Goal: Task Accomplishment & Management: Complete application form

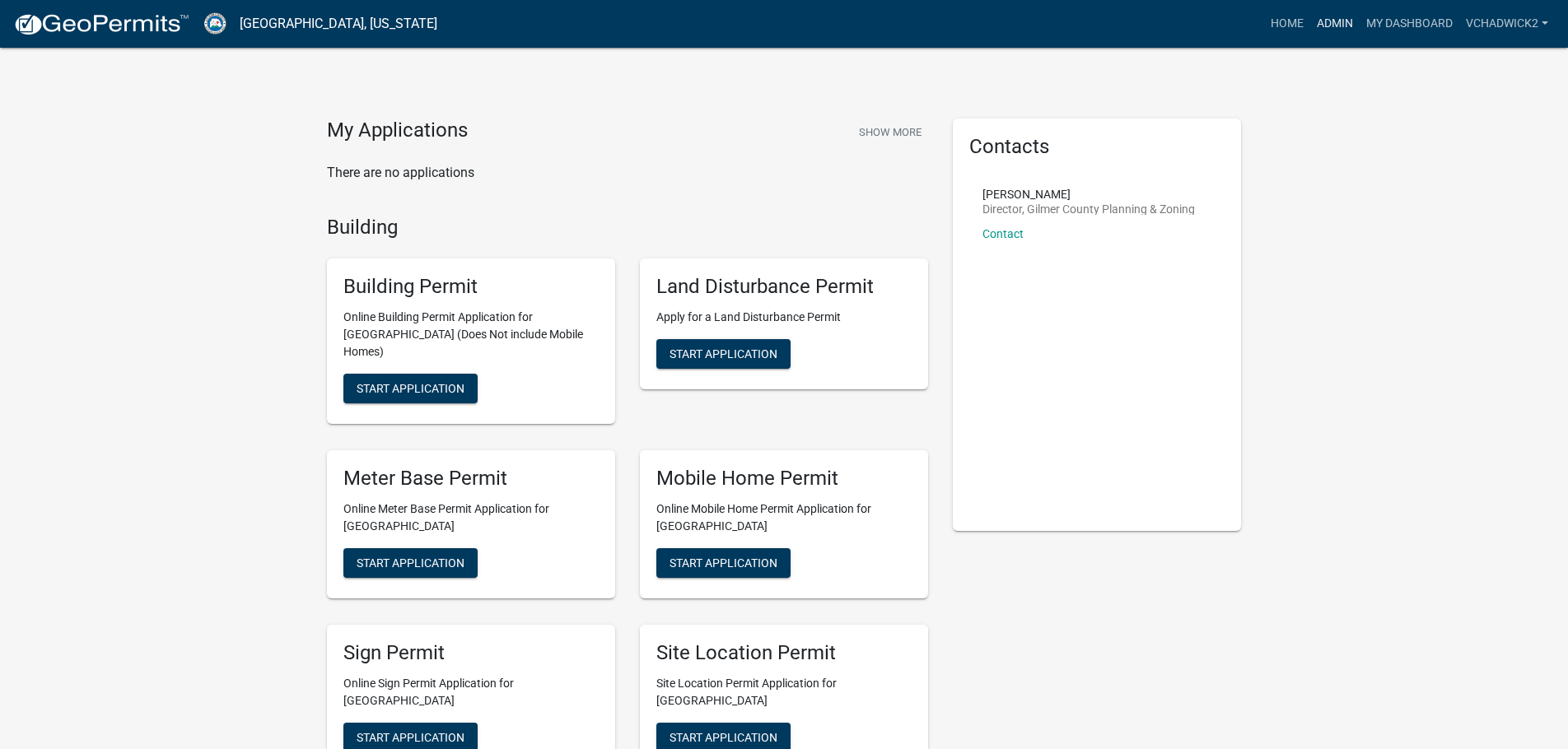
click at [1327, 23] on link "Admin" at bounding box center [1335, 24] width 49 height 31
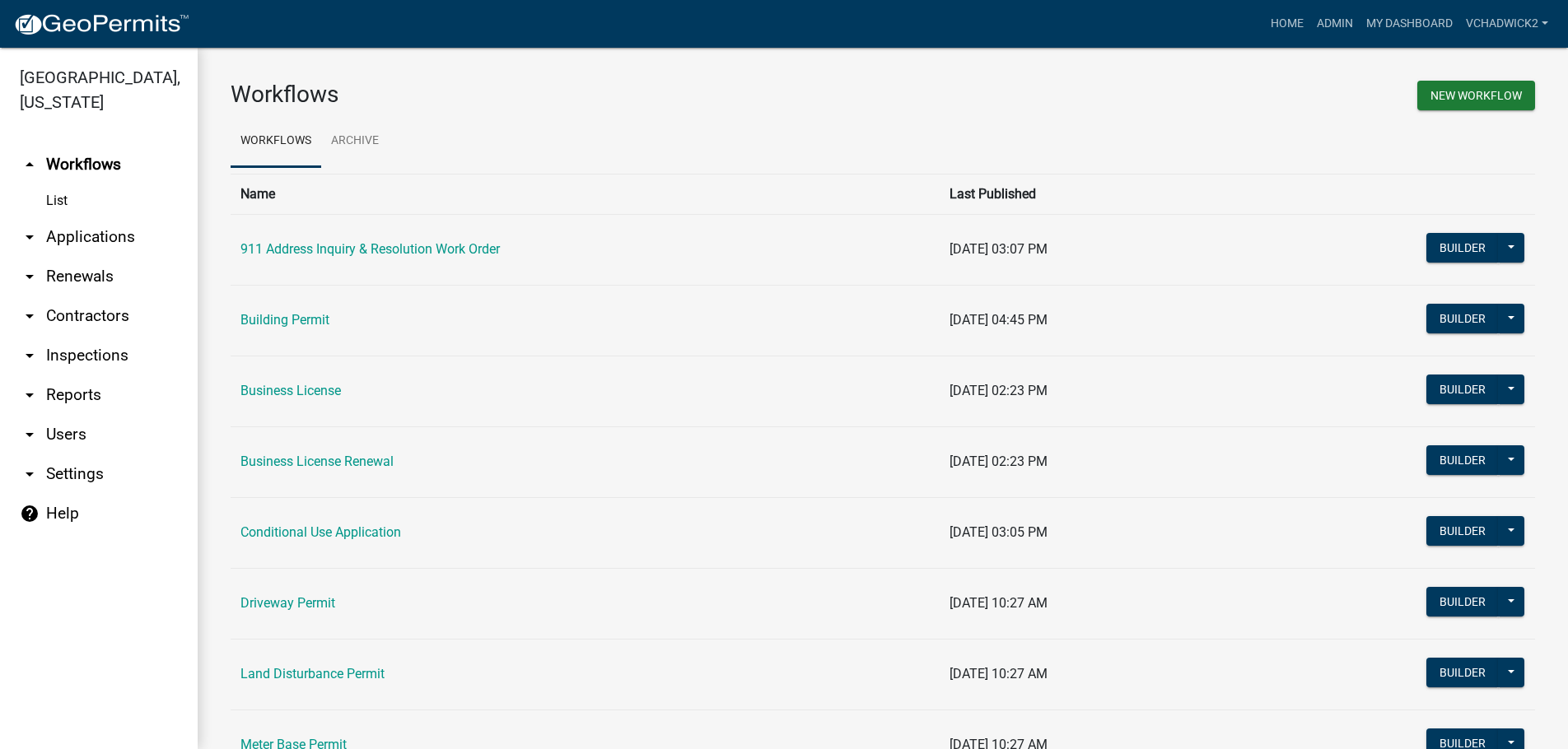
click at [78, 237] on link "arrow_drop_down Applications" at bounding box center [99, 237] width 198 height 40
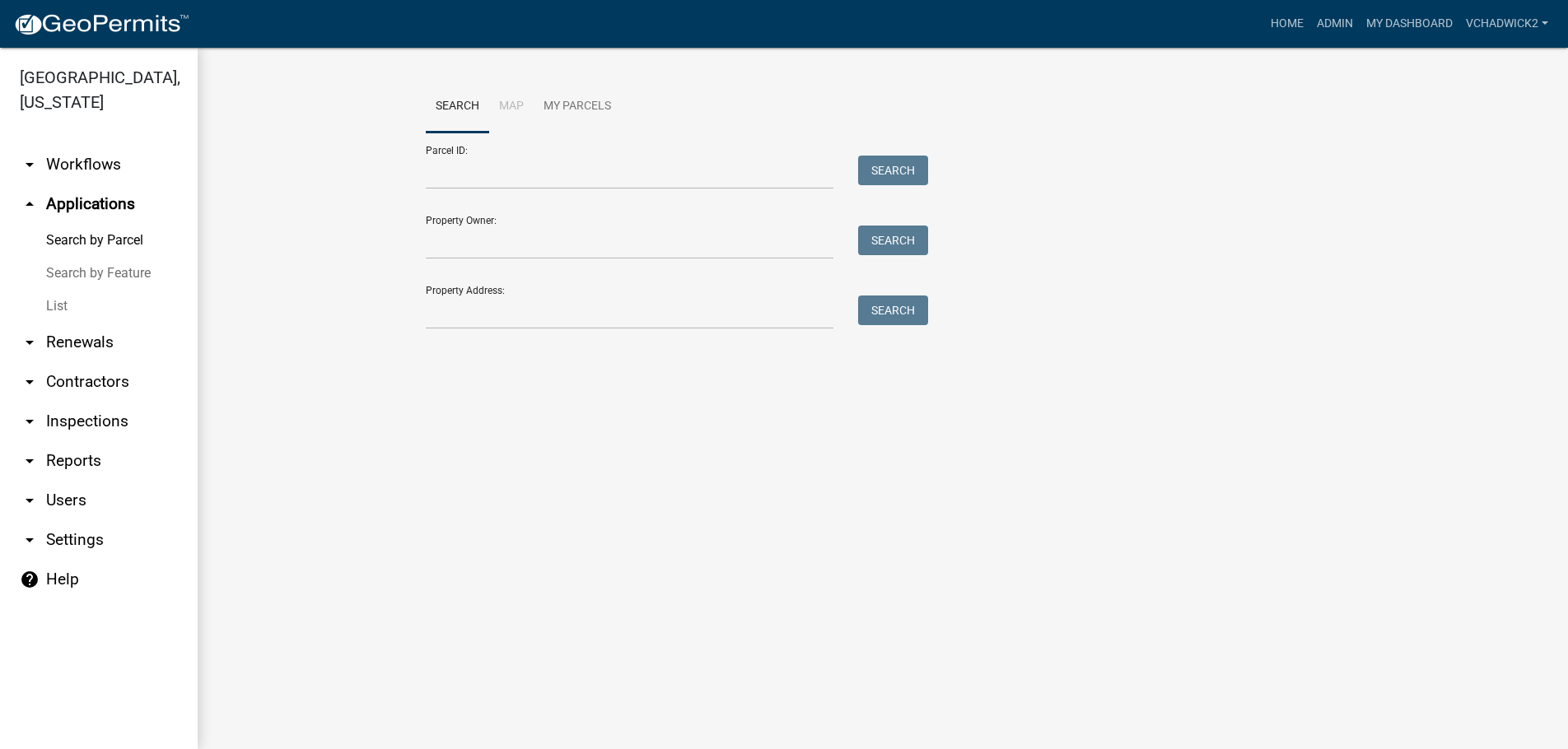
click at [63, 302] on link "List" at bounding box center [99, 306] width 198 height 33
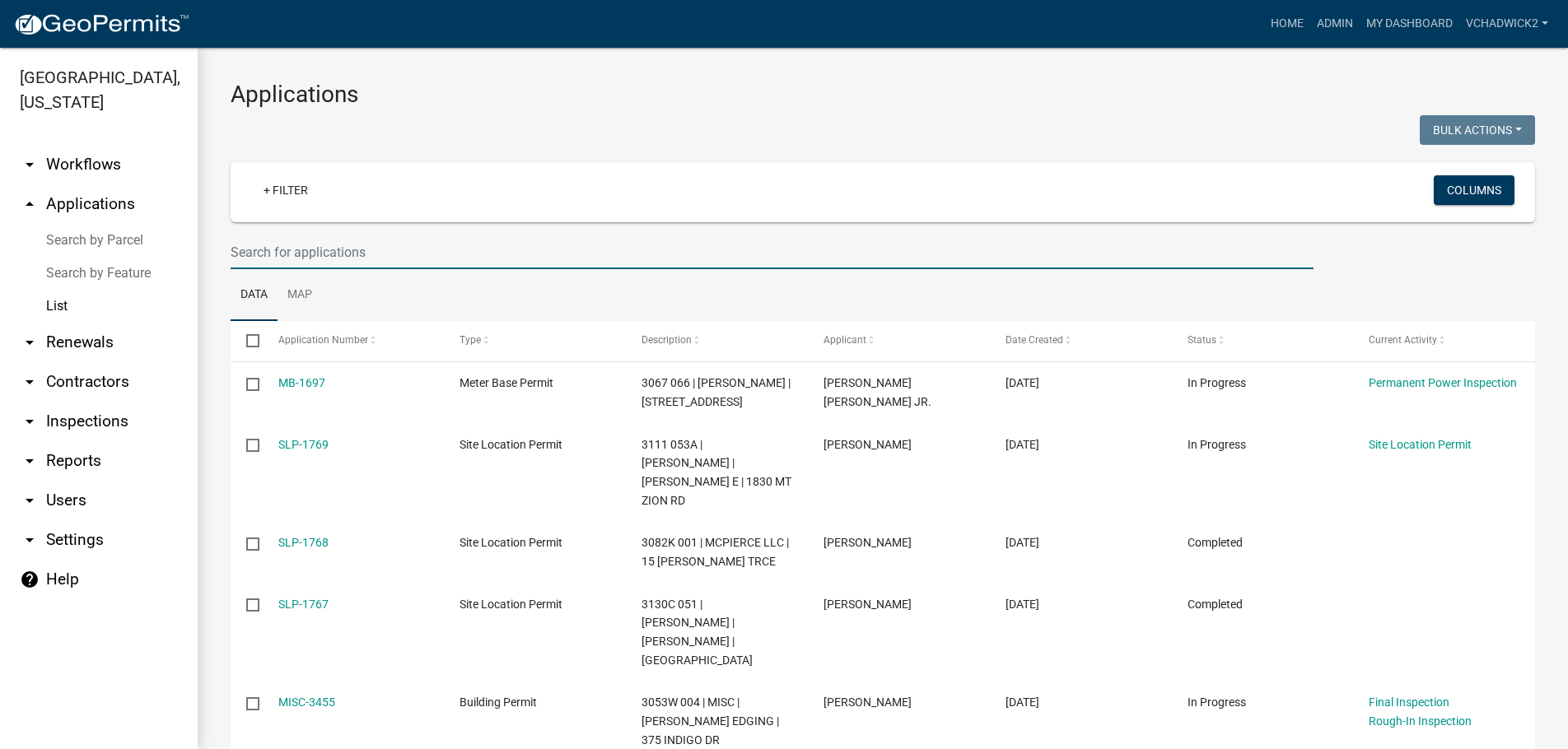
click at [277, 241] on input "text" at bounding box center [772, 253] width 1083 height 34
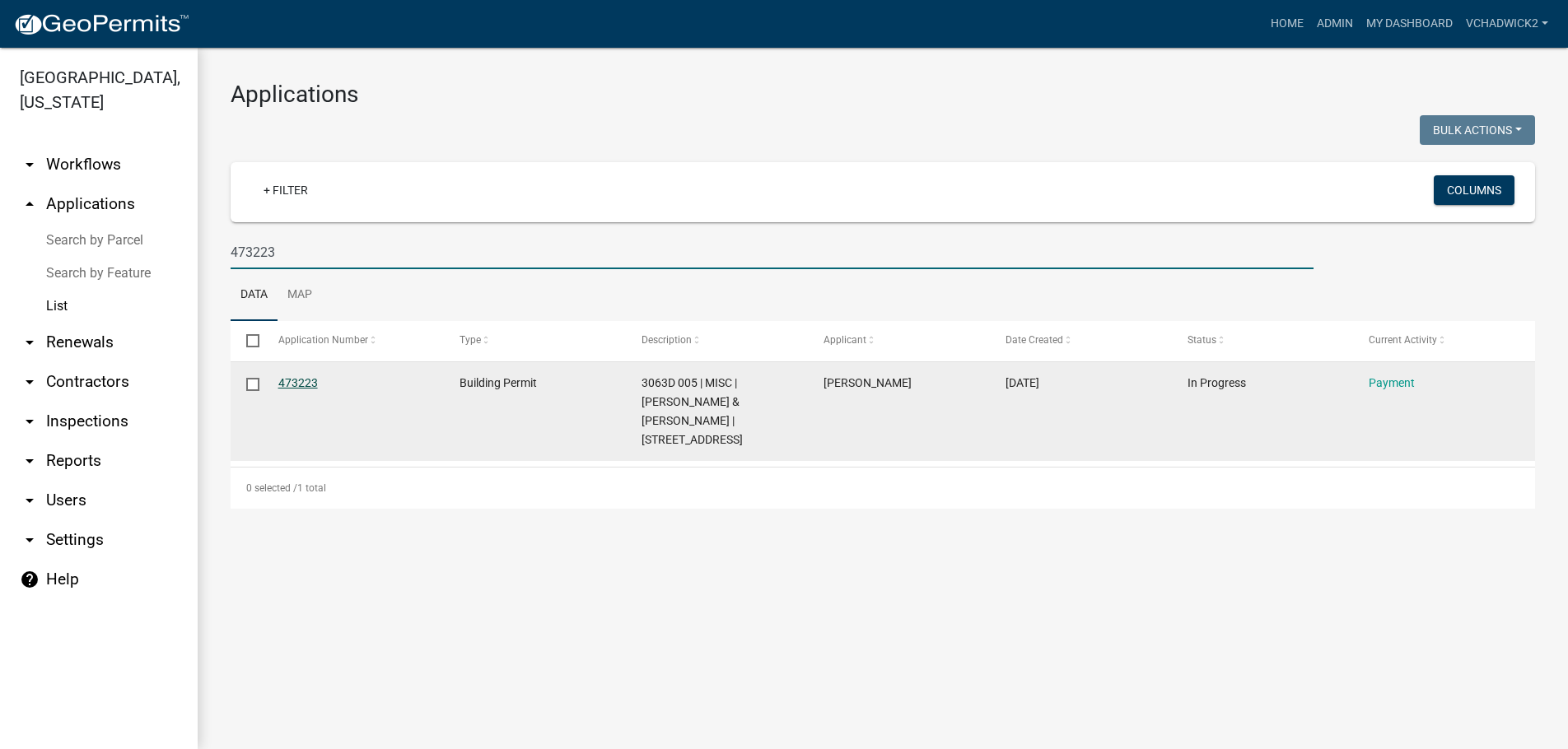
type input "473223"
click at [302, 385] on link "473223" at bounding box center [298, 383] width 40 height 13
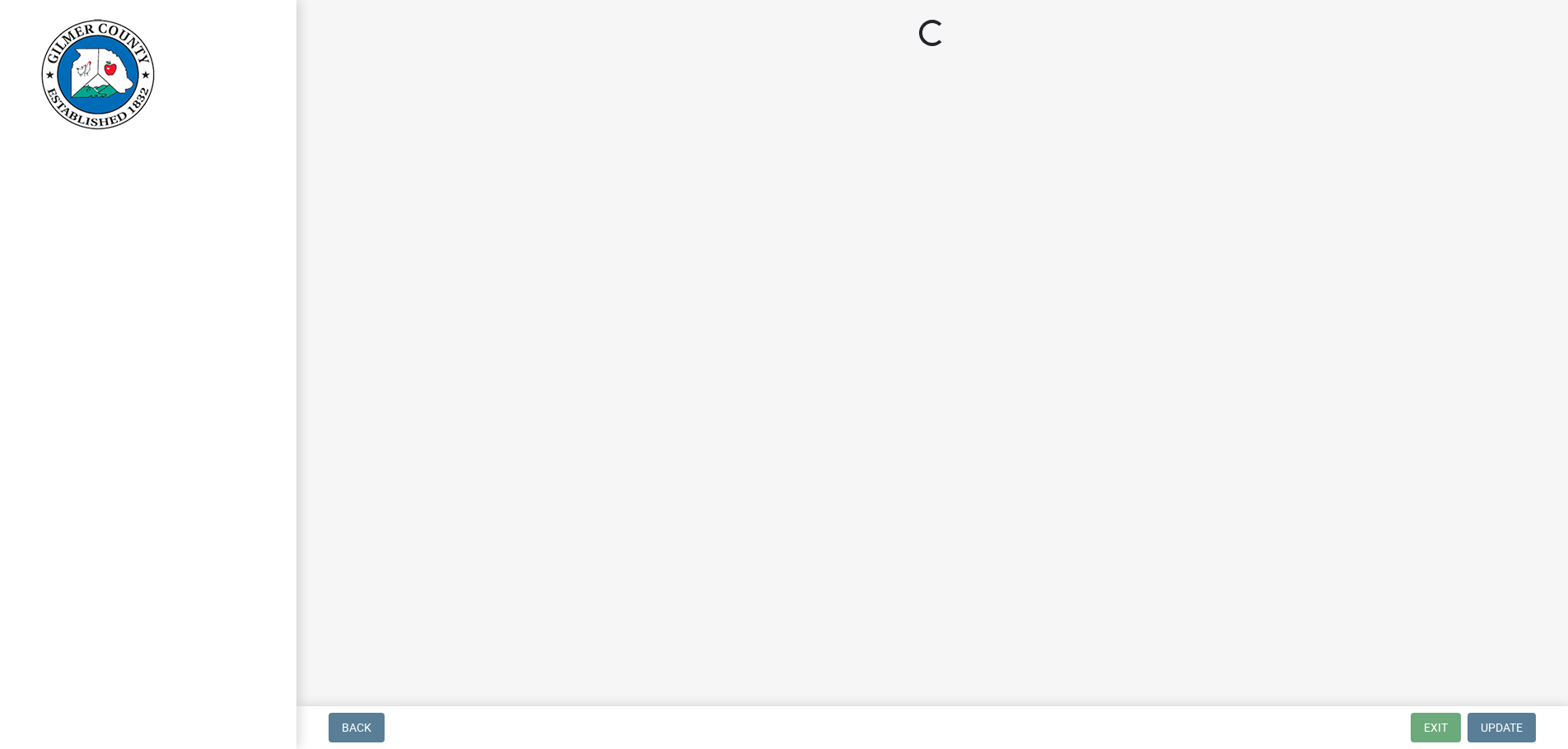
select select "2: 1"
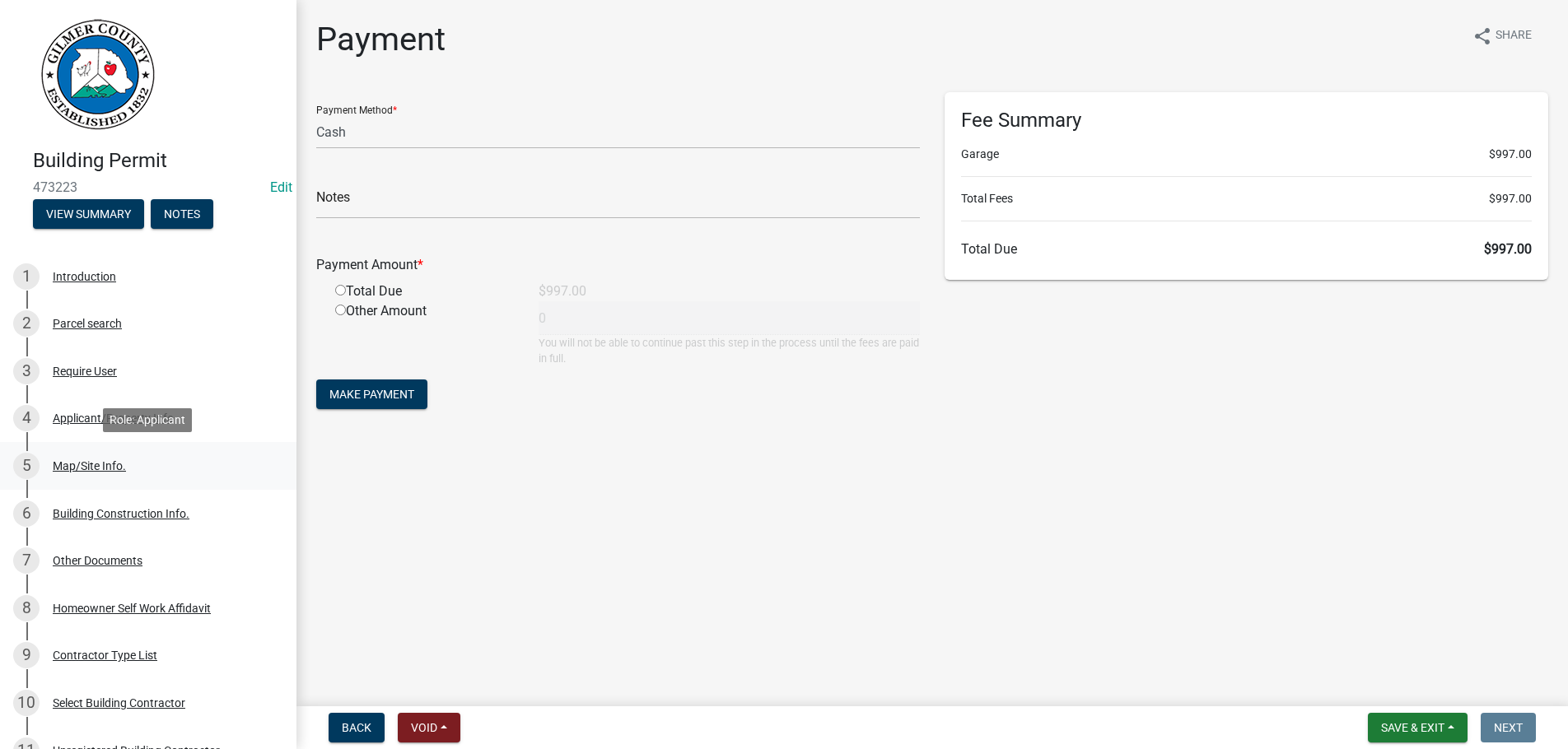
click at [92, 467] on div "Map/Site Info." at bounding box center [90, 466] width 74 height 11
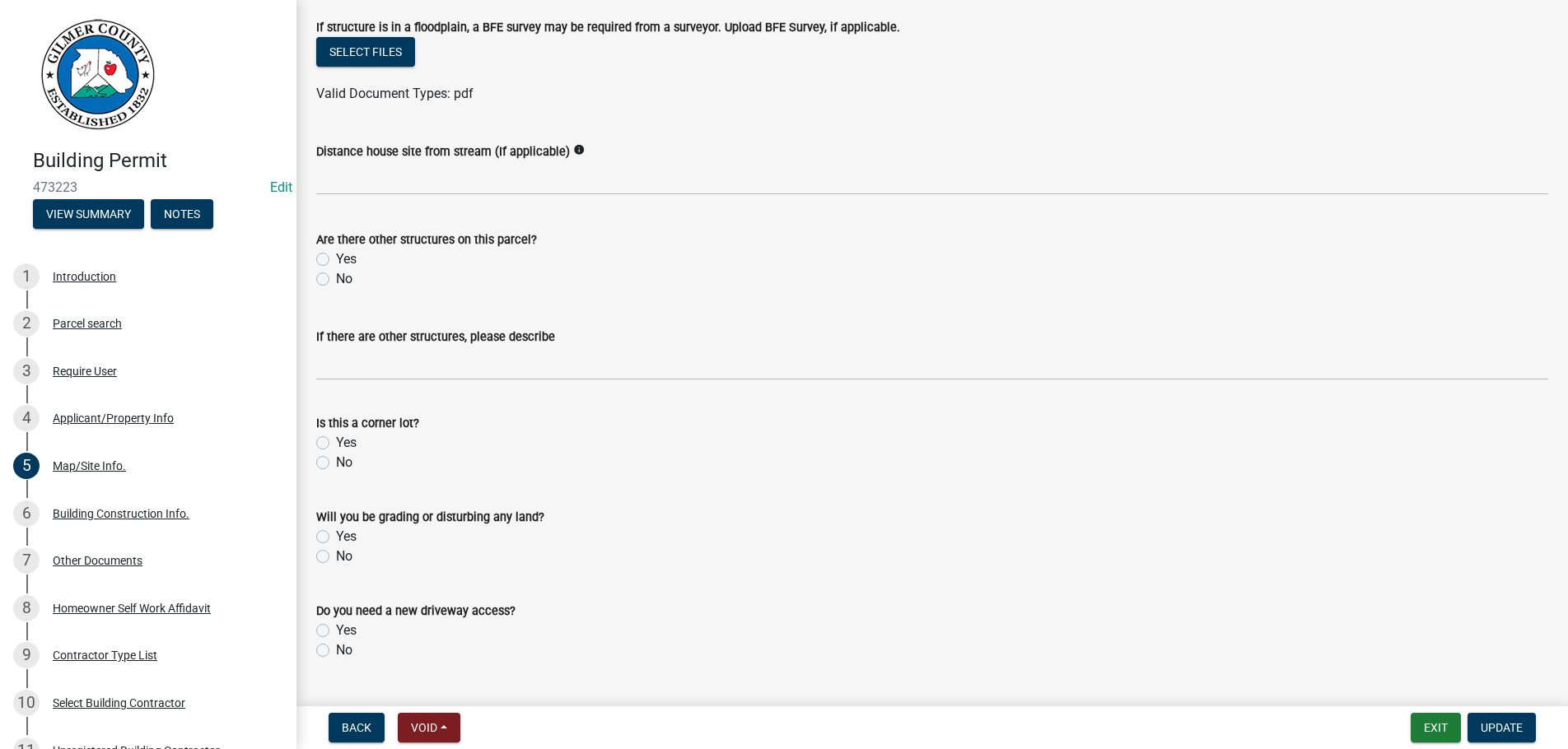
scroll to position [751, 0]
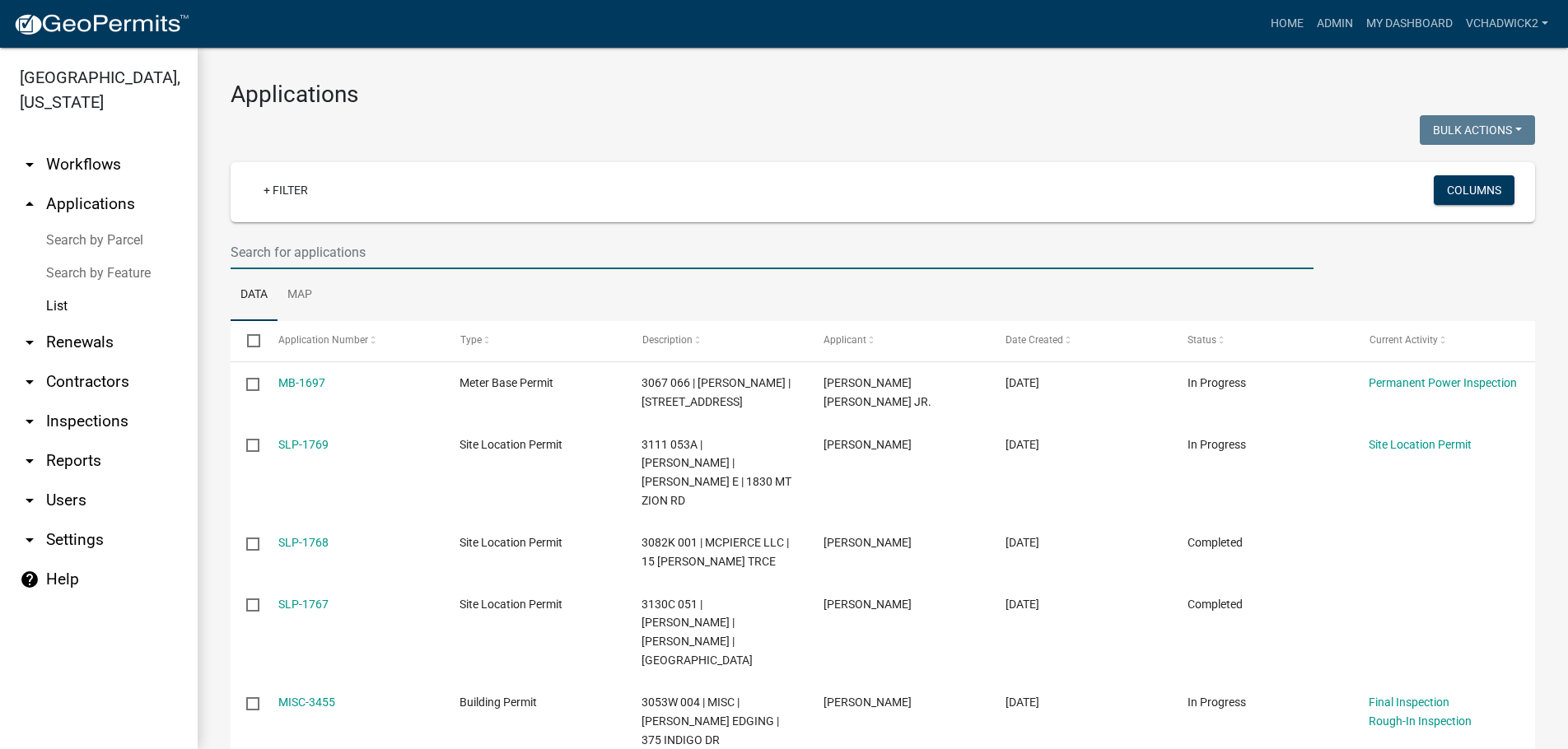
click at [365, 255] on input "text" at bounding box center [772, 253] width 1083 height 34
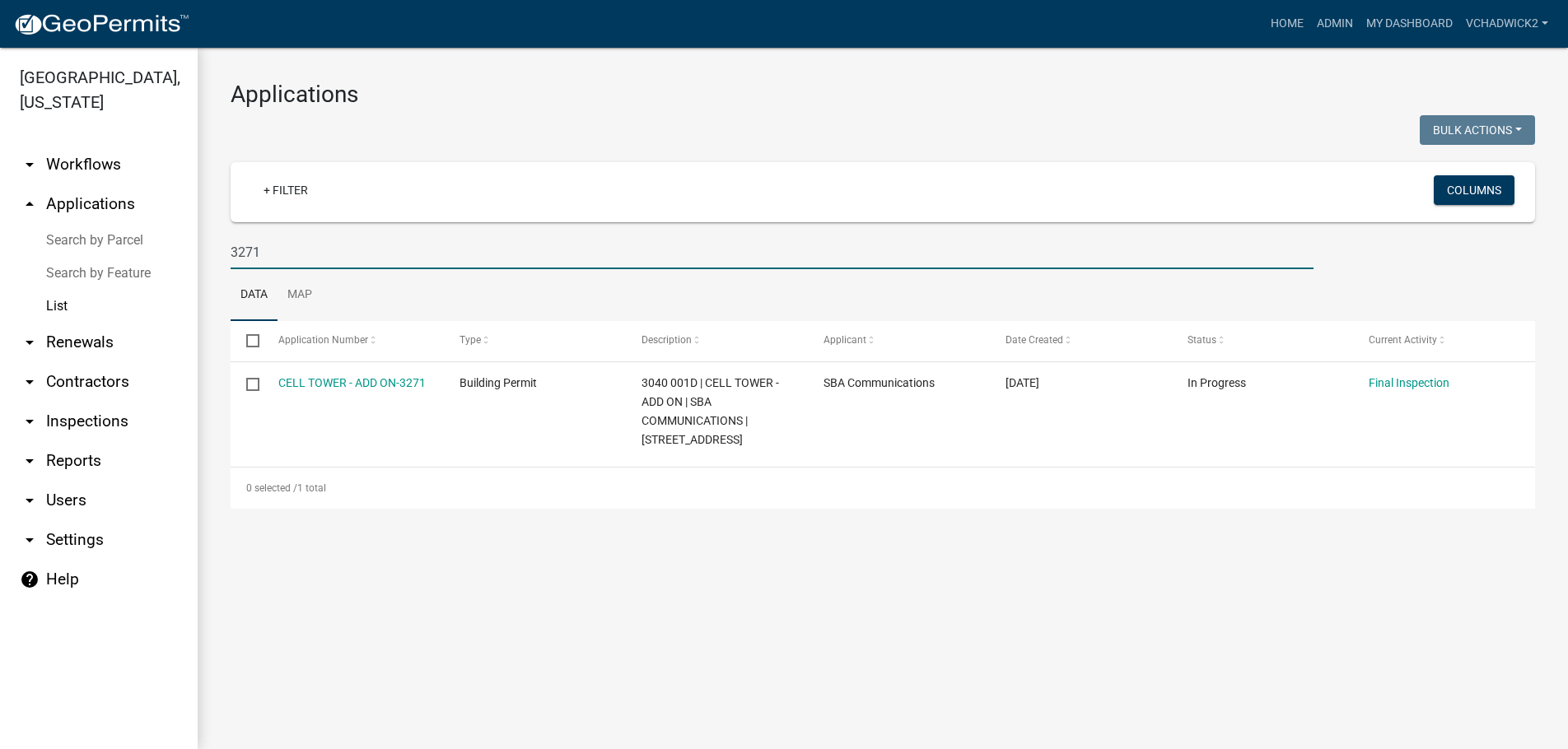
type input "3271"
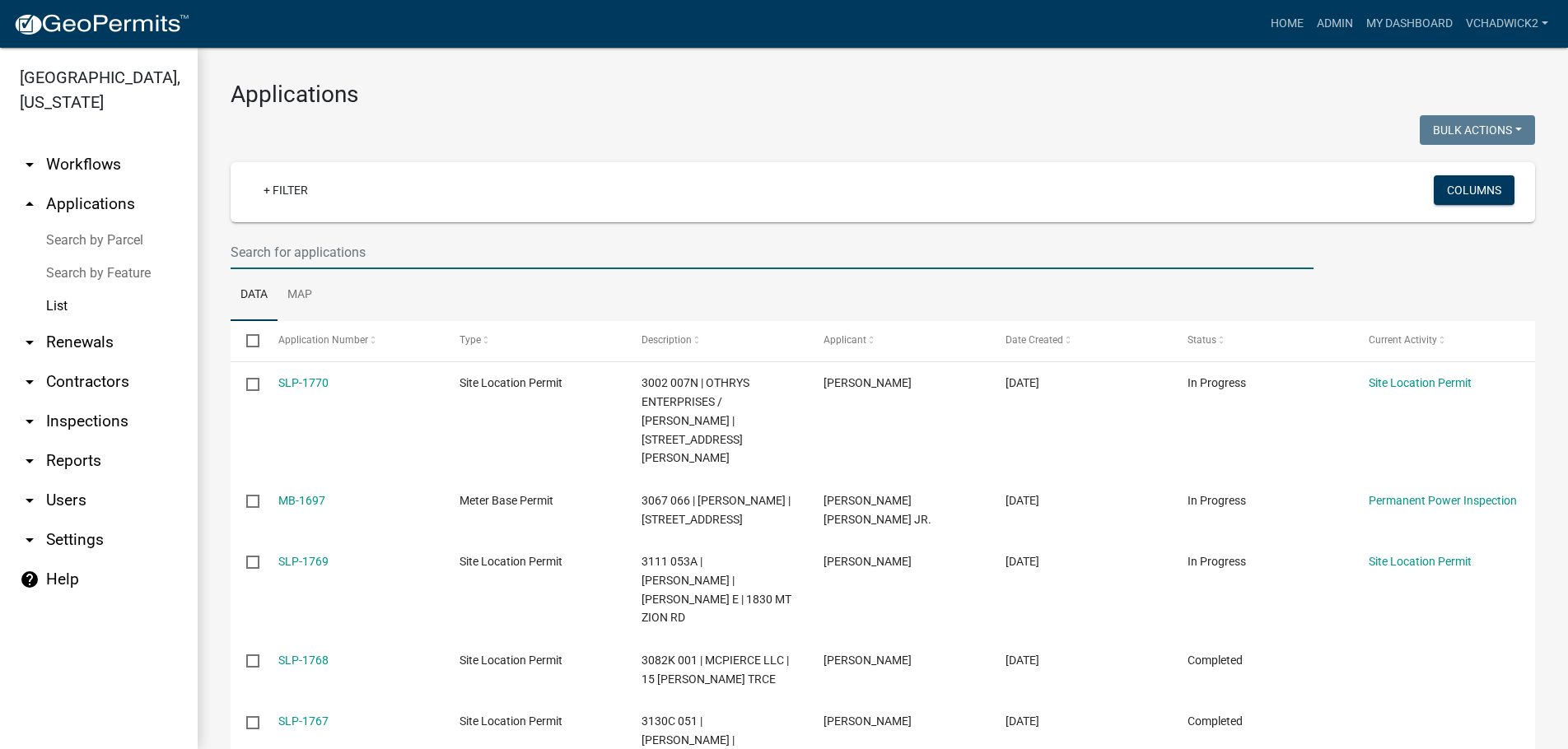
click at [365, 243] on input "text" at bounding box center [772, 253] width 1083 height 34
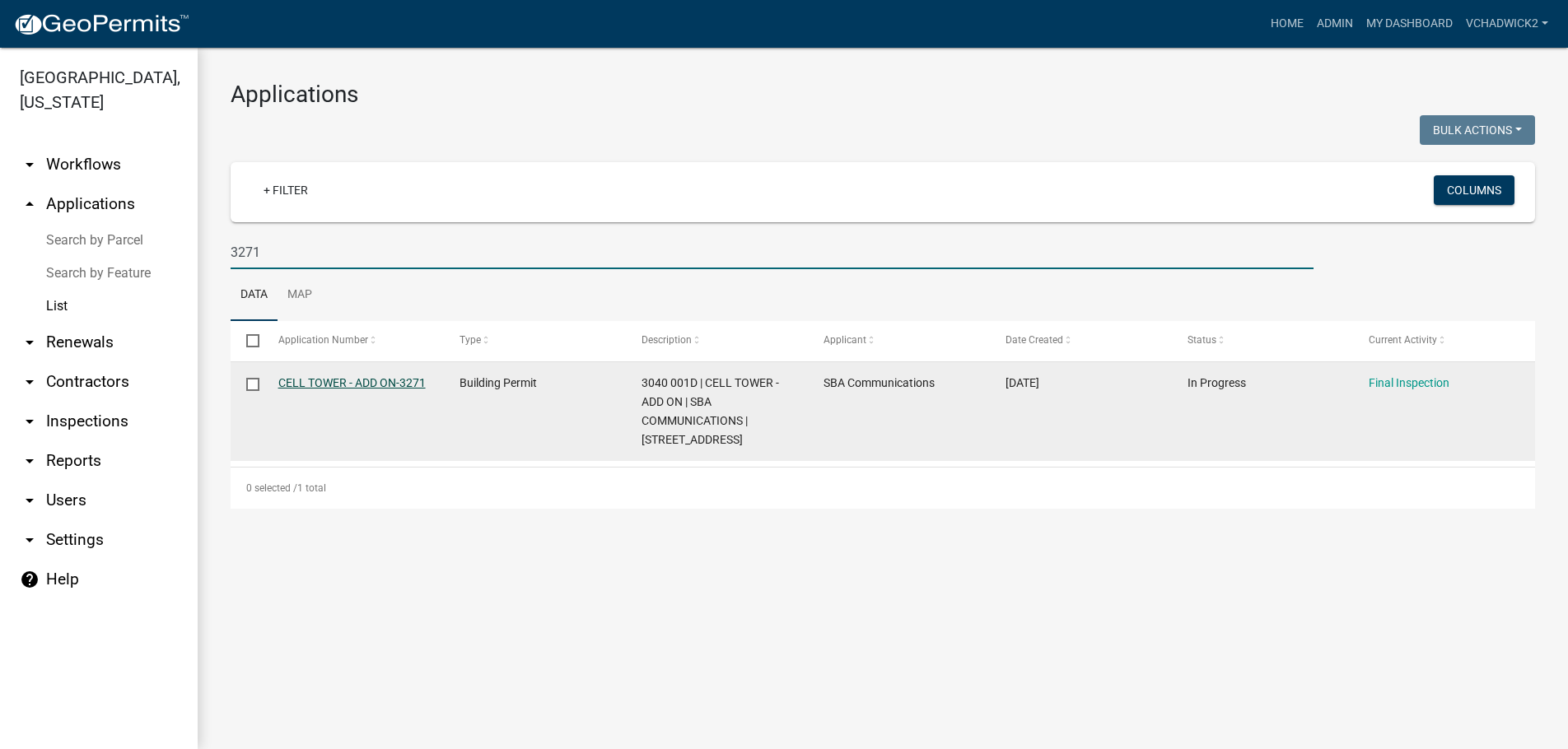
type input "3271"
click at [332, 384] on link "CELL TOWER - ADD ON-3271" at bounding box center [352, 383] width 147 height 13
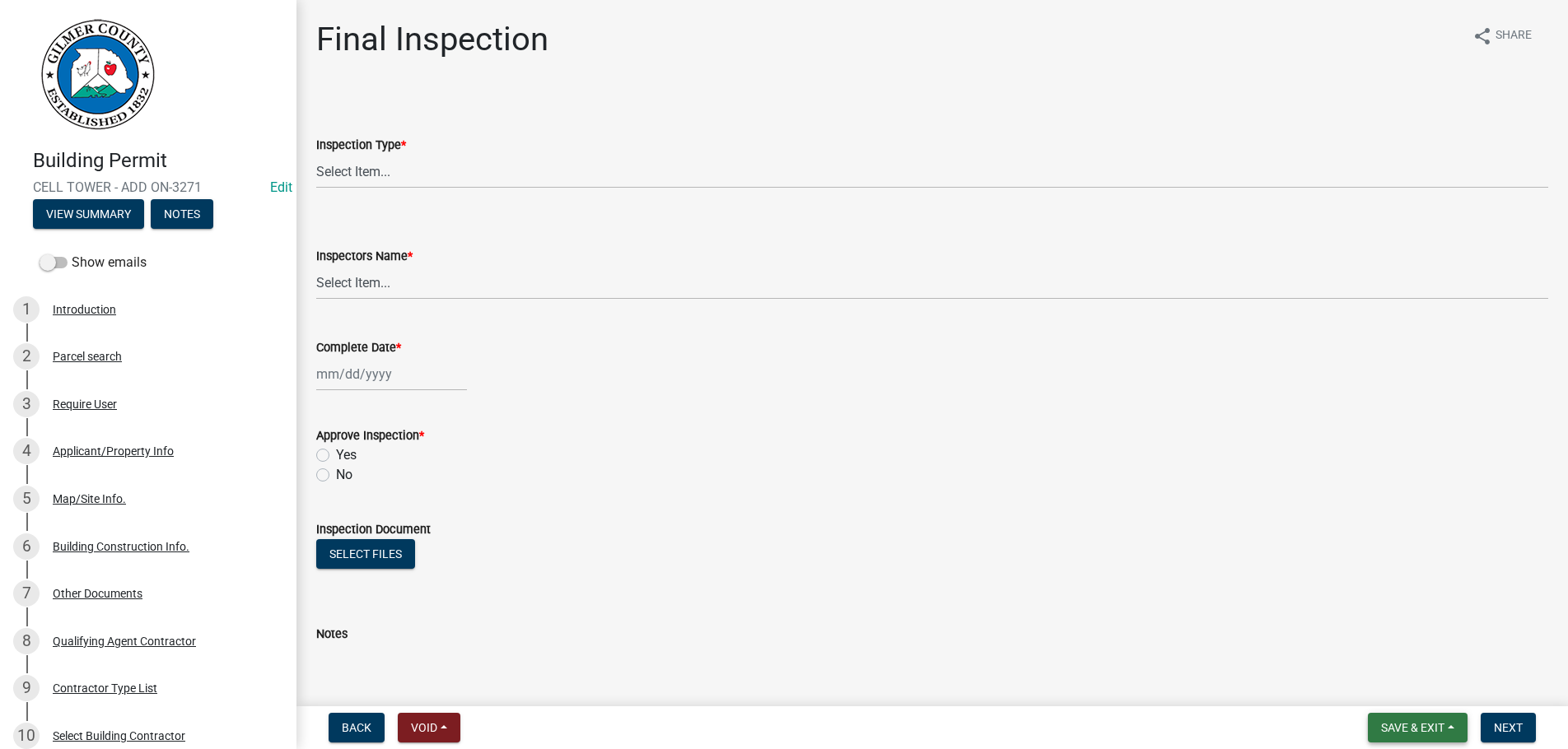
click at [1397, 716] on button "Save & Exit" at bounding box center [1418, 727] width 100 height 29
click at [1394, 685] on button "Save & Exit" at bounding box center [1402, 685] width 132 height 40
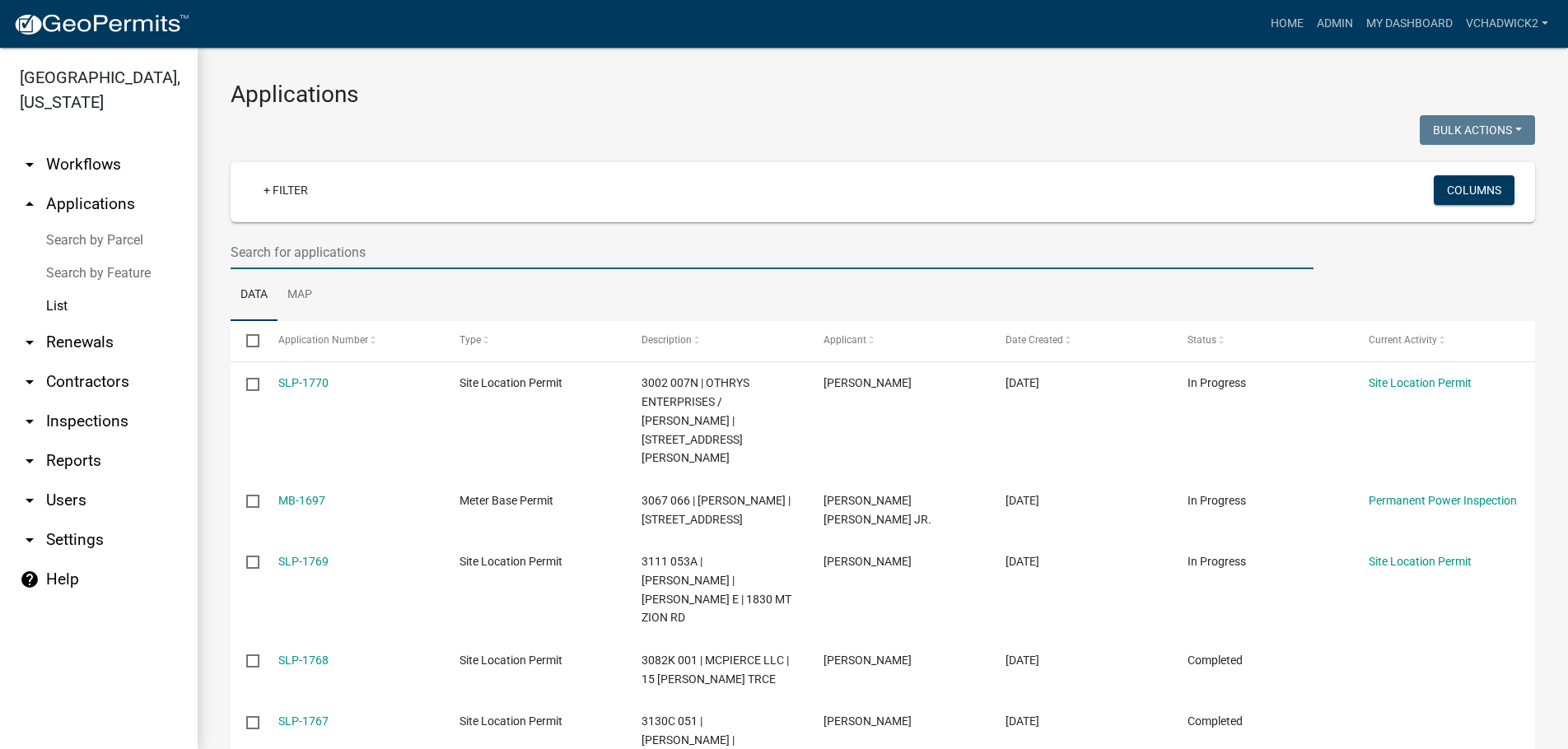
click at [379, 243] on input "text" at bounding box center [772, 253] width 1083 height 34
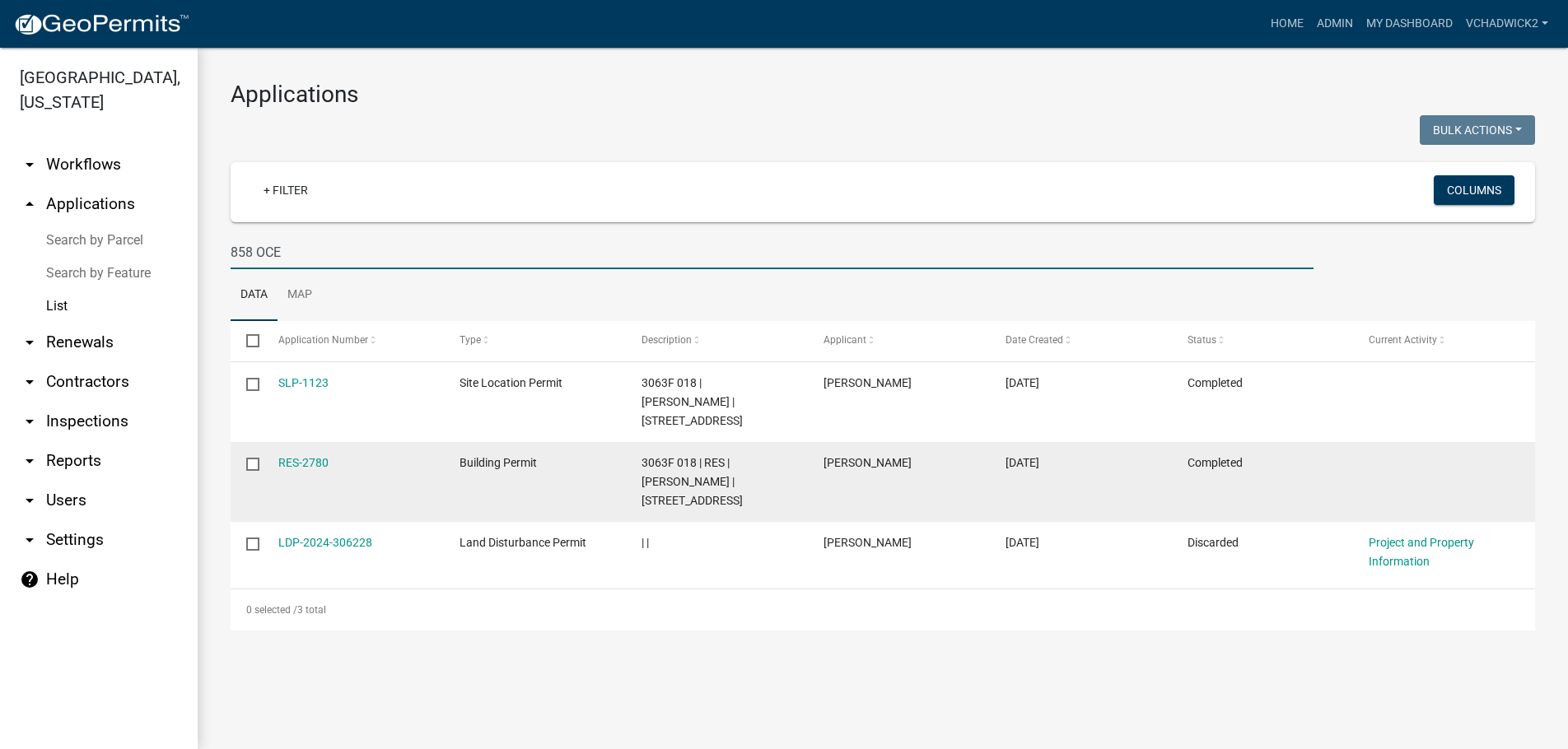
type input "858 OCE"
click at [292, 442] on datatable-body-cell "RES-2780" at bounding box center [353, 482] width 182 height 80
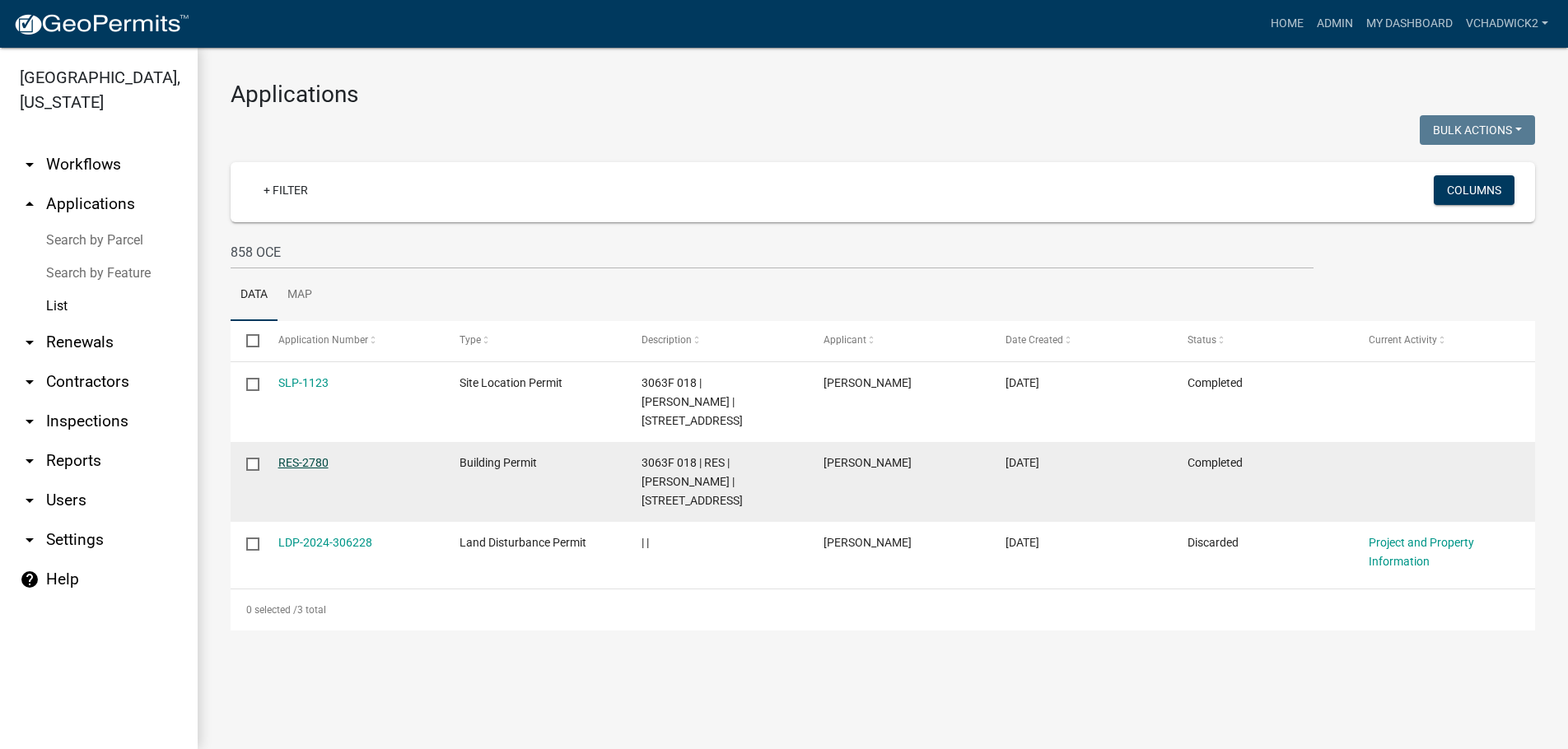
click at [301, 457] on link "RES-2780" at bounding box center [303, 463] width 50 height 13
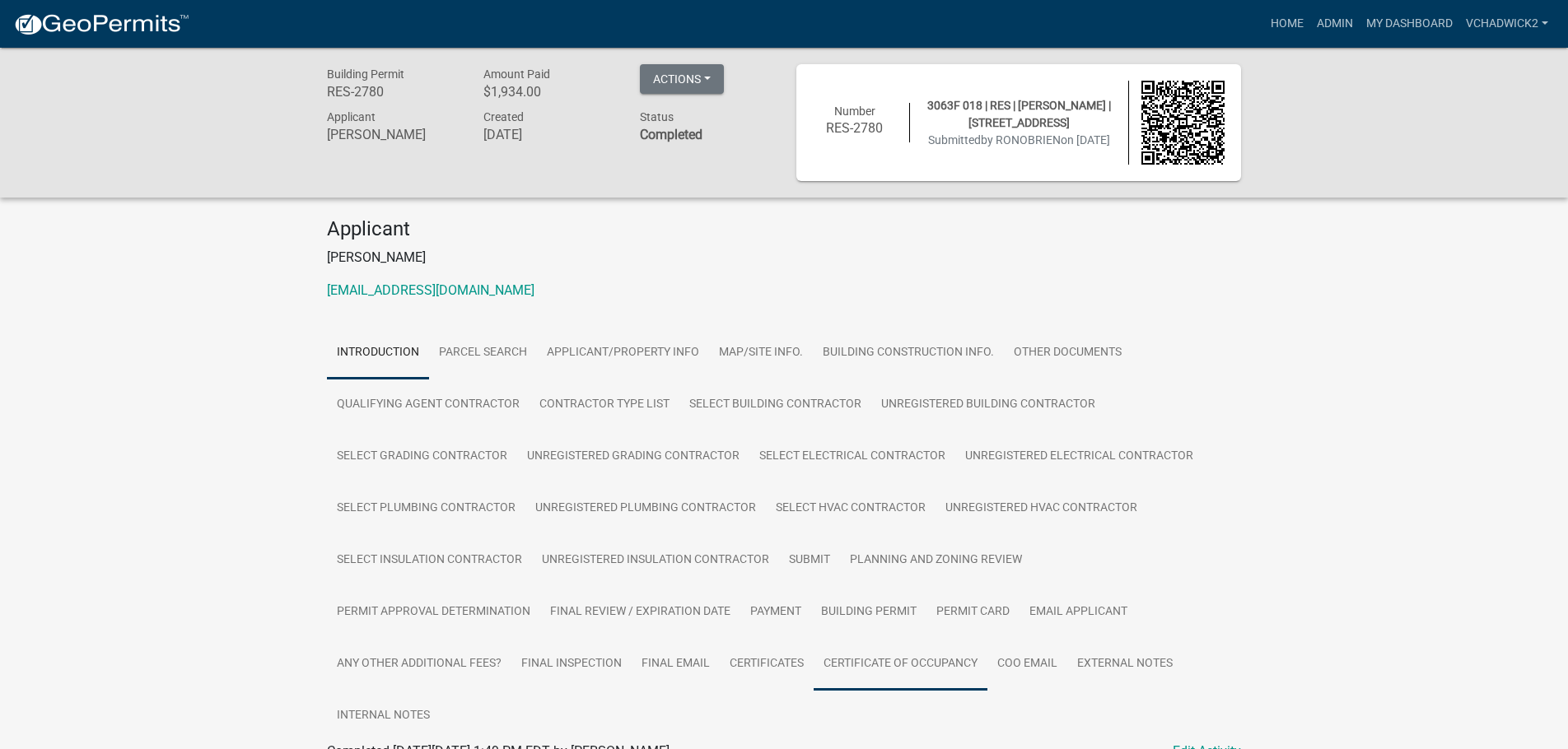
click at [888, 669] on link "Certificate of Occupancy" at bounding box center [901, 665] width 174 height 53
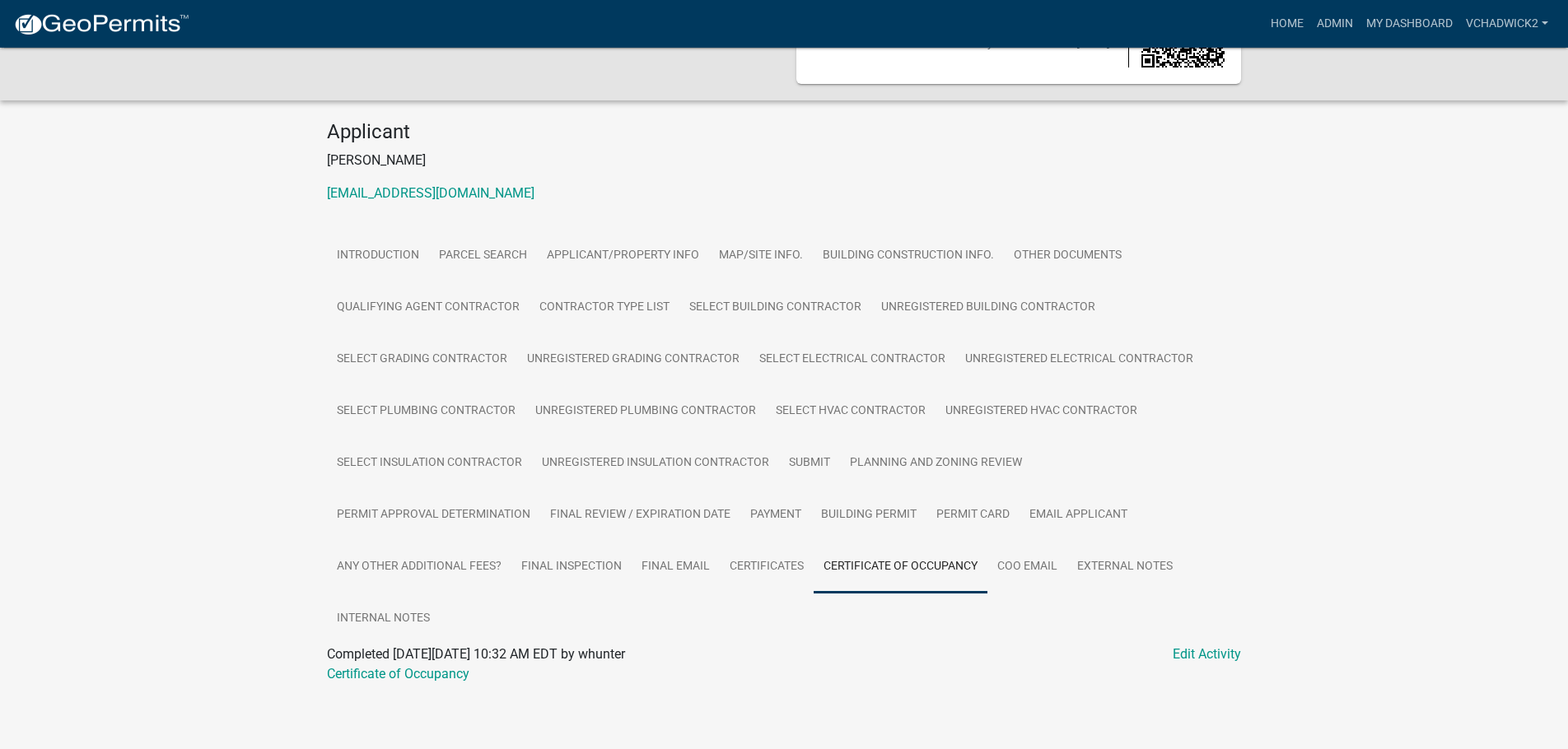
scroll to position [101, 0]
click at [430, 665] on link "Certificate of Occupancy" at bounding box center [398, 670] width 142 height 16
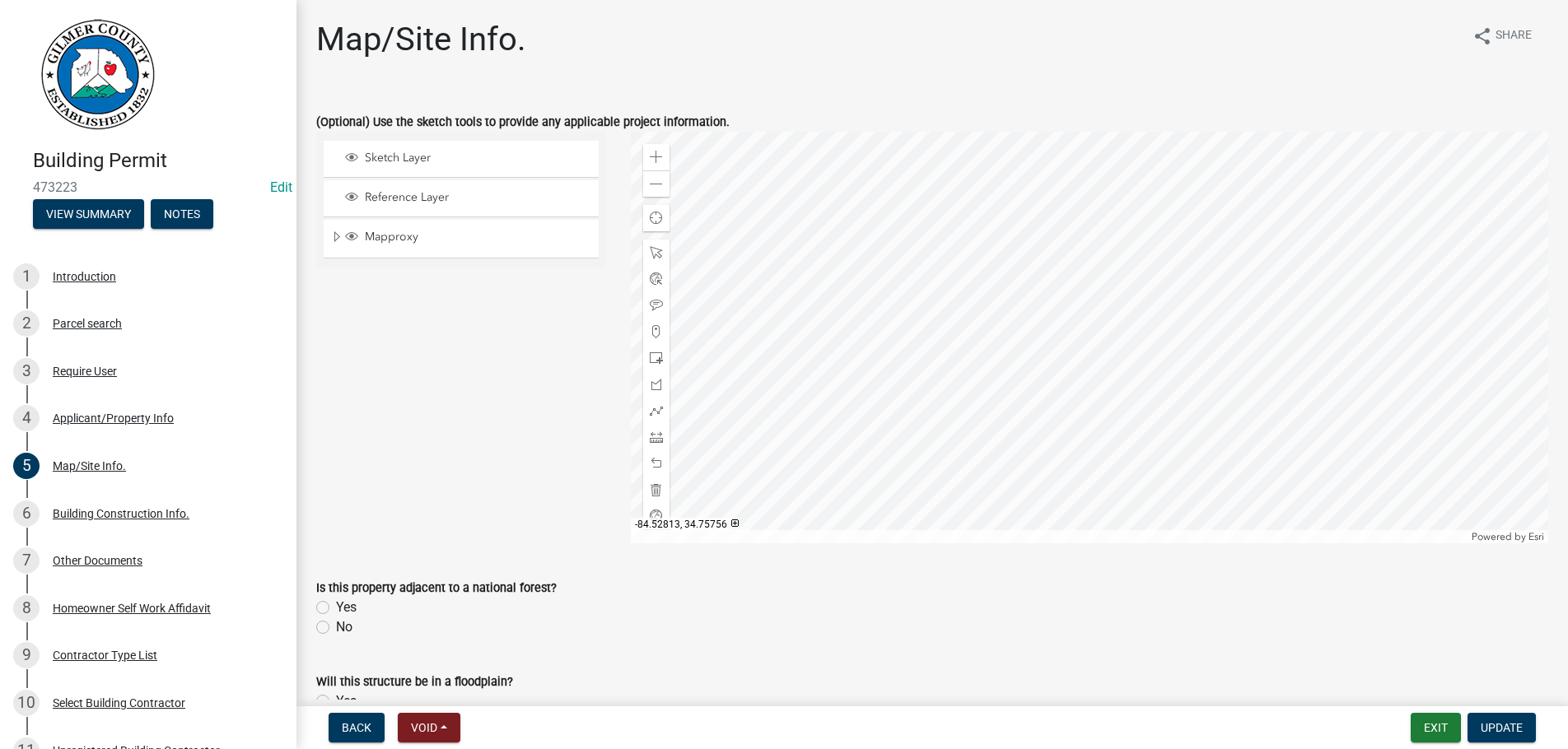
scroll to position [751, 0]
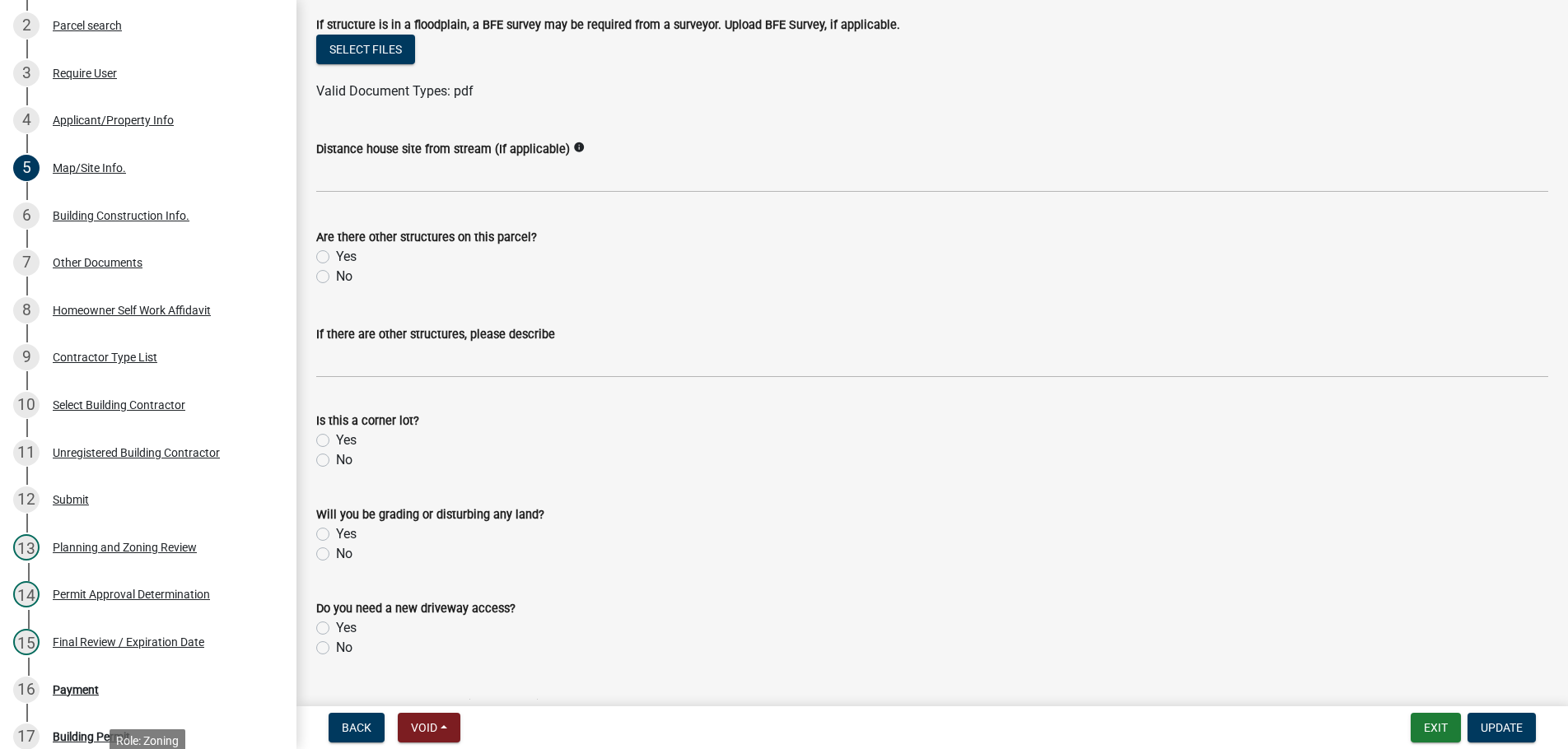
drag, startPoint x: 133, startPoint y: 795, endPoint x: 458, endPoint y: 747, distance: 328.5
click at [280, 749] on ul "1 Introduction 2 Parcel search 3 Require User 4 Applicant/Property Info 5 Map/S…" at bounding box center [148, 500] width 296 height 1105
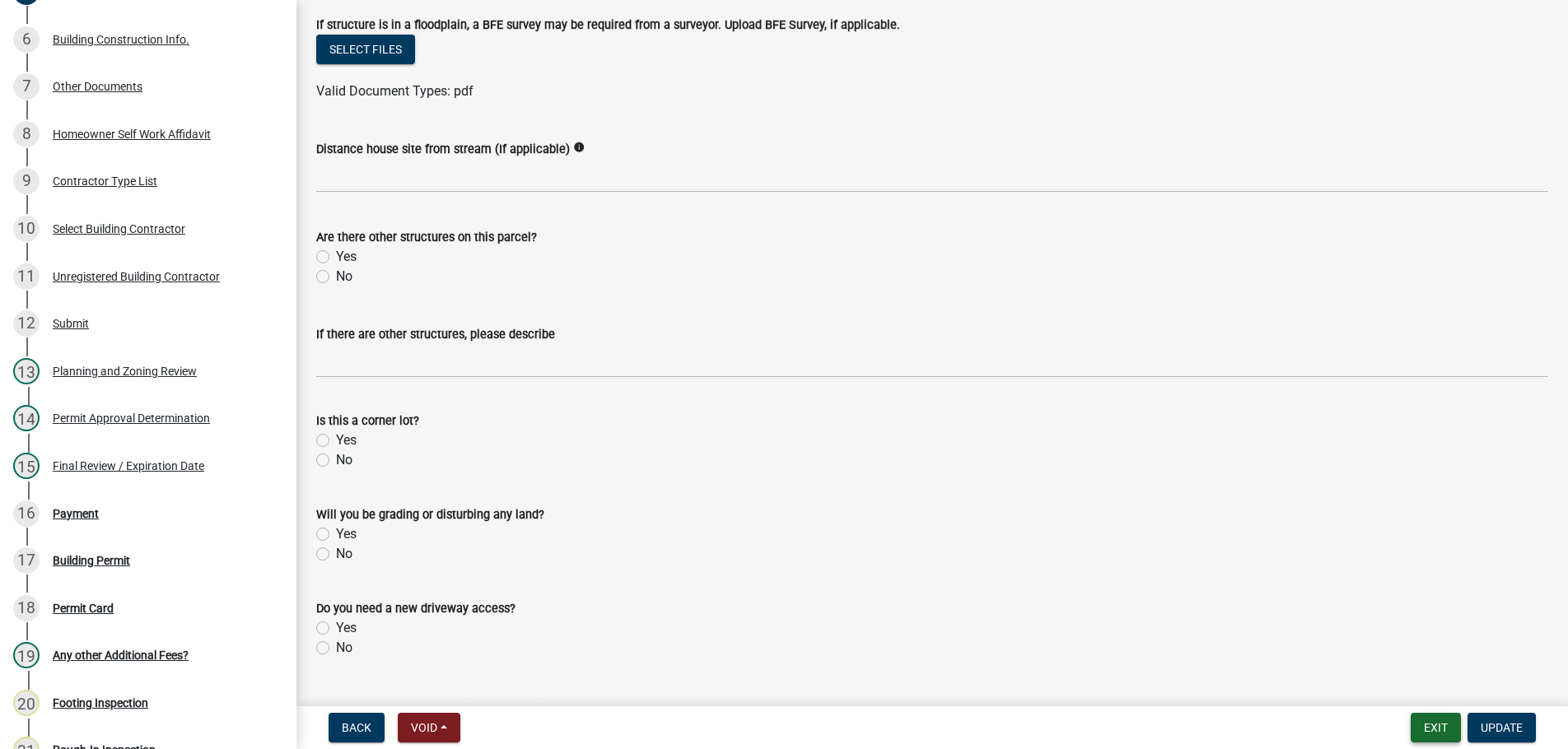
click at [1430, 724] on button "Exit" at bounding box center [1436, 727] width 50 height 29
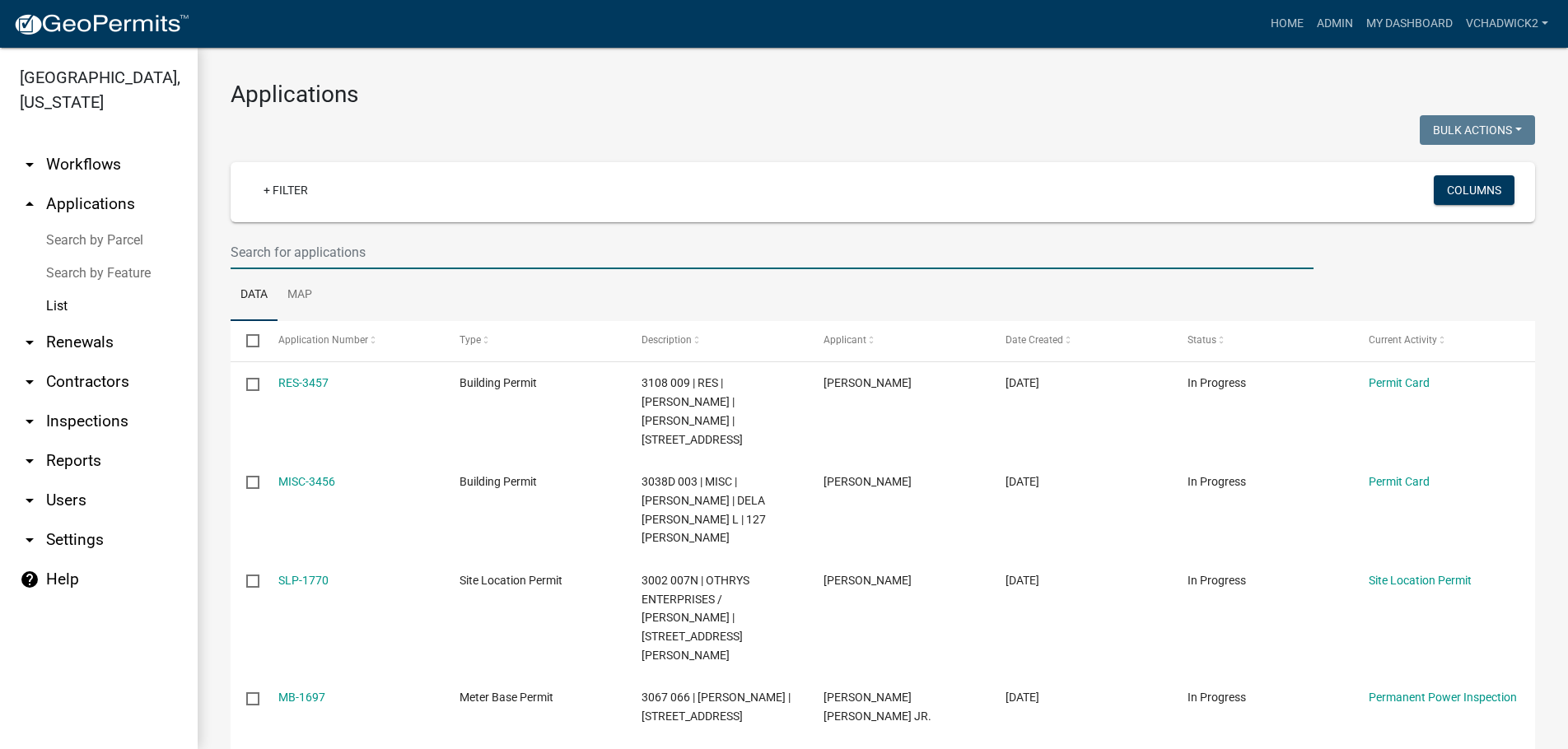
click at [274, 245] on input "text" at bounding box center [772, 253] width 1083 height 34
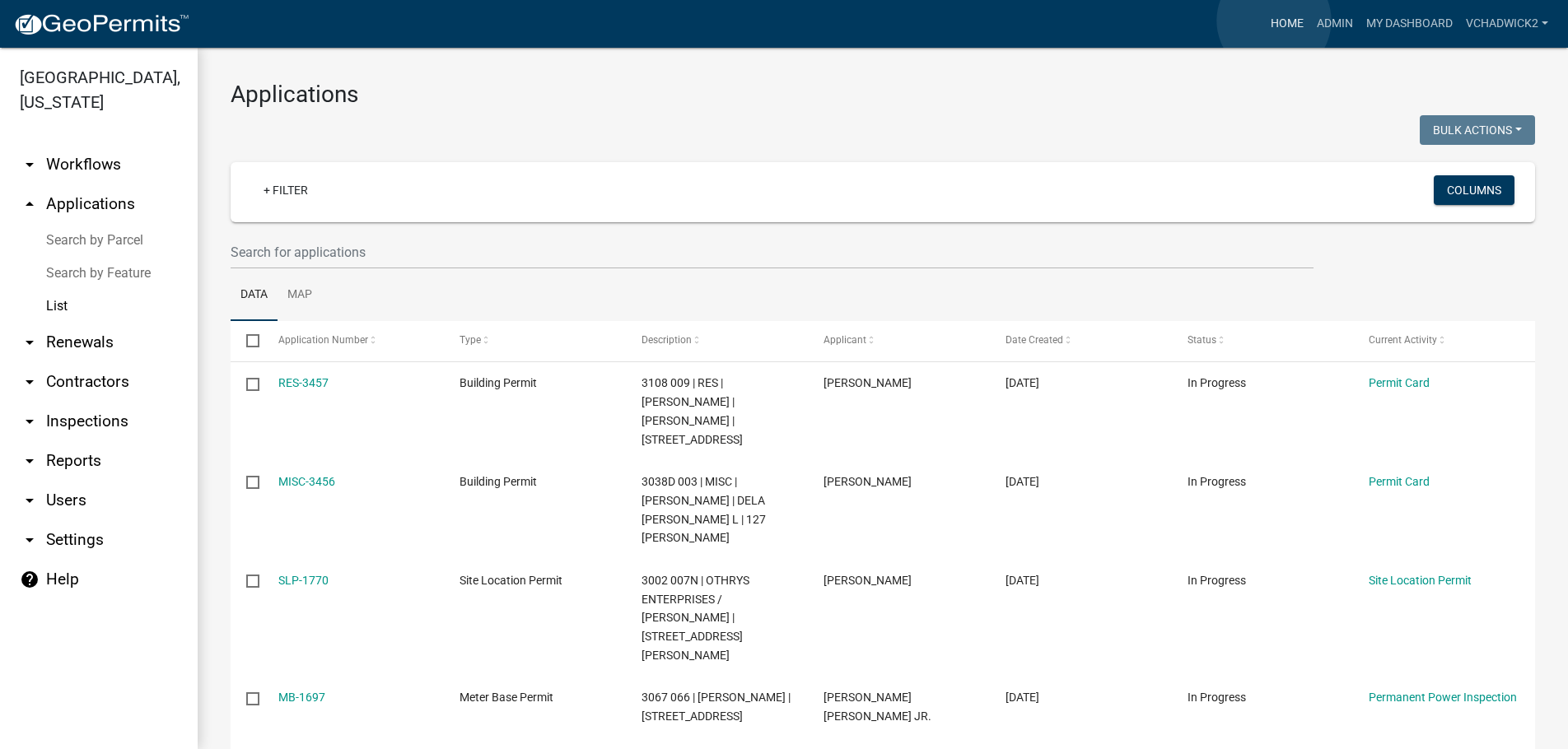
click at [1275, 21] on link "Home" at bounding box center [1287, 24] width 46 height 31
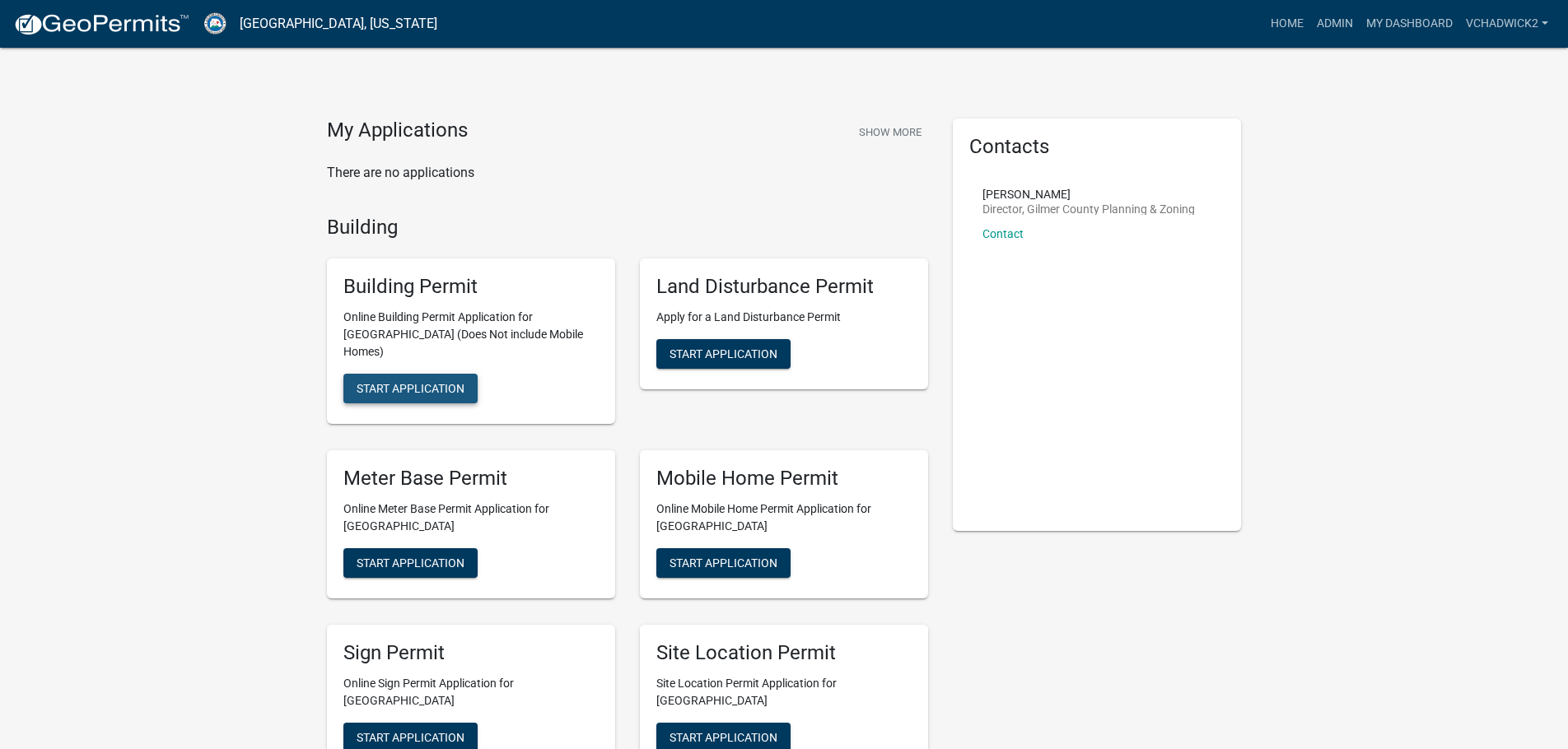
click at [429, 382] on span "Start Application" at bounding box center [410, 389] width 108 height 13
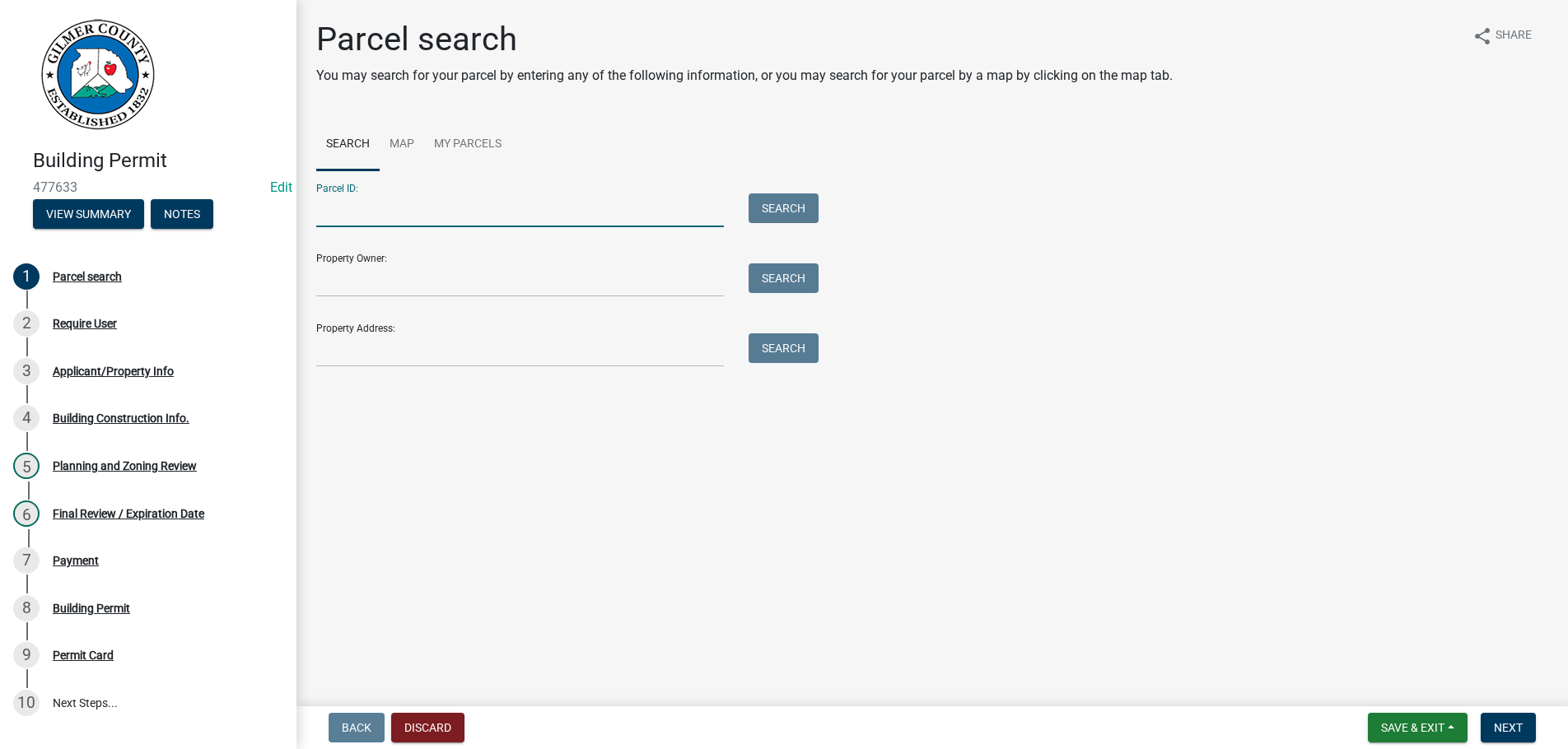
click at [468, 214] on input "Parcel ID:" at bounding box center [520, 210] width 408 height 34
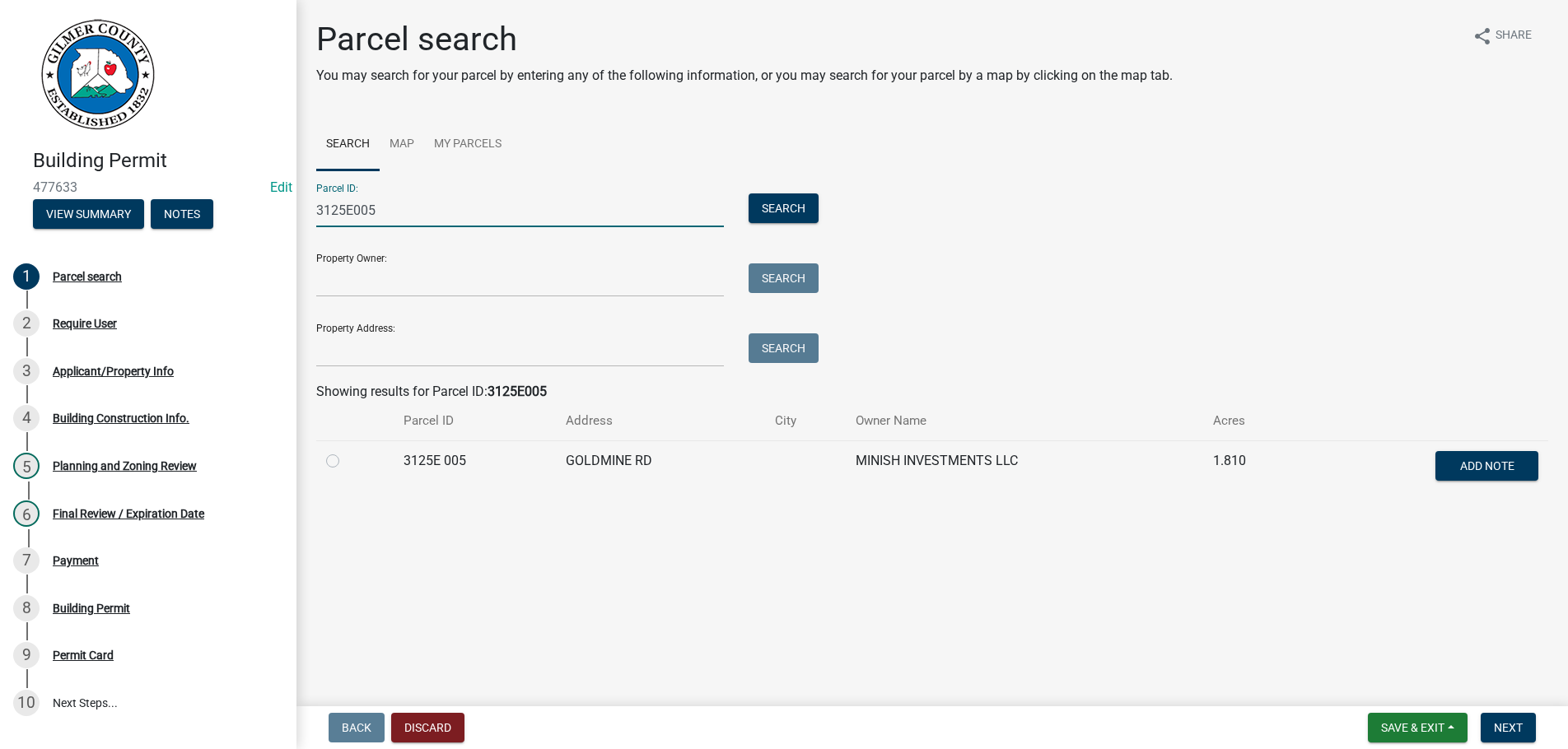
type input "3125E005"
click at [346, 451] on label at bounding box center [346, 451] width 0 height 0
click at [346, 462] on 005 "radio" at bounding box center [351, 456] width 10 height 10
radio 005 "true"
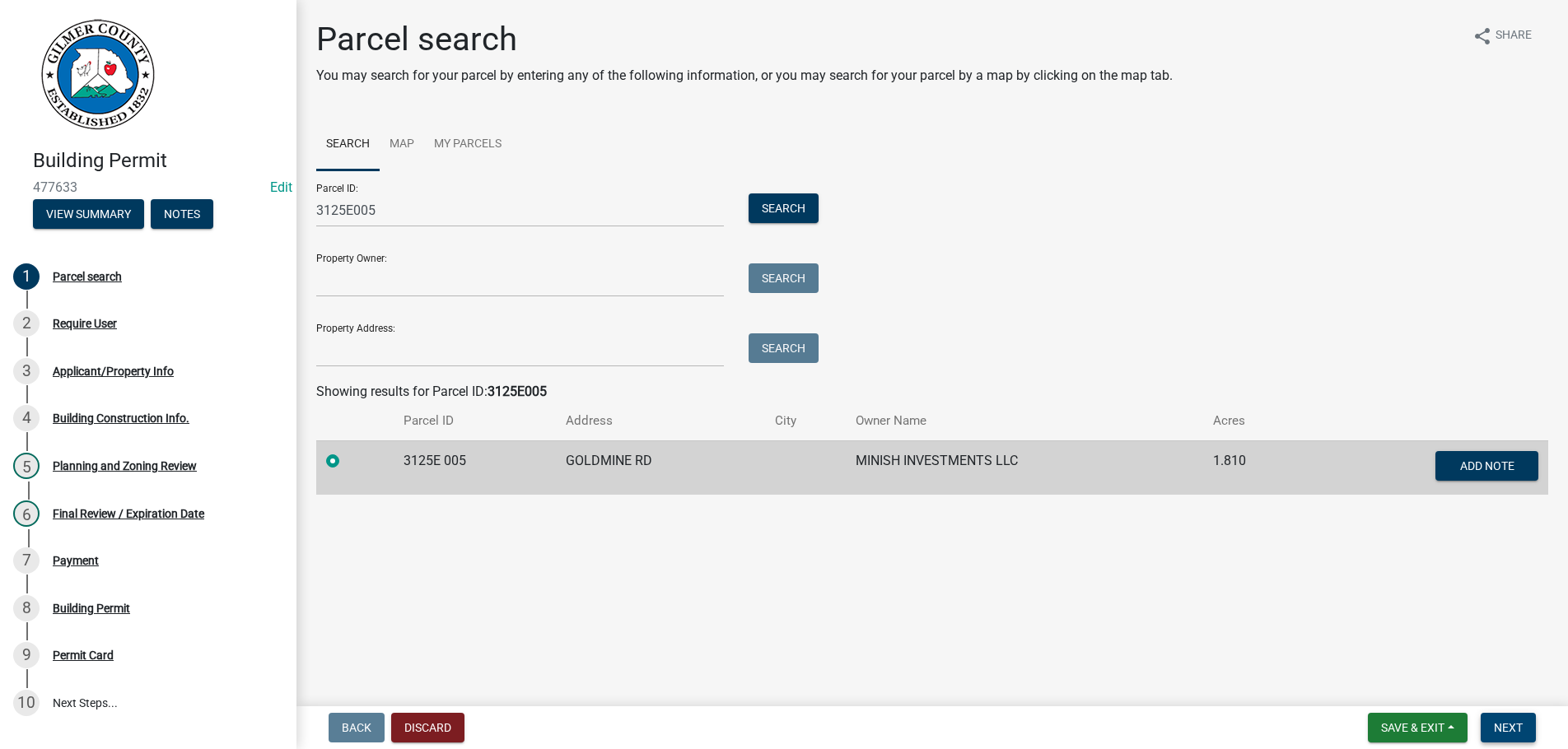
click at [1500, 719] on button "Next" at bounding box center [1509, 727] width 55 height 29
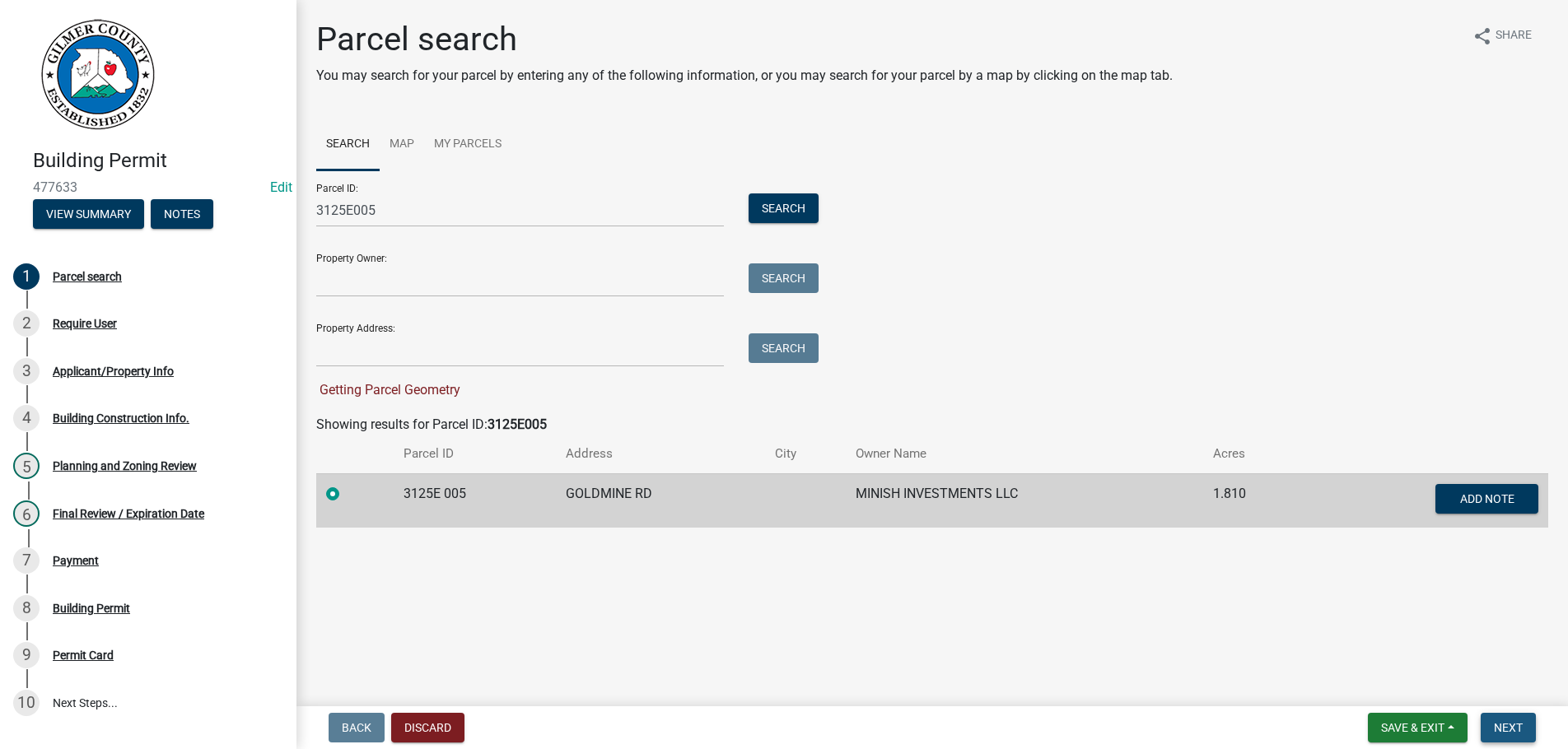
click at [1500, 719] on button "Next" at bounding box center [1509, 727] width 55 height 29
click at [768, 620] on main "Parcel search You may search for your parcel by entering any of the following i…" at bounding box center [932, 350] width 1272 height 700
click at [485, 200] on input "3125E005" at bounding box center [520, 210] width 408 height 34
type input "3125E005"
click at [786, 205] on button "Search" at bounding box center [784, 208] width 70 height 29
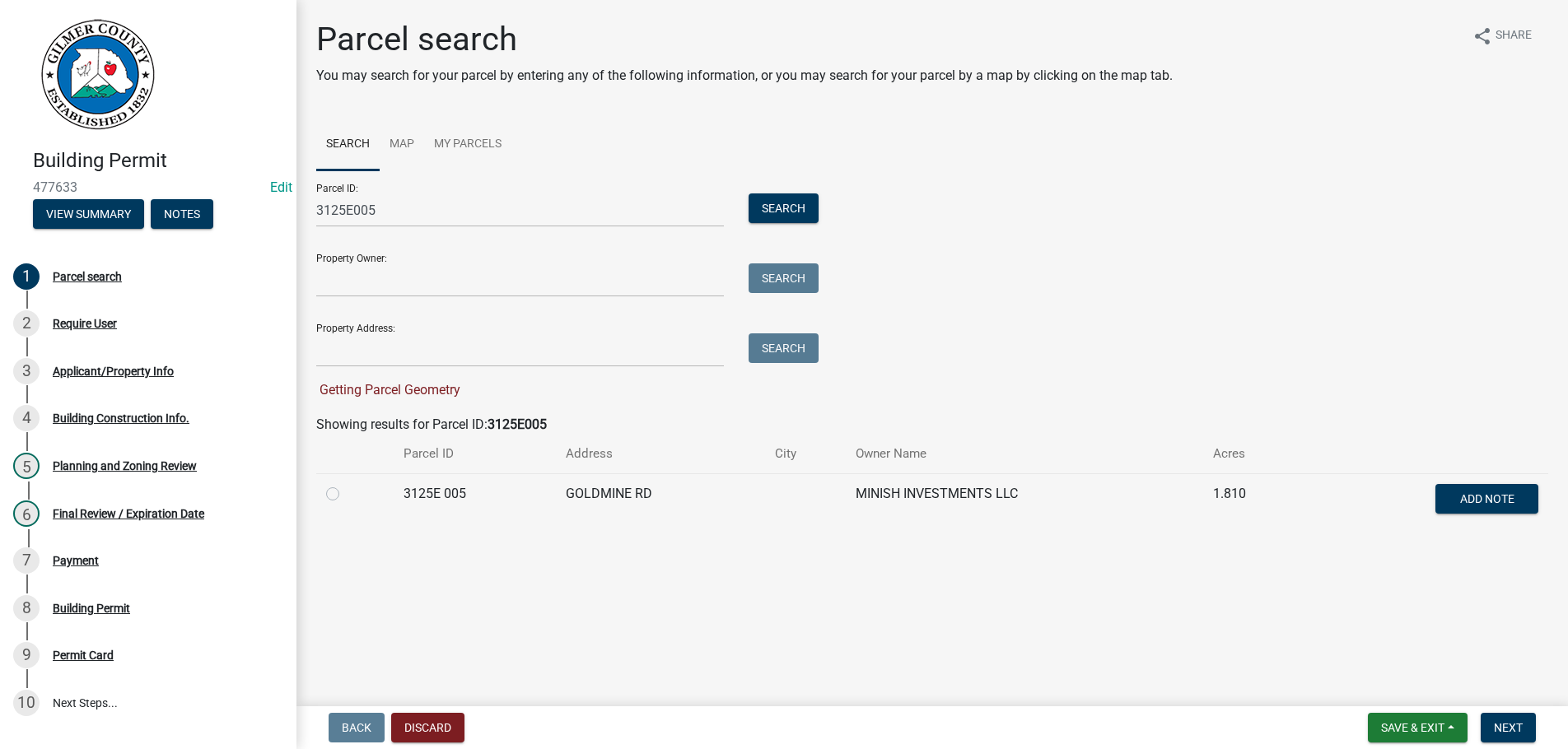
click at [346, 484] on label at bounding box center [346, 484] width 0 height 0
click at [346, 494] on 005 "radio" at bounding box center [351, 489] width 10 height 10
radio 005 "true"
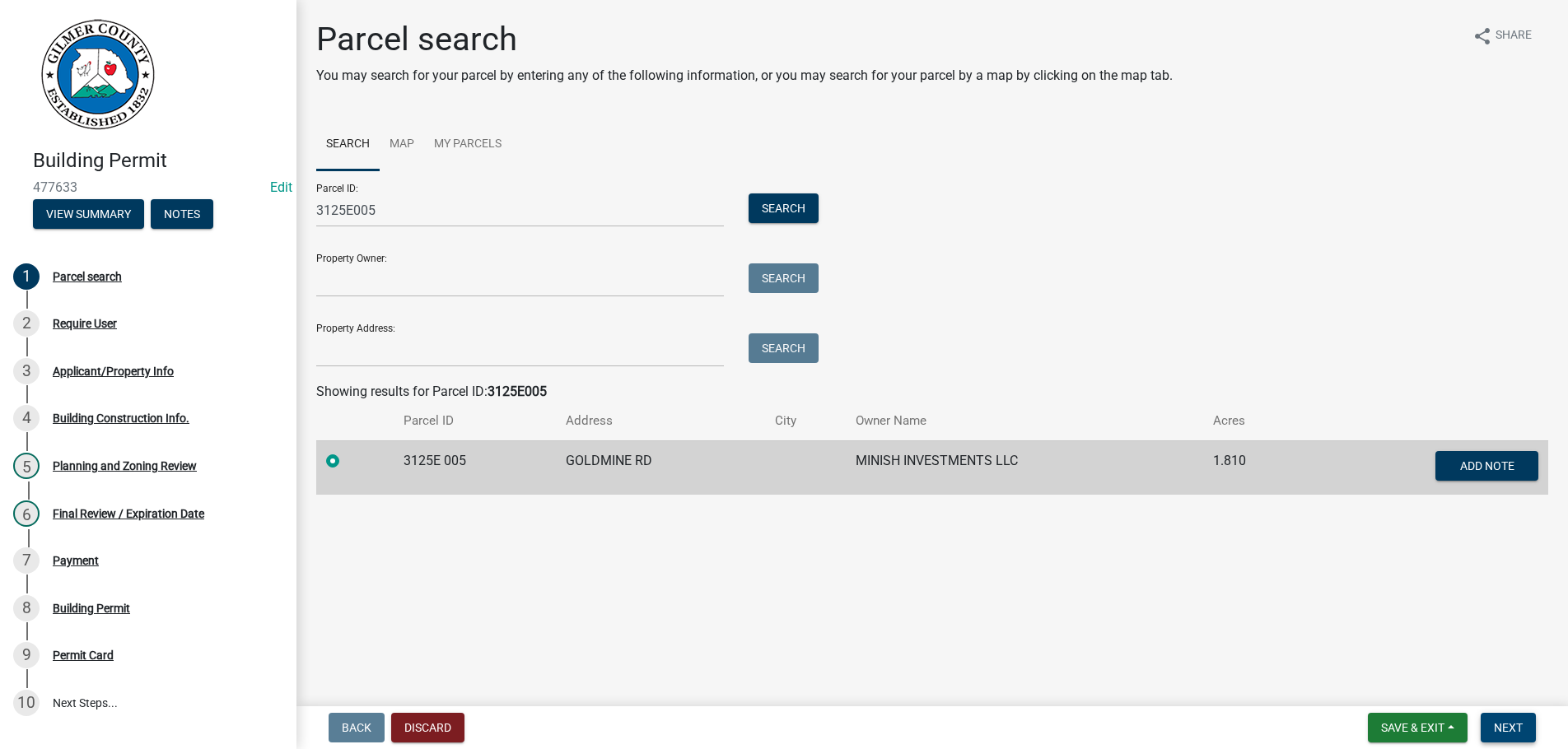
click at [1515, 719] on button "Next" at bounding box center [1509, 727] width 55 height 29
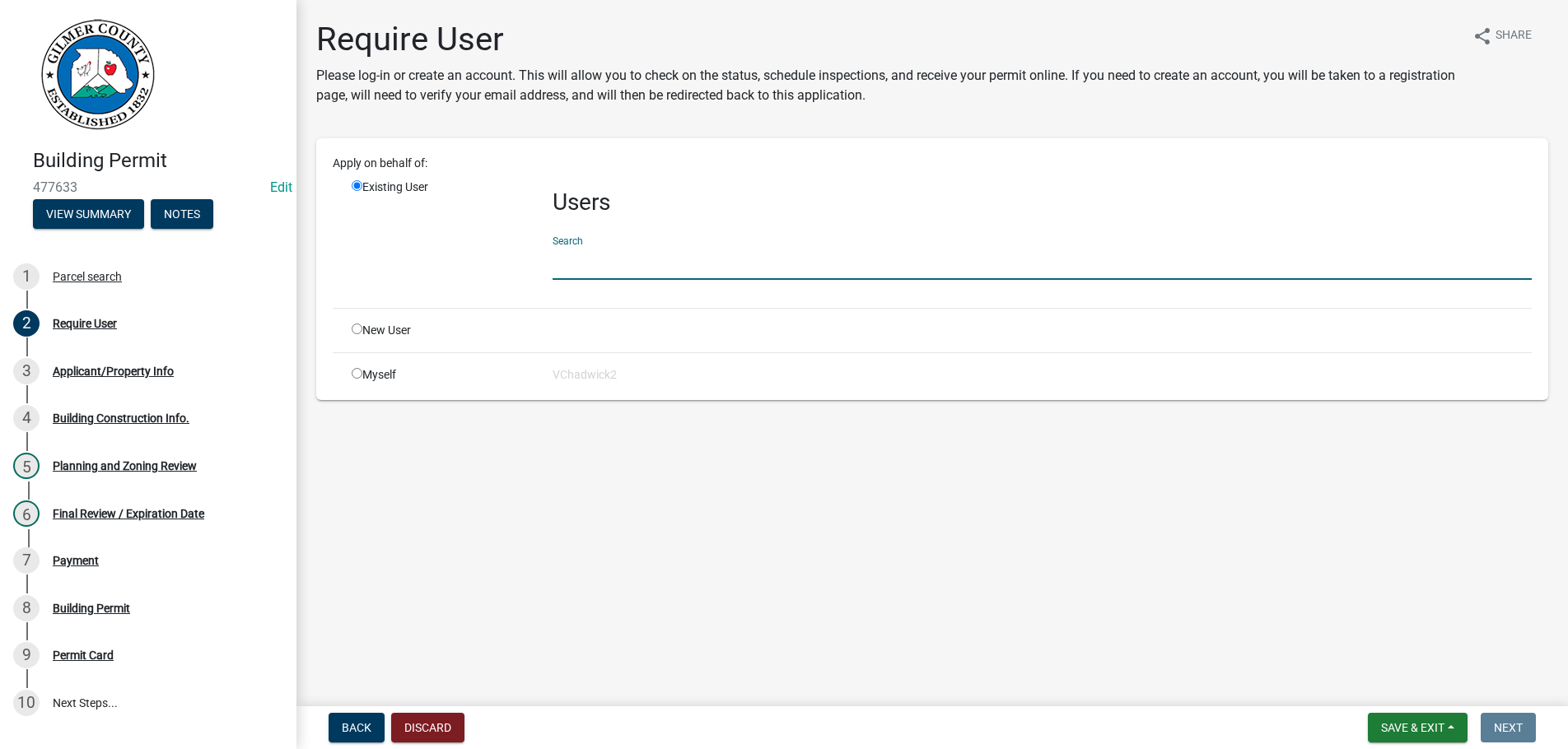
click at [668, 265] on input "text" at bounding box center [1043, 263] width 979 height 34
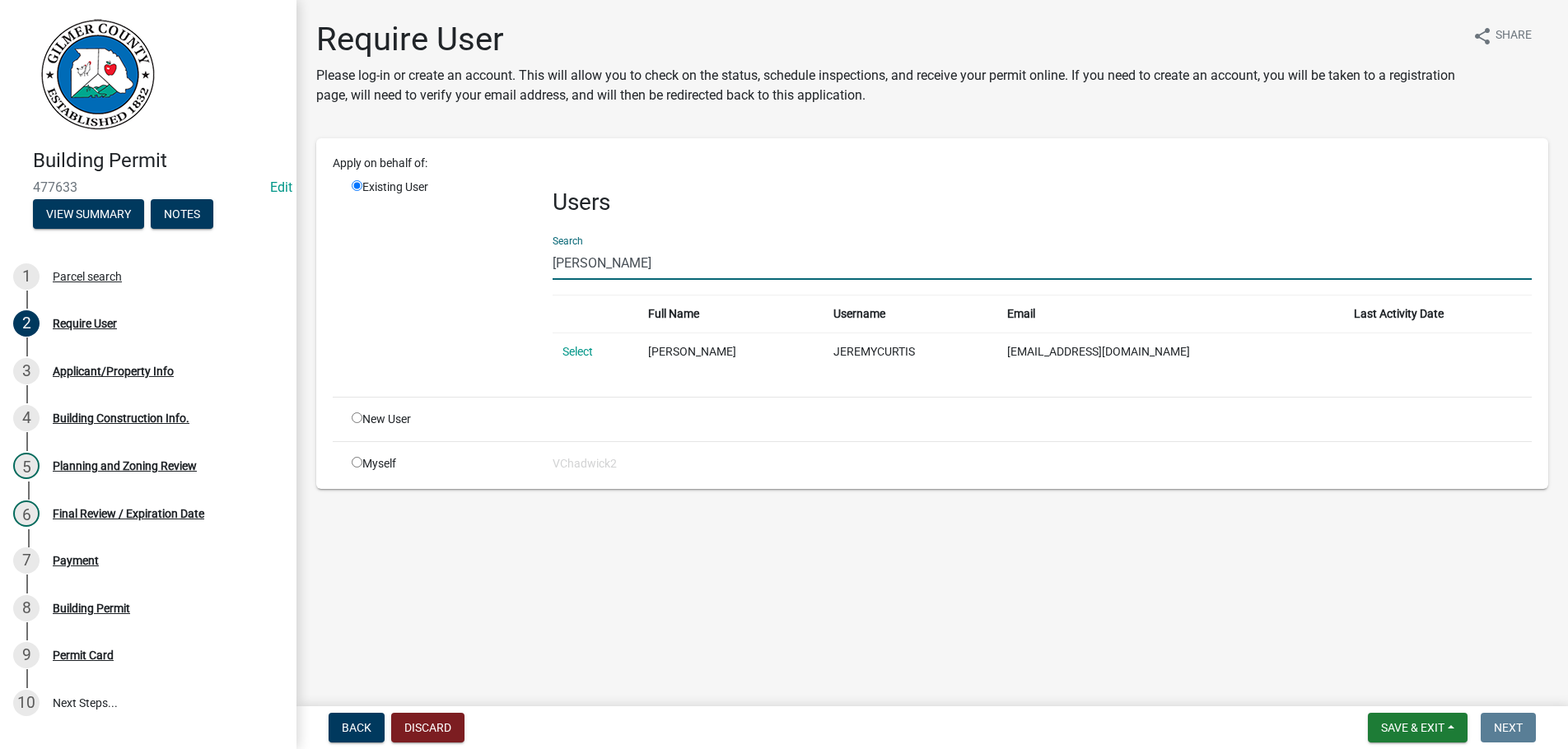
type input "[PERSON_NAME]"
click at [359, 419] on input "radio" at bounding box center [357, 417] width 10 height 10
radio input "true"
radio input "false"
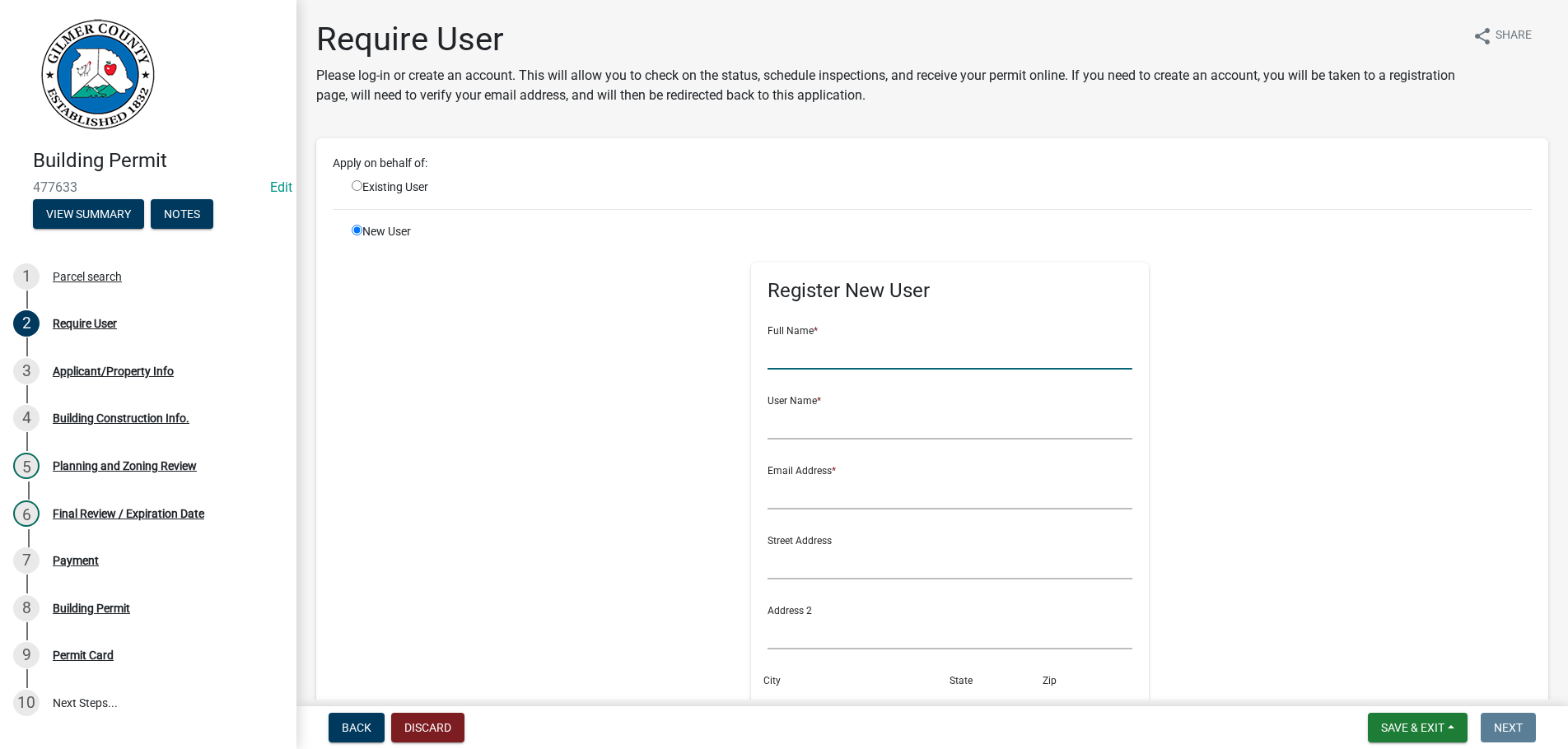
click at [816, 356] on input "text" at bounding box center [950, 353] width 365 height 34
type input "[PERSON_NAME]"
type input "JEREMY CURTIS*"
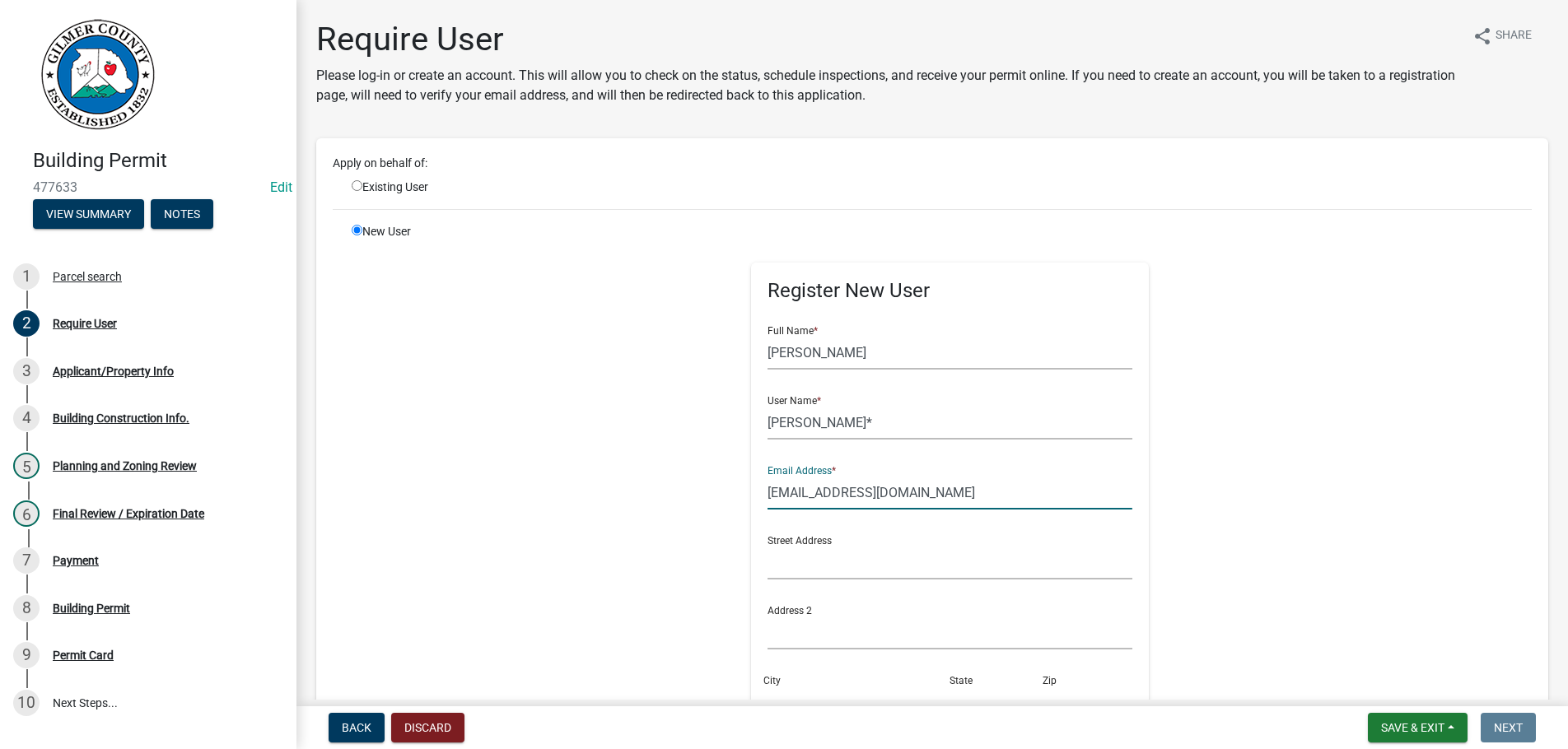
type input "CURTISBUILDINGSOLUTIONS@GMAIL.COM"
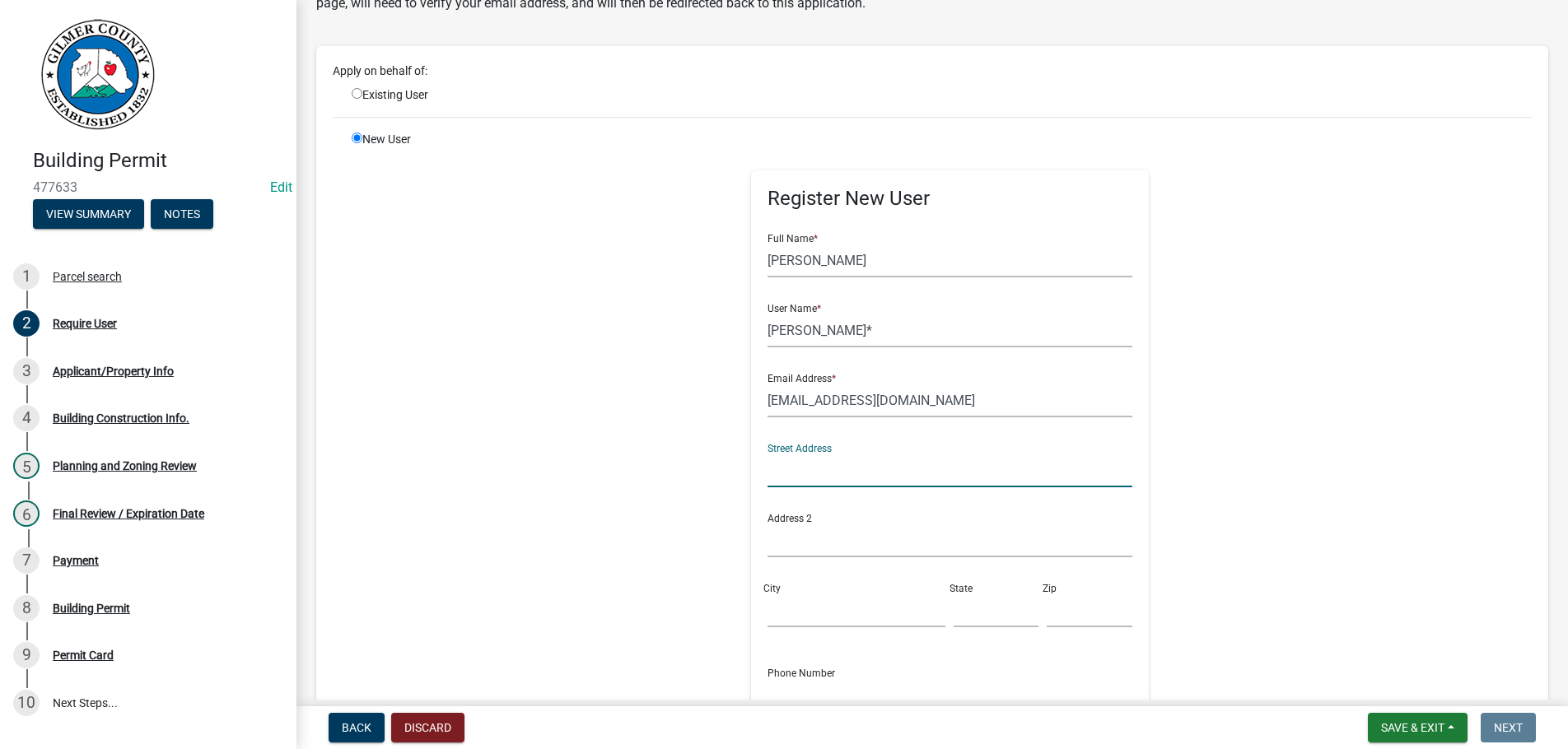
scroll to position [188, 0]
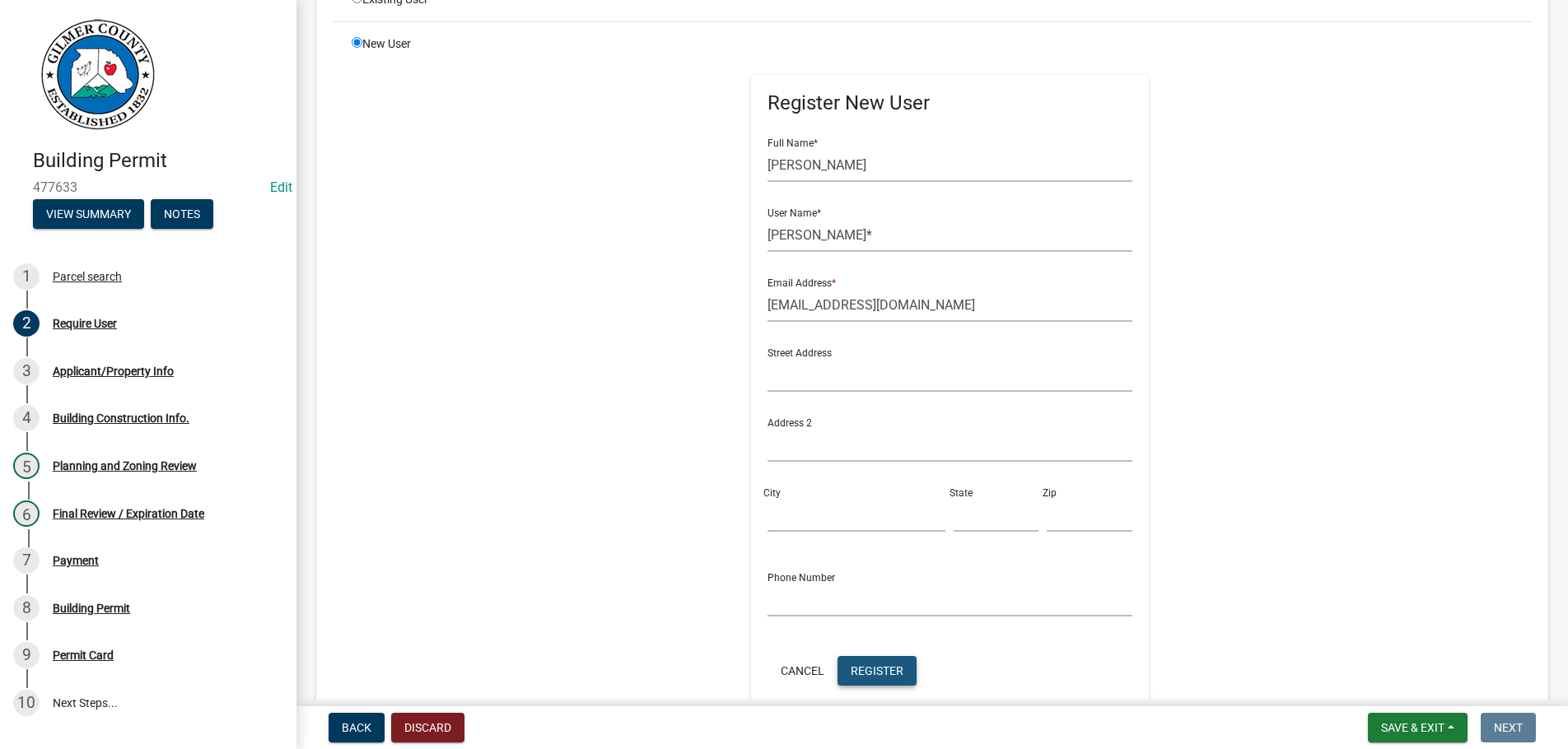
click at [879, 672] on span "Register" at bounding box center [877, 671] width 53 height 13
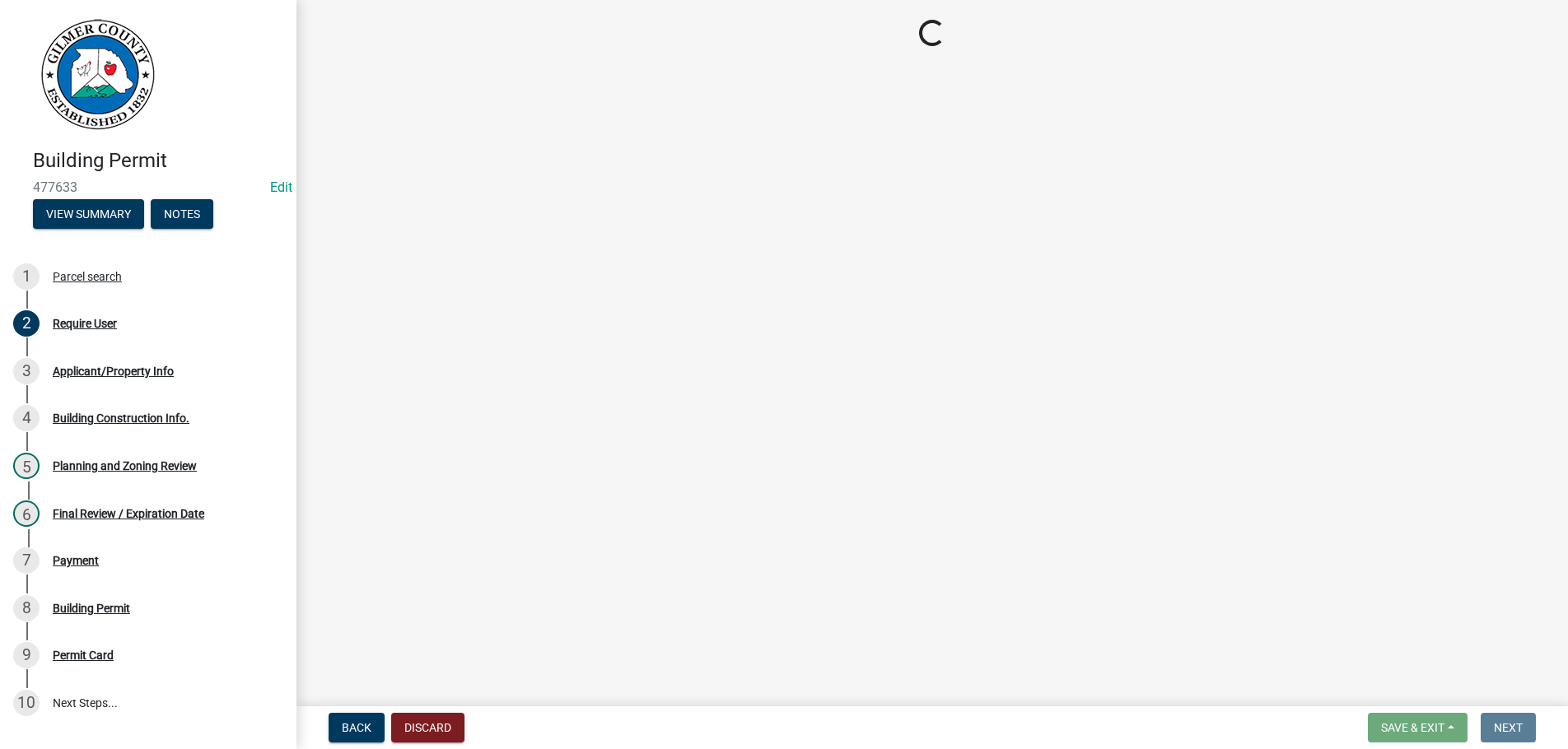
scroll to position [0, 0]
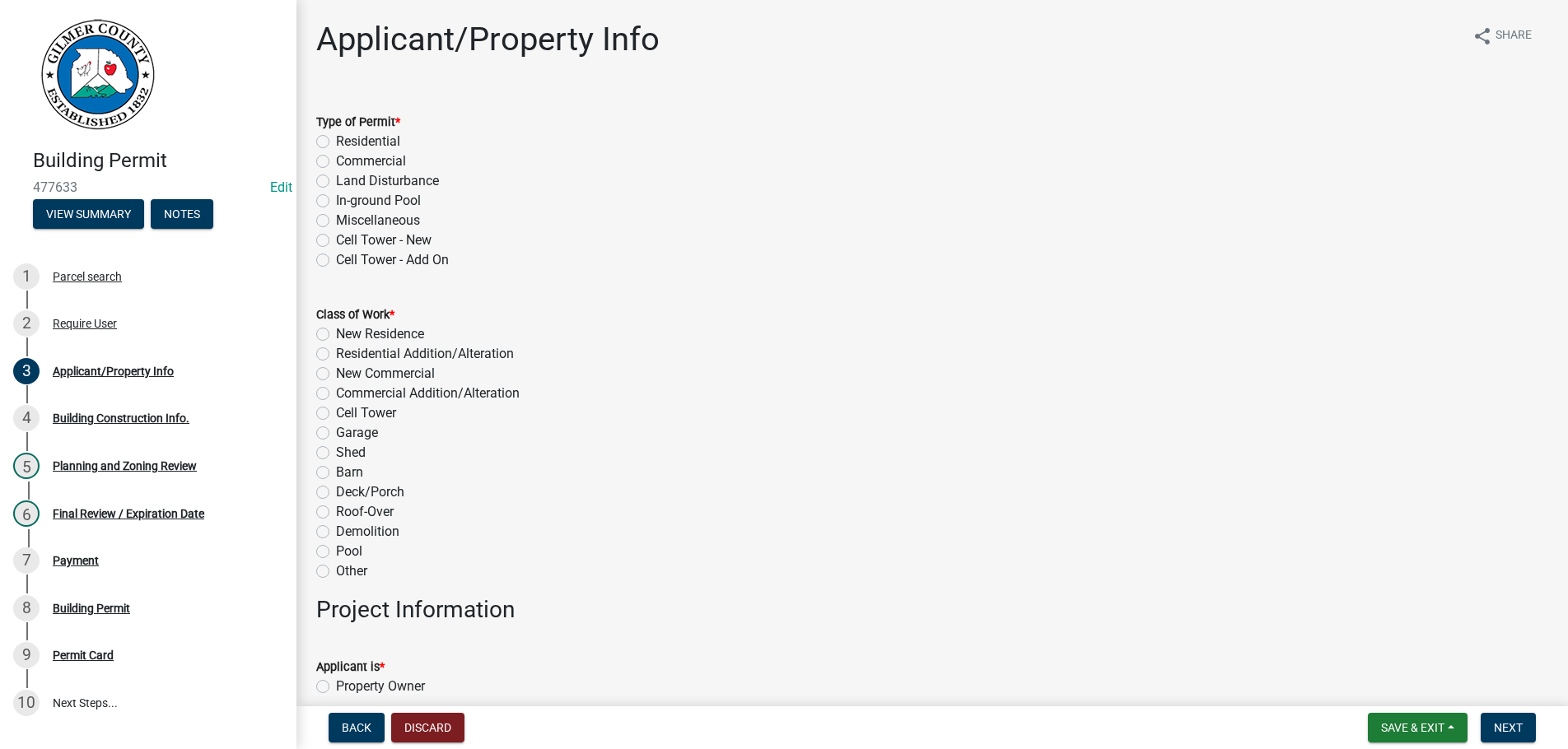
click at [336, 140] on label "Residential" at bounding box center [368, 141] width 64 height 20
click at [336, 140] on input "Residential" at bounding box center [341, 137] width 10 height 10
radio input "true"
click at [336, 333] on label "New Residence" at bounding box center [379, 334] width 88 height 20
click at [336, 333] on input "New Residence" at bounding box center [341, 329] width 10 height 10
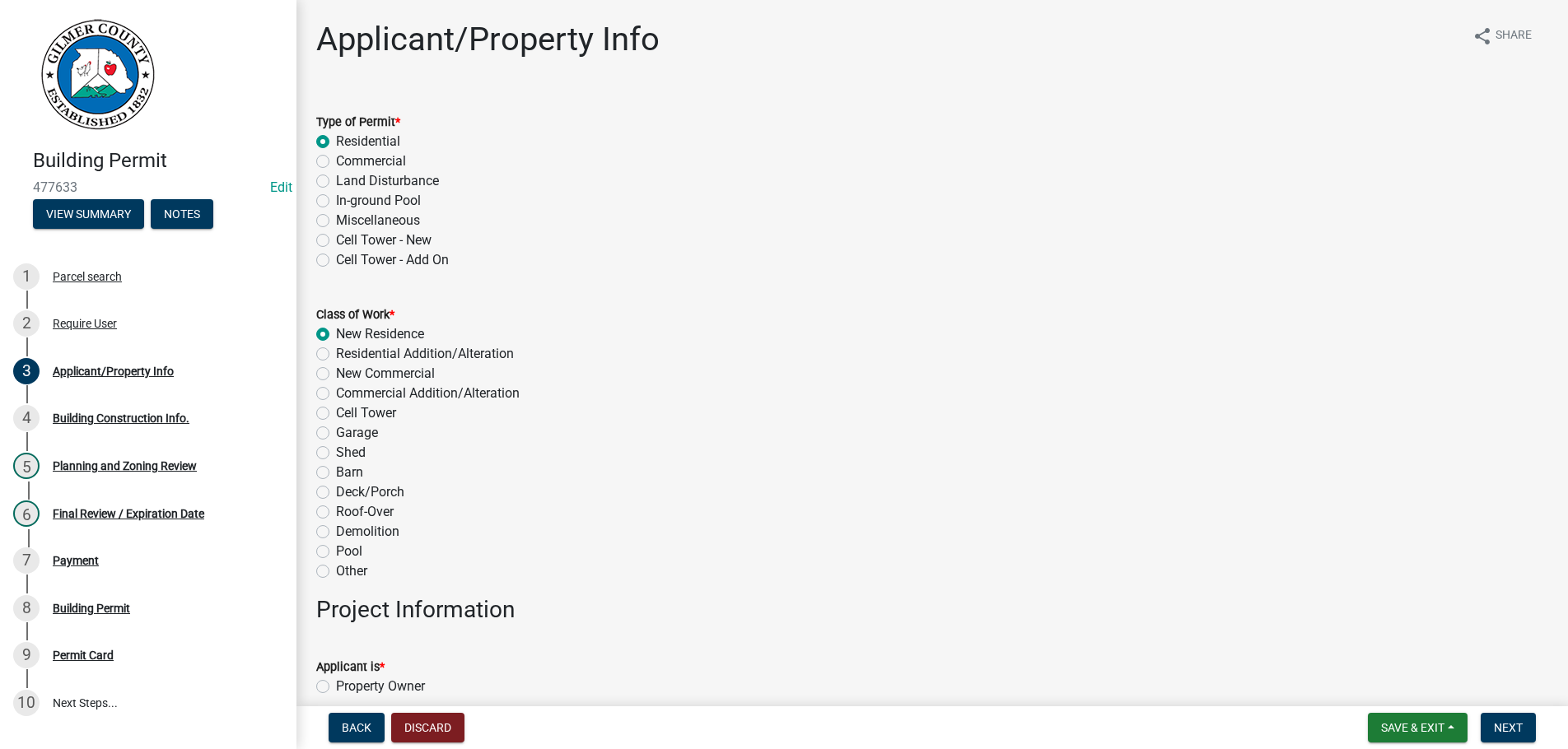
radio input "true"
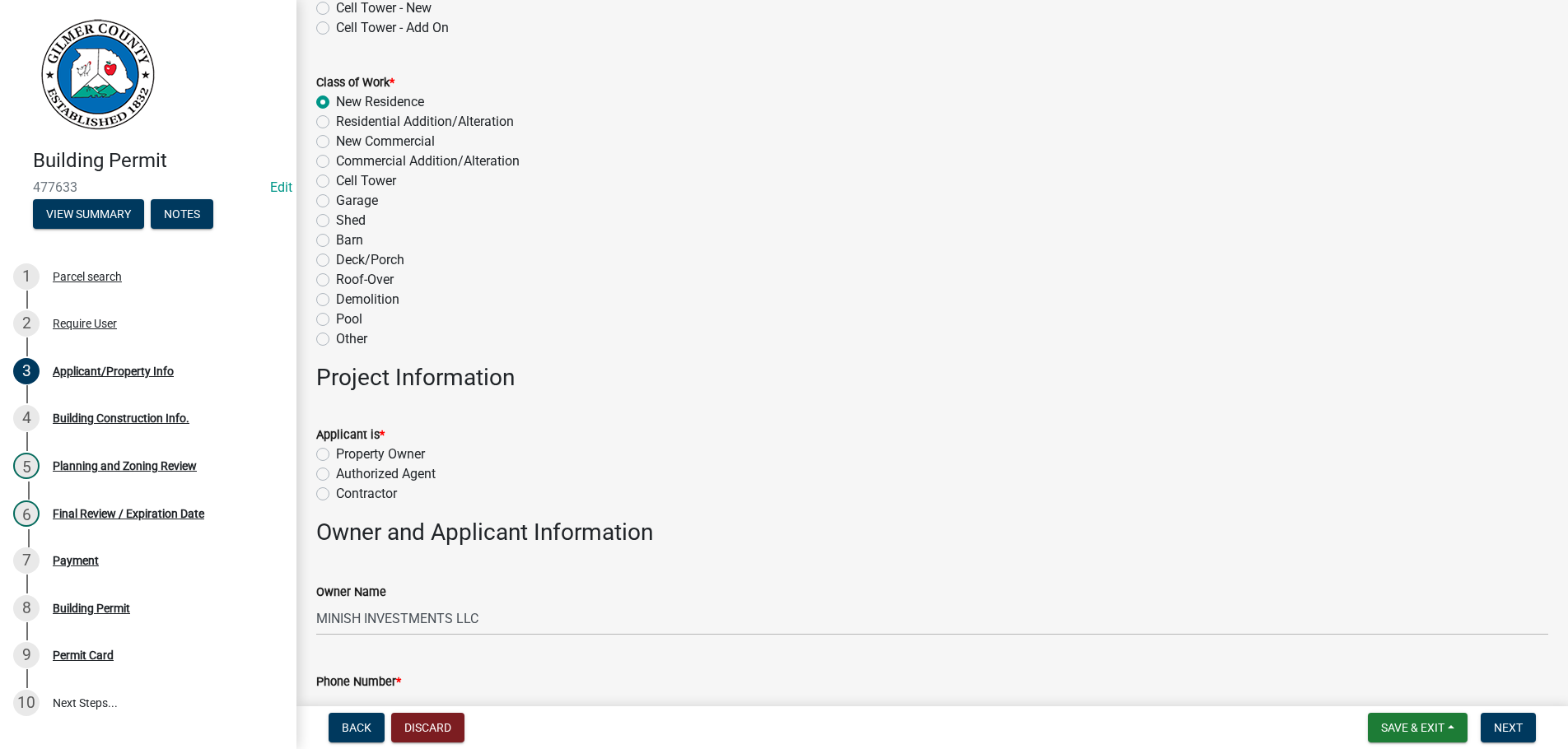
scroll to position [375, 0]
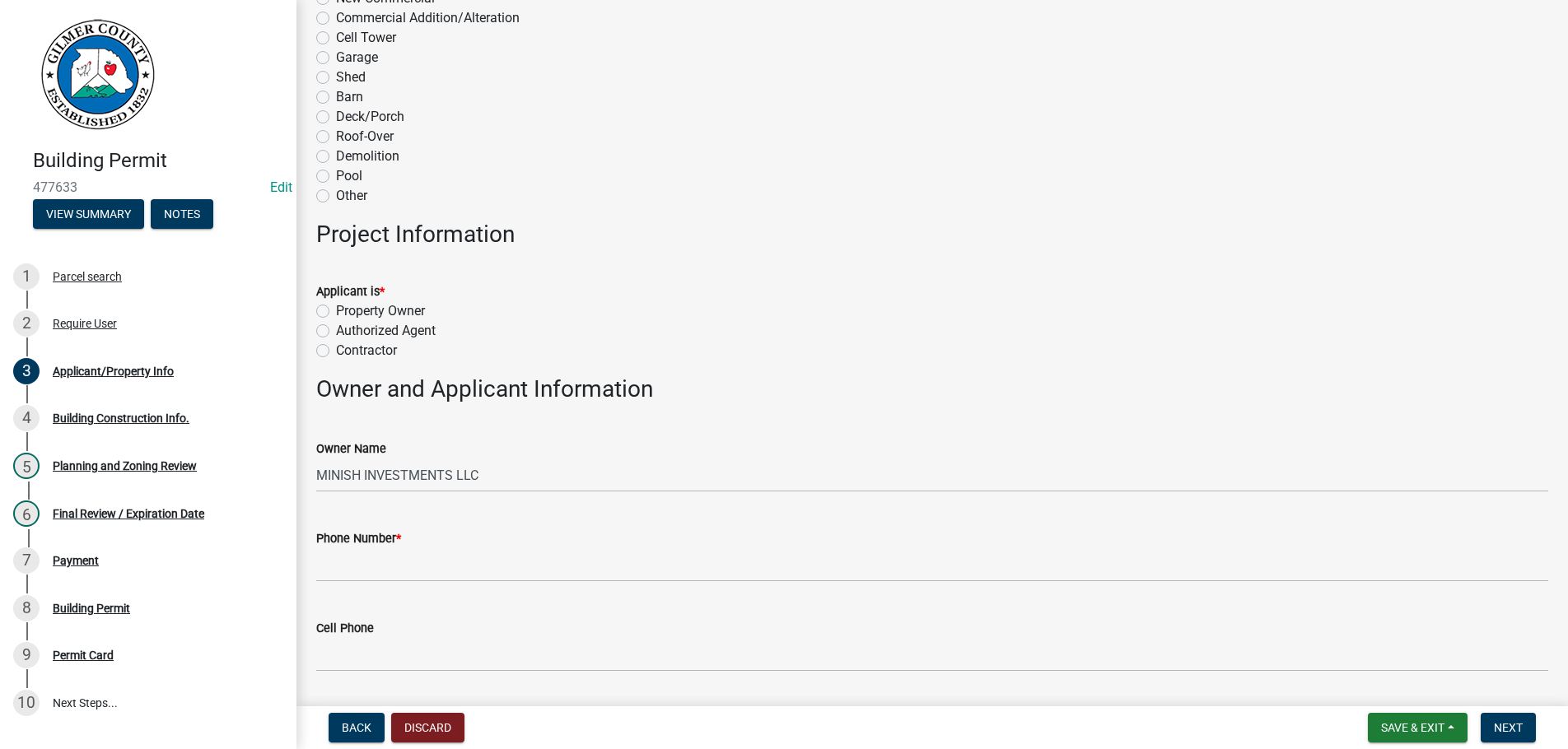
click at [336, 354] on label "Contractor" at bounding box center [366, 350] width 61 height 20
click at [336, 352] on input "Contractor" at bounding box center [341, 345] width 10 height 10
radio input "true"
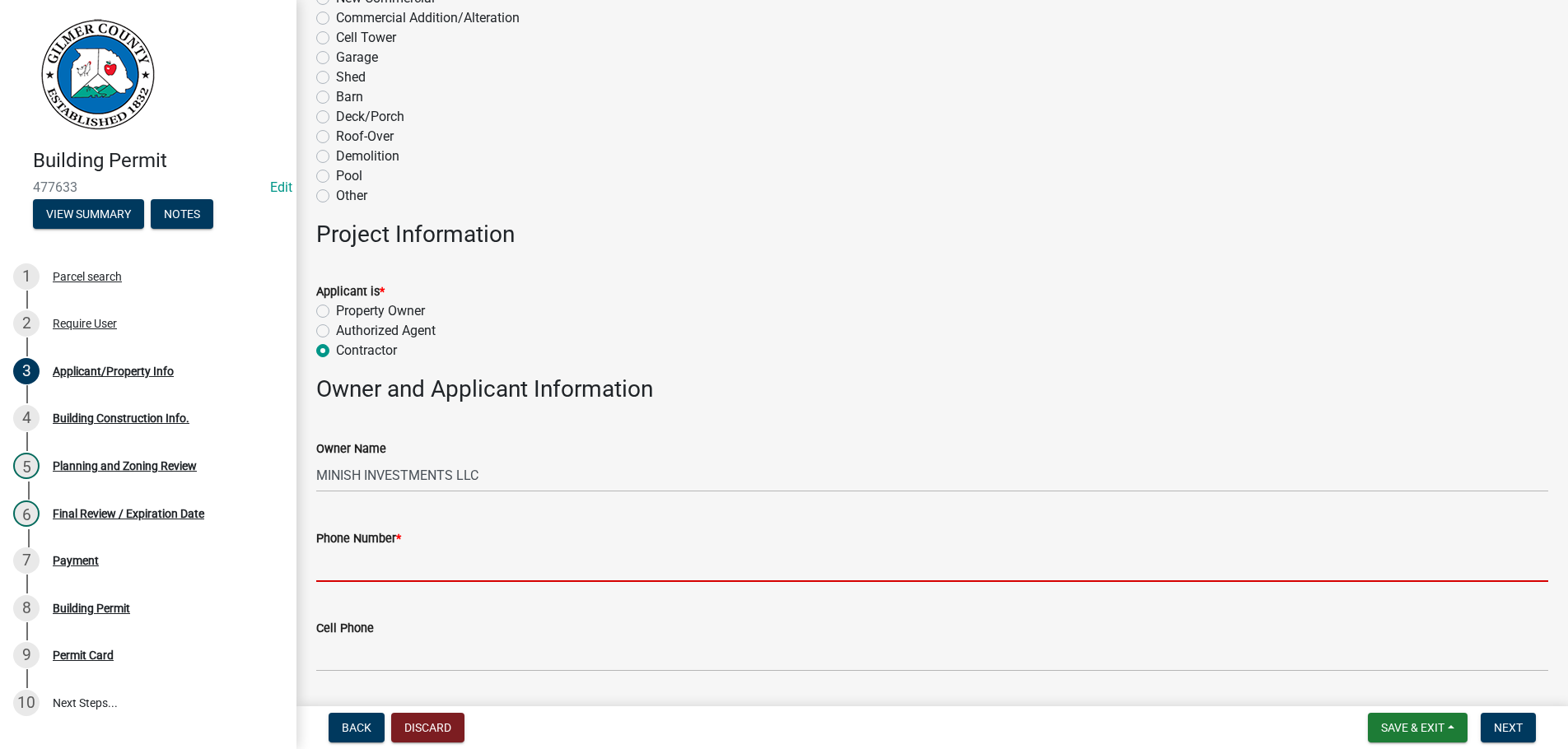
click at [407, 568] on input "Phone Number *" at bounding box center [932, 565] width 1232 height 34
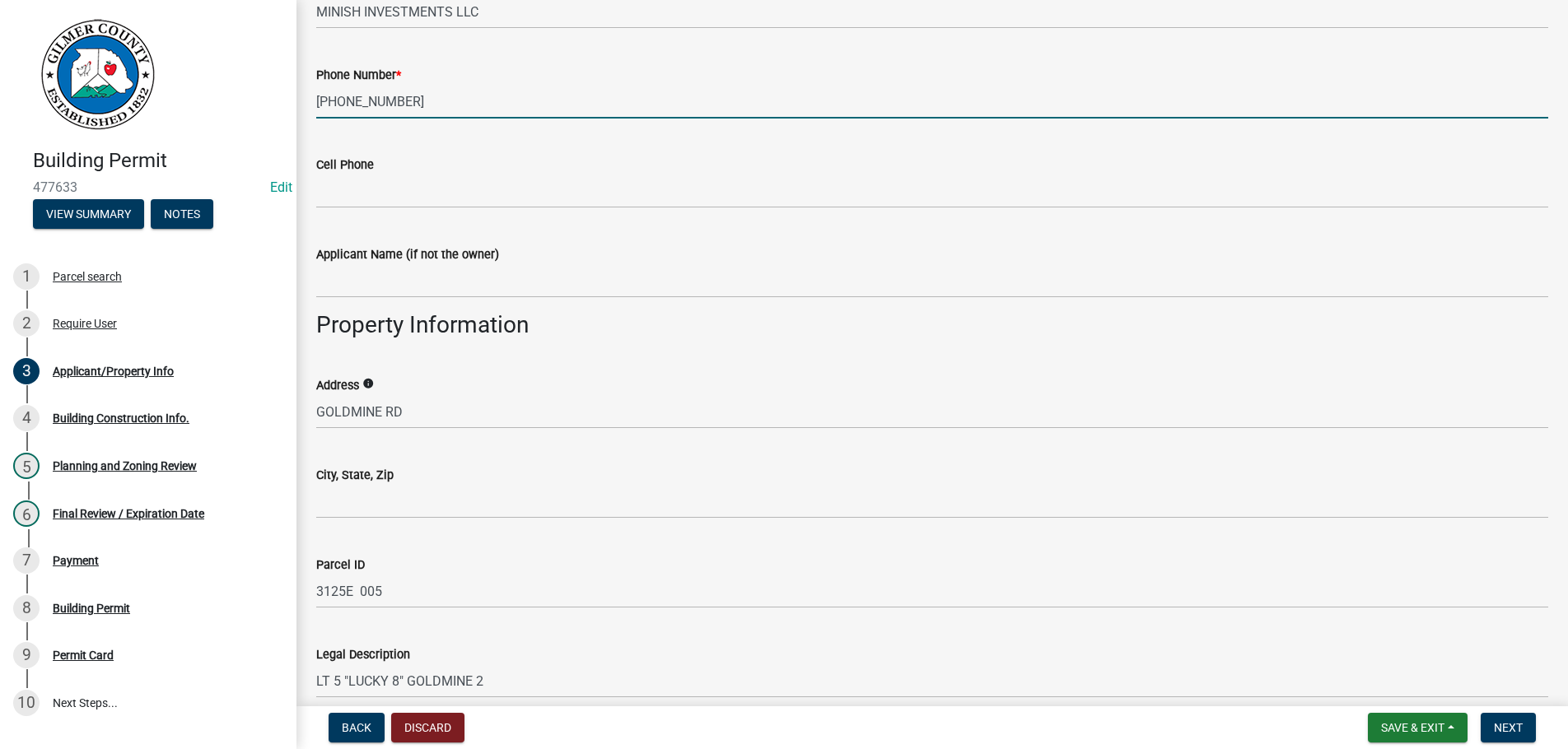
scroll to position [939, 0]
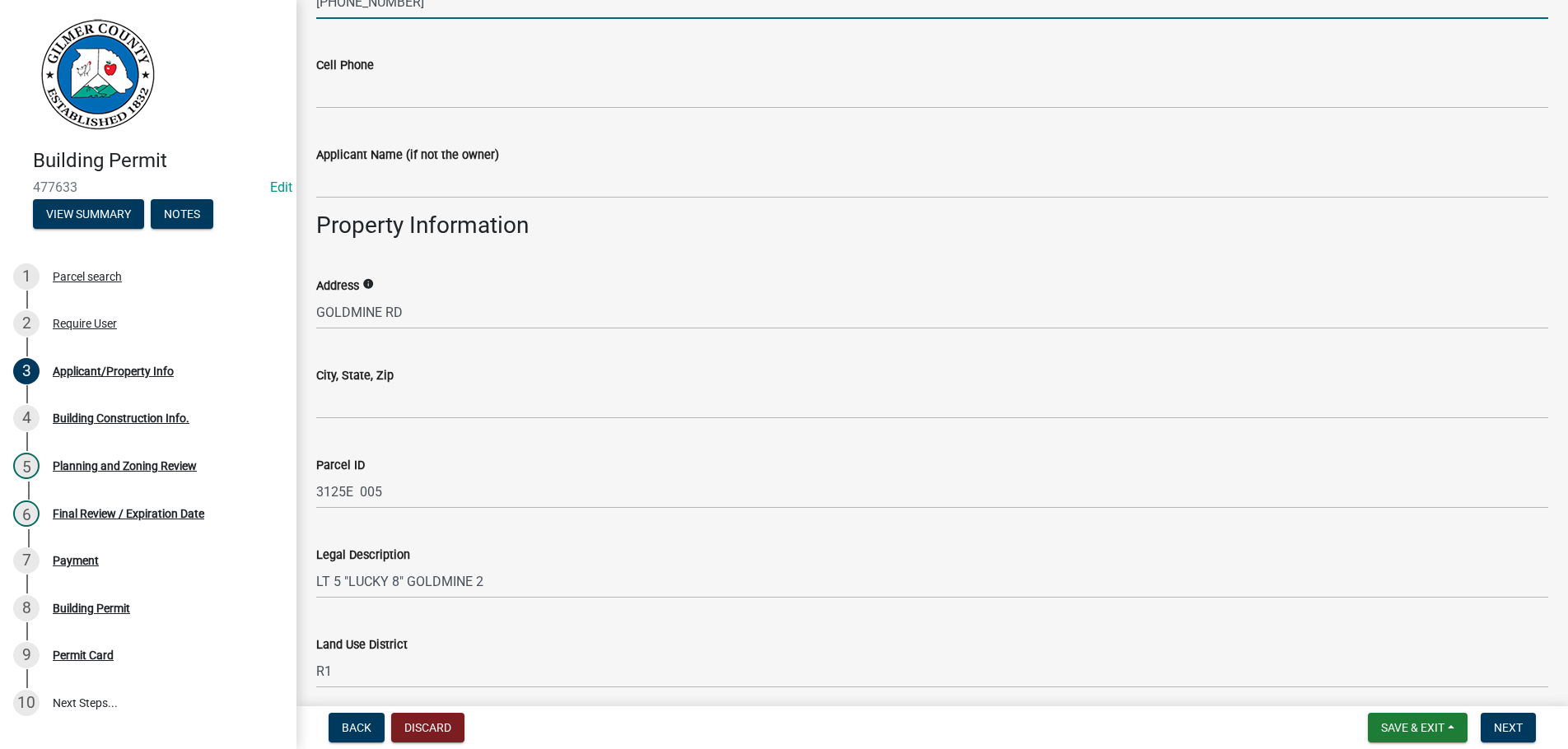
type input "706-264-9298"
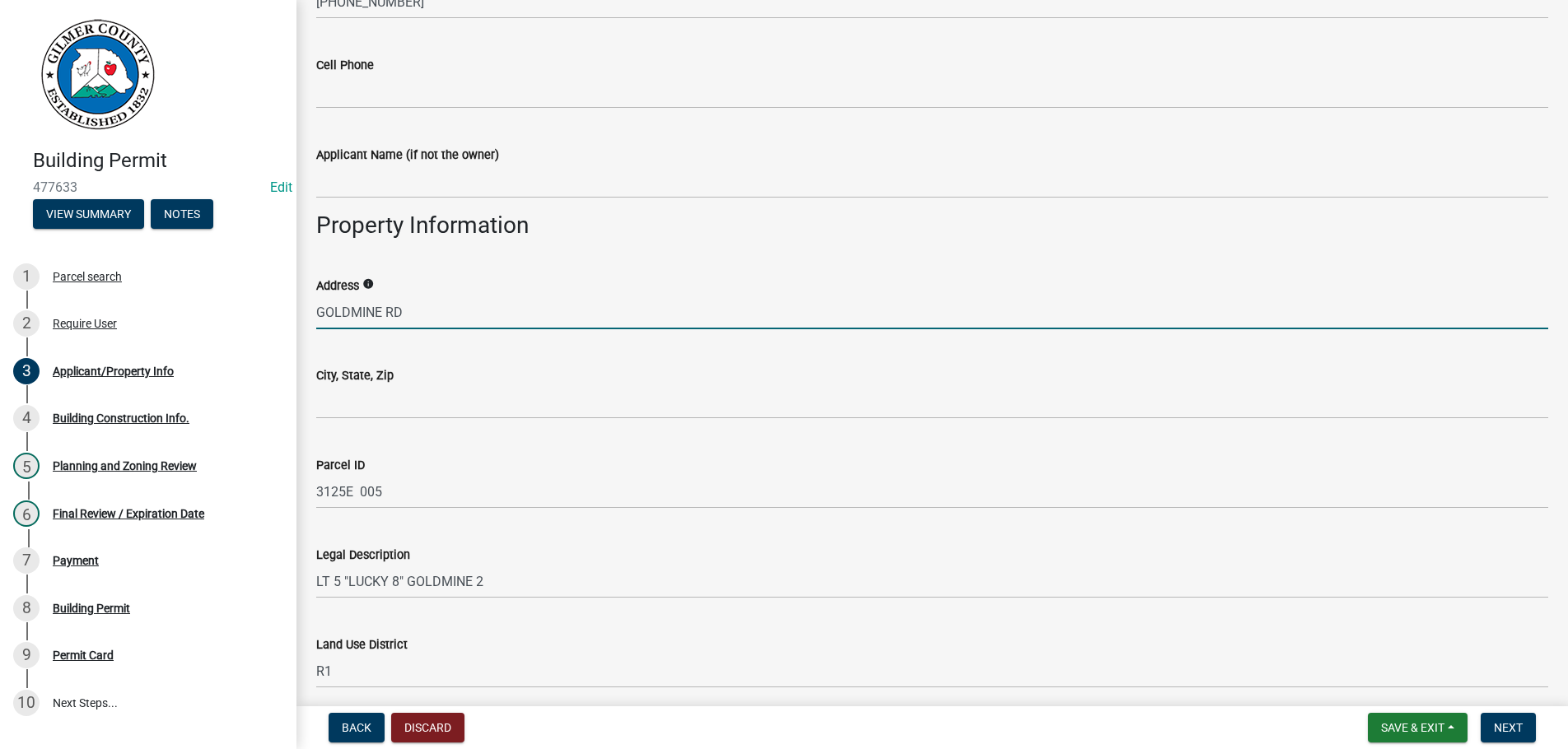
click at [317, 309] on input "GOLDMINE RD" at bounding box center [932, 312] width 1232 height 34
type input "200 WEST GOLDMINE RD"
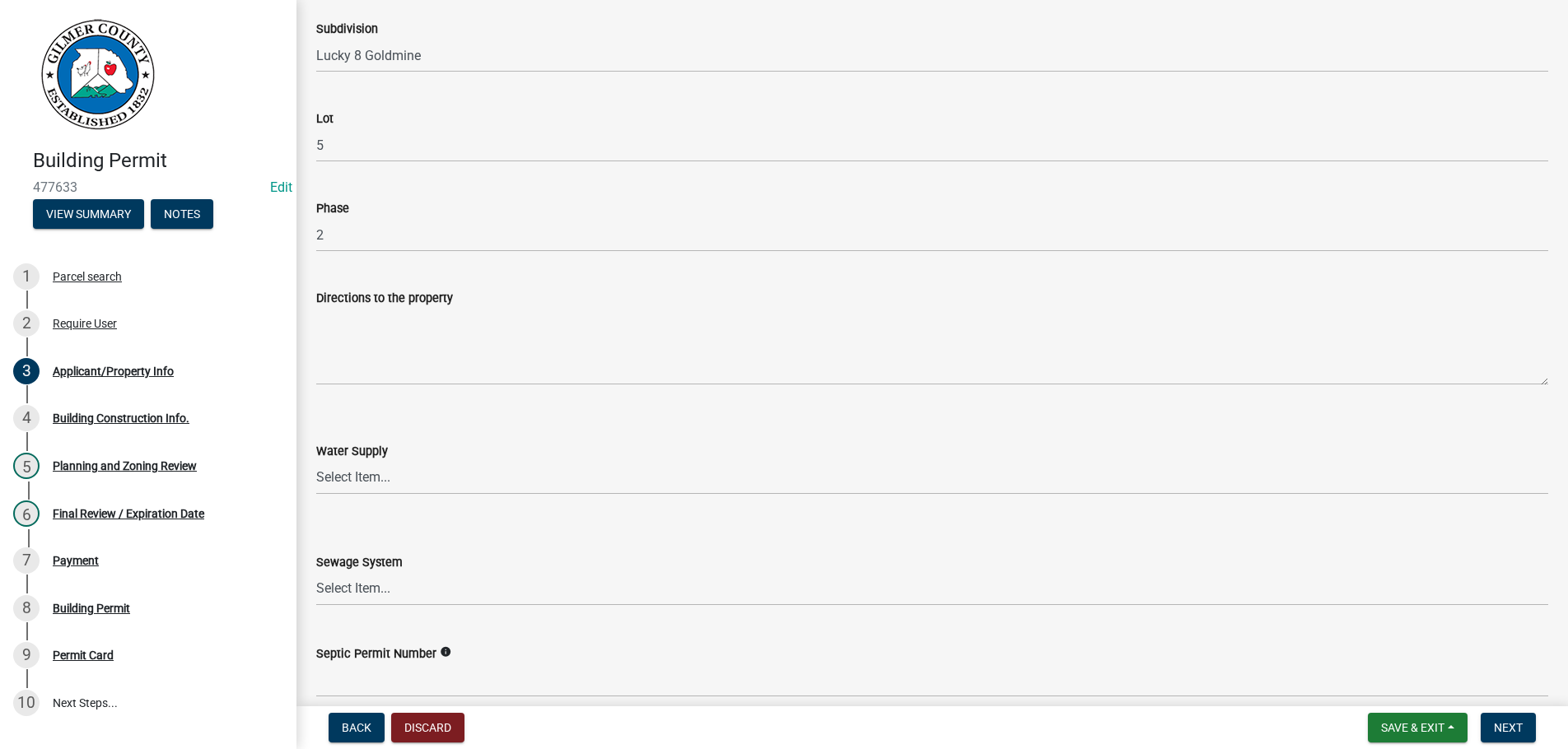
scroll to position [1972, 0]
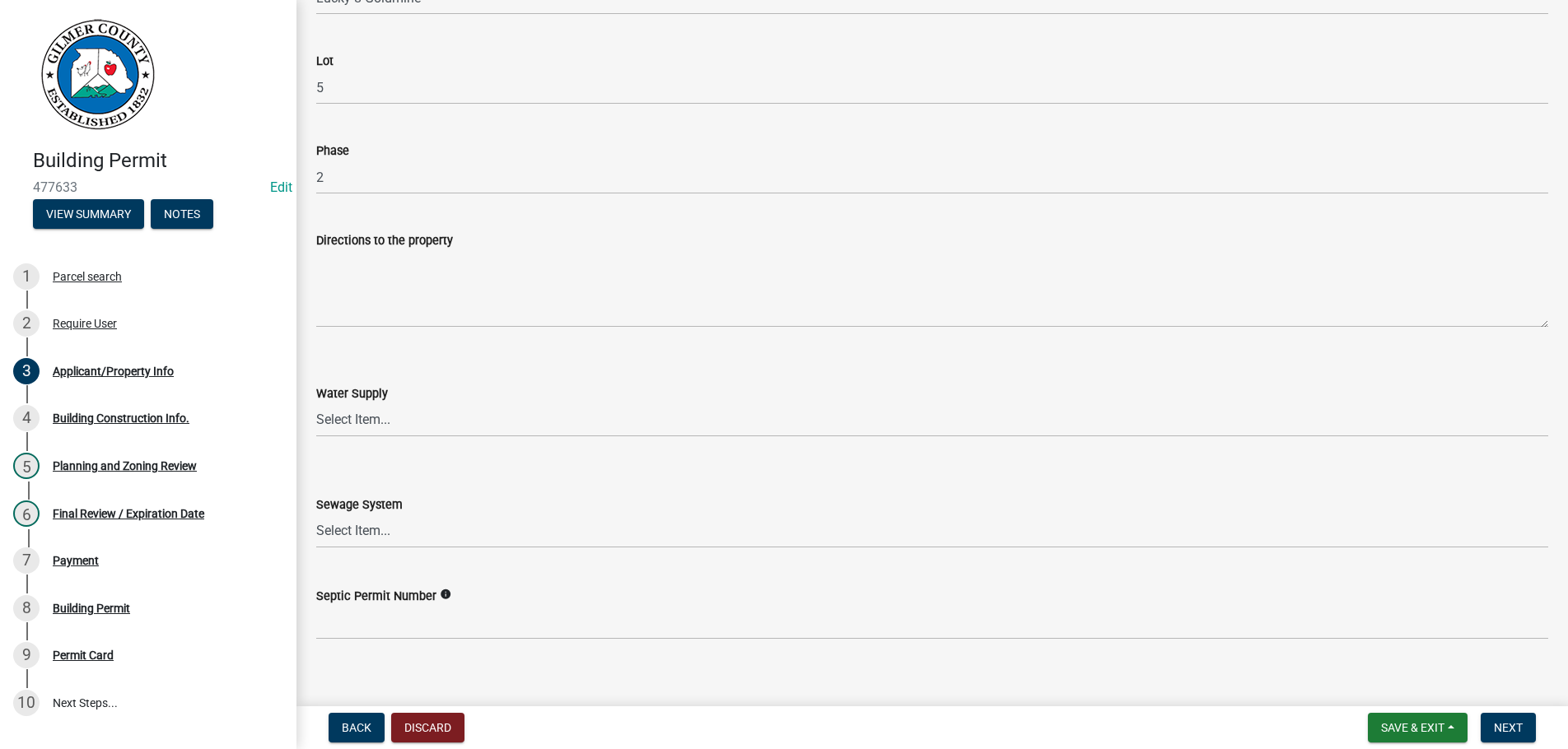
type input "ELLIJAY GA 30536"
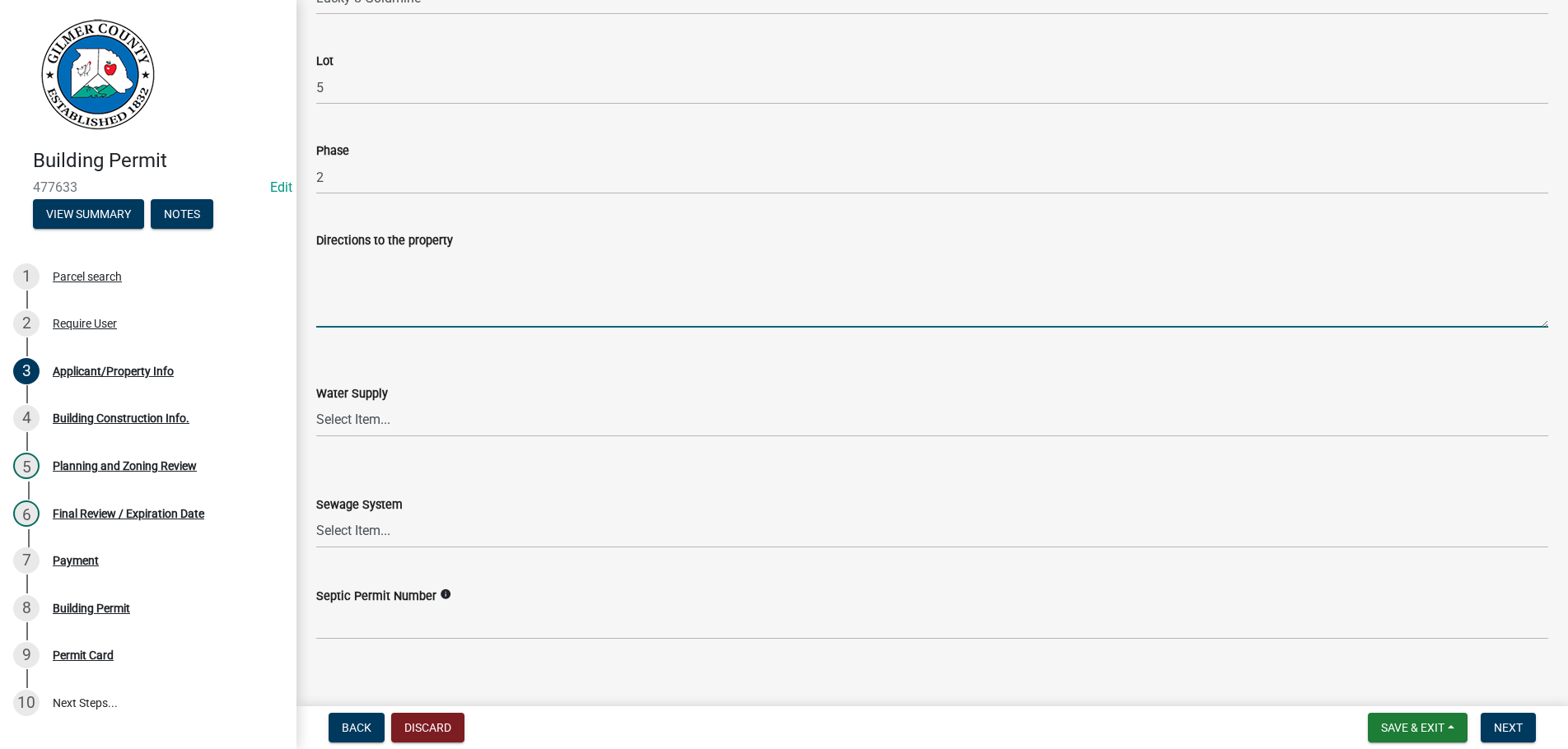
click at [345, 278] on textarea "Directions to the property" at bounding box center [932, 289] width 1232 height 77
click at [325, 281] on textarea "Directions to the property" at bounding box center [932, 289] width 1232 height 77
paste textarea "52E, LT ON BIG CREEK, RT ON GOLDMINE RD,, CONT ON WEST GOLDMINE RD, LOT IS IN T…"
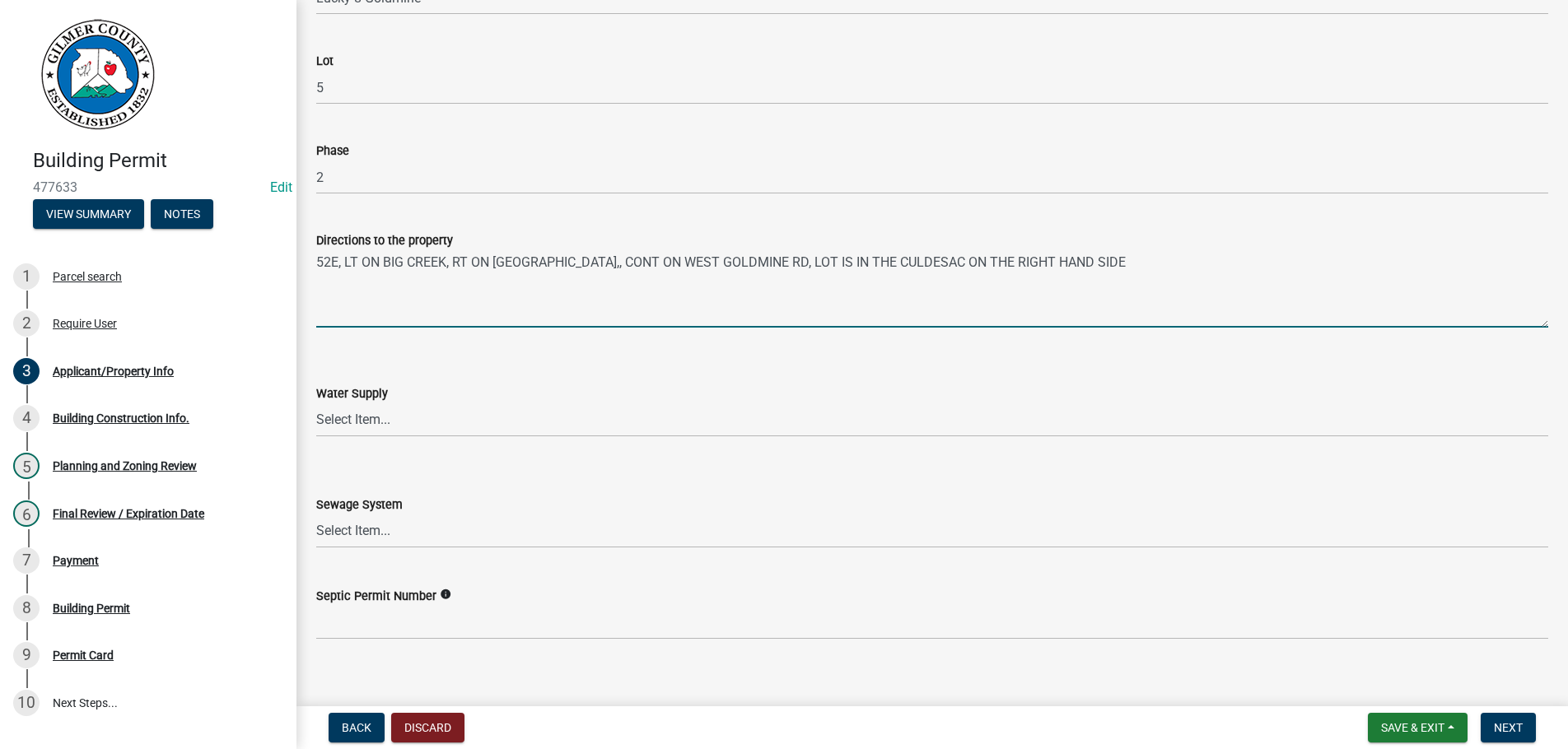
click at [343, 258] on textarea "52E, LT ON BIG CREEK, RT ON GOLDMINE RD,, CONT ON WEST GOLDMINE RD, LOT IS IN T…" at bounding box center [932, 289] width 1232 height 77
click at [815, 256] on textarea "52E - LT ON BIG CREEK - RT ON GOLDMINE RD - CONTINUE ON WEST GOLDMINE RD, LOT I…" at bounding box center [932, 289] width 1232 height 77
click at [855, 261] on textarea "52E - LT ON BIG CREEK - RT ON GOLDMINE RD - CONTINUE ON WEST GOLDMINE RD - & LO…" at bounding box center [932, 289] width 1232 height 77
click at [938, 258] on textarea "52E - LT ON BIG CREEK - RT ON GOLDMINE RD - CONTINUE ON WEST GOLDMINE RD - & 20…" at bounding box center [932, 289] width 1232 height 77
click at [1163, 265] on textarea "52E - LT ON BIG CREEK - RT ON GOLDMINE RD - CONTINUE ON WEST GOLDMINE RD - & 20…" at bounding box center [932, 289] width 1232 height 77
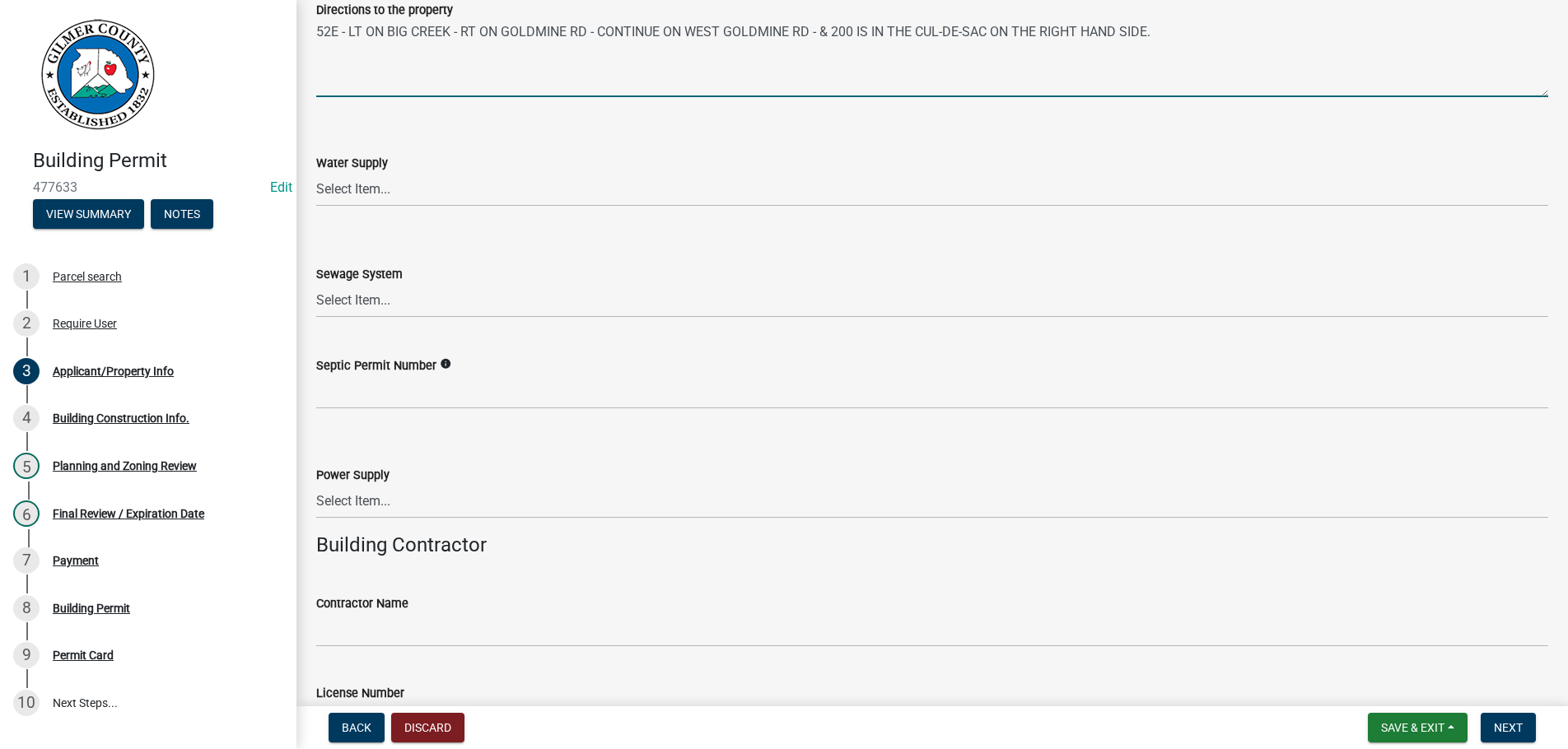
scroll to position [2254, 0]
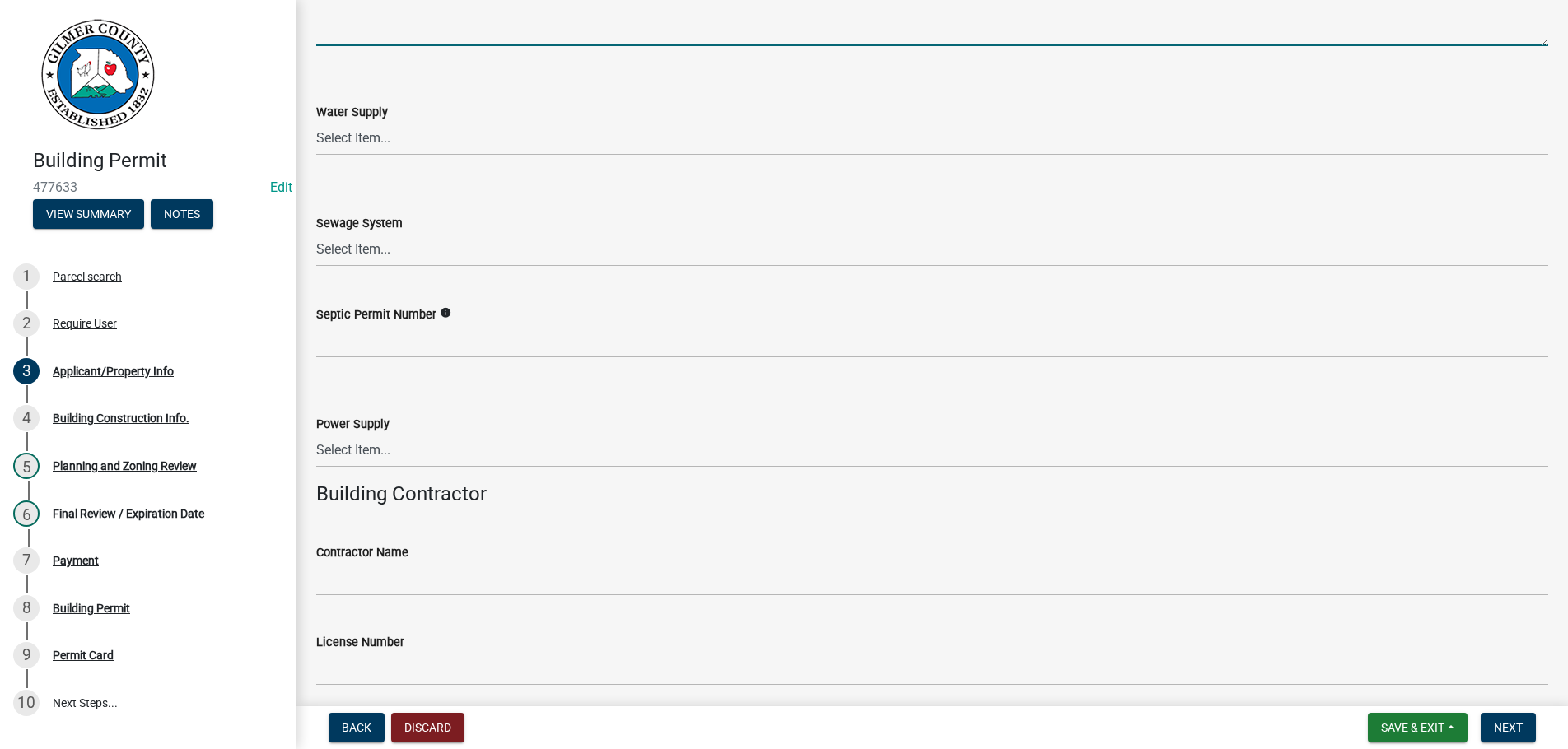
type textarea "52E - LT ON BIG CREEK - RT ON GOLDMINE RD - CONTINUE ON WEST GOLDMINE RD - & 20…"
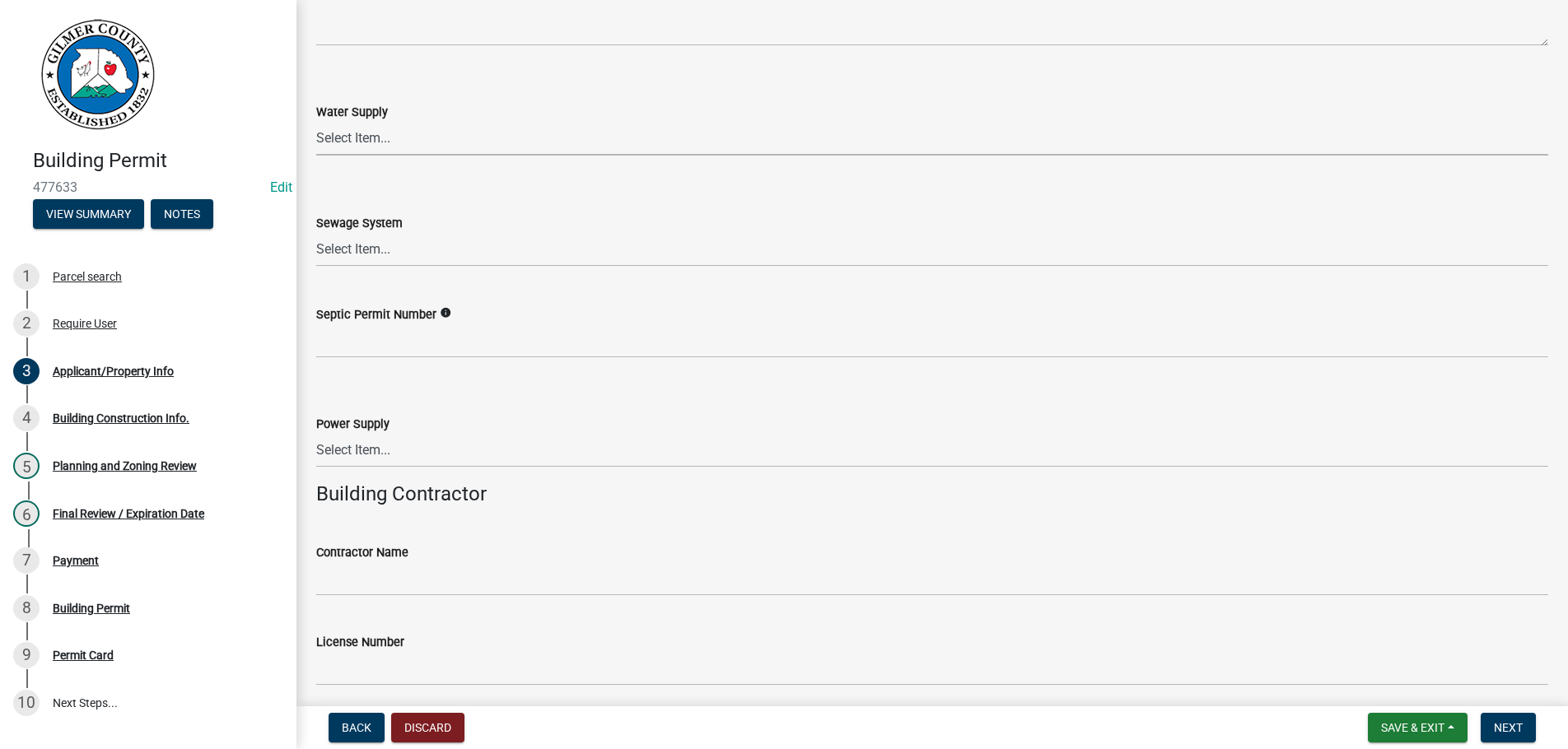
click at [316, 122] on select "Select Item... Well Community Public Spring" at bounding box center [932, 139] width 1232 height 34
click option "Well" at bounding box center [0, 0] width 0 height 0
select select "6d3c22a4-bb85-4608-b1e4-8a8b34b9a216"
click at [316, 233] on select "Select Item... Septic Community Public" at bounding box center [932, 250] width 1232 height 34
click option "Septic" at bounding box center [0, 0] width 0 height 0
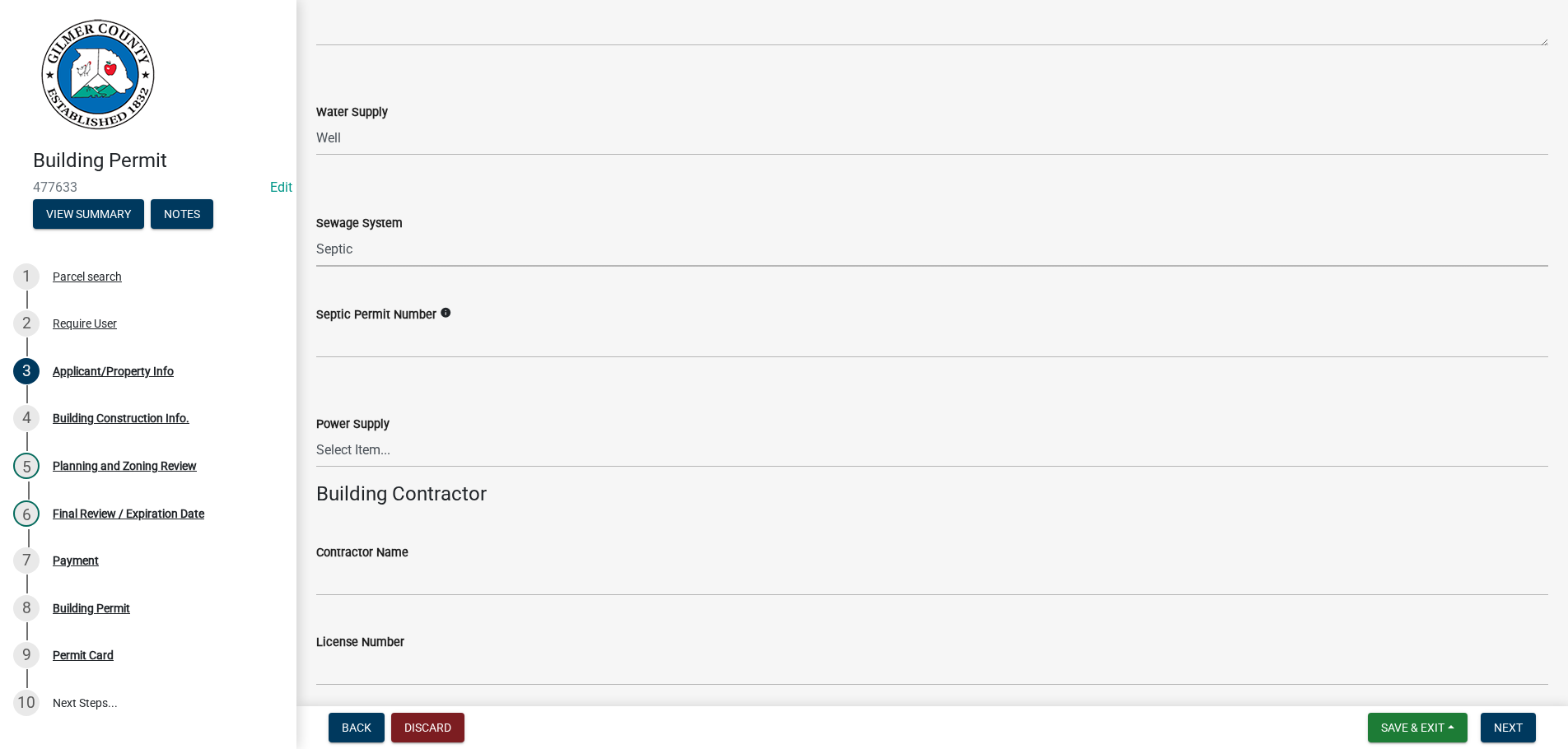
select select "92a37e23-3b7d-408e-b3c7-0afbe39b0942"
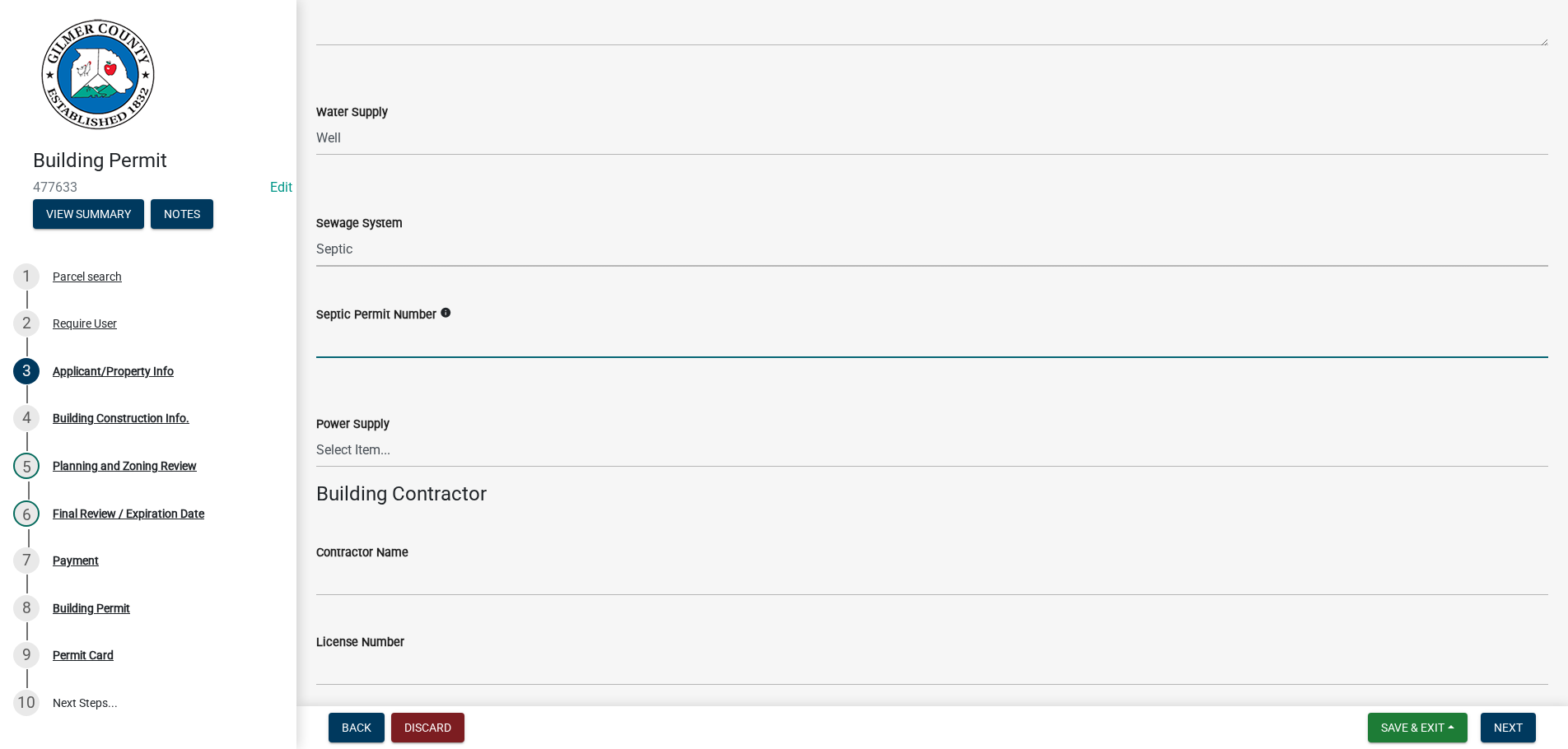
click at [360, 341] on input "Septic Permit Number" at bounding box center [932, 341] width 1232 height 34
type input "05874"
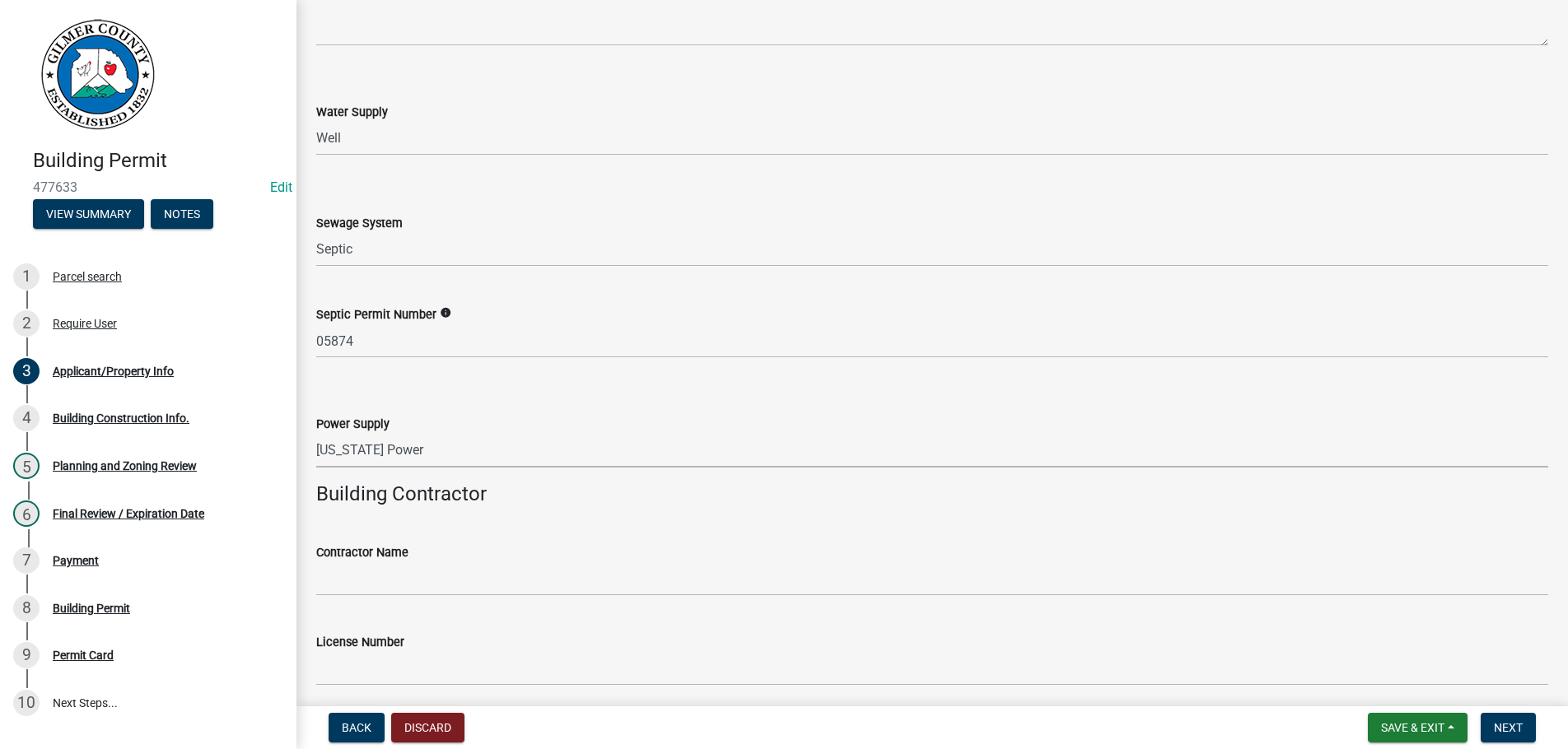
select select "c53c881c-384b-498d-8db1-c5ad9b2cb057"
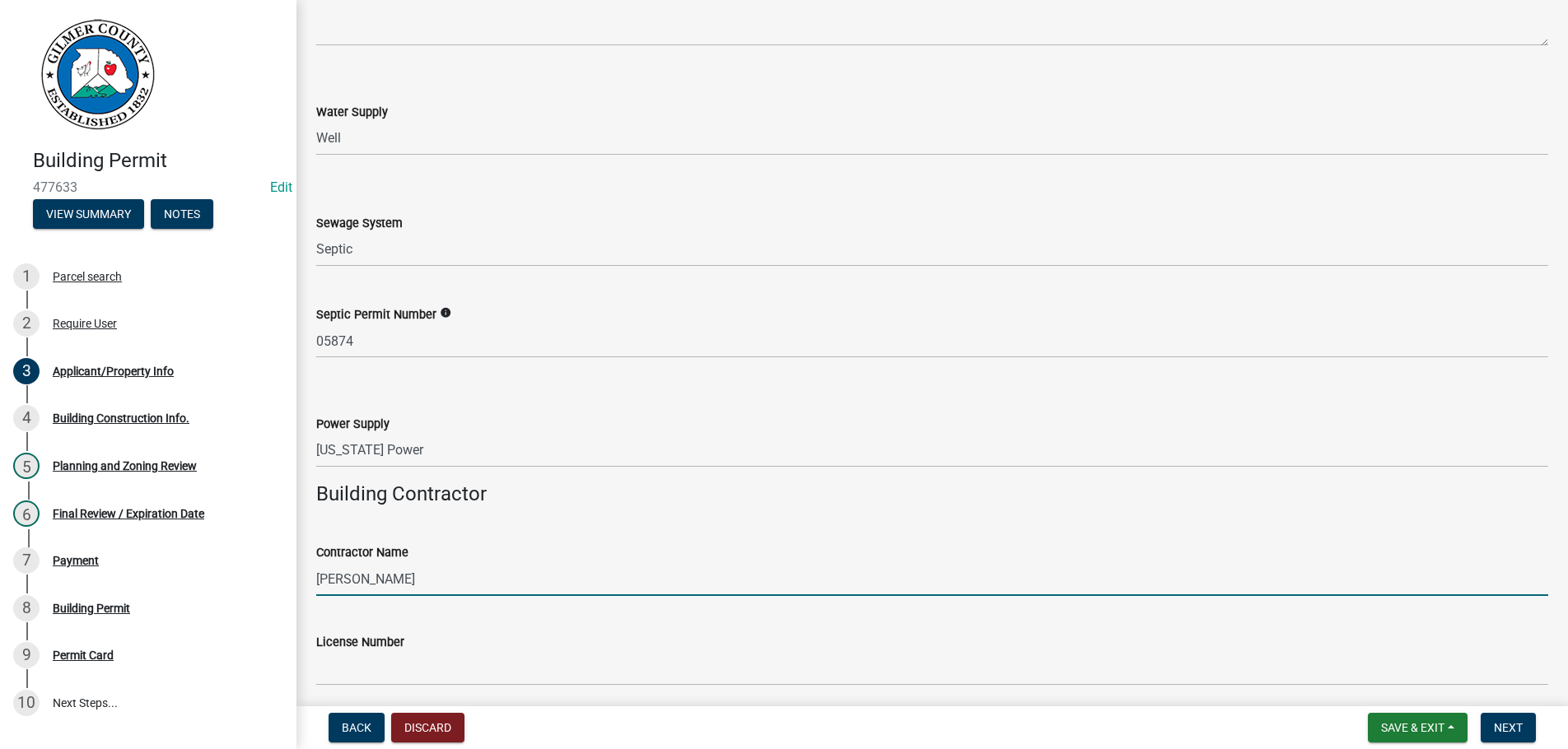
type input "[PERSON_NAME]"
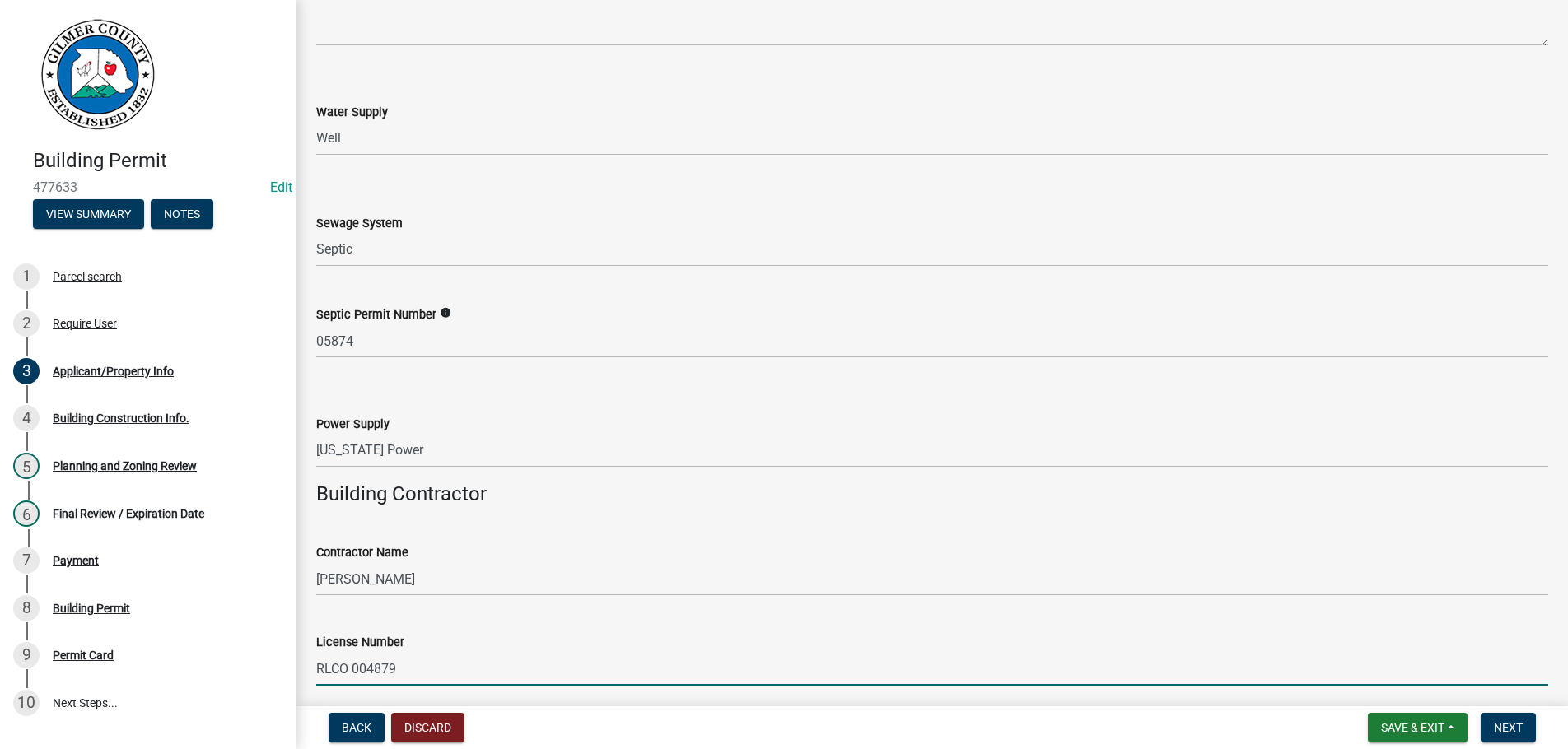
type input "RLCO 004879"
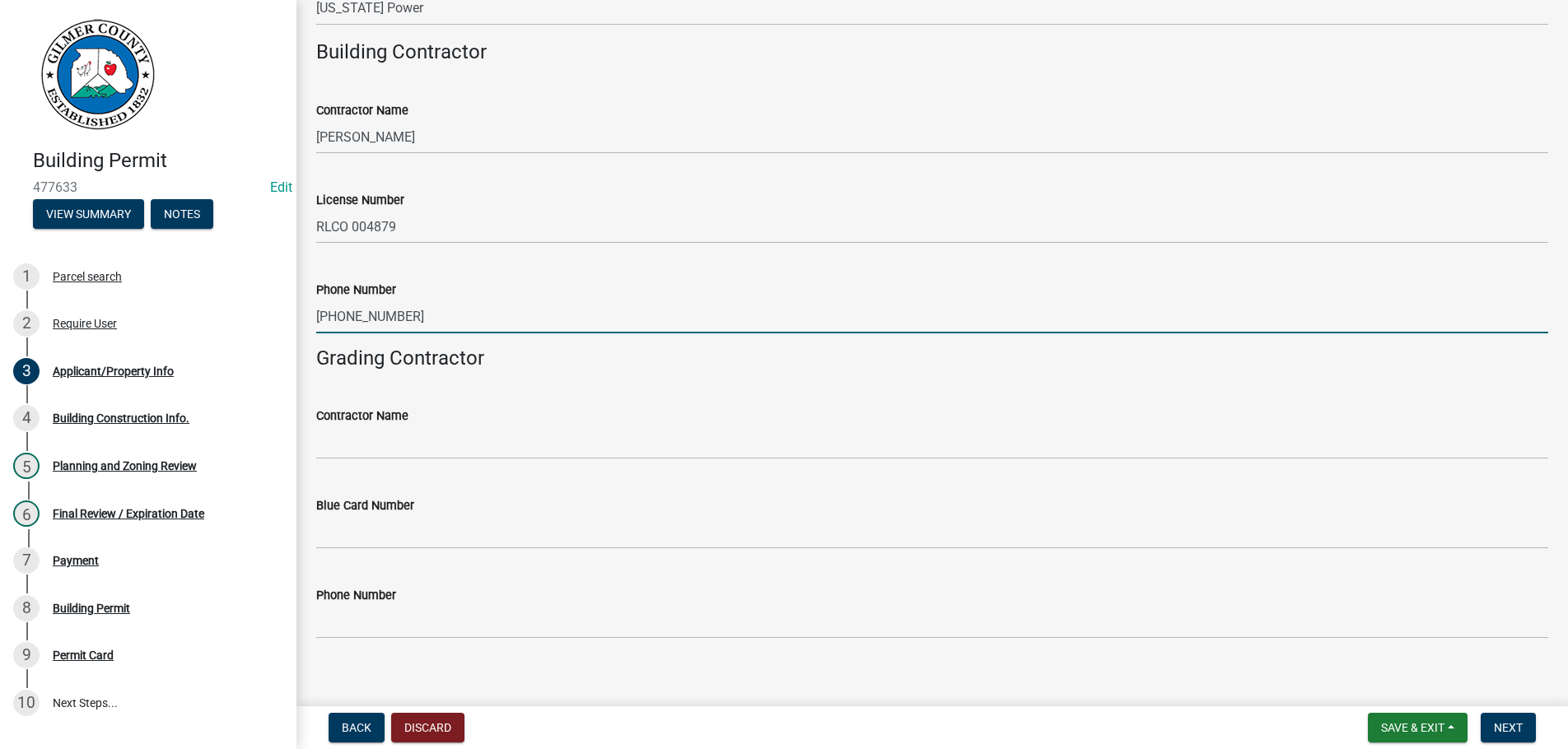
scroll to position [2712, 0]
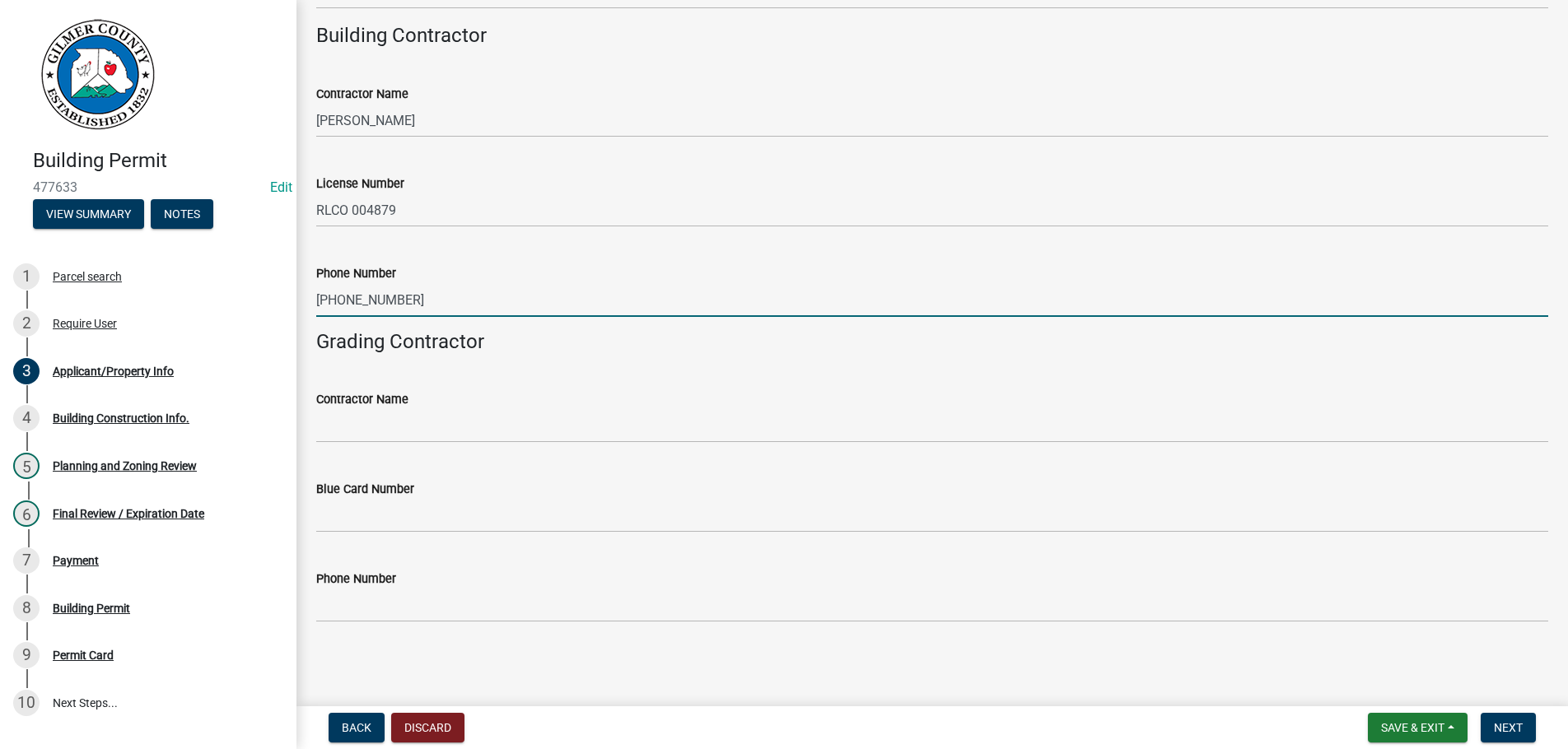
type input "706-264-4987"
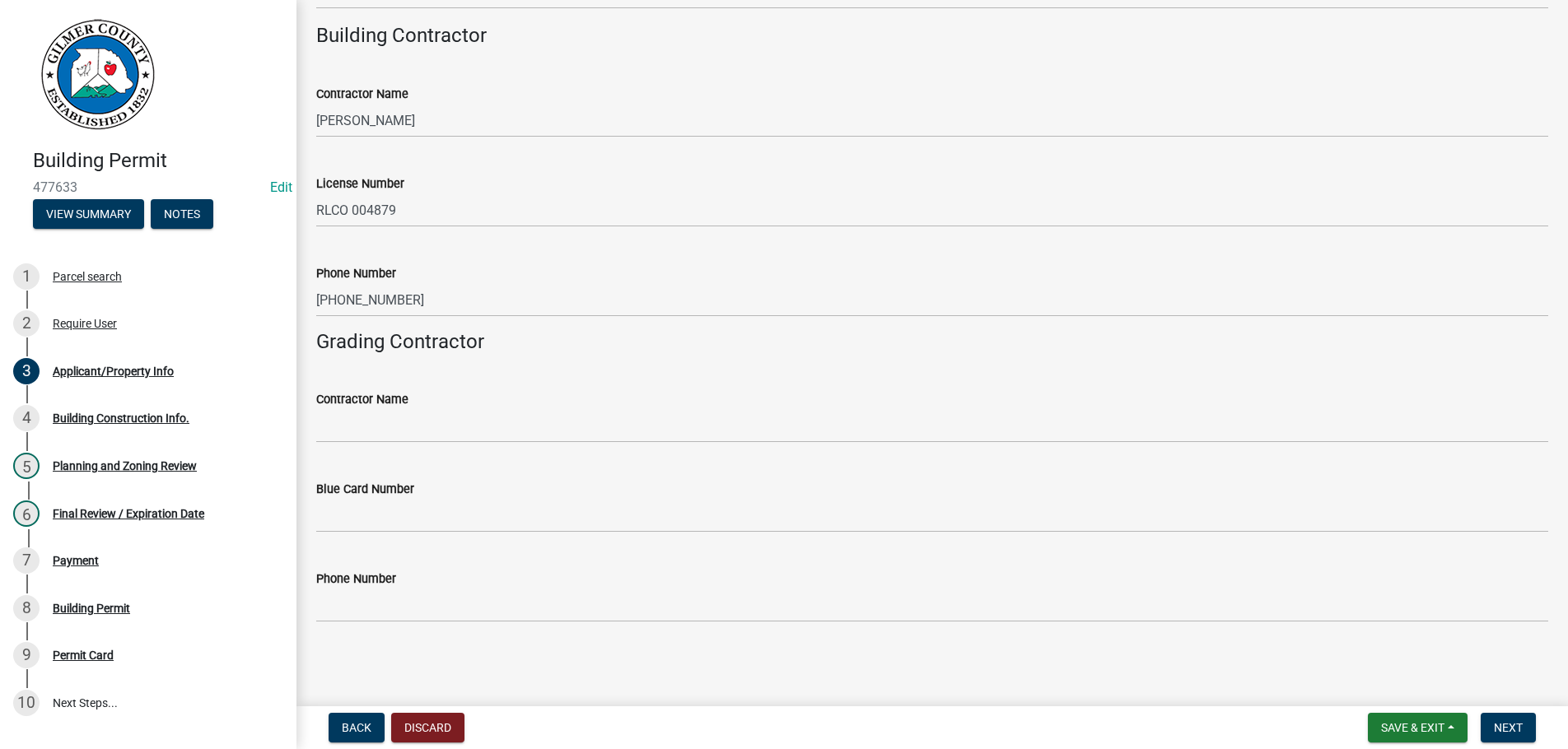
drag, startPoint x: 379, startPoint y: 450, endPoint x: 379, endPoint y: 440, distance: 10.0
click at [379, 440] on wm-data-entity-input "Contractor Name" at bounding box center [932, 411] width 1232 height 90
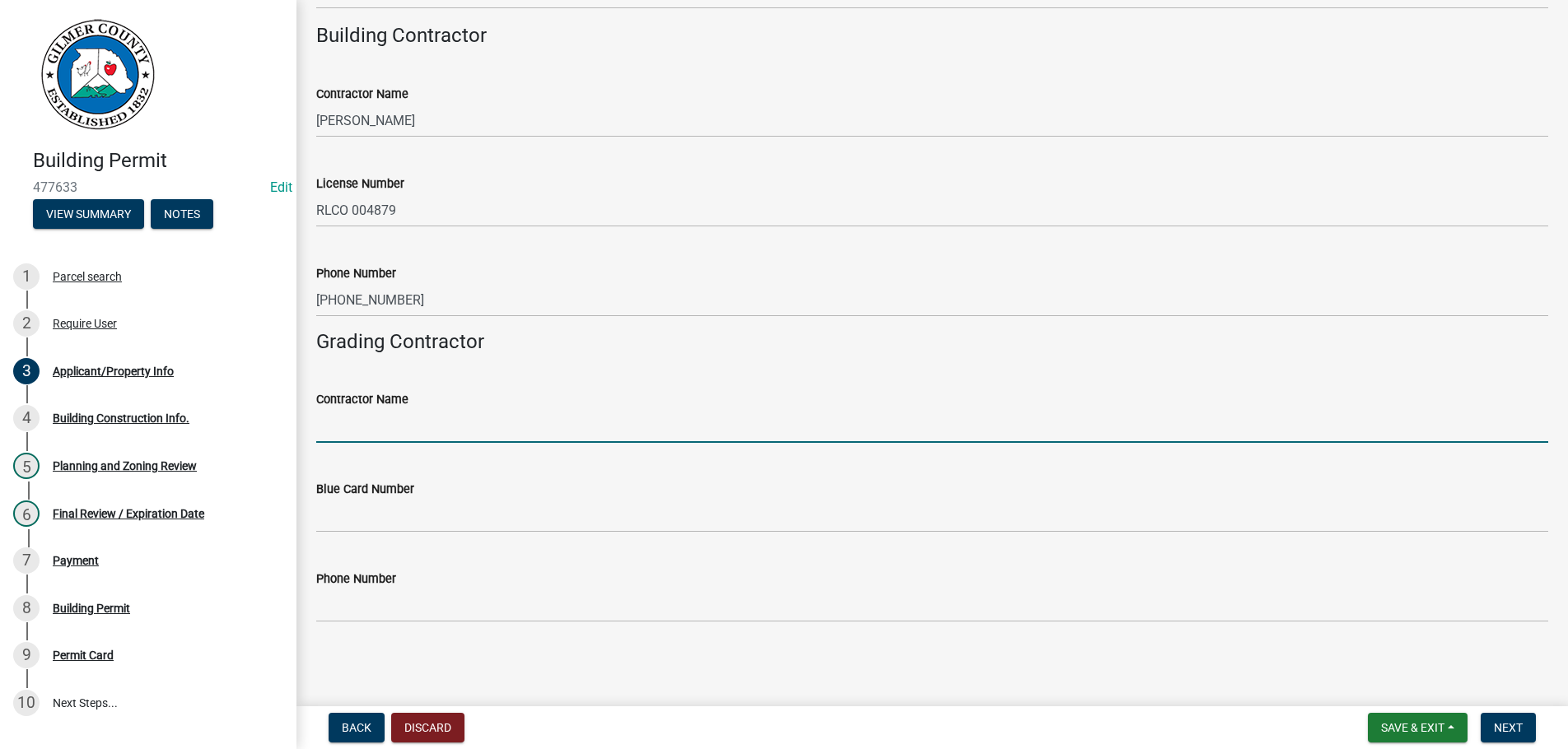
click at [379, 440] on input "Contractor Name" at bounding box center [932, 426] width 1232 height 34
type input "J"
click at [1505, 724] on span "Next" at bounding box center [1509, 728] width 29 height 13
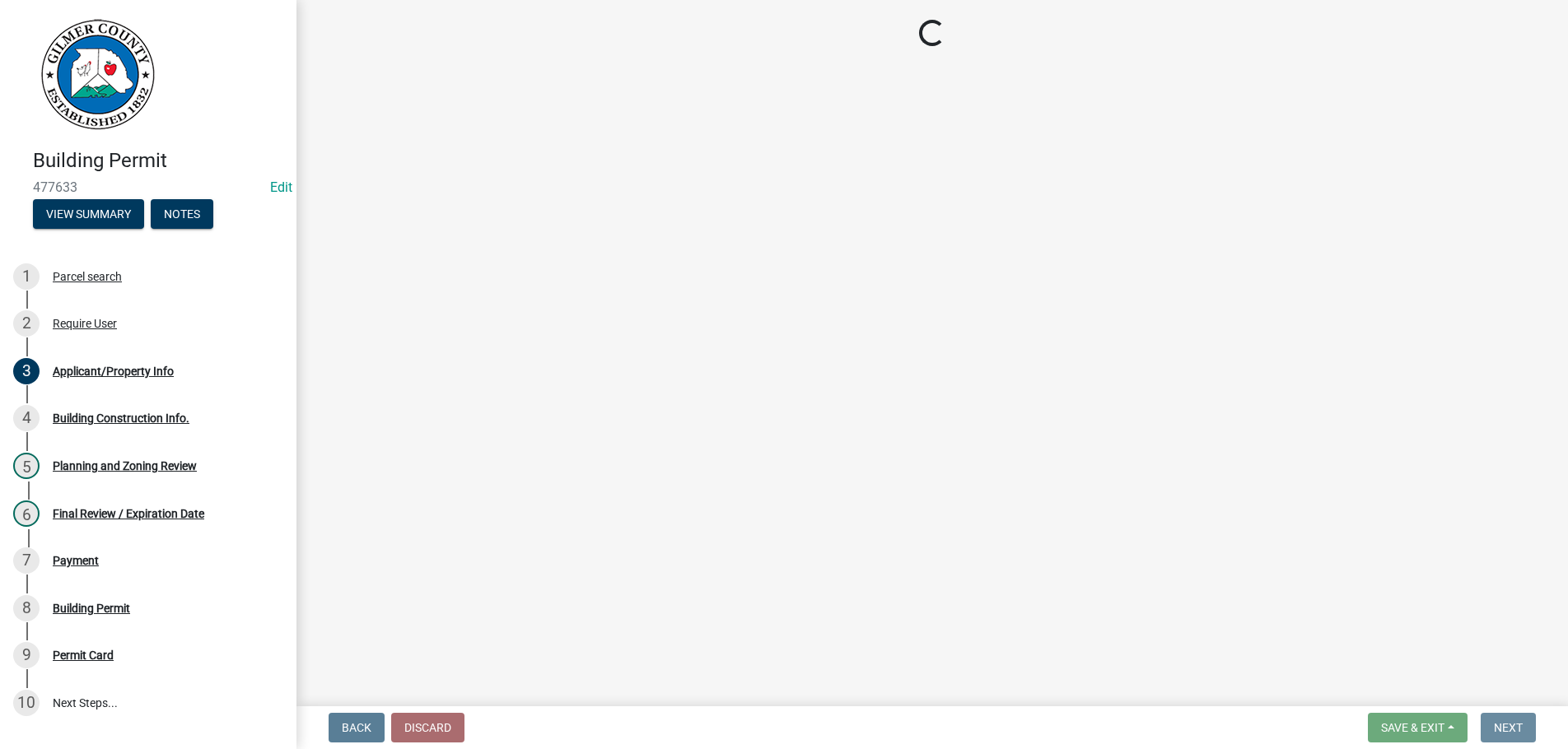
scroll to position [0, 0]
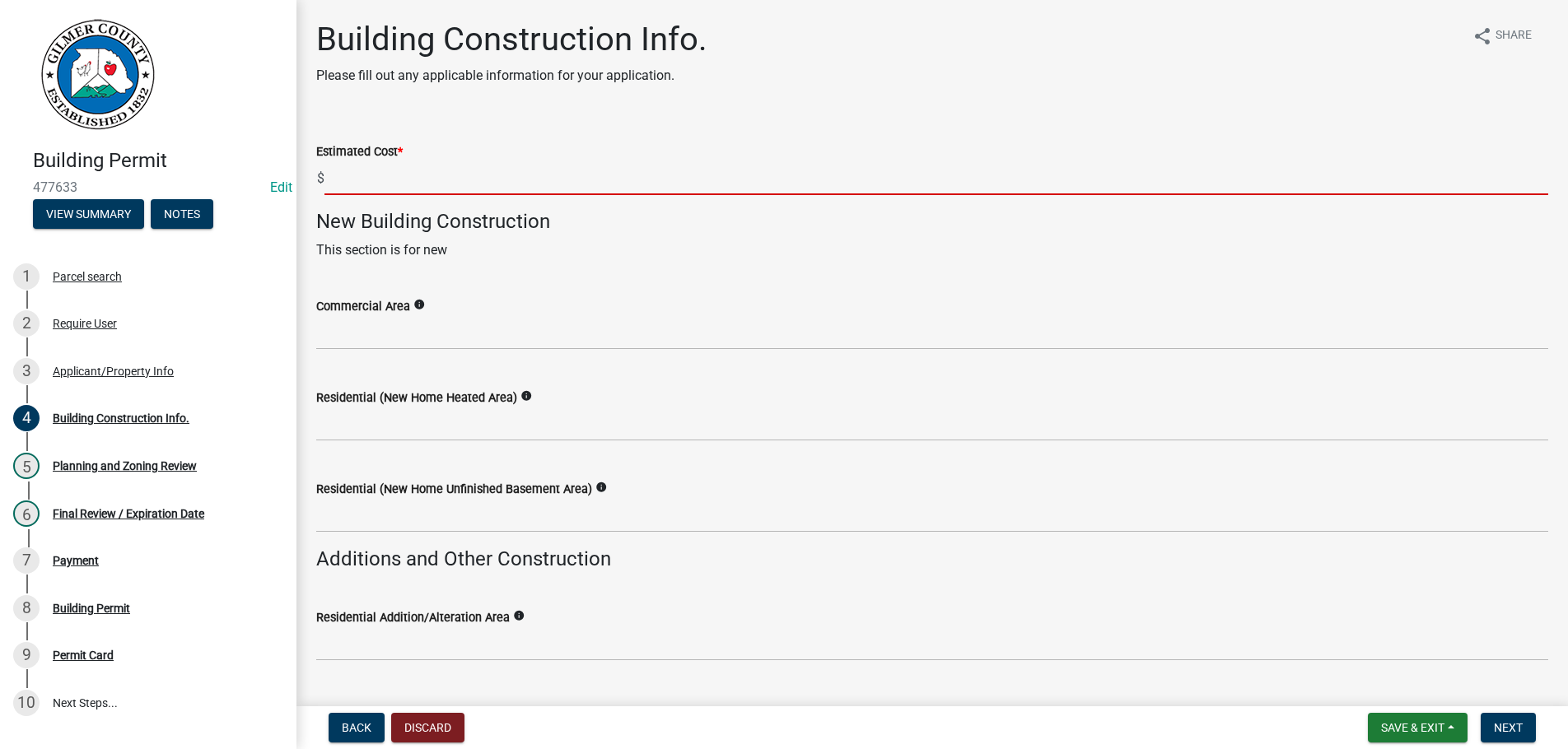
click at [440, 185] on input "text" at bounding box center [936, 178] width 1224 height 34
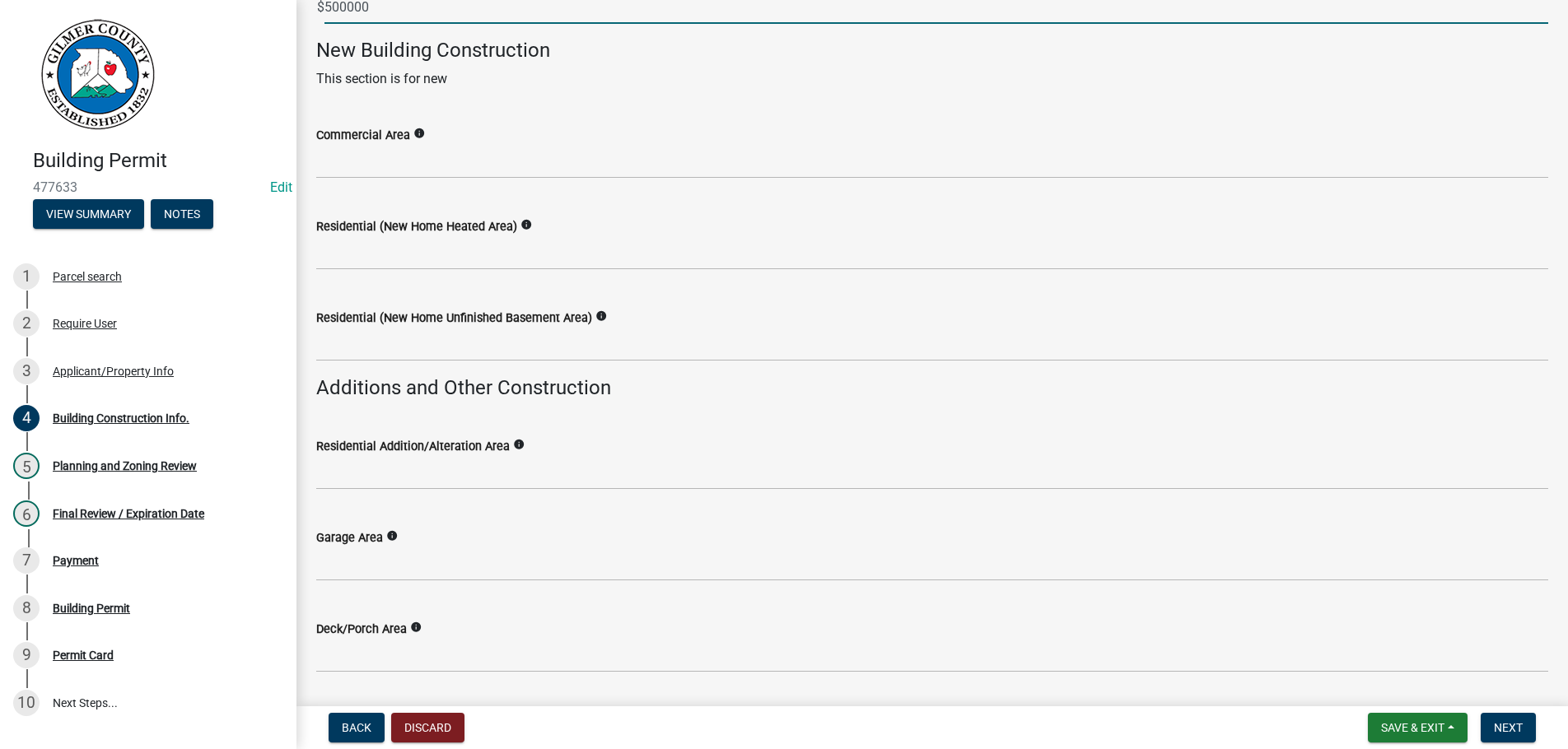
scroll to position [188, 0]
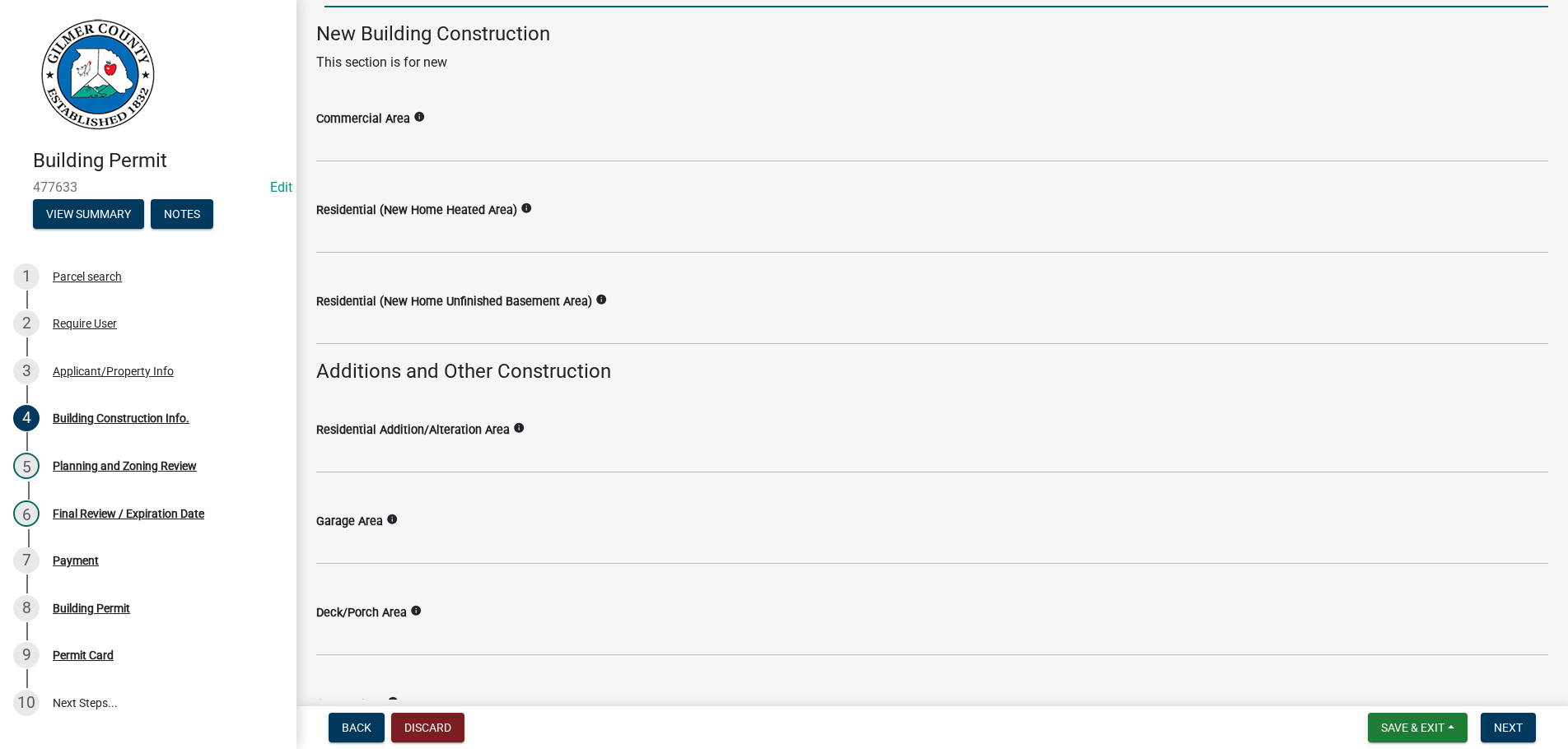
type input "500000"
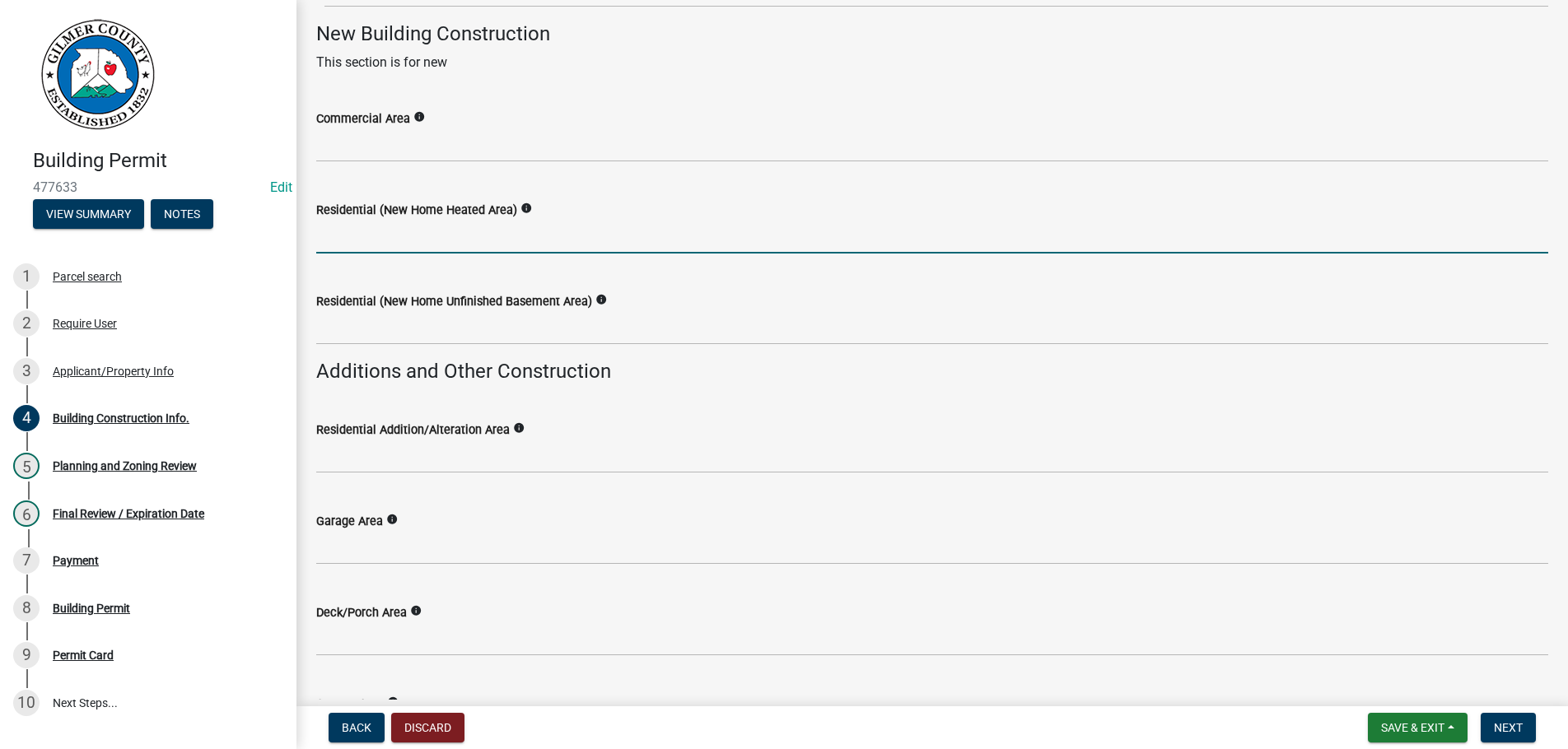
click at [412, 231] on input "text" at bounding box center [932, 237] width 1232 height 34
type input "3297"
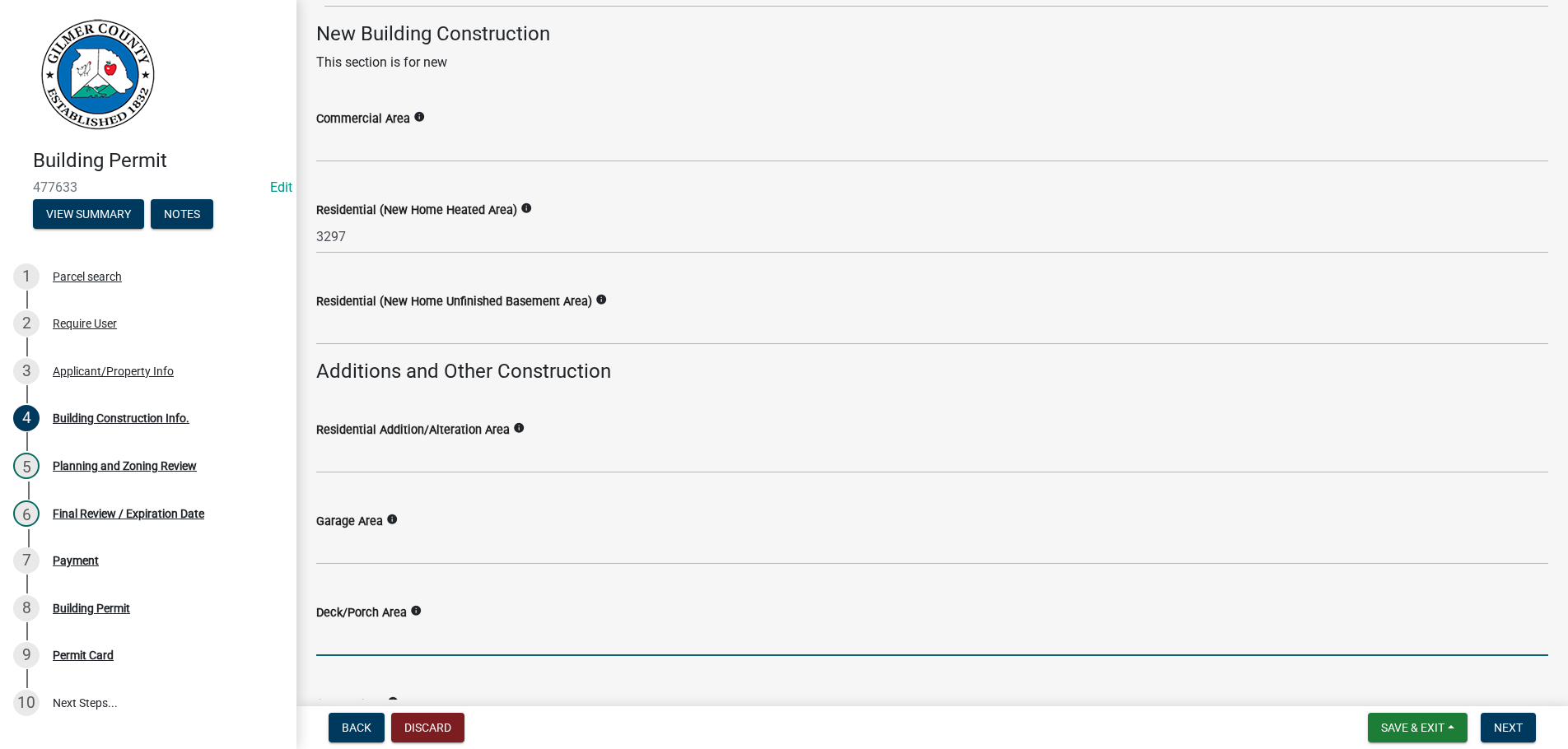
click at [347, 637] on input "text" at bounding box center [932, 640] width 1232 height 34
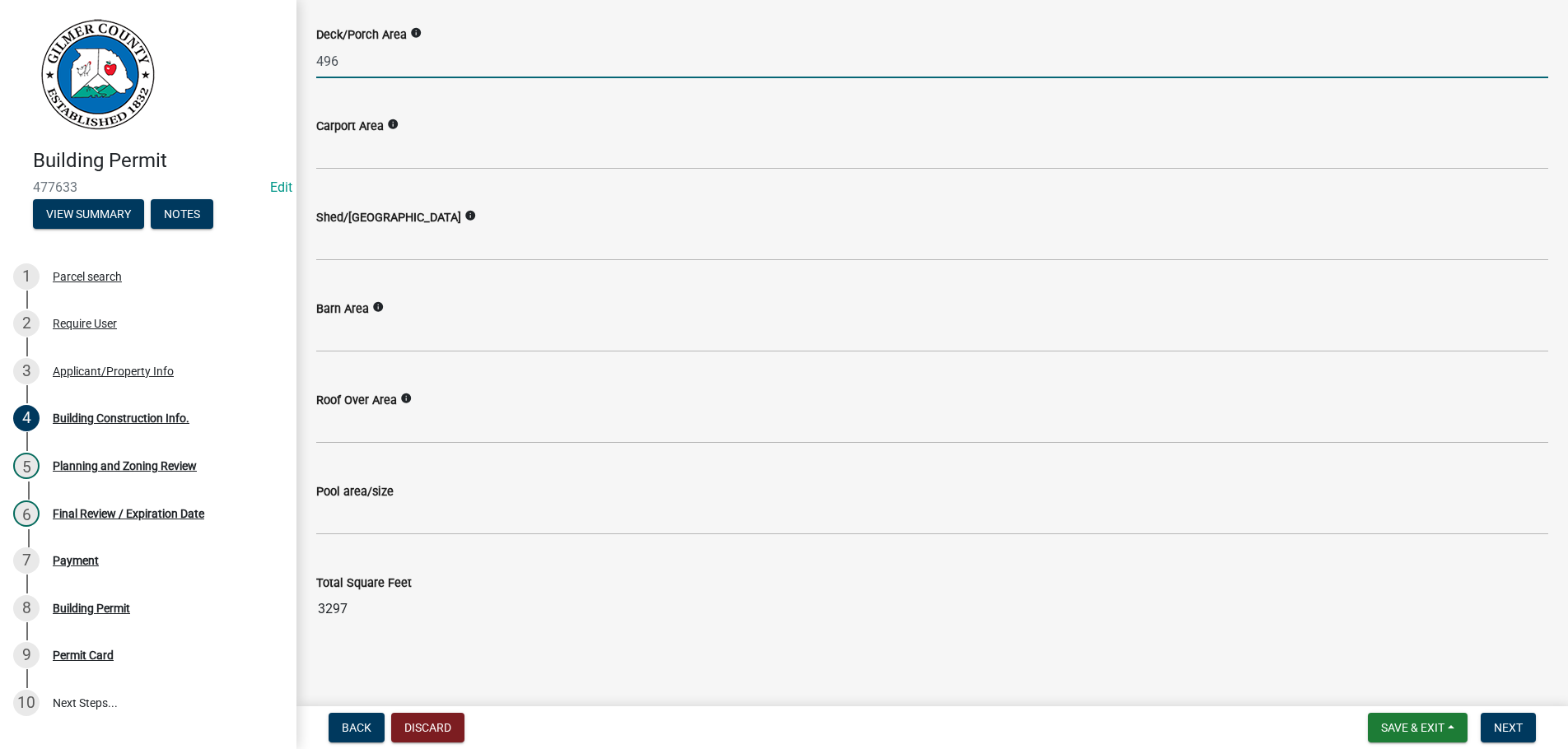
scroll to position [771, 0]
type input "496"
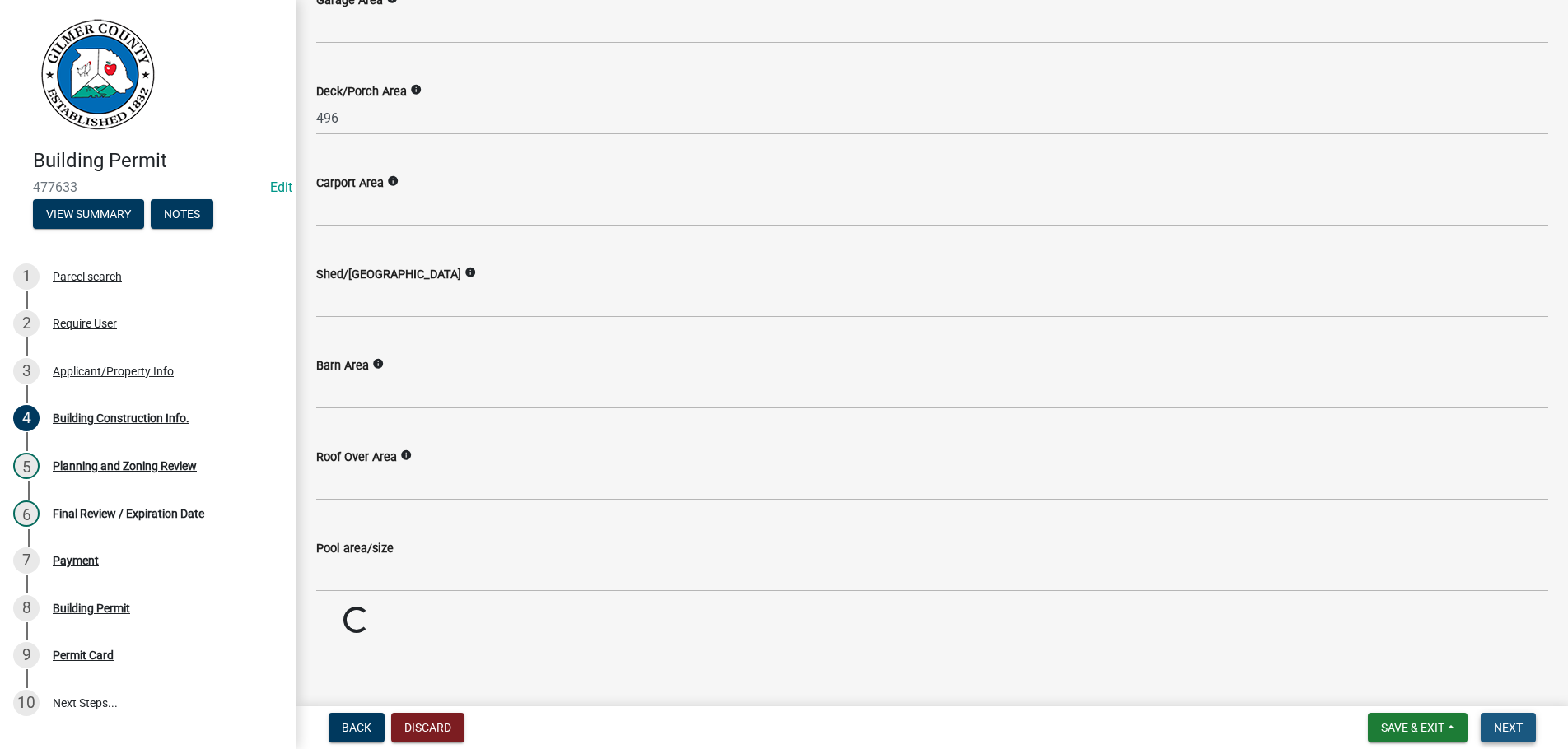
scroll to position [708, 0]
click at [1496, 715] on button "Next" at bounding box center [1509, 727] width 55 height 29
click at [1510, 730] on span "Next" at bounding box center [1509, 728] width 29 height 13
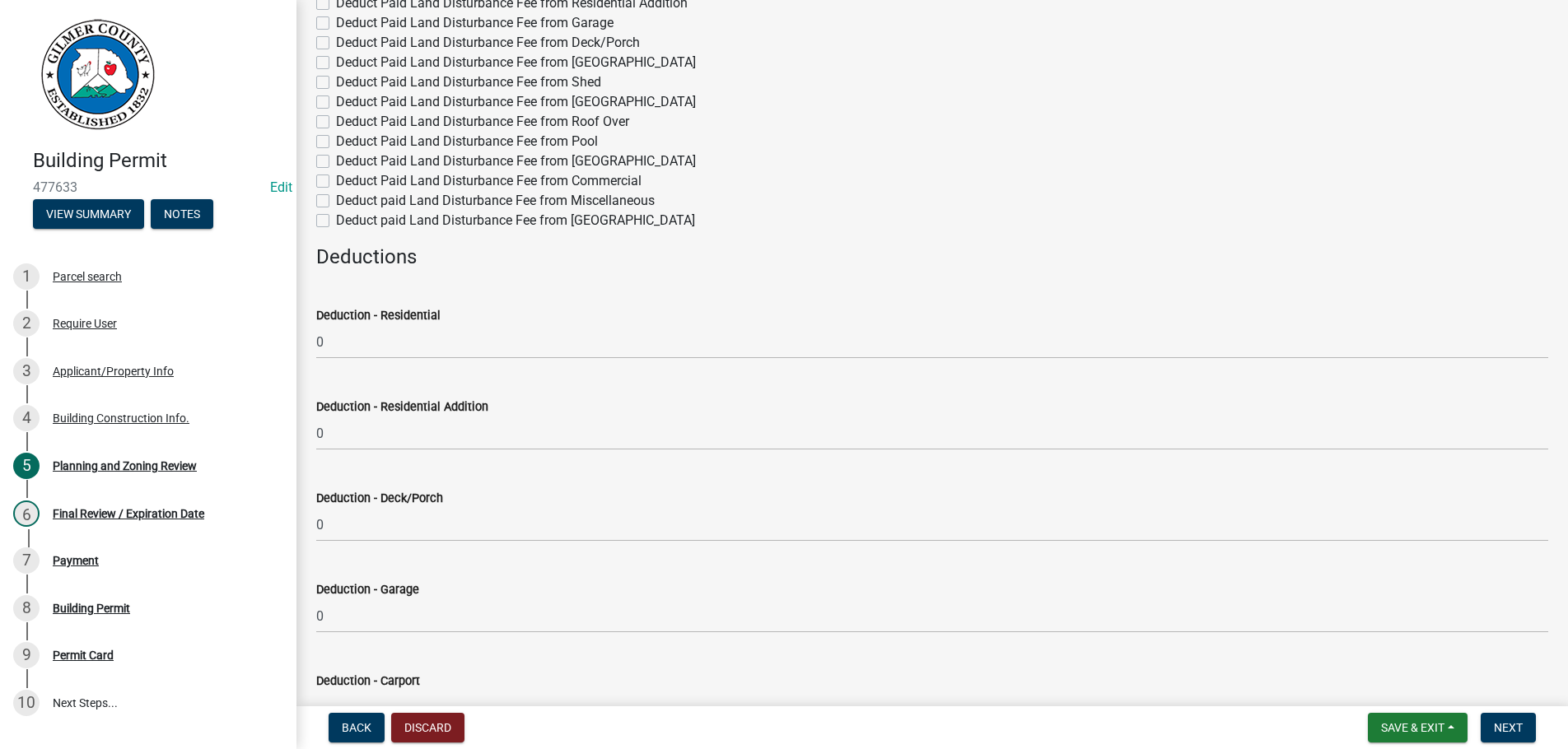
scroll to position [0, 0]
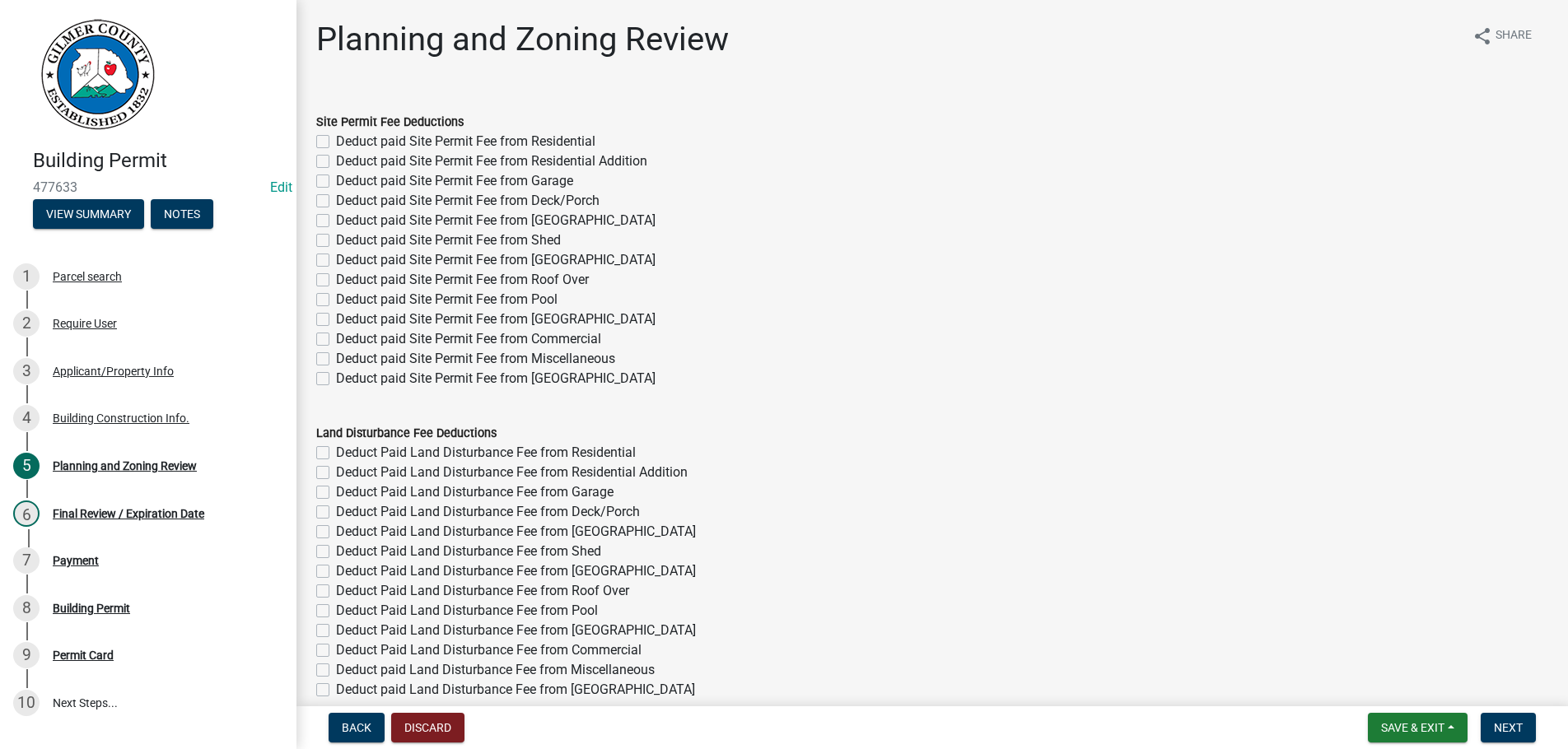
click at [336, 141] on label "Deduct paid Site Permit Fee from Residential" at bounding box center [465, 141] width 259 height 20
click at [336, 141] on input "Deduct paid Site Permit Fee from Residential" at bounding box center [341, 137] width 10 height 10
checkbox input "true"
checkbox input "false"
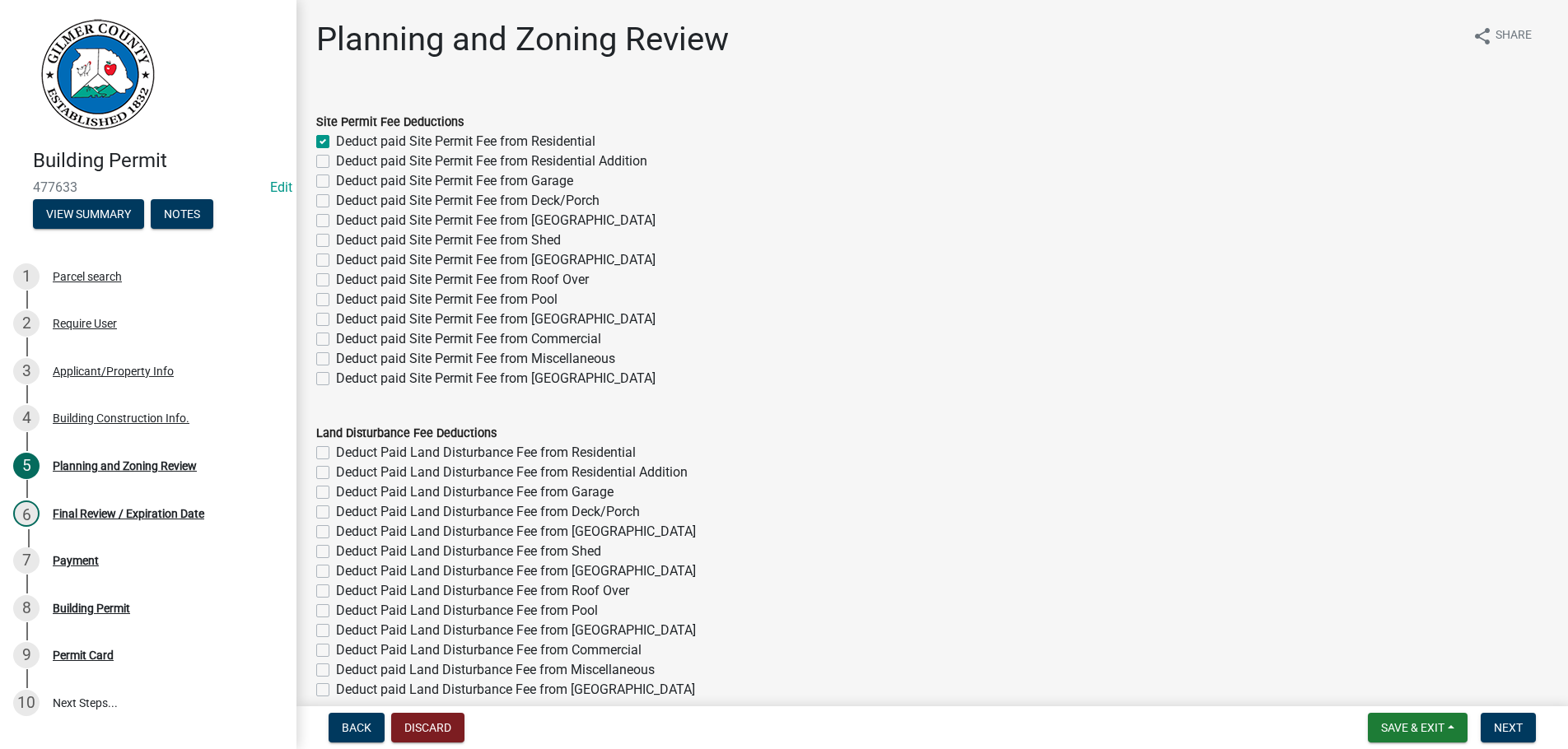
checkbox input "false"
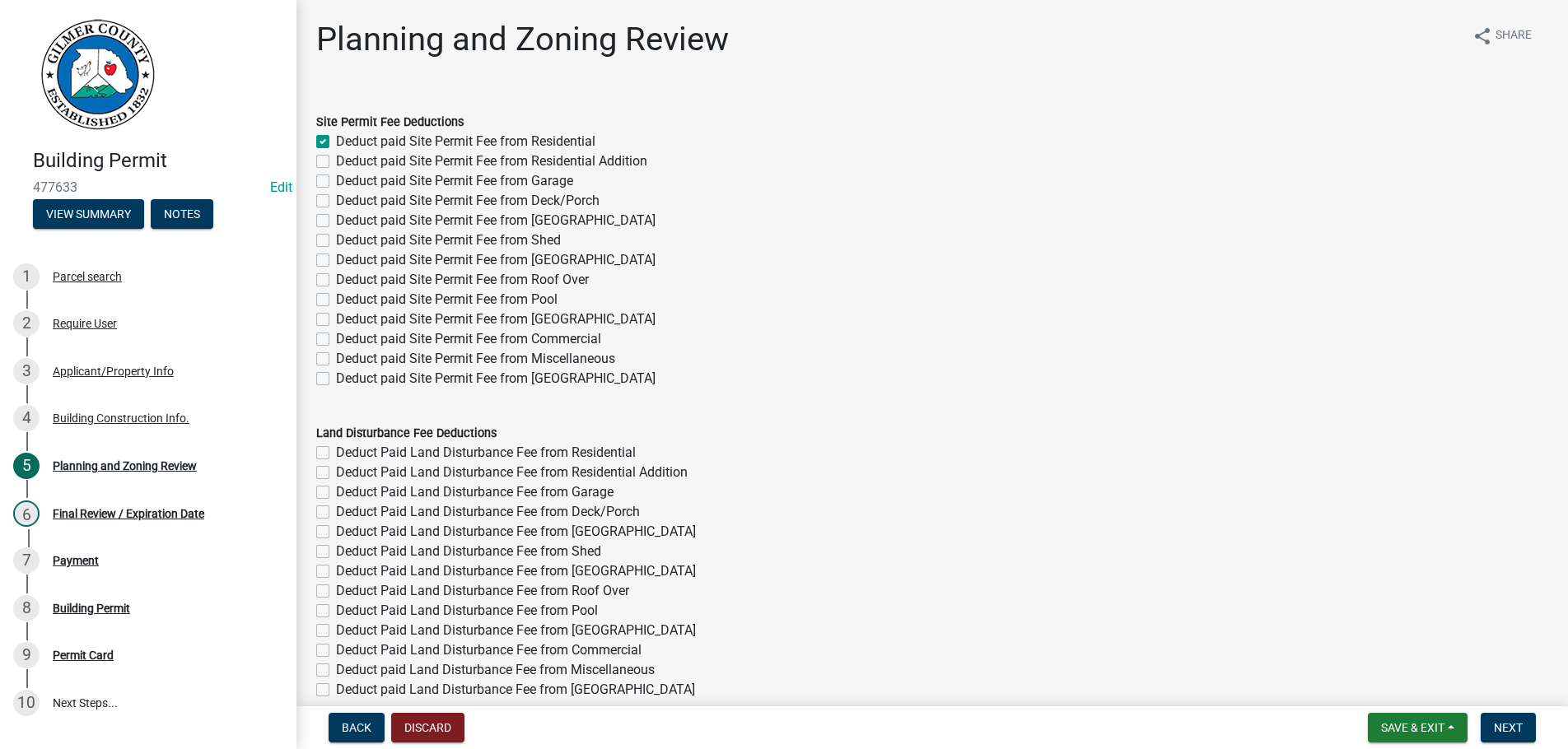
checkbox input "false"
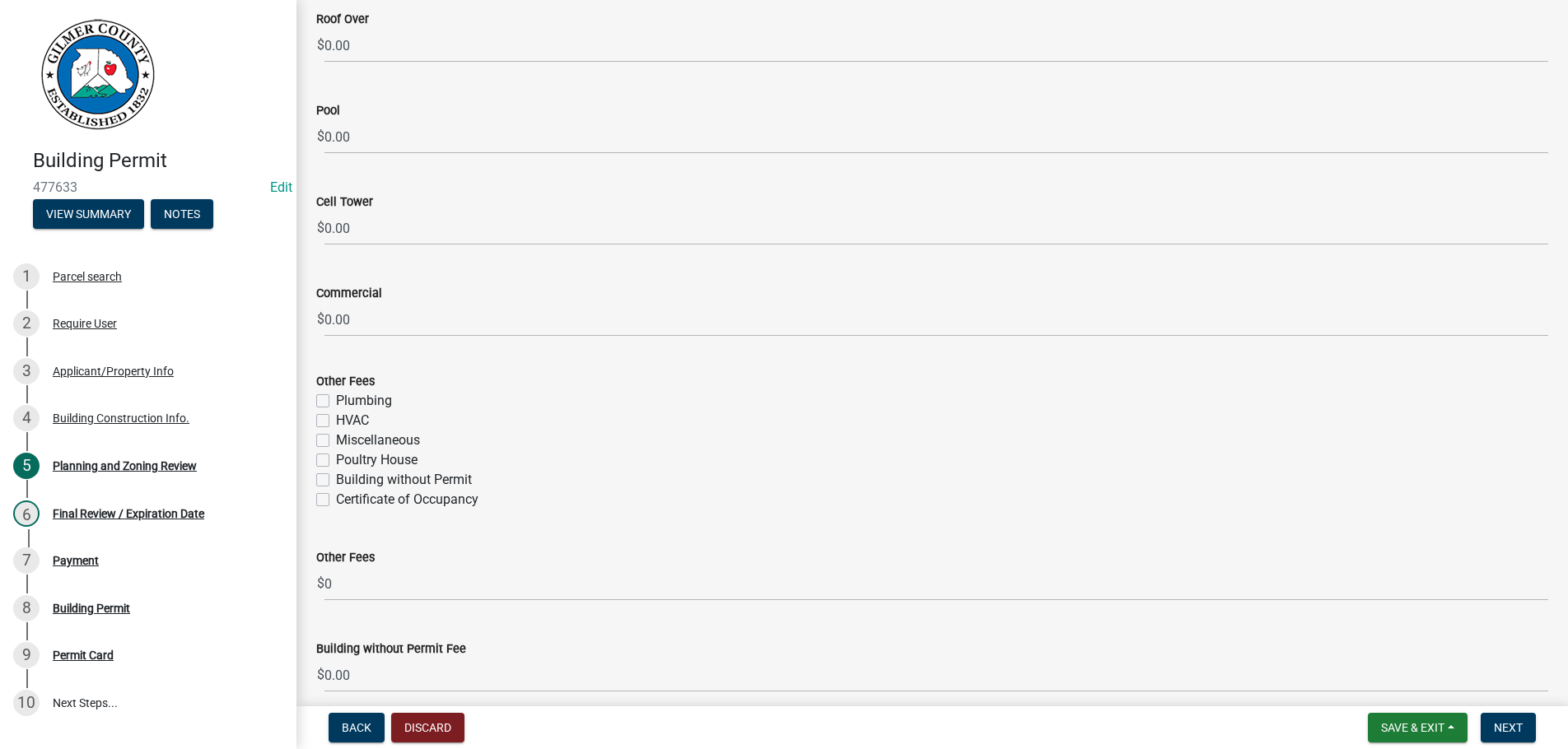
scroll to position [2910, 0]
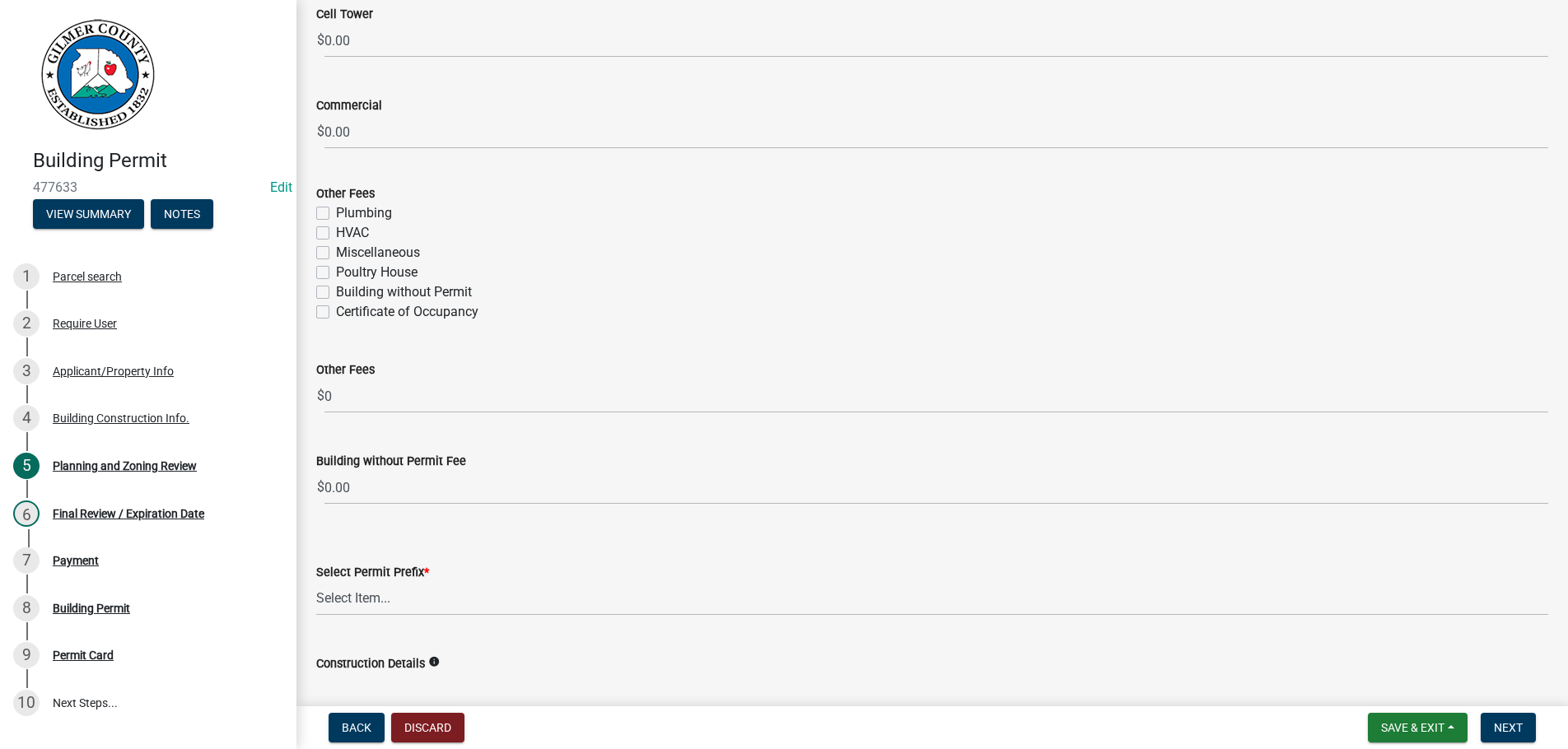
click at [336, 314] on label "Certificate of Occupancy" at bounding box center [407, 311] width 142 height 20
click at [336, 313] on input "Certificate of Occupancy" at bounding box center [341, 307] width 10 height 10
checkbox input "true"
checkbox input "false"
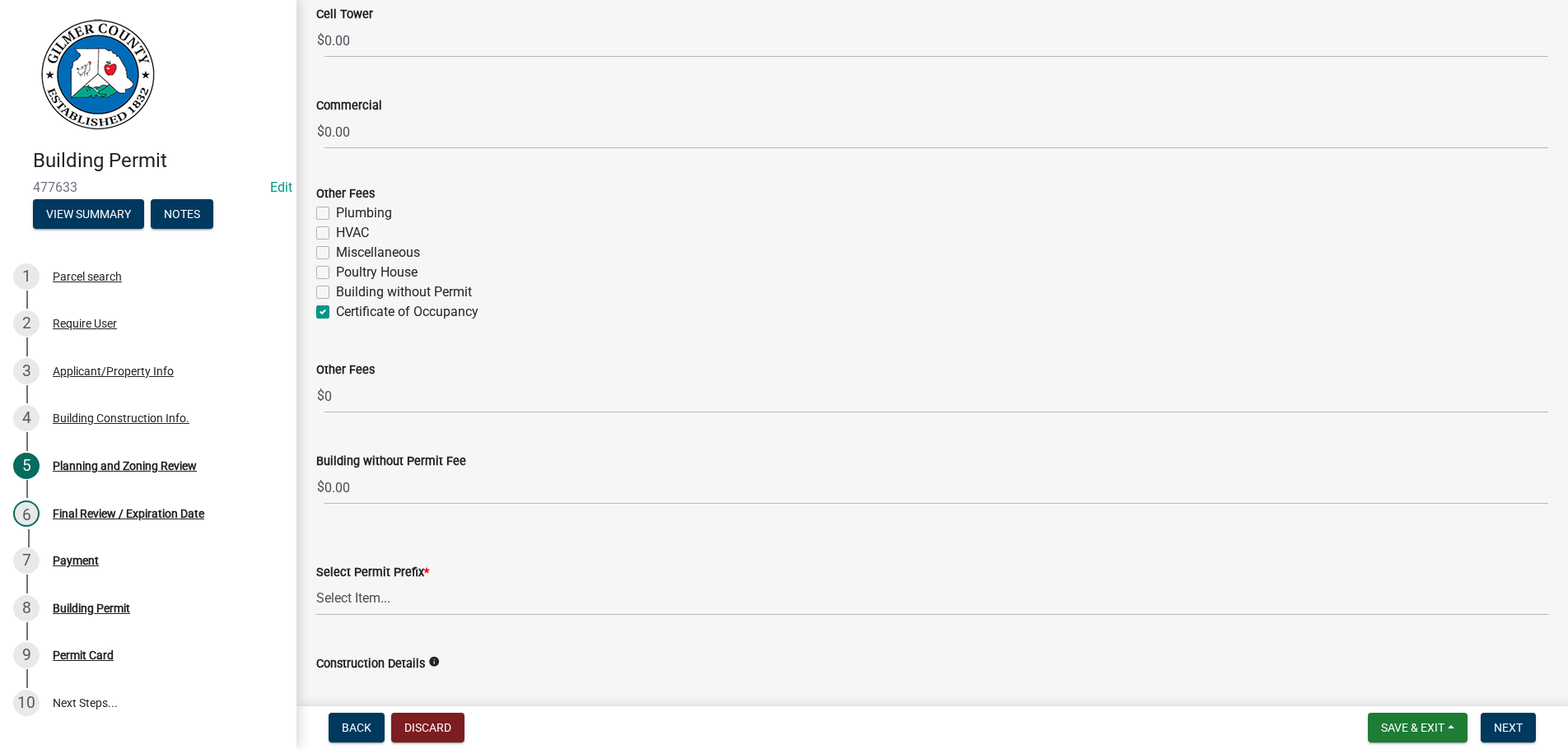
checkbox input "false"
checkbox input "true"
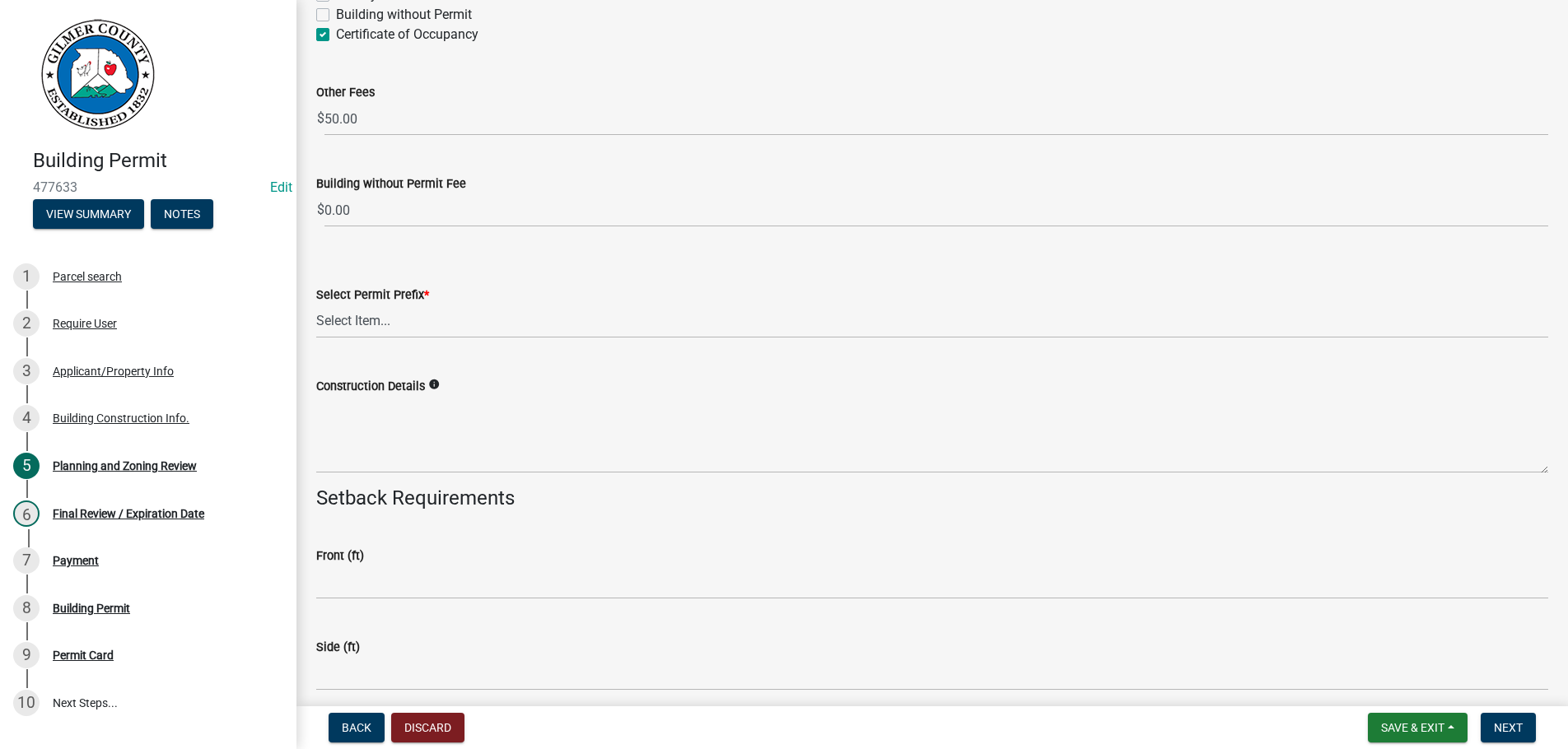
scroll to position [3192, 0]
select select "b5c39336-92b9-49ce-a0a5-4e9e9babf743"
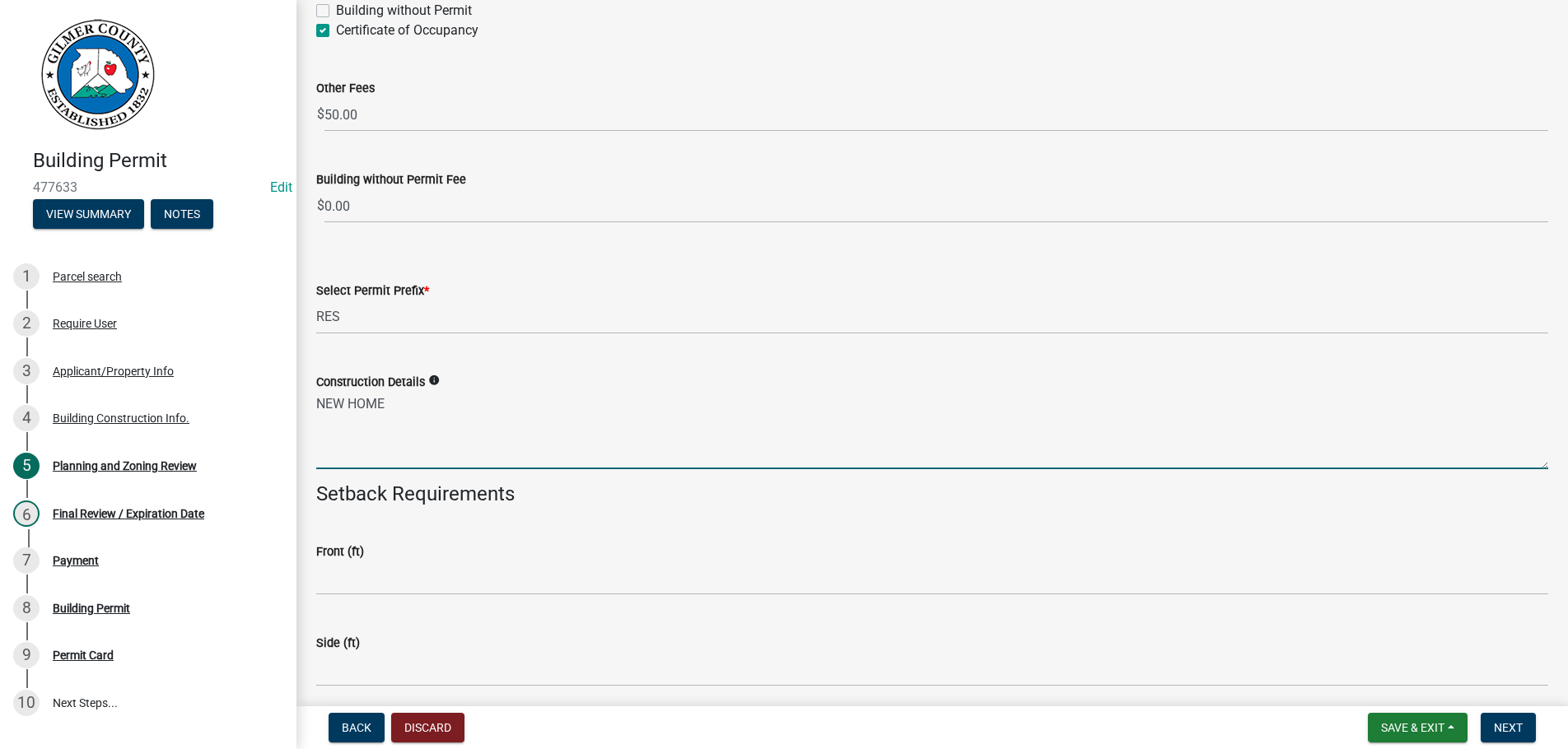
type textarea "NEW HOME"
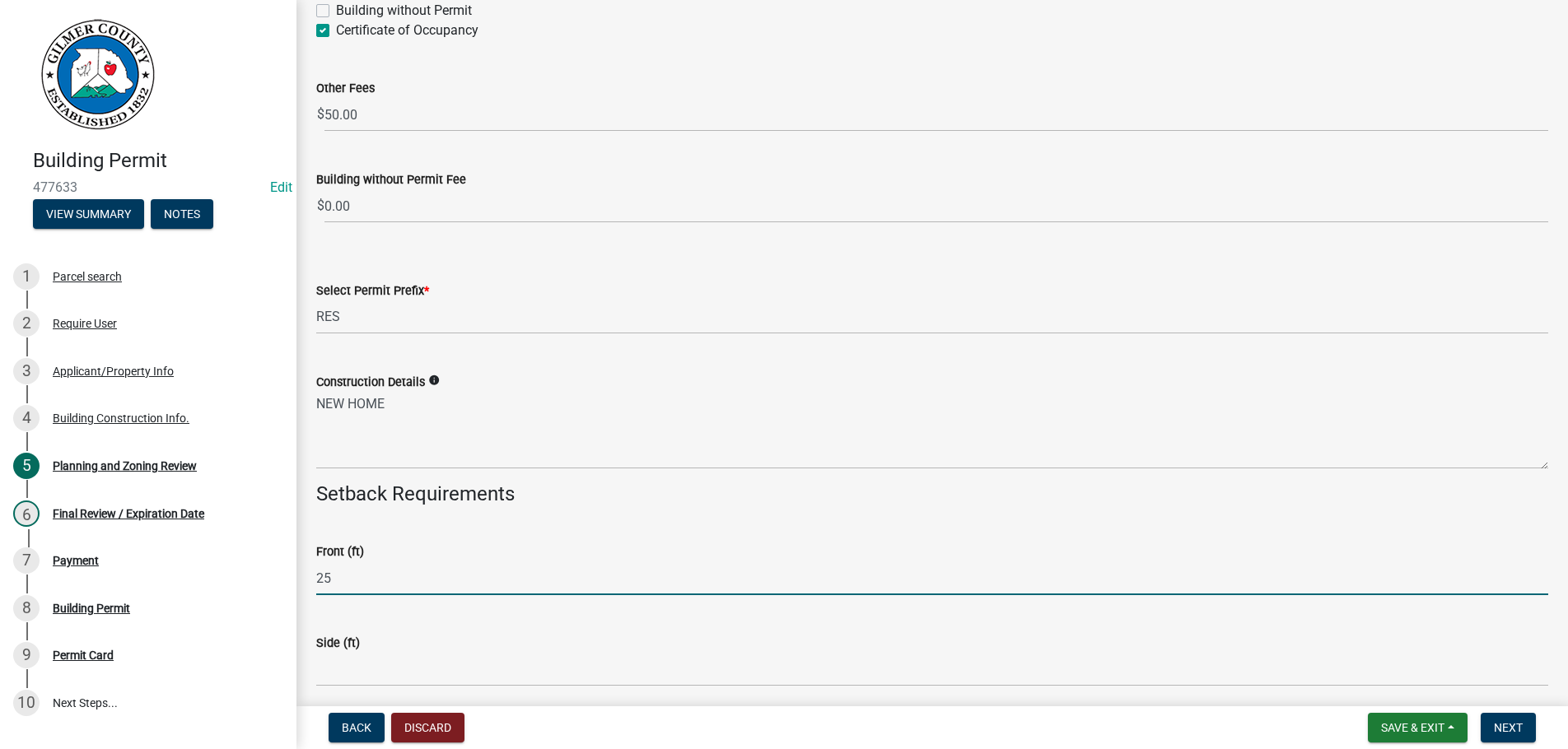
type input "25"
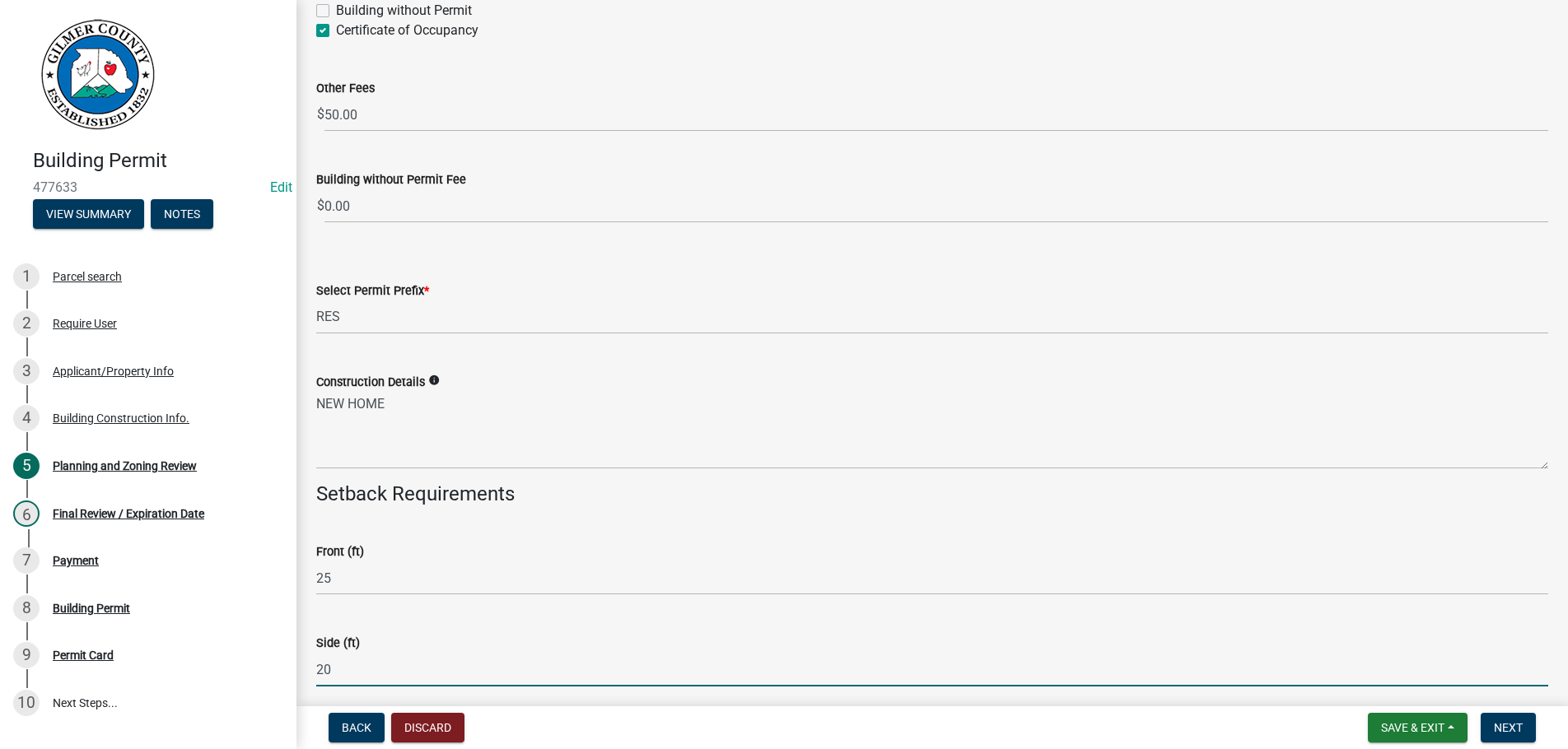
type input "20"
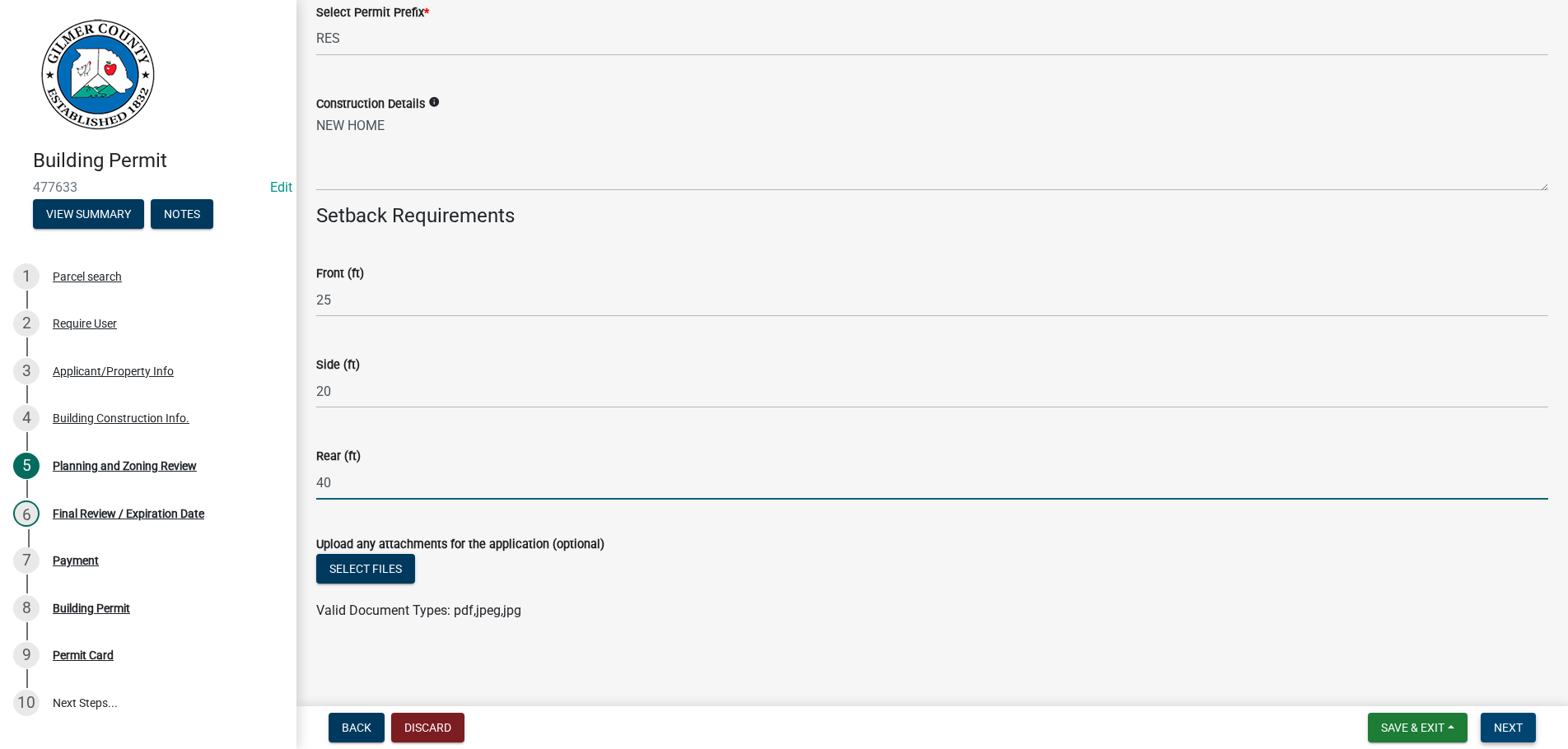
type input "40"
click at [1493, 724] on button "Next" at bounding box center [1509, 727] width 55 height 29
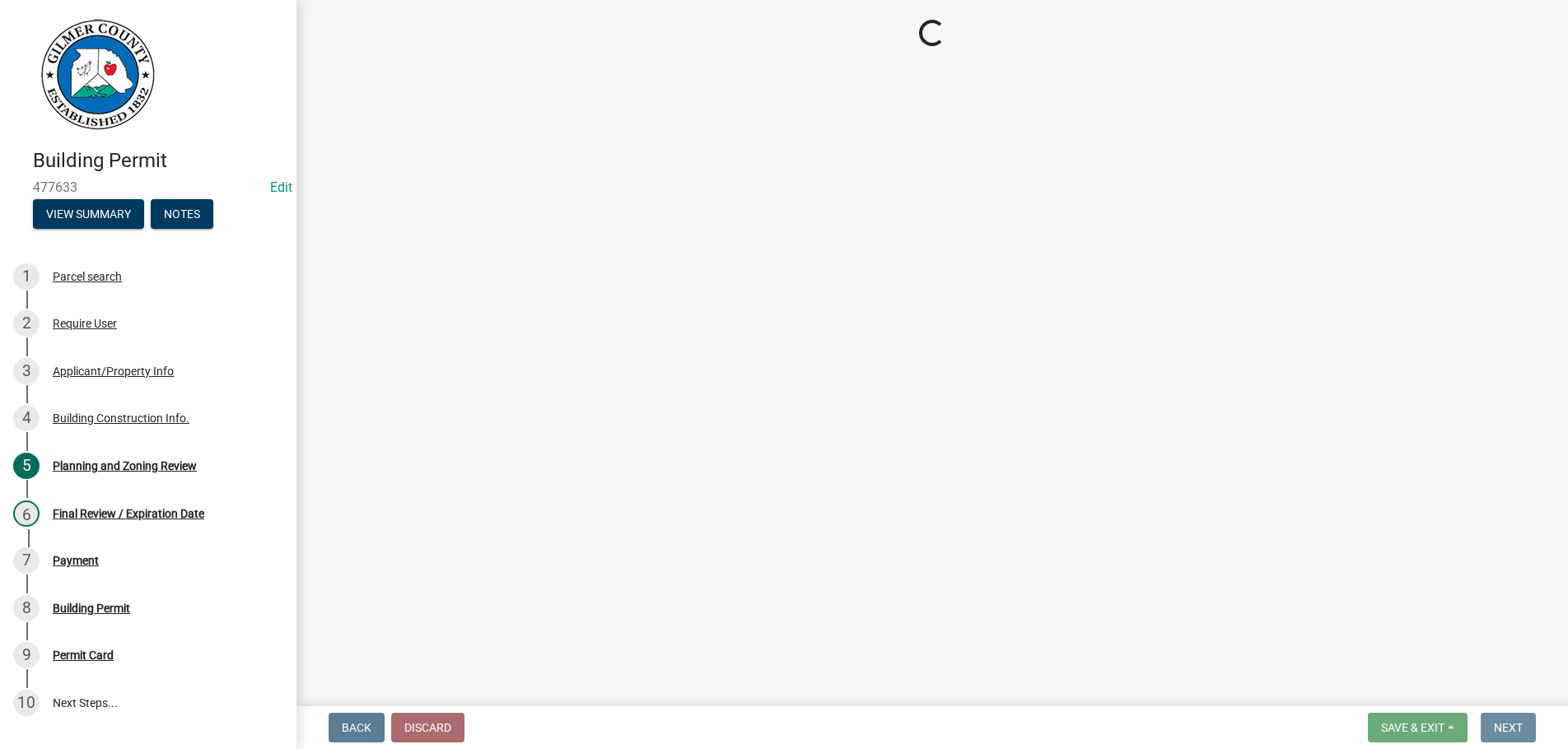
scroll to position [0, 0]
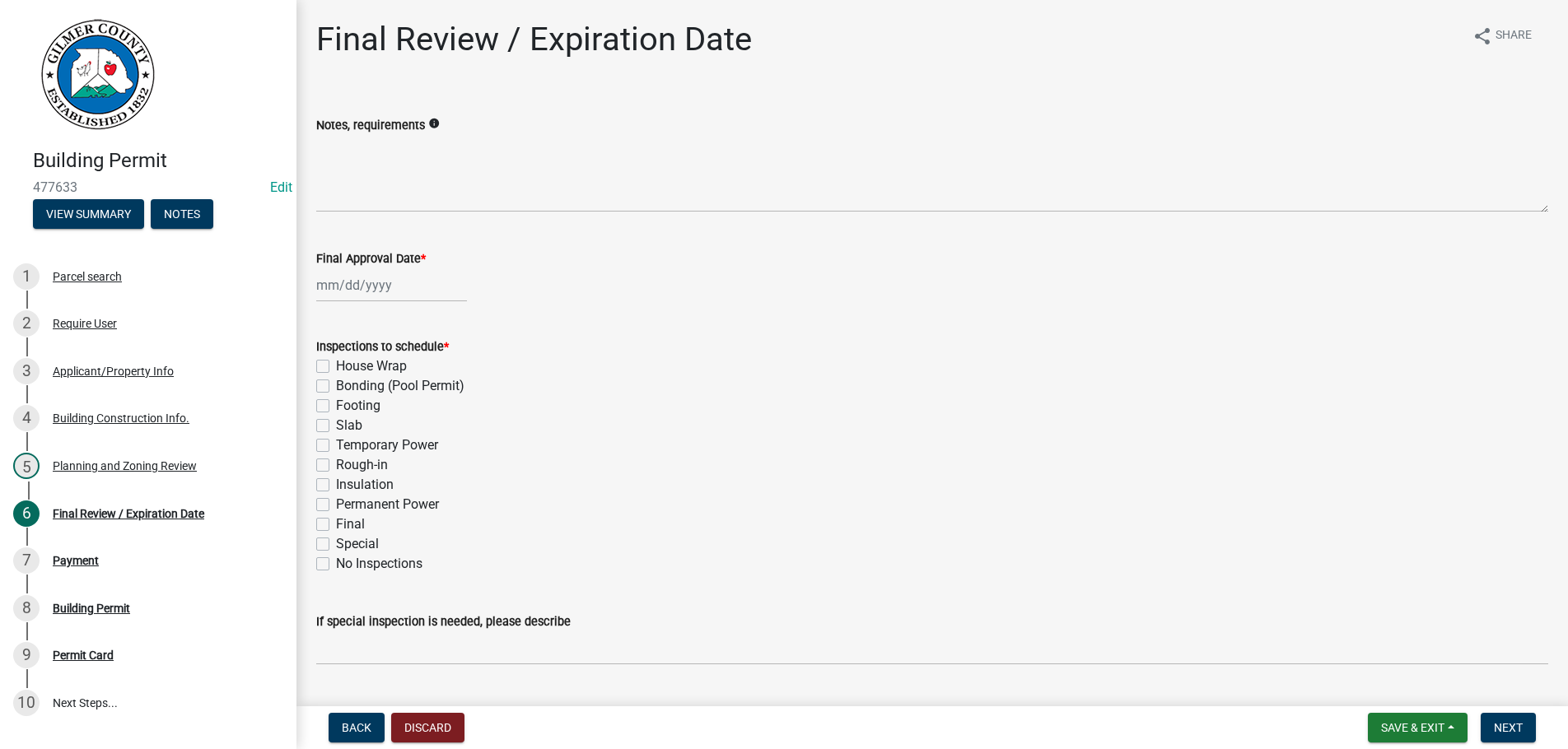
select select "9"
select select "2025"
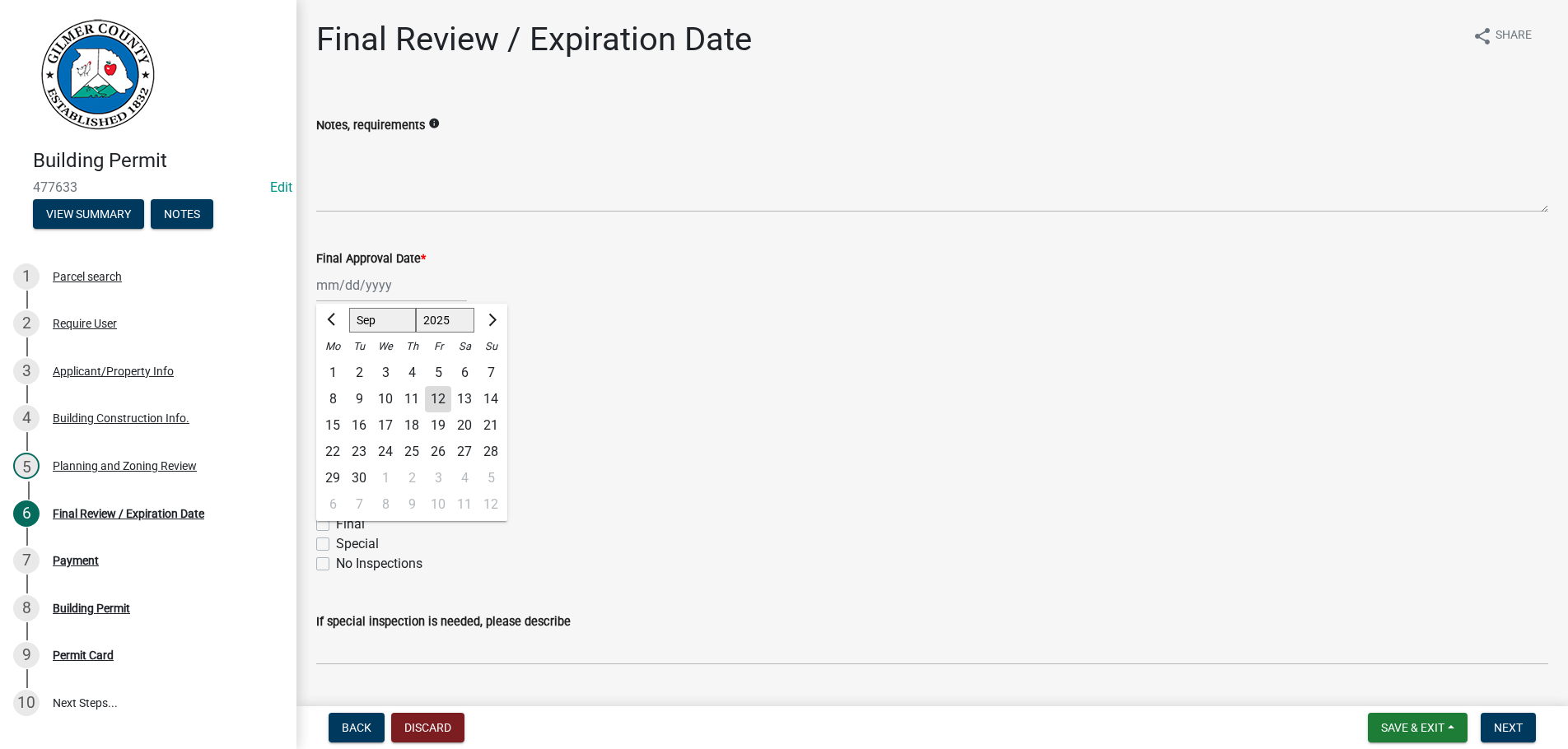
click at [388, 279] on input "Final Approval Date *" at bounding box center [392, 286] width 151 height 34
type input "[DATE]"
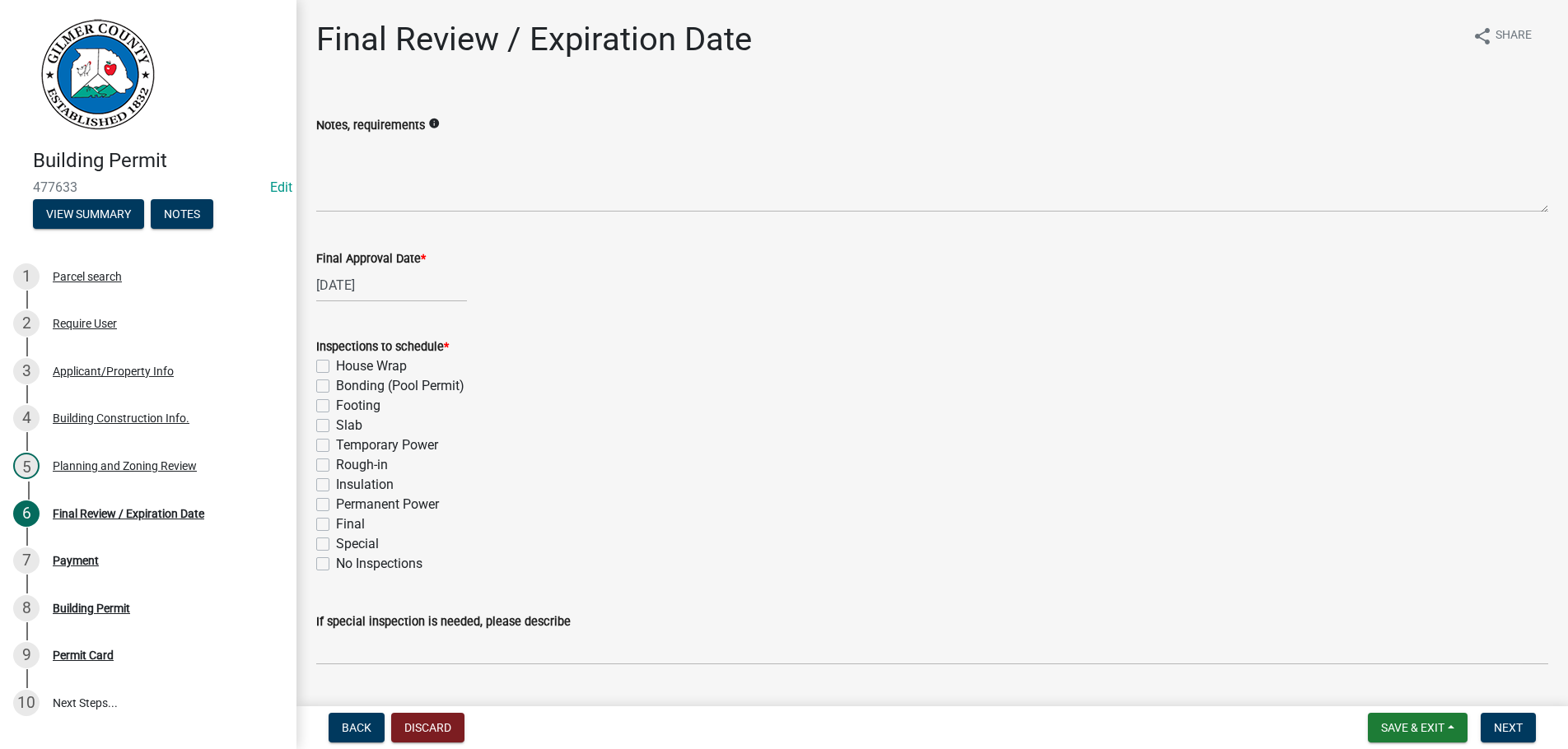
click at [336, 408] on label "Footing" at bounding box center [358, 406] width 44 height 20
click at [336, 407] on input "Footing" at bounding box center [341, 401] width 10 height 10
checkbox input "true"
checkbox input "false"
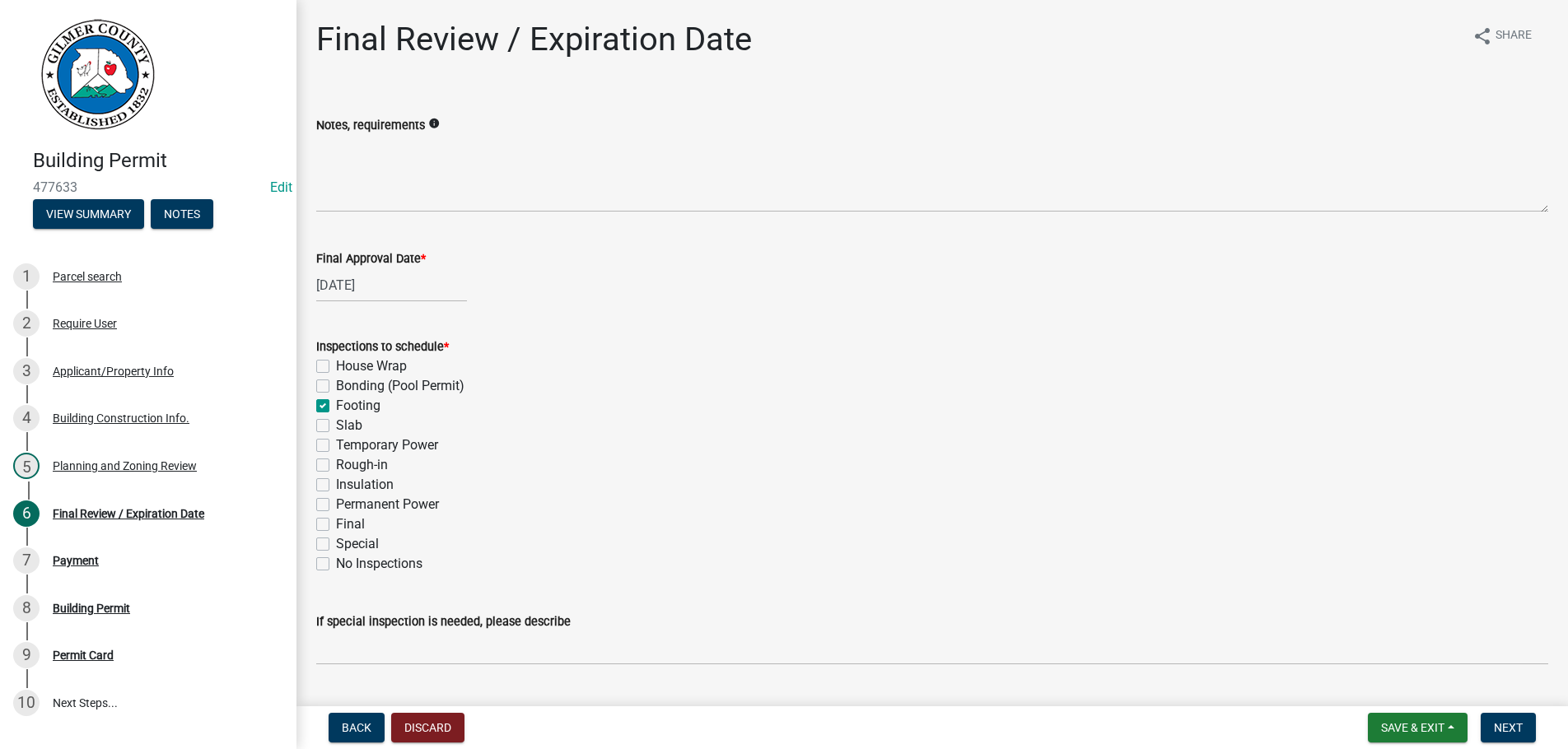
checkbox input "true"
checkbox input "false"
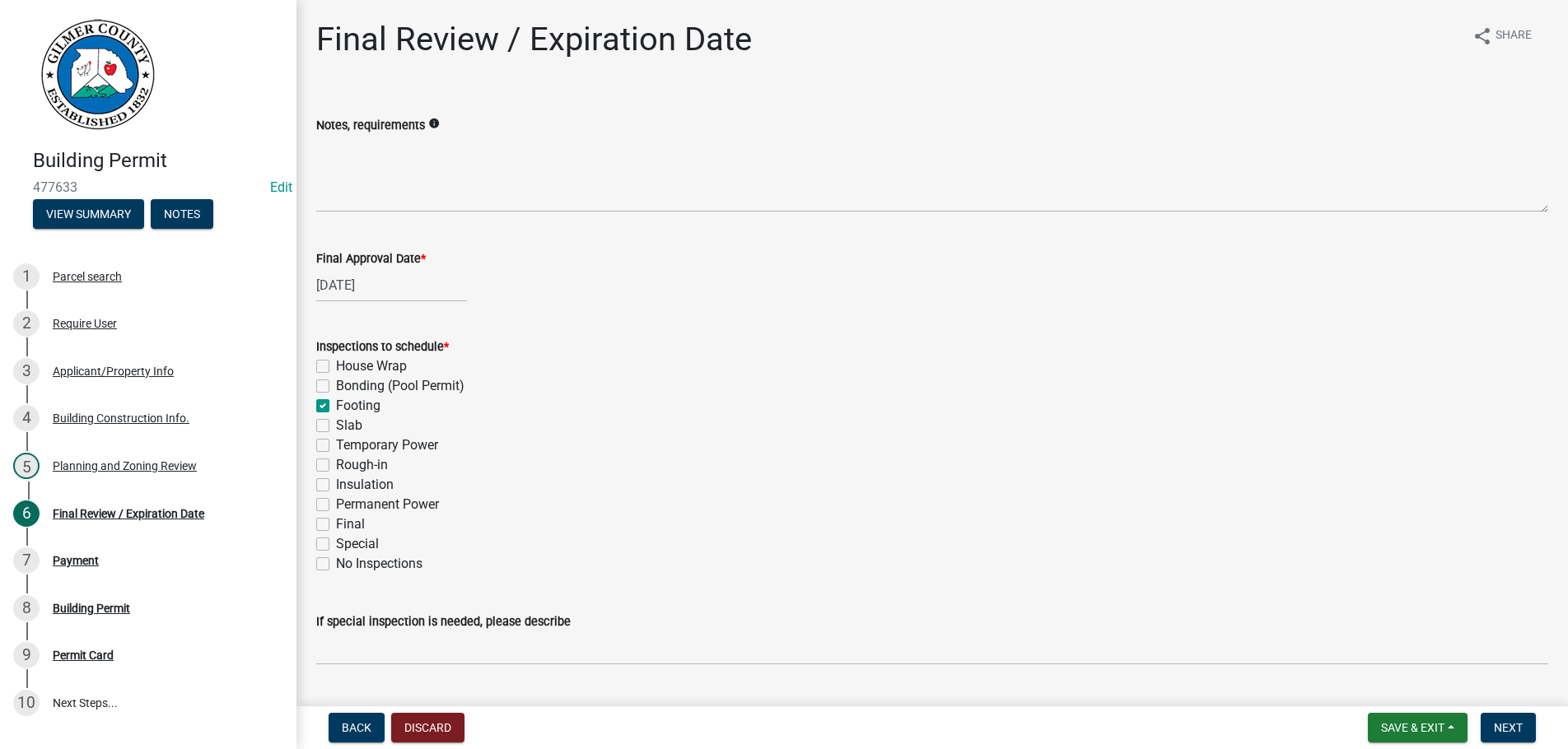
checkbox input "false"
click at [336, 427] on label "Slab" at bounding box center [349, 425] width 26 height 20
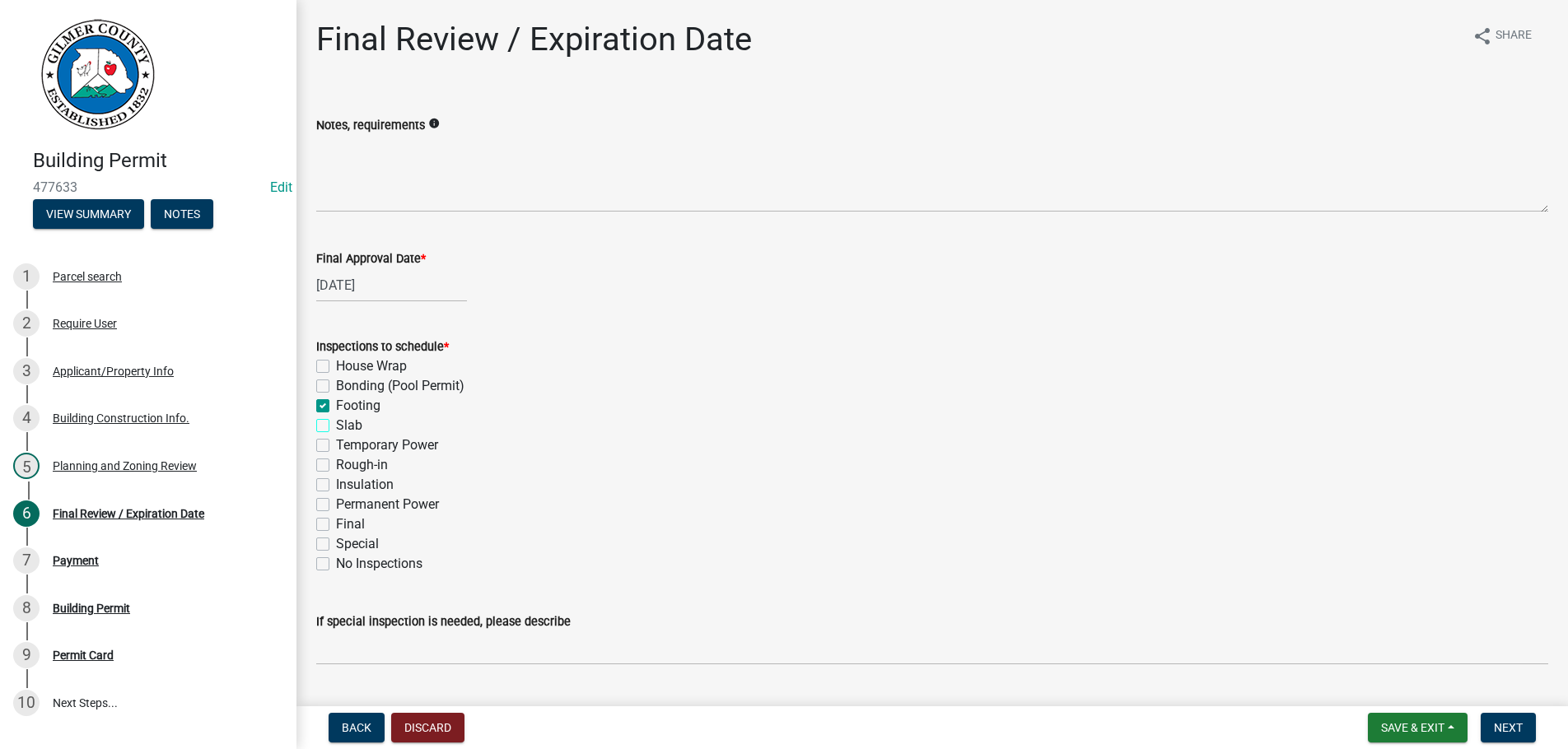
click at [336, 426] on input "Slab" at bounding box center [341, 421] width 10 height 10
checkbox input "true"
checkbox input "false"
checkbox input "true"
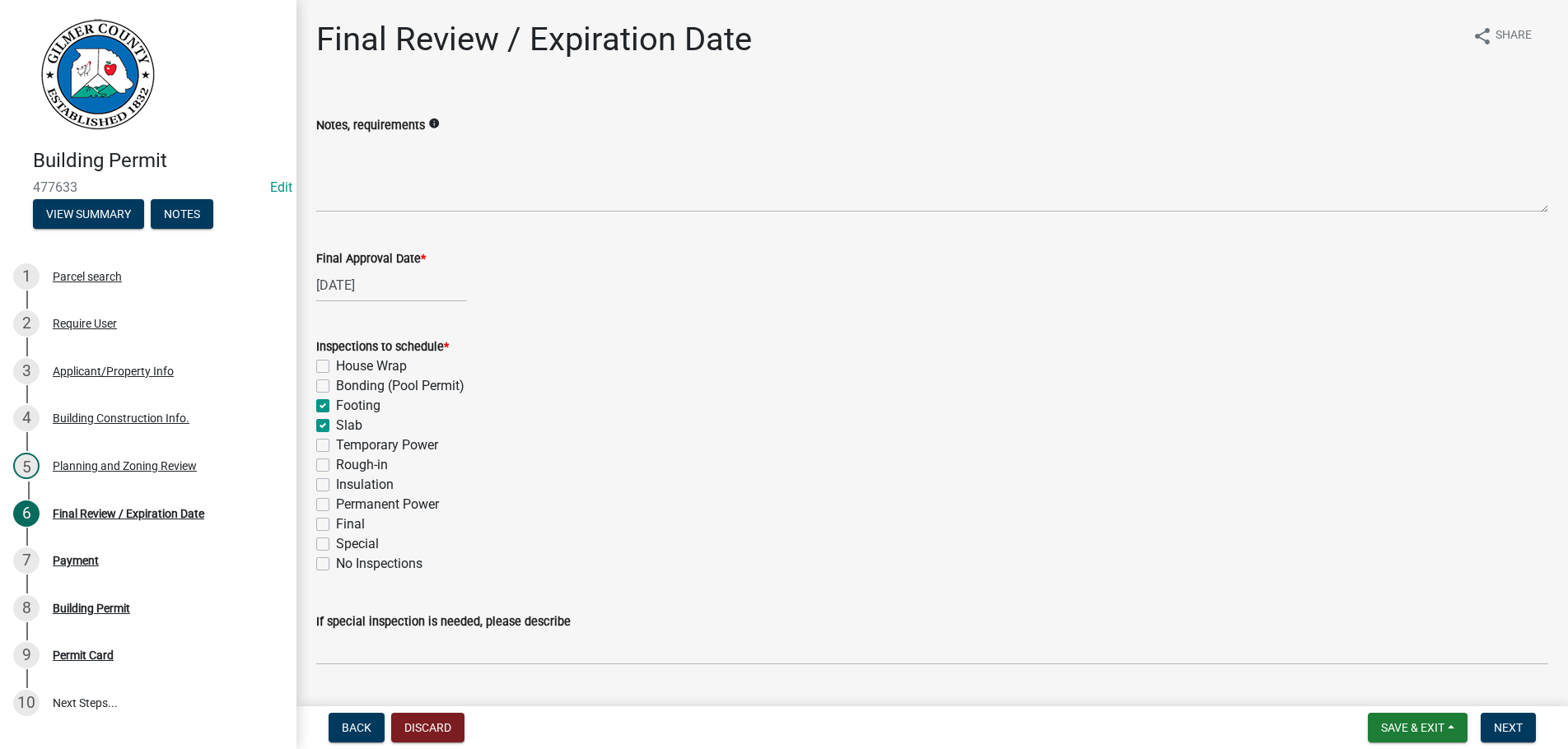
checkbox input "true"
checkbox input "false"
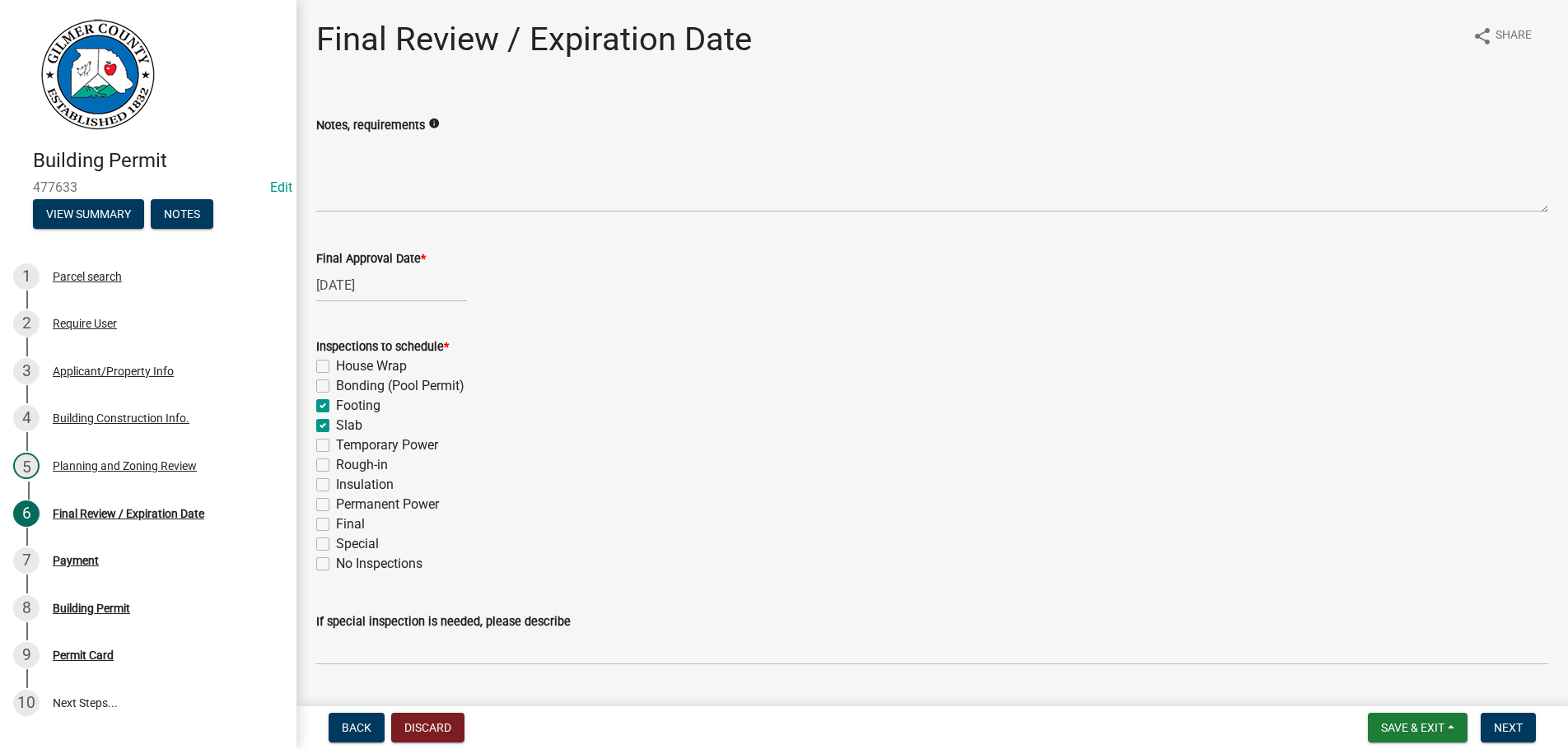
checkbox input "false"
click at [336, 464] on label "Rough-in" at bounding box center [361, 465] width 52 height 20
click at [336, 464] on input "Rough-in" at bounding box center [341, 460] width 10 height 10
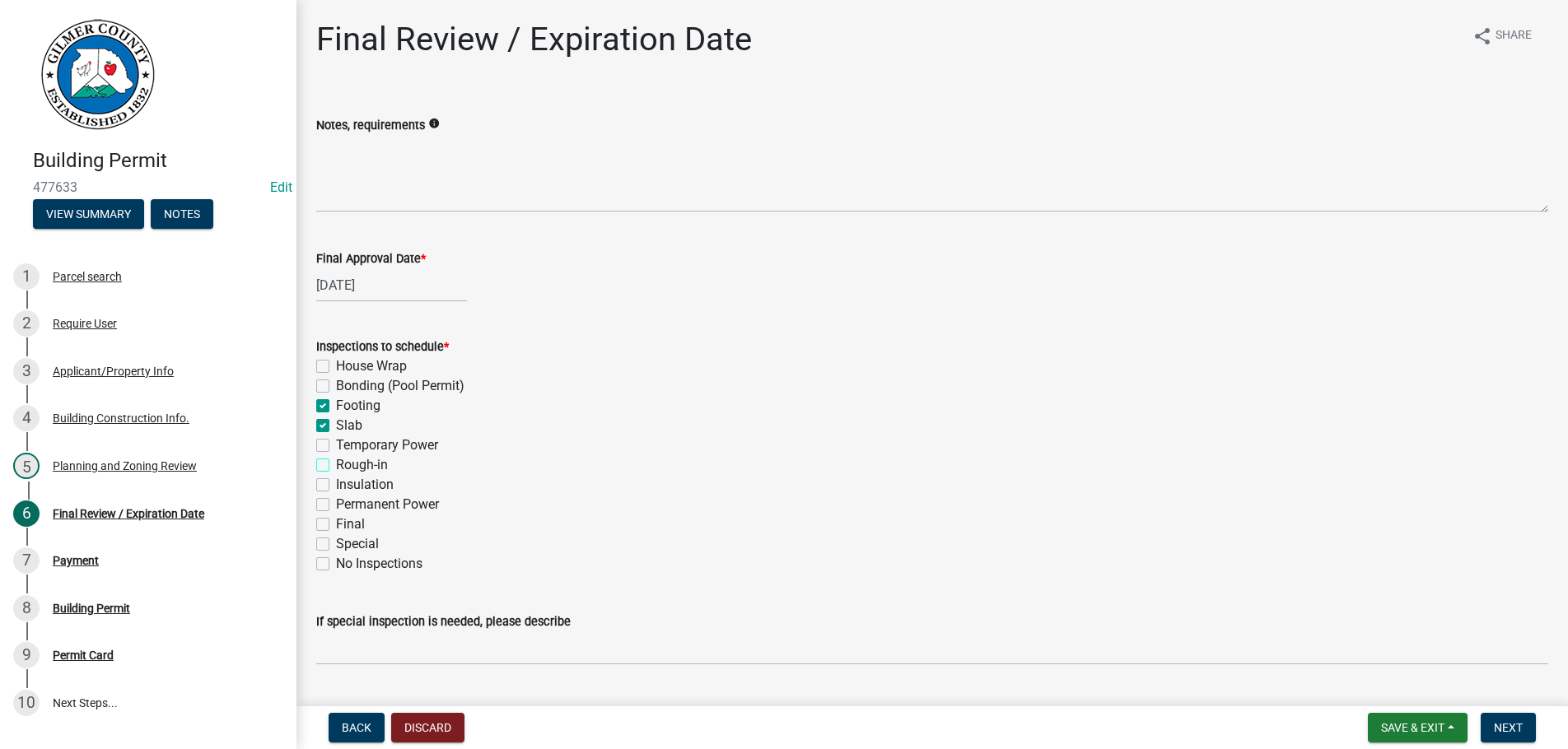
checkbox input "true"
checkbox input "false"
checkbox input "true"
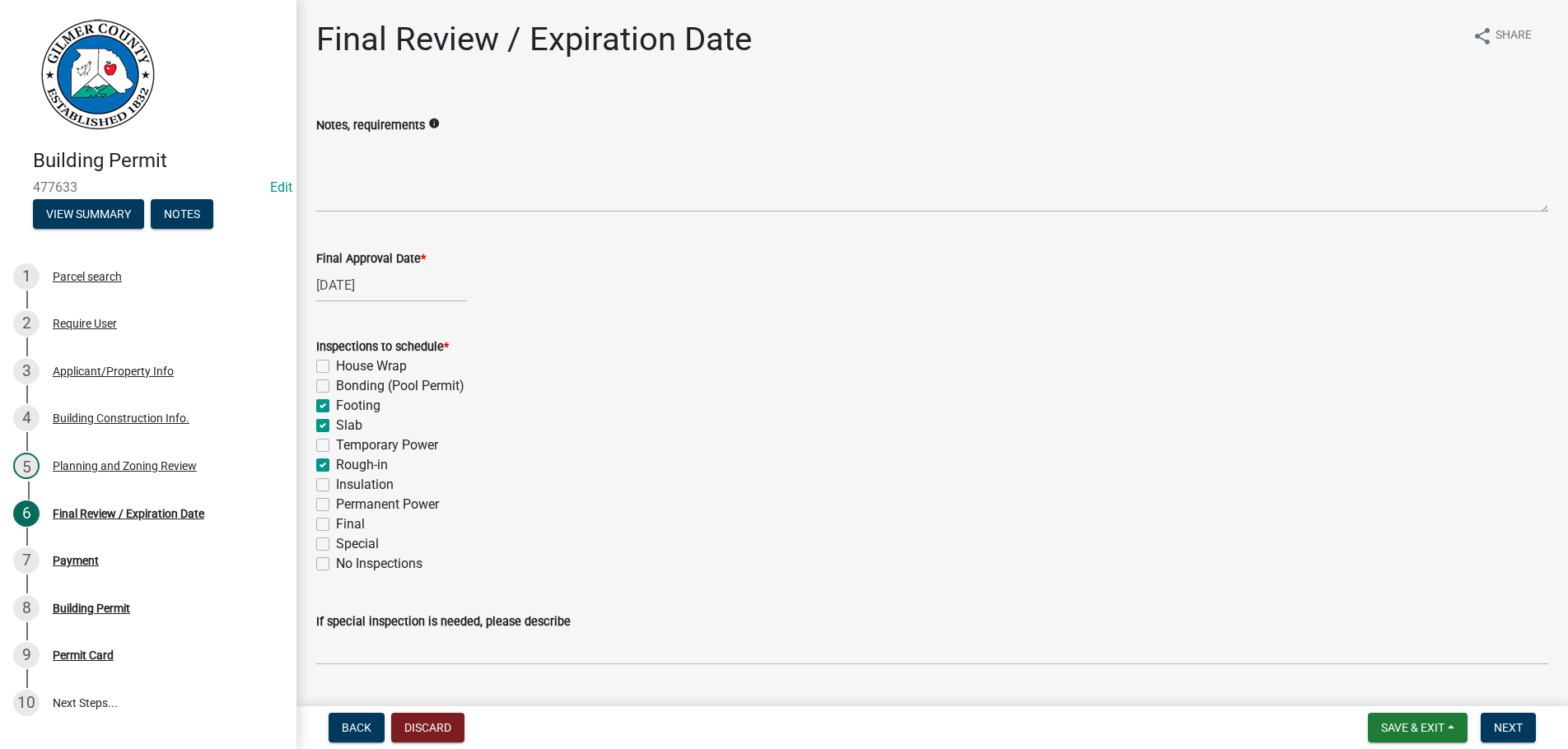
checkbox input "false"
checkbox input "true"
checkbox input "false"
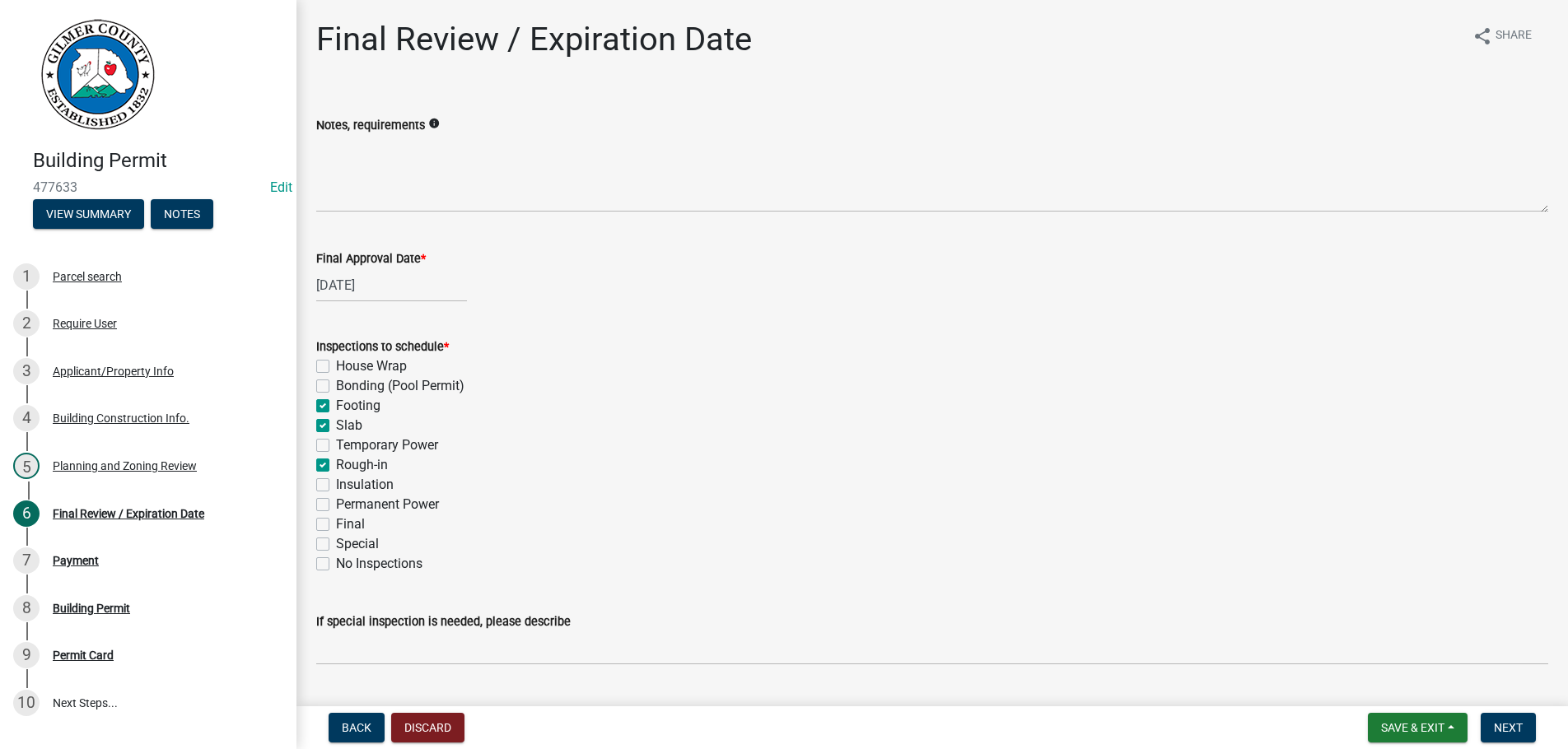
checkbox input "false"
click at [336, 502] on label "Permanent Power" at bounding box center [387, 505] width 103 height 20
click at [336, 502] on input "Permanent Power" at bounding box center [341, 500] width 10 height 10
checkbox input "true"
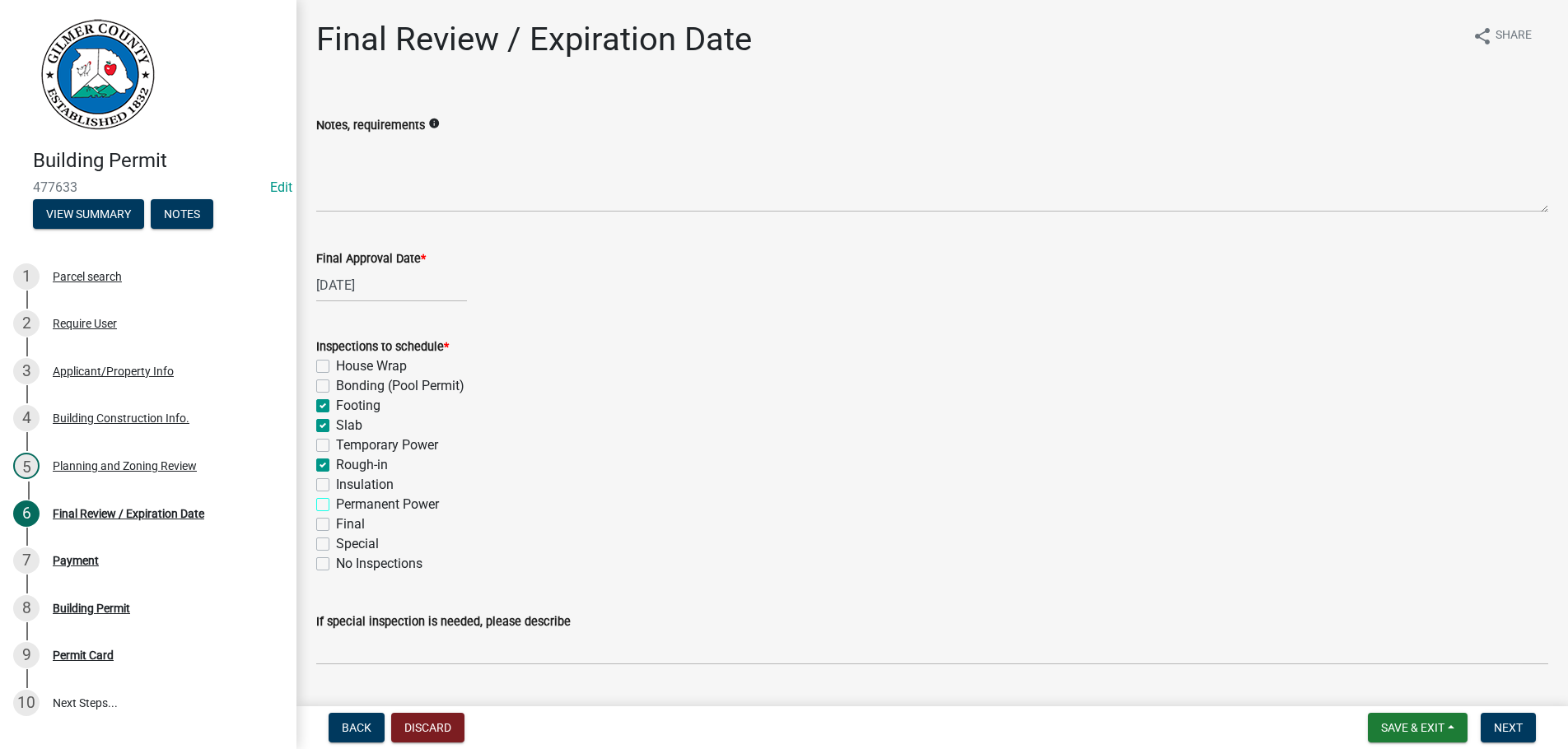
checkbox input "false"
checkbox input "true"
checkbox input "false"
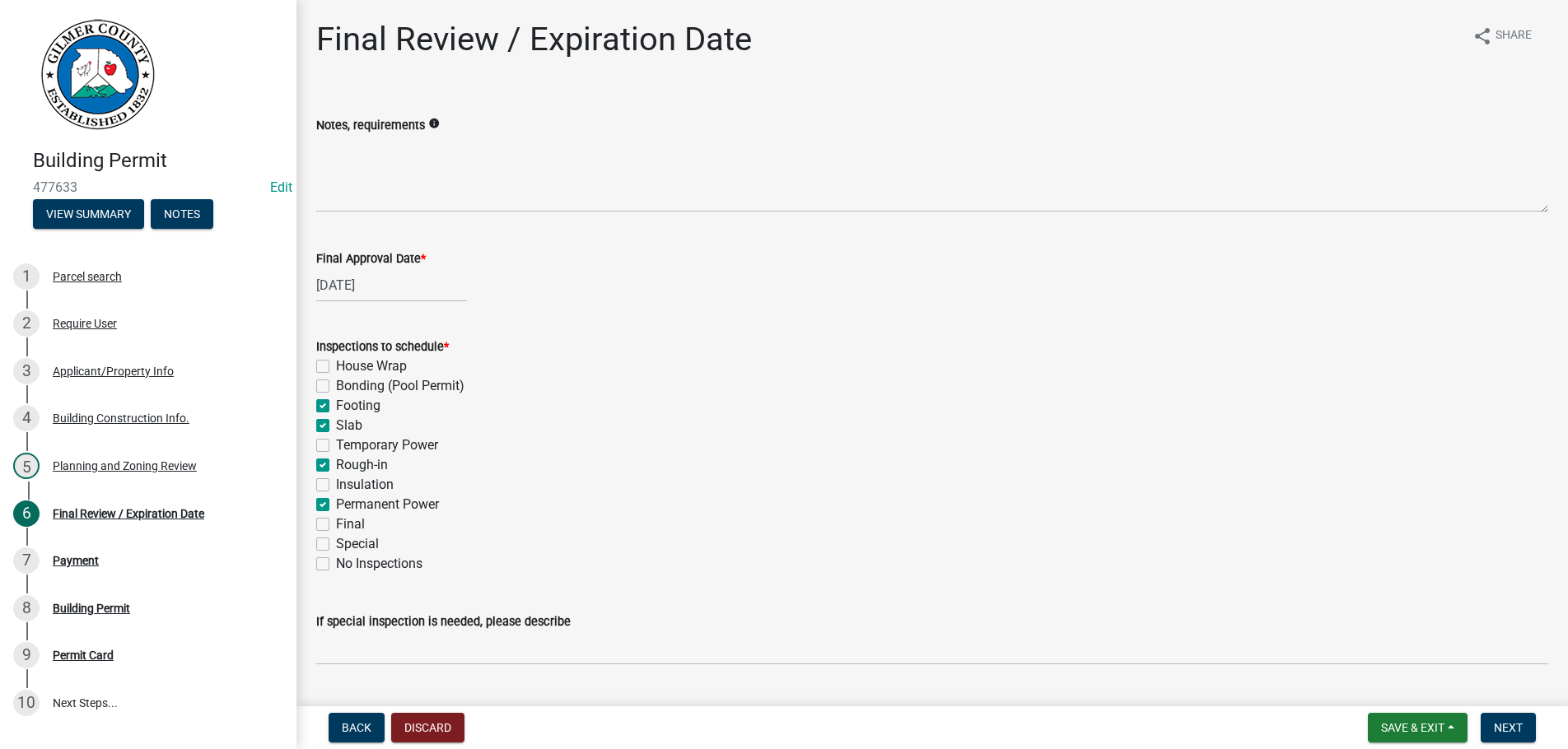
checkbox input "true"
checkbox input "false"
checkbox input "true"
checkbox input "false"
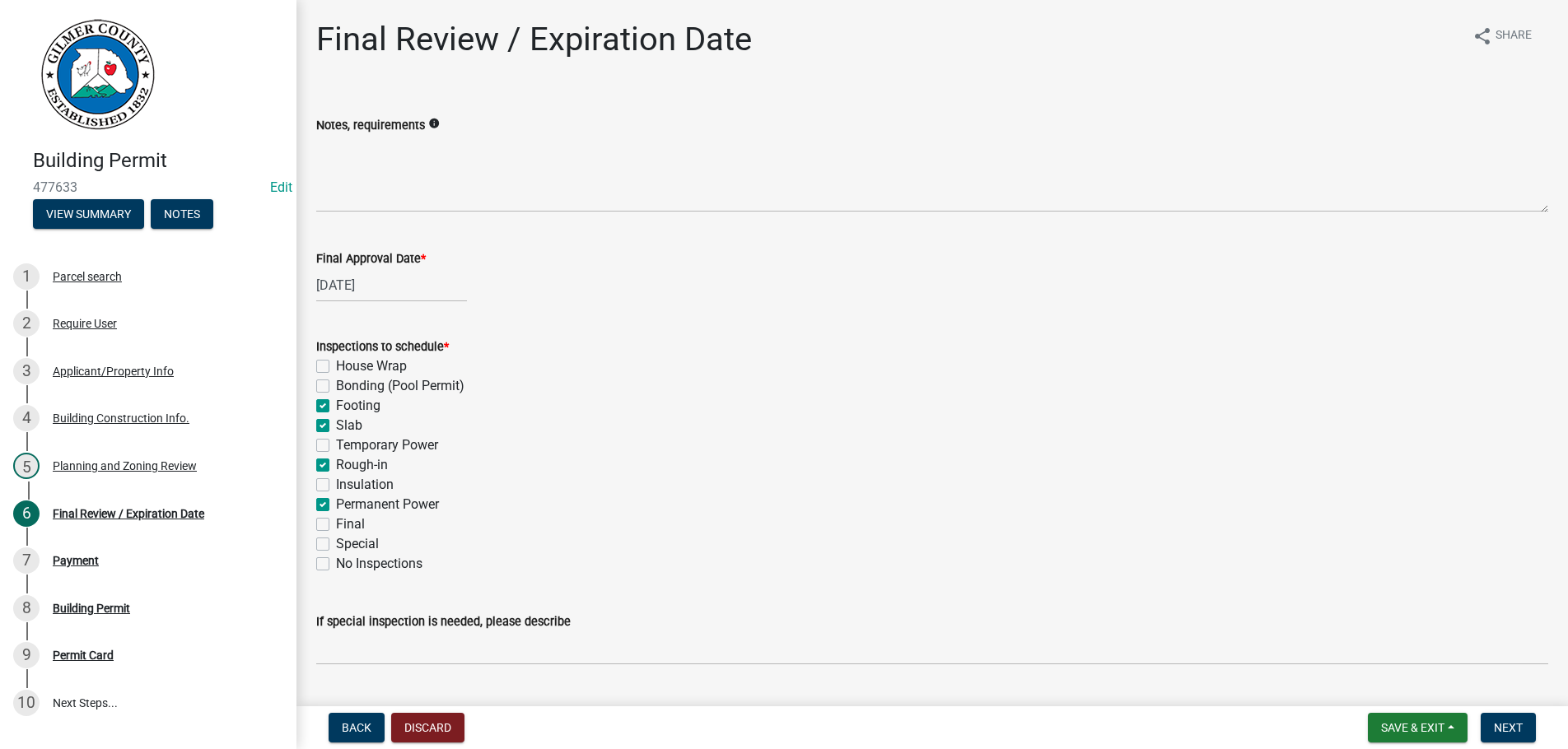
checkbox input "false"
click at [336, 521] on label "Final" at bounding box center [350, 524] width 29 height 20
click at [336, 521] on input "Final" at bounding box center [341, 520] width 10 height 10
checkbox input "true"
checkbox input "false"
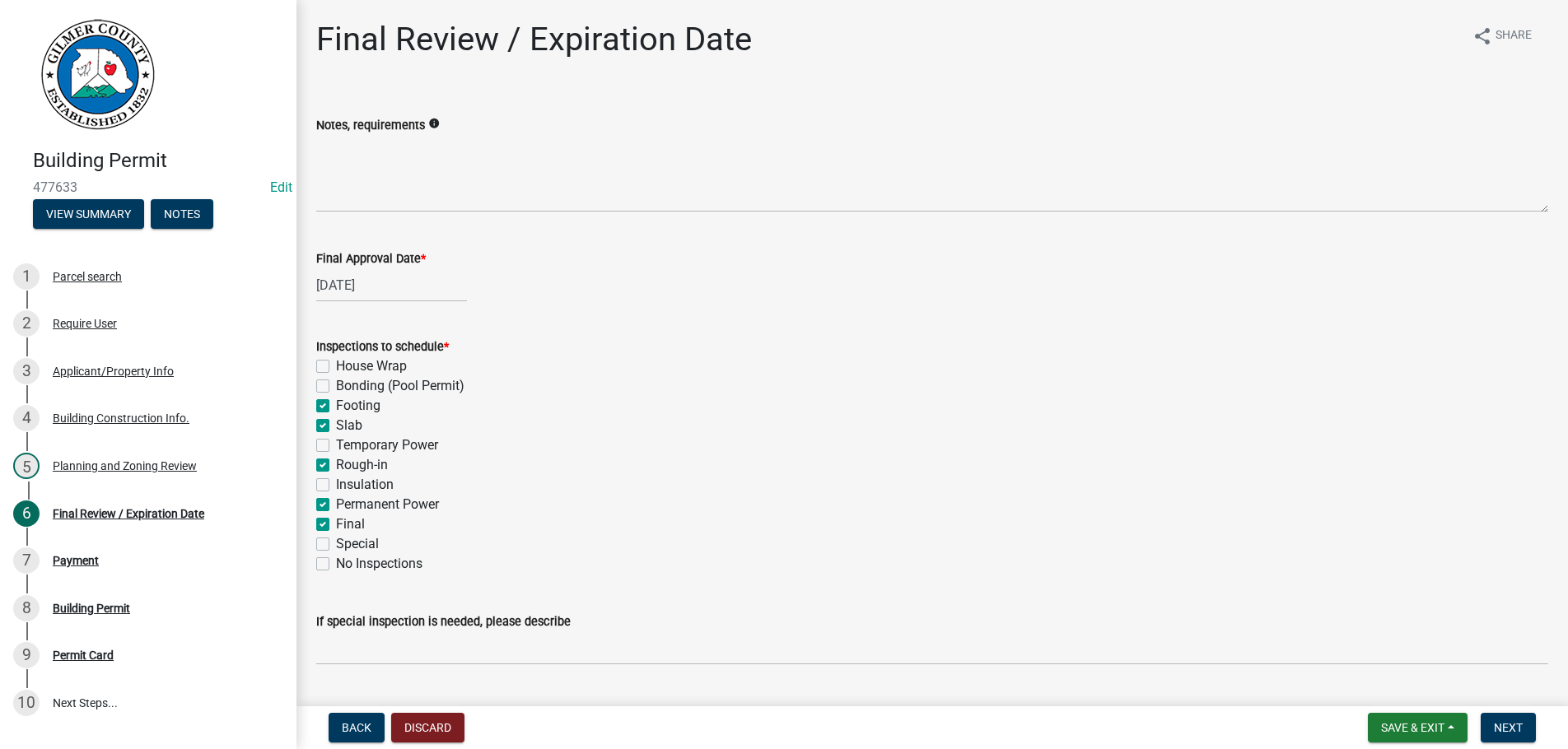
checkbox input "false"
checkbox input "true"
checkbox input "false"
checkbox input "true"
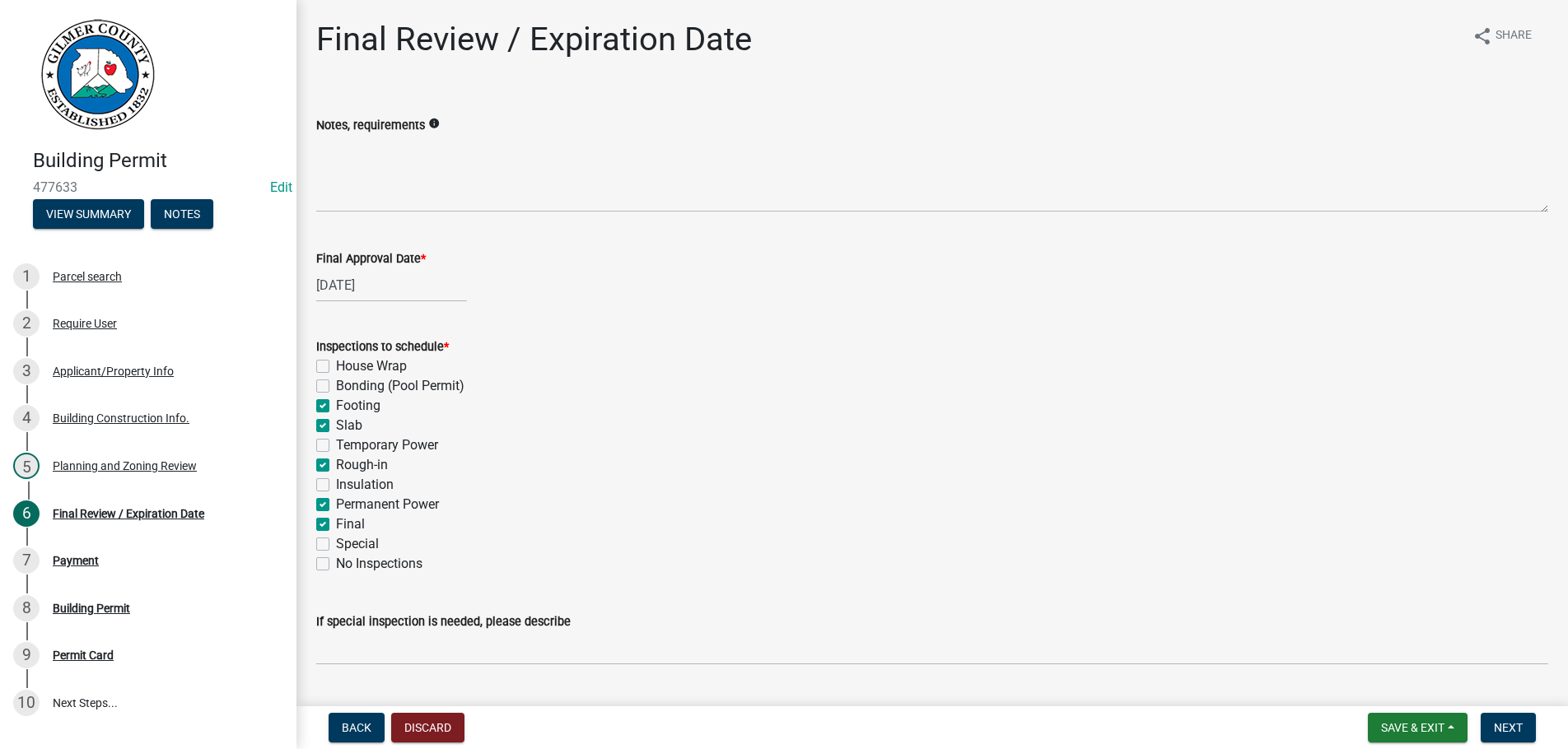
checkbox input "false"
checkbox input "true"
checkbox input "false"
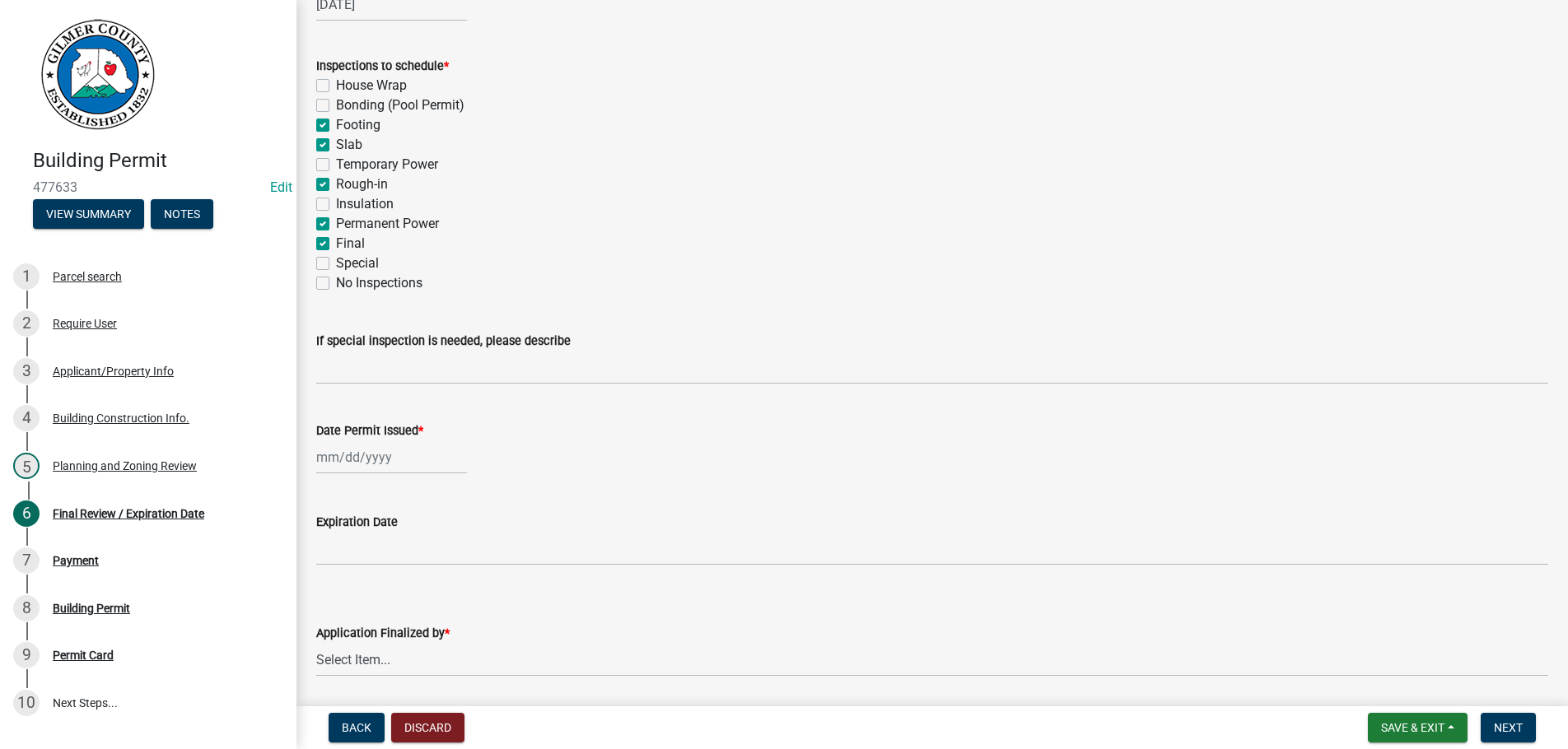
scroll to position [282, 0]
click at [413, 450] on input "Date Permit Issued *" at bounding box center [392, 457] width 151 height 34
select select "9"
select select "2025"
click at [440, 571] on div "12" at bounding box center [439, 571] width 26 height 26
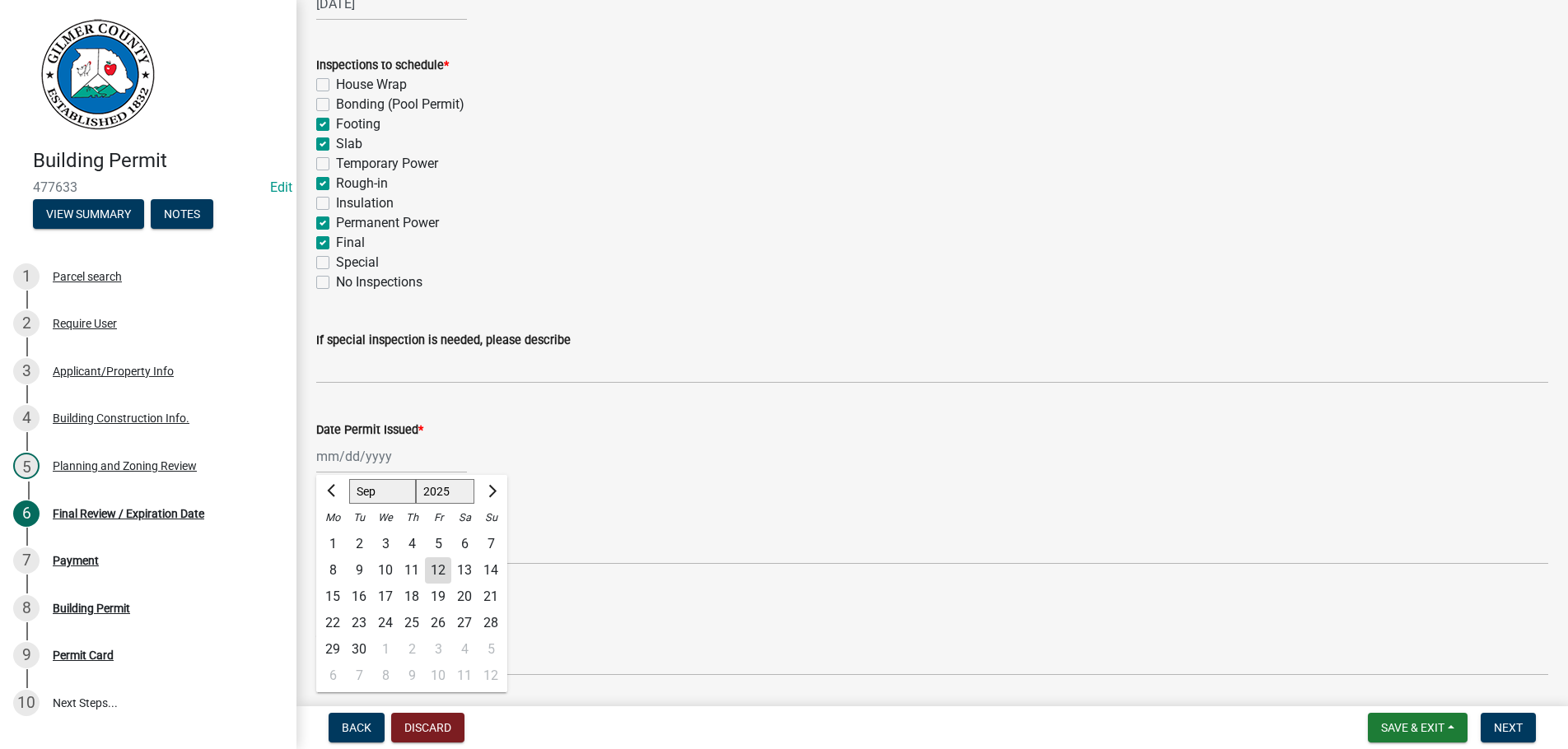
type input "[DATE]"
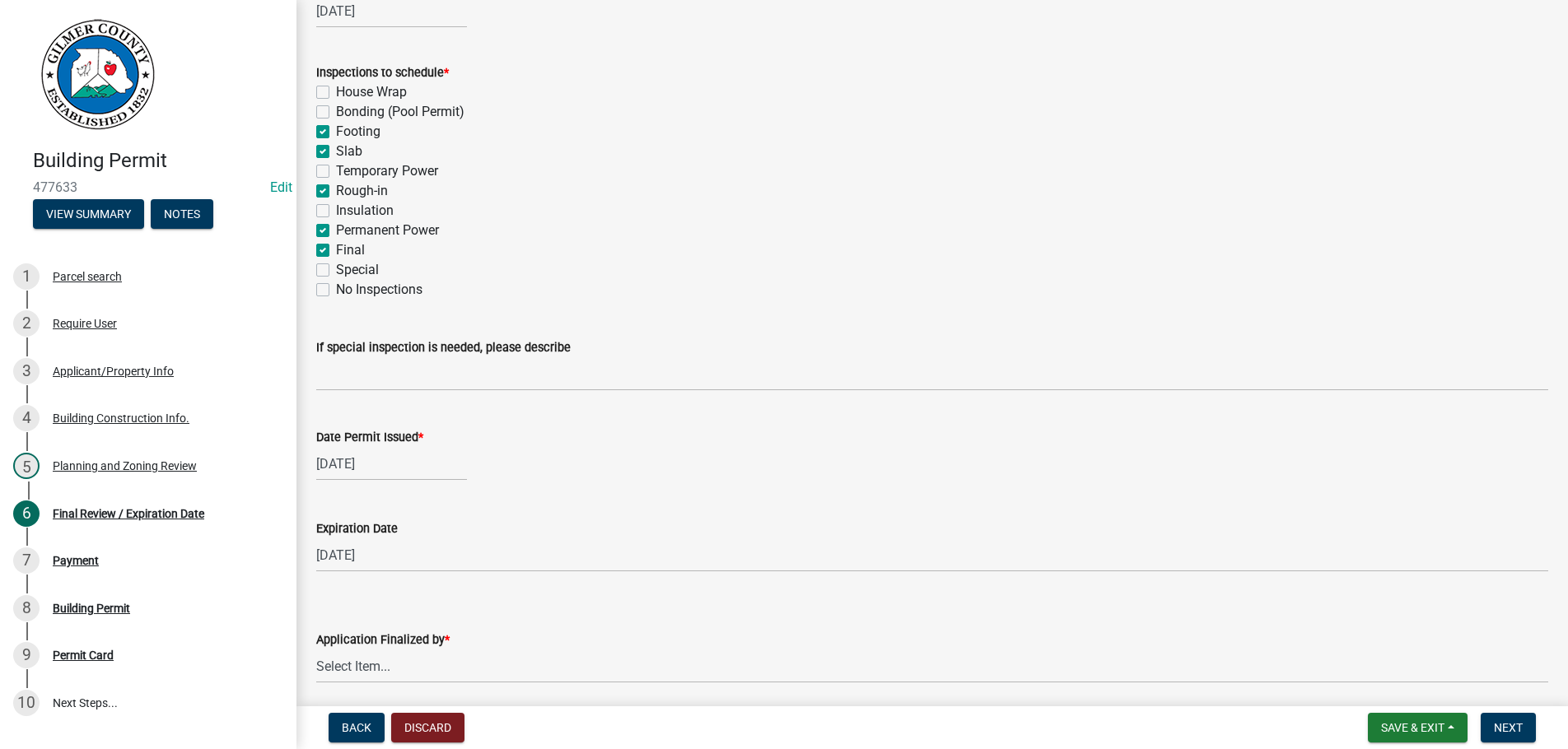
scroll to position [337, 0]
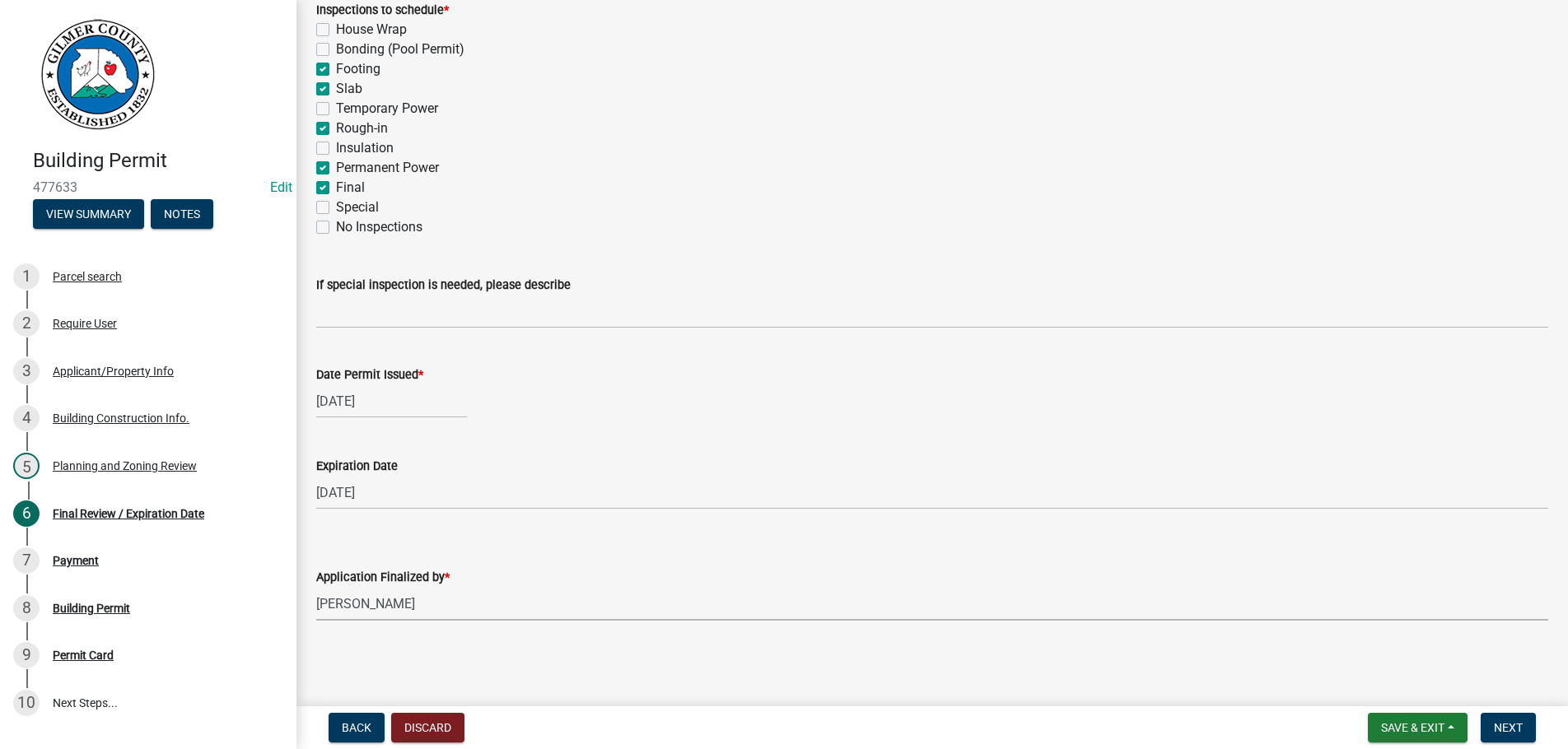
select select "b44f7338-8171-40f4-83dd-b8ba3065c966"
drag, startPoint x: 1536, startPoint y: 731, endPoint x: 1515, endPoint y: 729, distance: 21.1
click at [1529, 731] on button "Next" at bounding box center [1509, 727] width 55 height 29
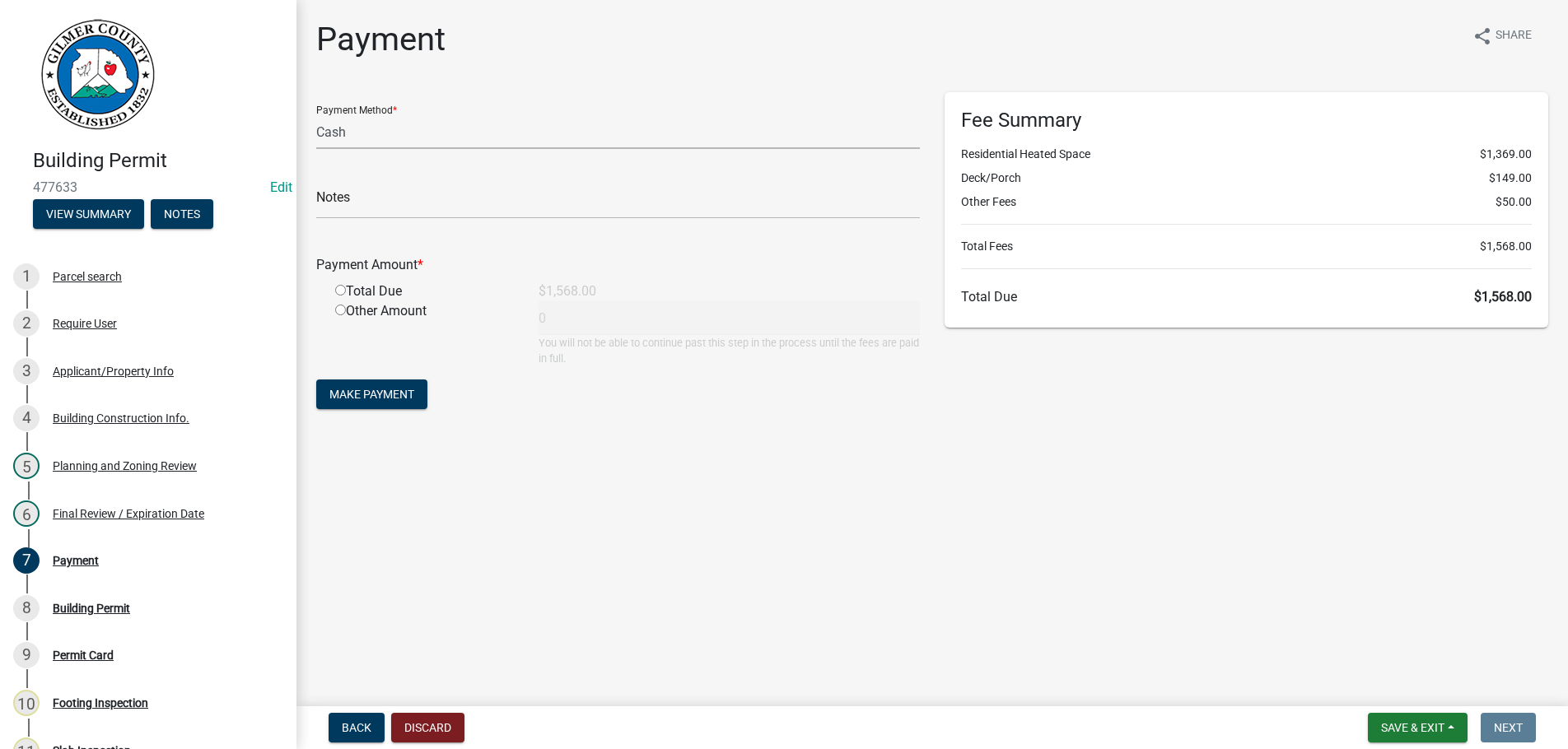
click at [316, 115] on select "Credit Card POS Check Cash" at bounding box center [618, 132] width 604 height 34
select select "1: 0"
click option "Check" at bounding box center [0, 0] width 0 height 0
click at [394, 196] on input "text" at bounding box center [618, 202] width 604 height 34
type input "1369"
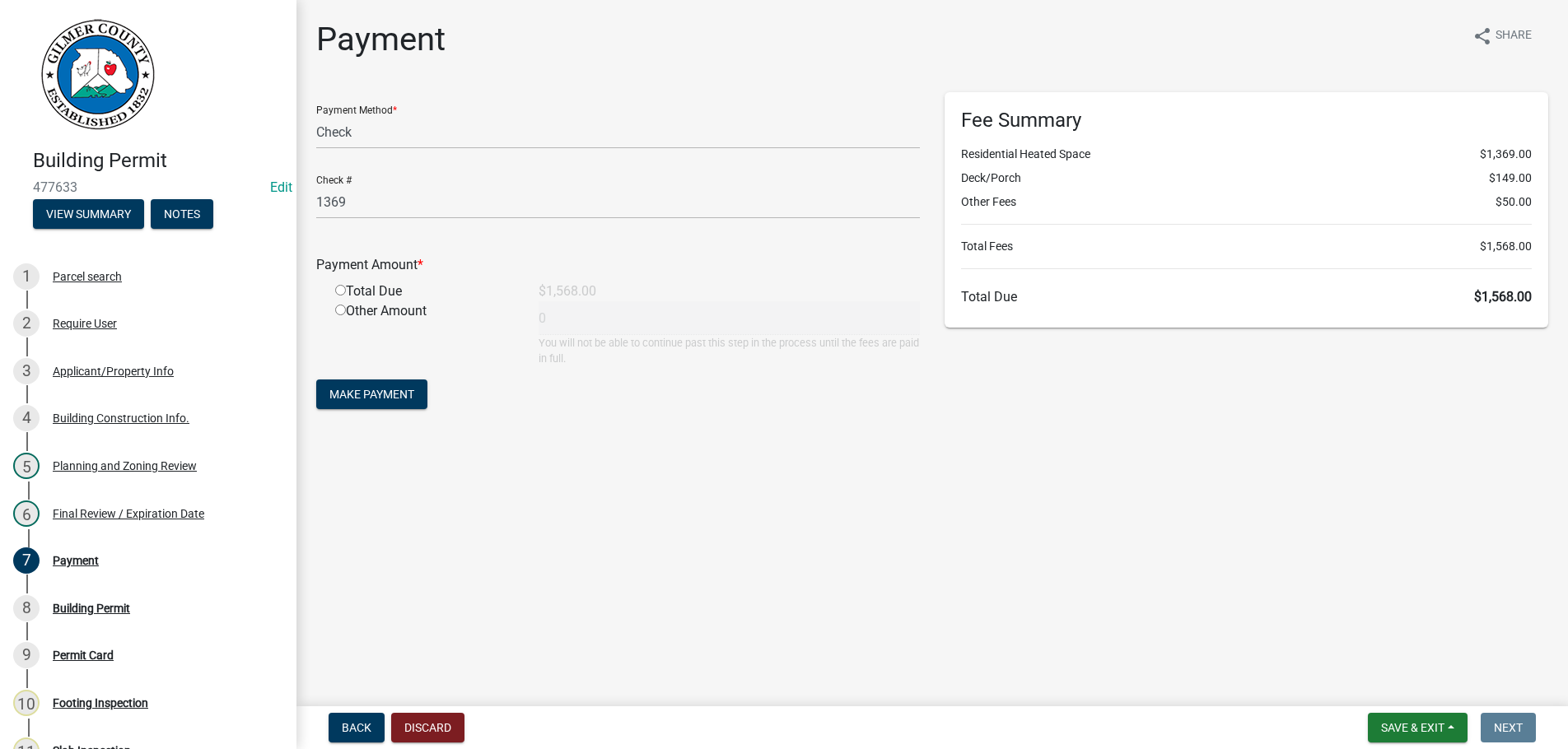
click at [335, 285] on input "radio" at bounding box center [340, 290] width 10 height 10
radio input "true"
type input "1568"
click at [316, 379] on button "Make Payment" at bounding box center [372, 393] width 111 height 29
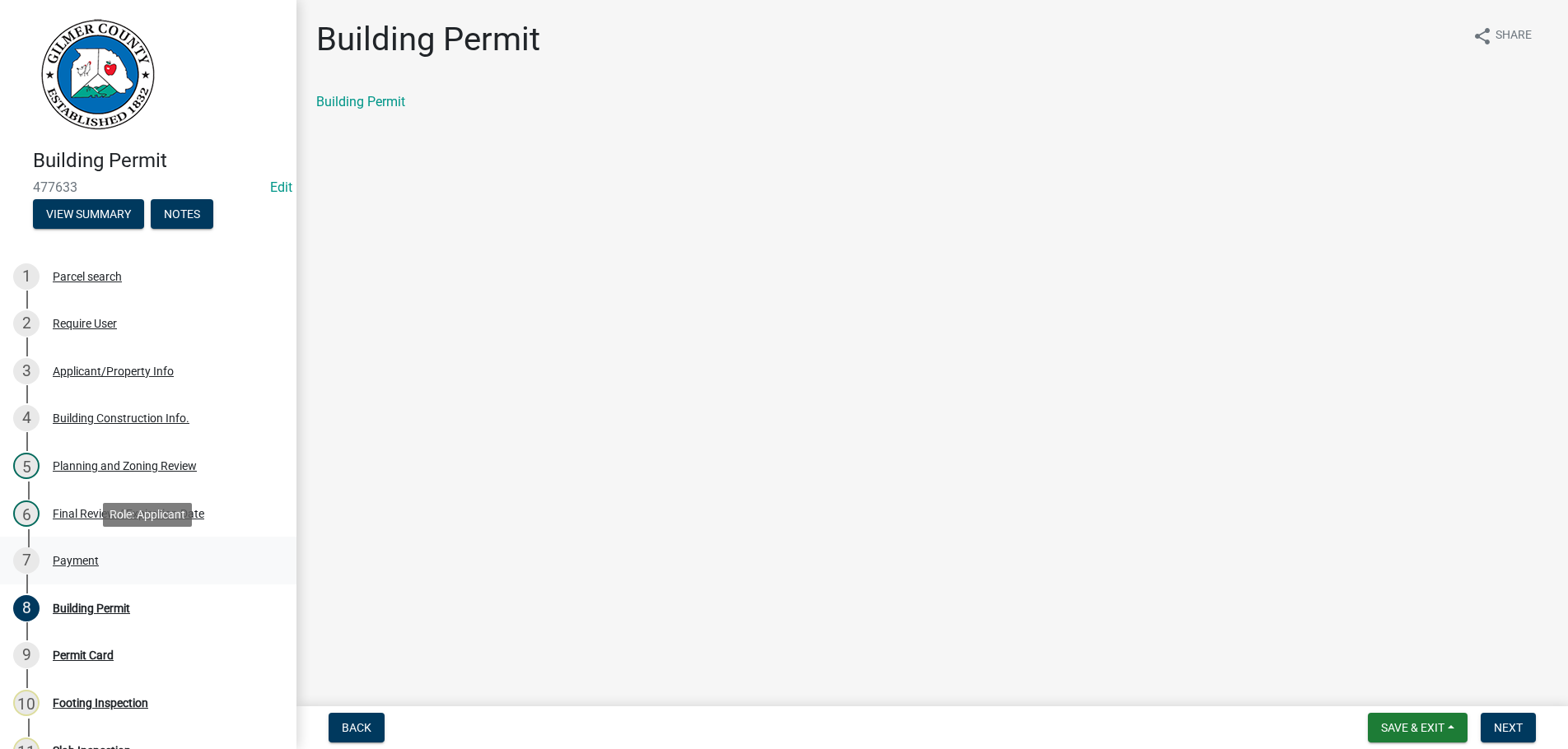
click at [75, 561] on div "Payment" at bounding box center [75, 560] width 46 height 11
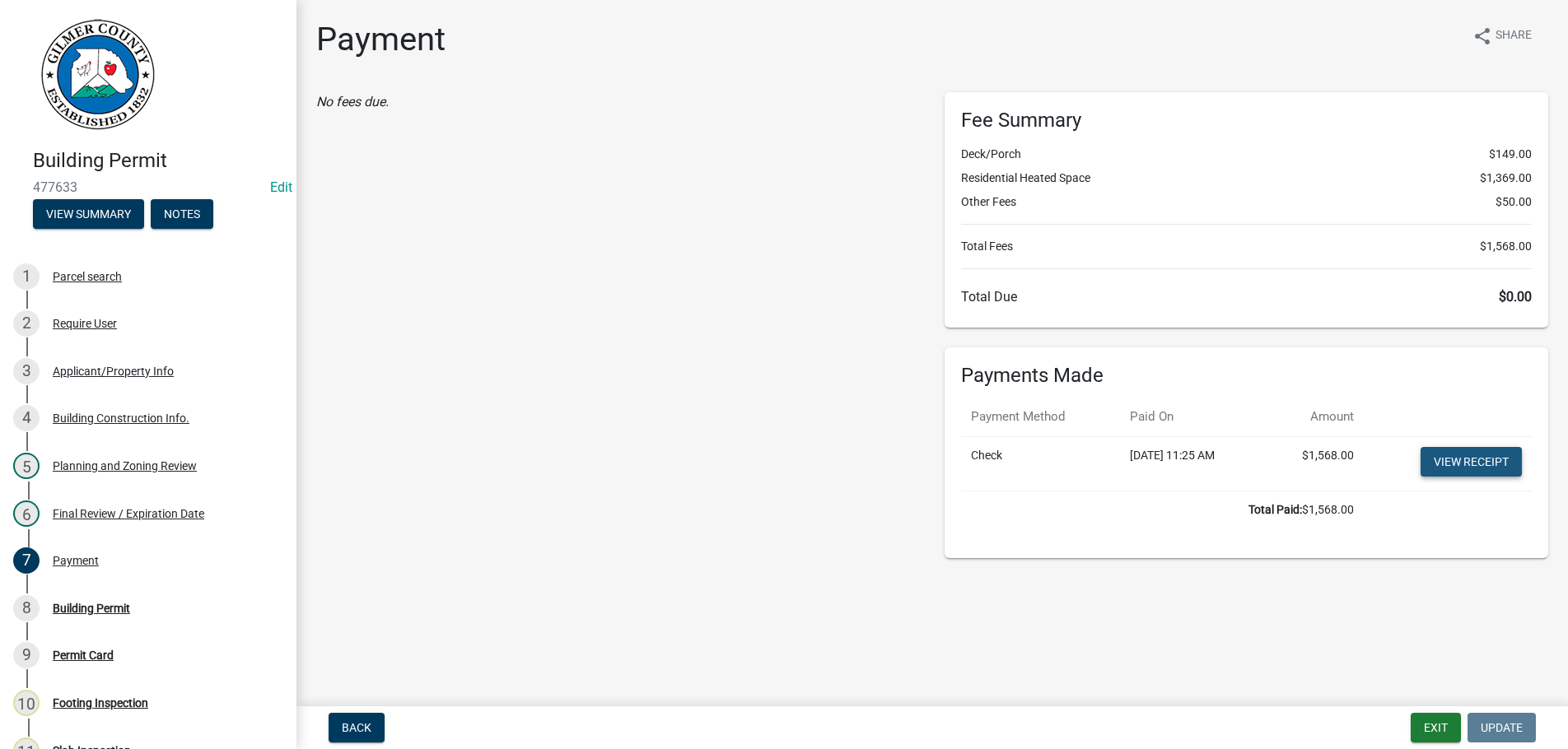
click at [1453, 457] on link "View receipt" at bounding box center [1471, 461] width 101 height 29
click at [64, 600] on div "8 Building Permit" at bounding box center [142, 608] width 257 height 26
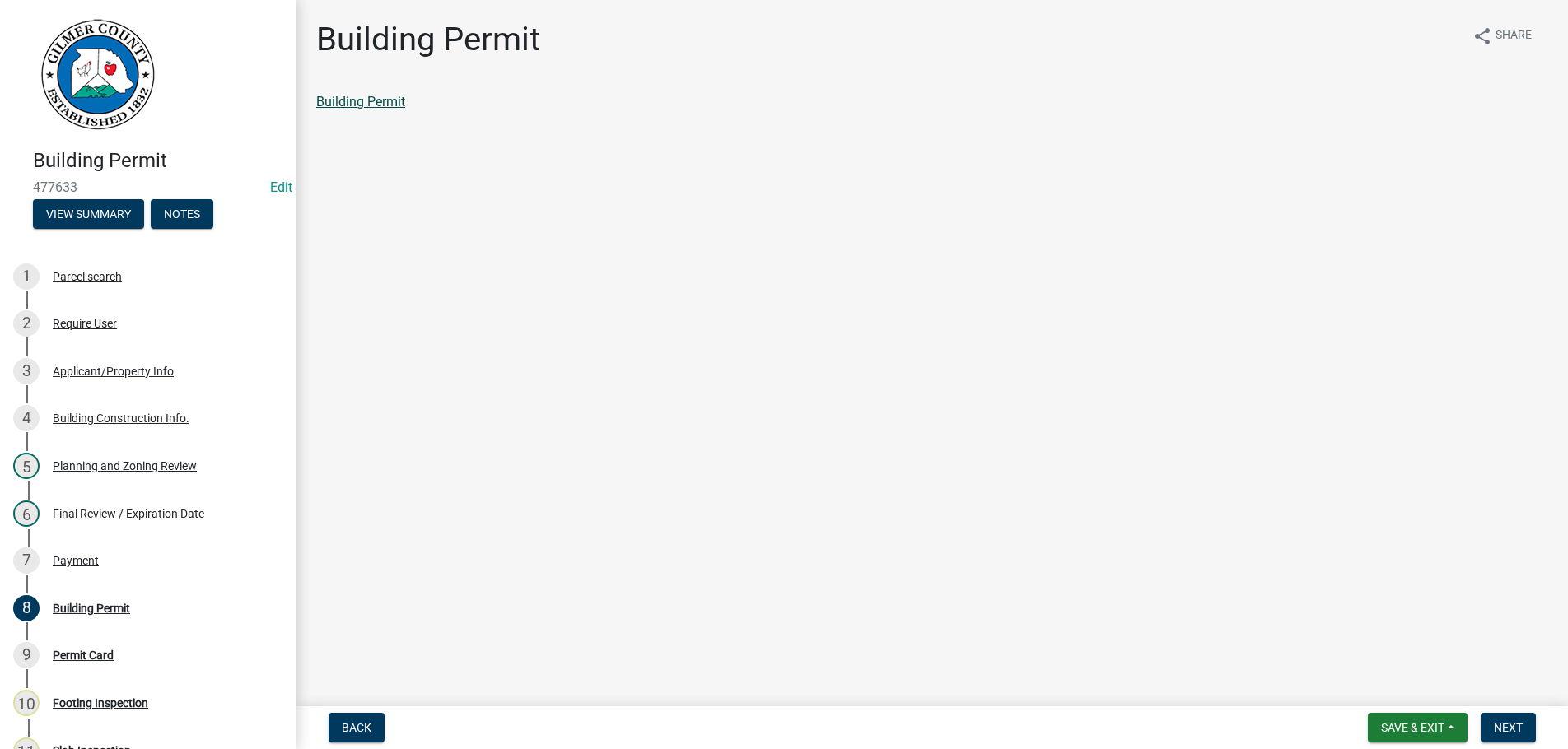
click at [375, 103] on link "Building Permit" at bounding box center [360, 102] width 89 height 16
click at [1506, 722] on span "Next" at bounding box center [1509, 728] width 29 height 13
click at [342, 105] on link "Permit Card" at bounding box center [350, 102] width 68 height 16
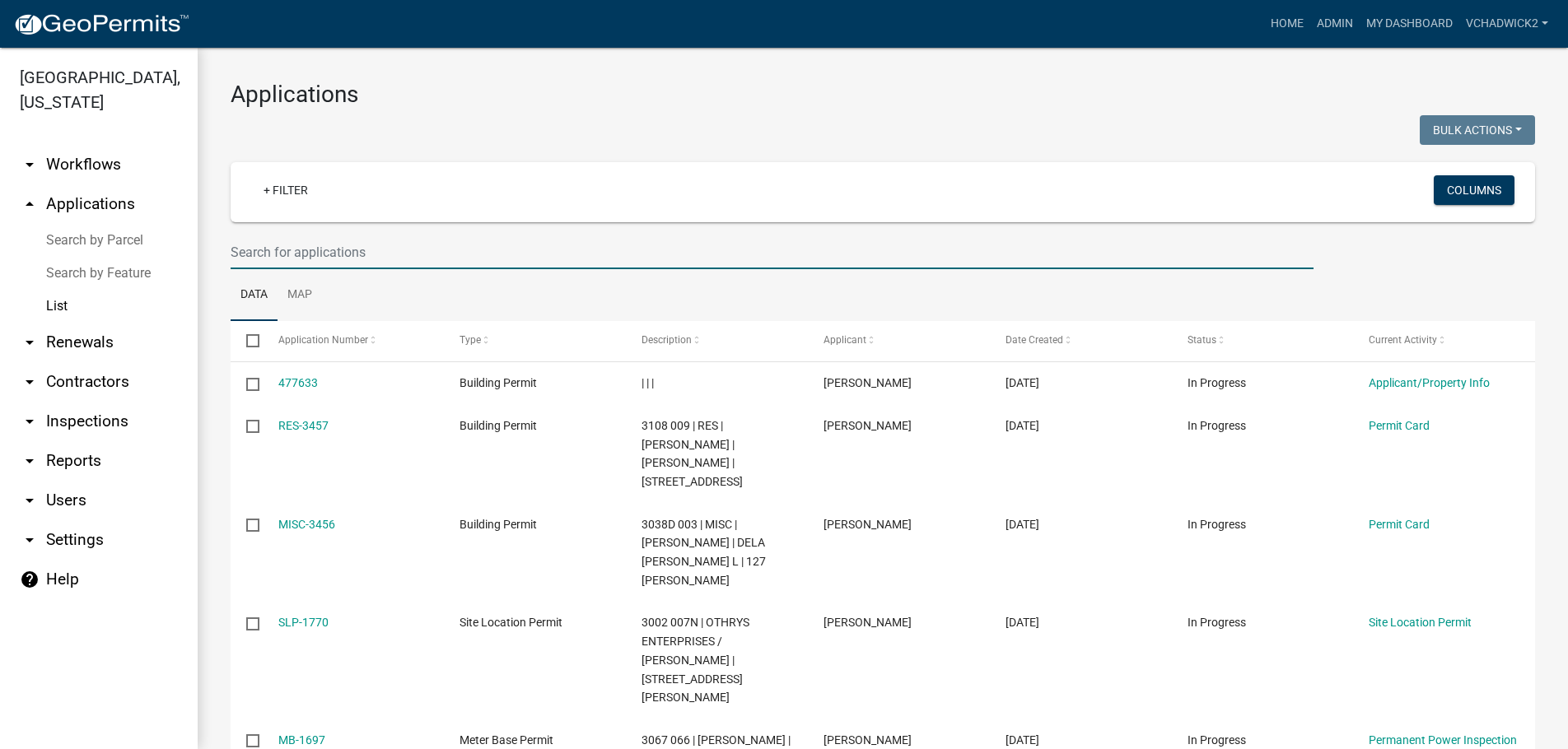
click at [314, 239] on input "text" at bounding box center [772, 253] width 1083 height 34
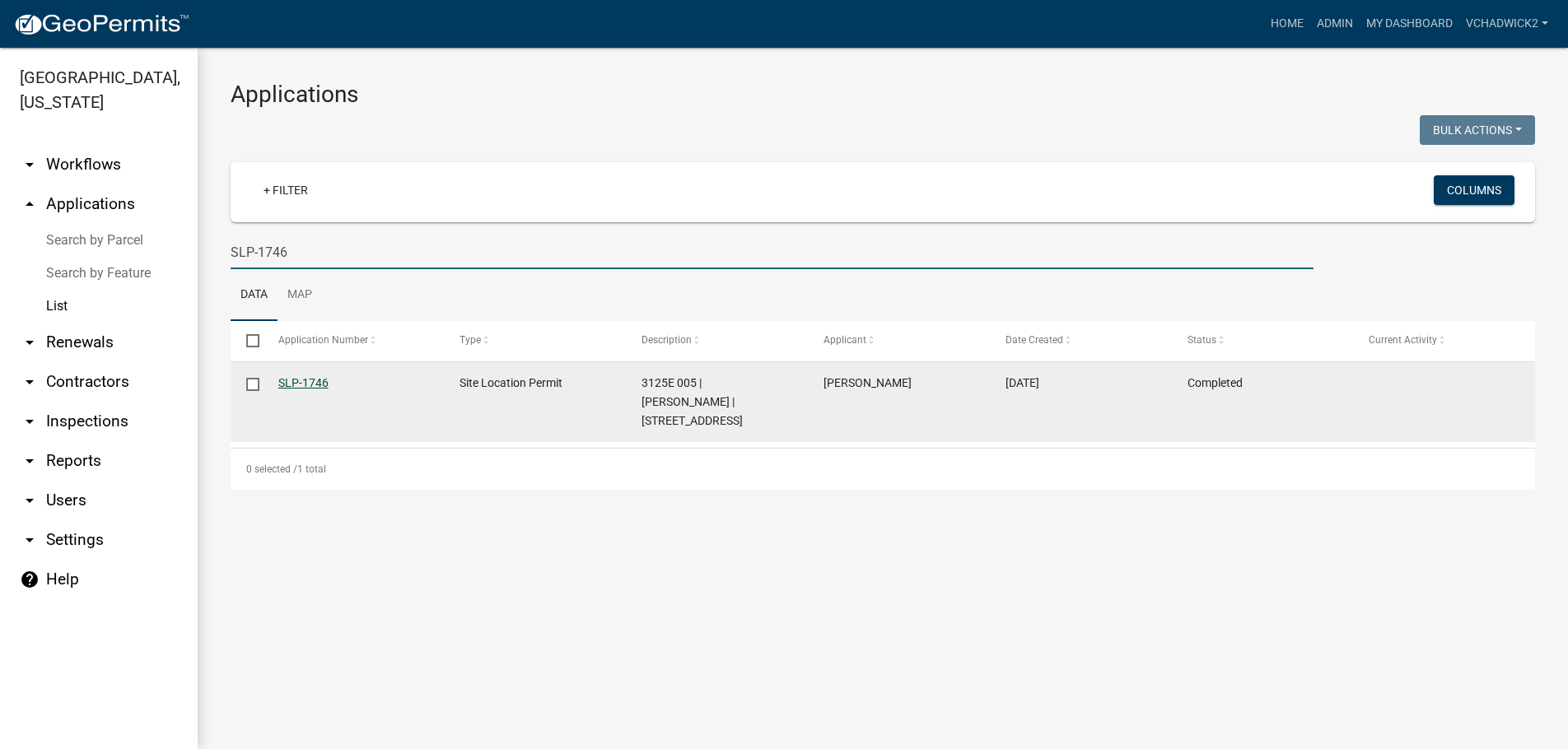
type input "SLP-1746"
click at [301, 386] on link "SLP-1746" at bounding box center [303, 383] width 50 height 13
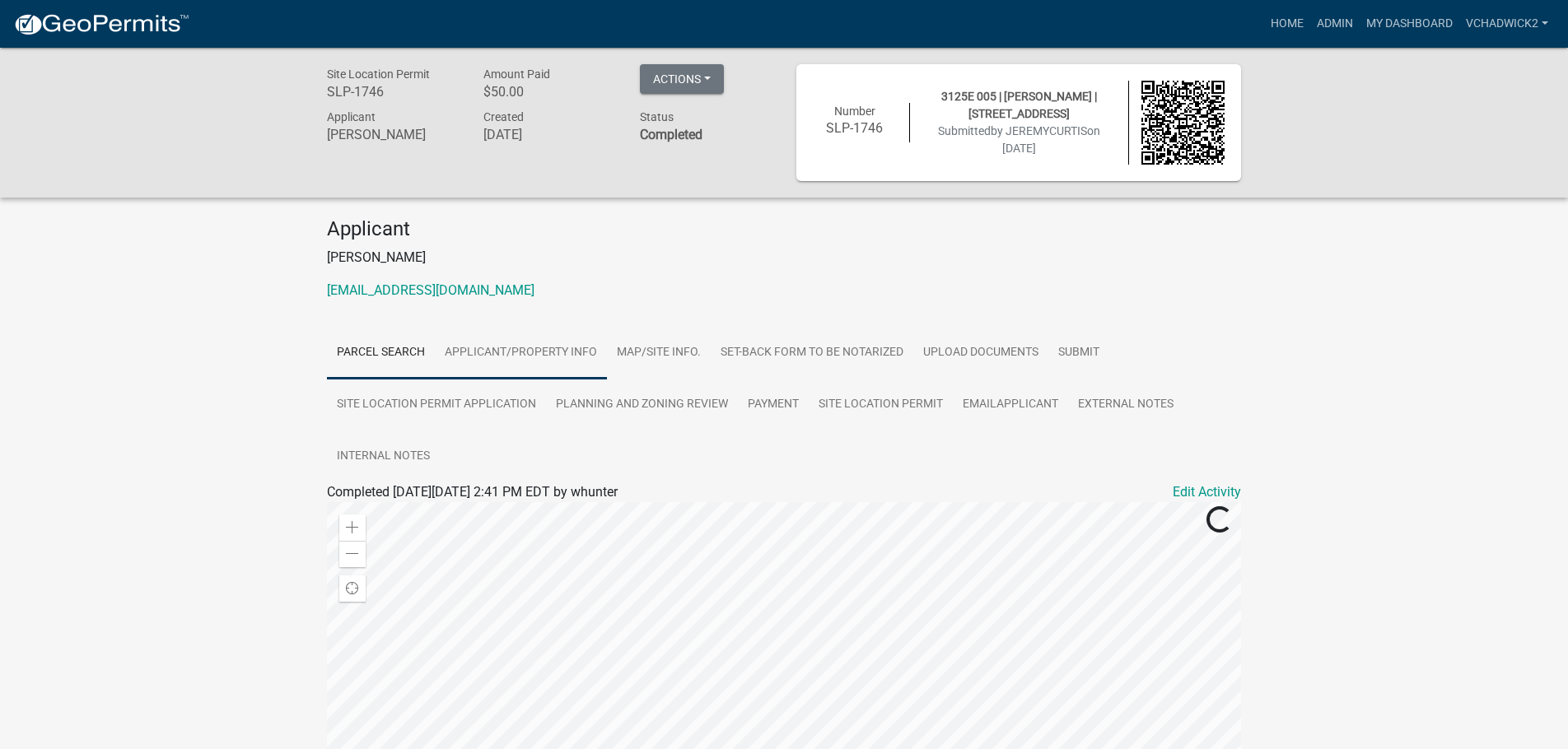
click at [496, 350] on link "Applicant/Property Info" at bounding box center [521, 354] width 172 height 53
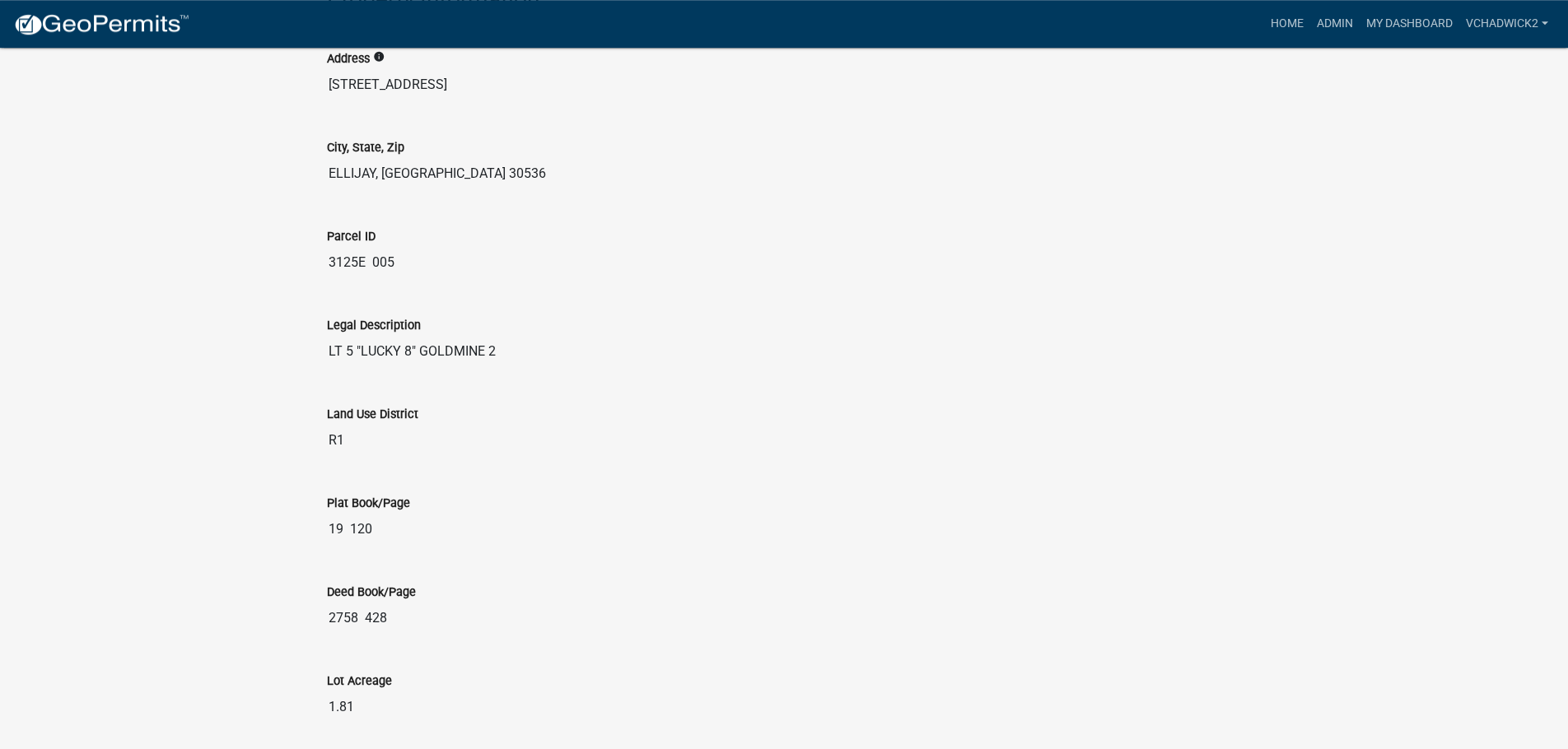
scroll to position [1970, 0]
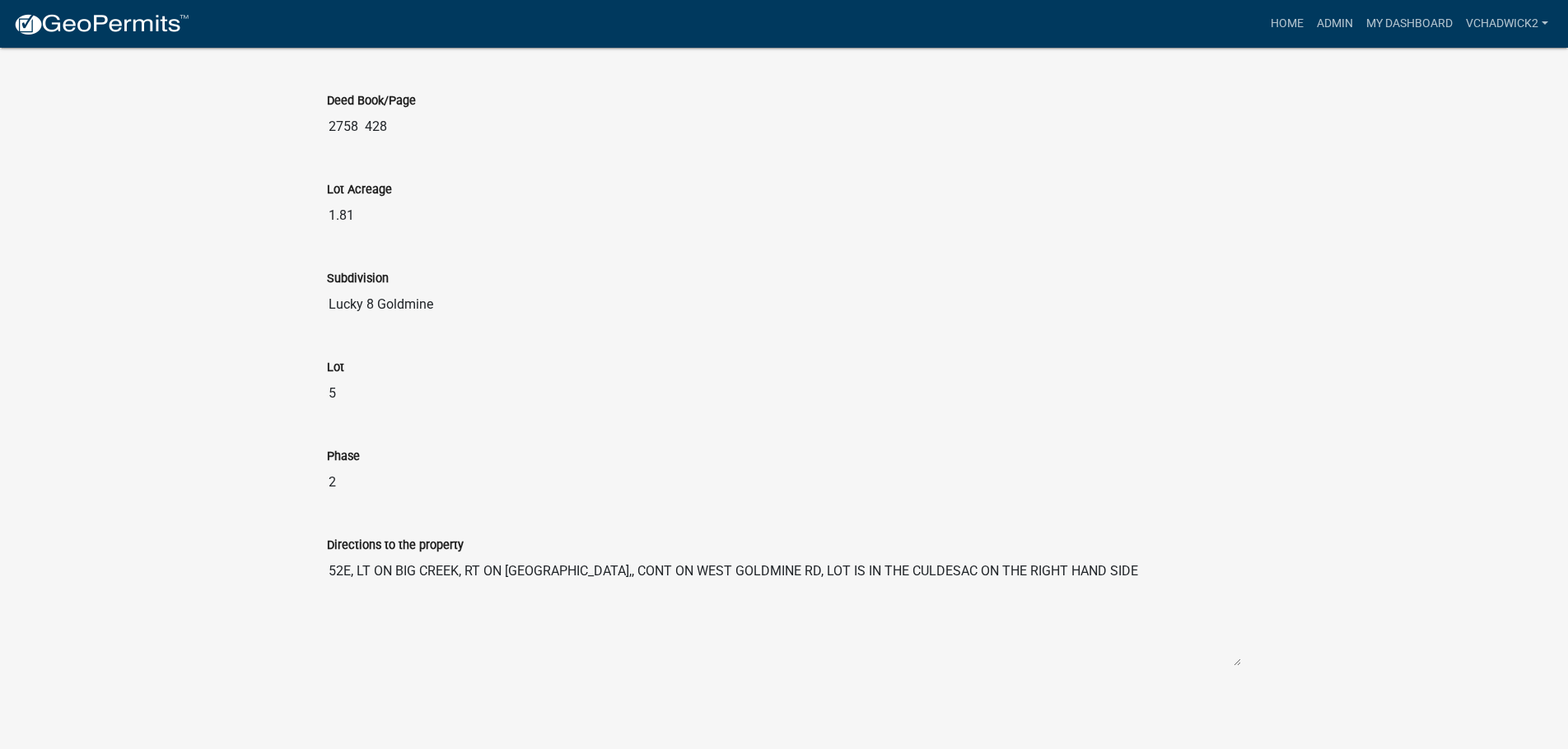
drag, startPoint x: 1114, startPoint y: 569, endPoint x: 246, endPoint y: 585, distance: 868.1
click at [327, 585] on textarea "52E, LT ON BIG CREEK, RT ON GOLDMINE RD,, CONT ON WEST GOLDMINE RD, LOT IS IN T…" at bounding box center [784, 610] width 914 height 112
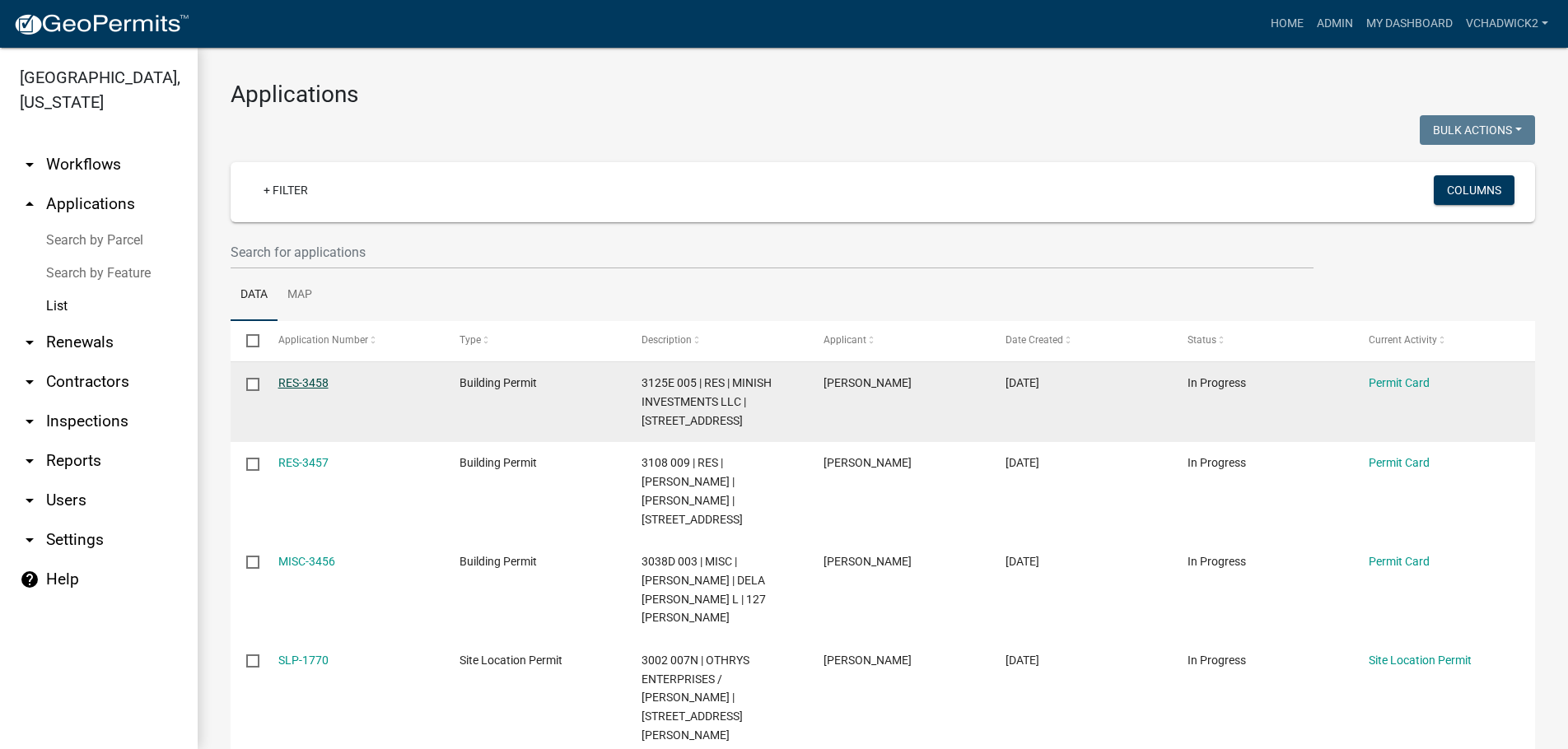
click at [299, 383] on link "RES-3458" at bounding box center [303, 383] width 50 height 13
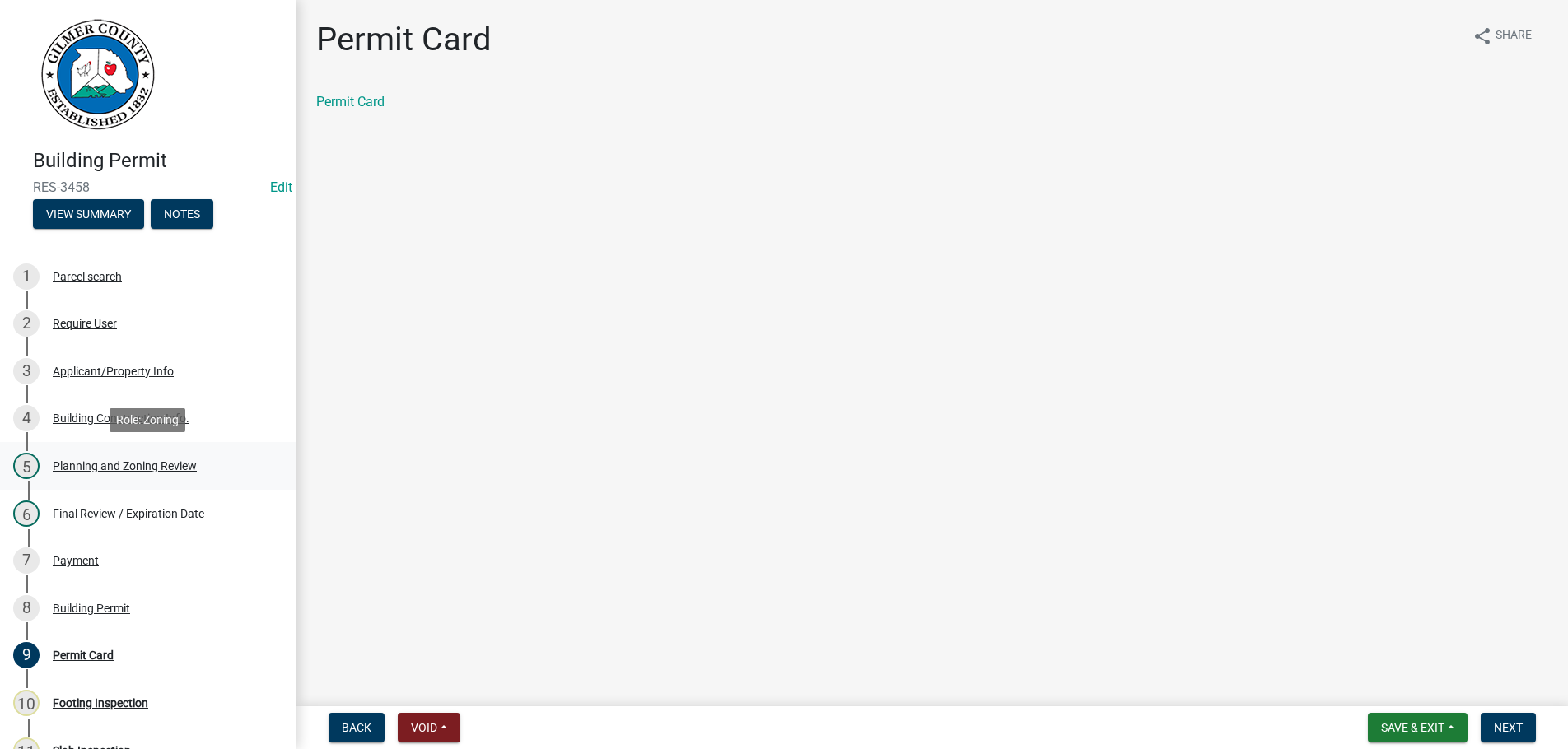
click at [86, 465] on div "Planning and Zoning Review" at bounding box center [125, 466] width 144 height 11
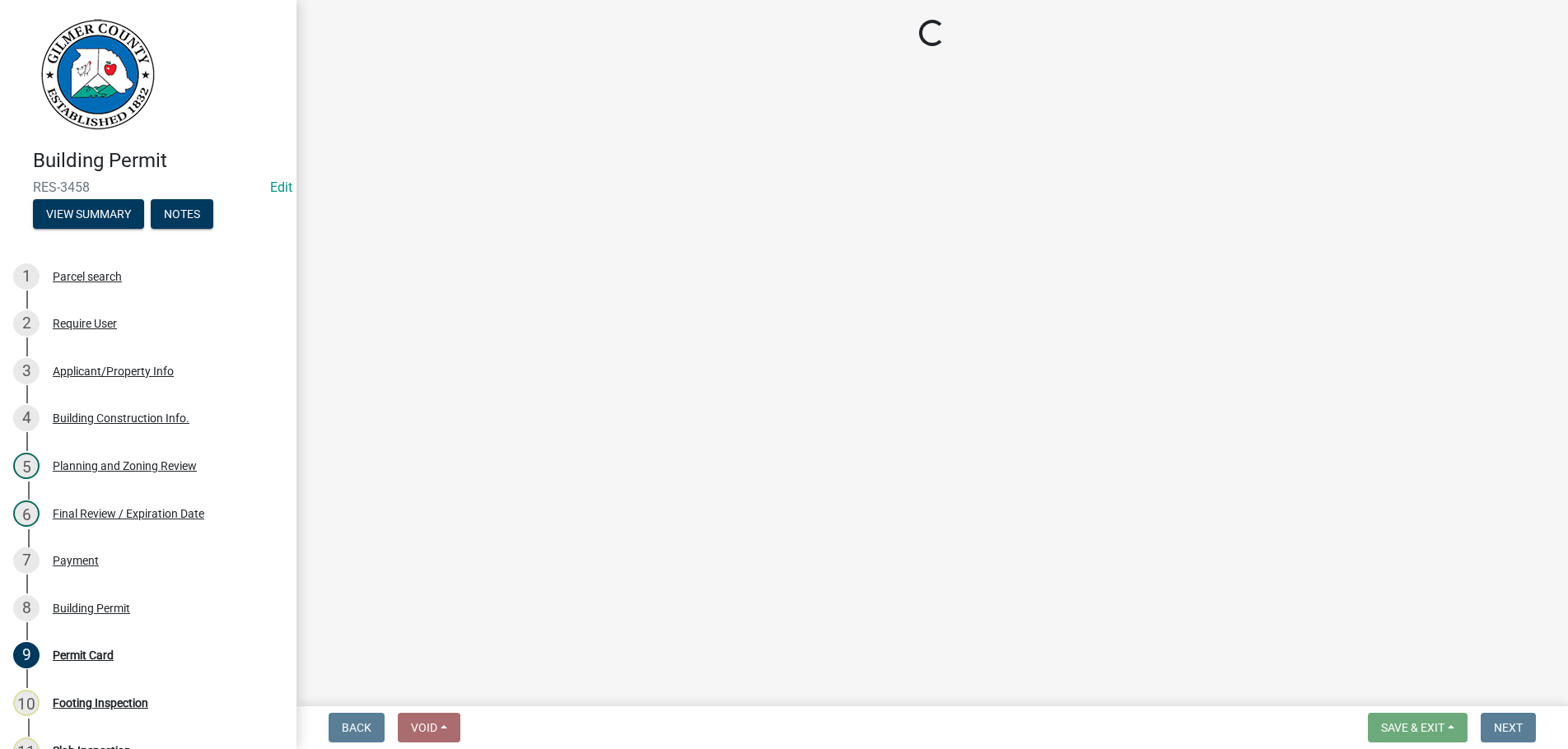
select select "b5c39336-92b9-49ce-a0a5-4e9e9babf743"
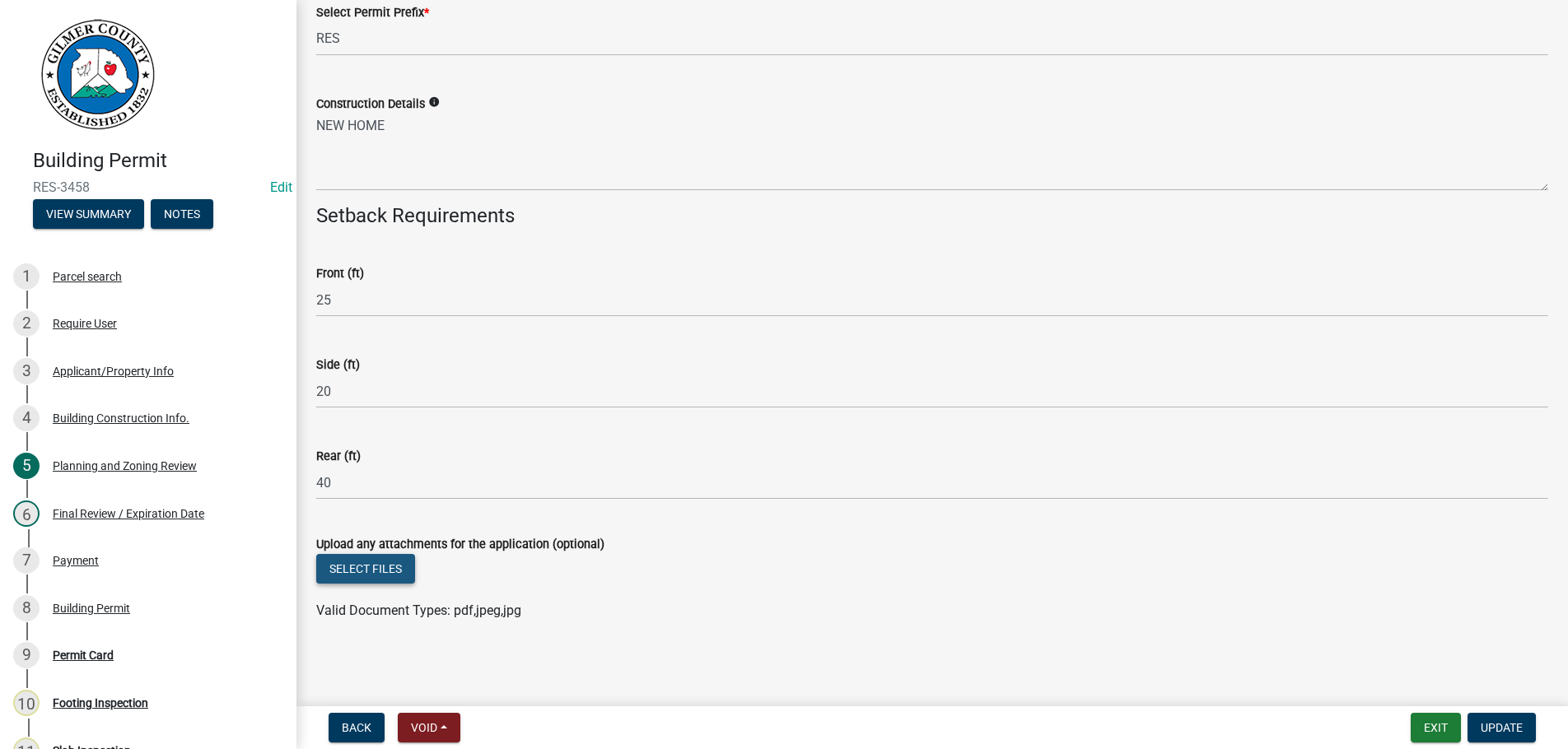
click at [369, 561] on button "Select files" at bounding box center [365, 569] width 99 height 29
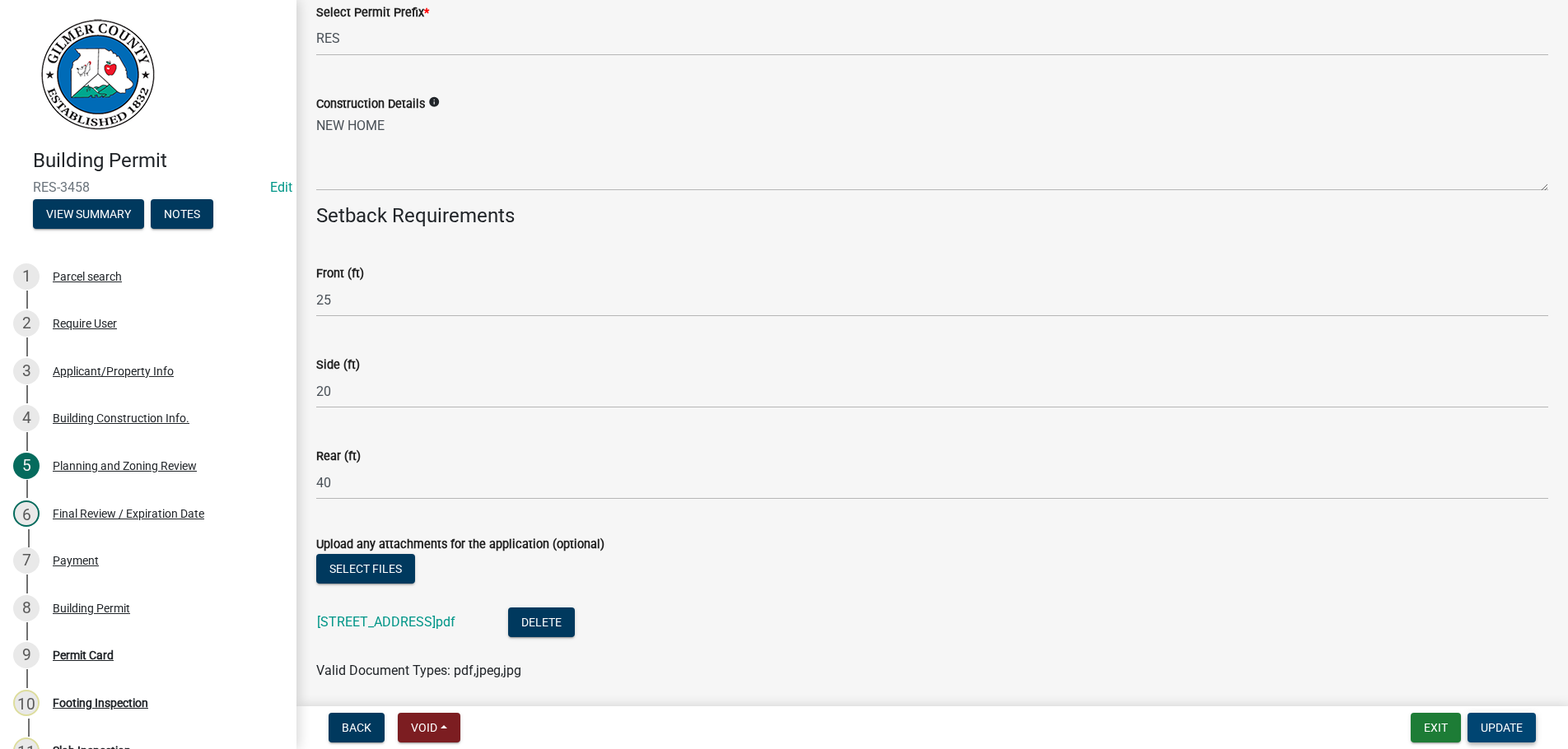
click at [1495, 723] on span "Update" at bounding box center [1502, 728] width 42 height 13
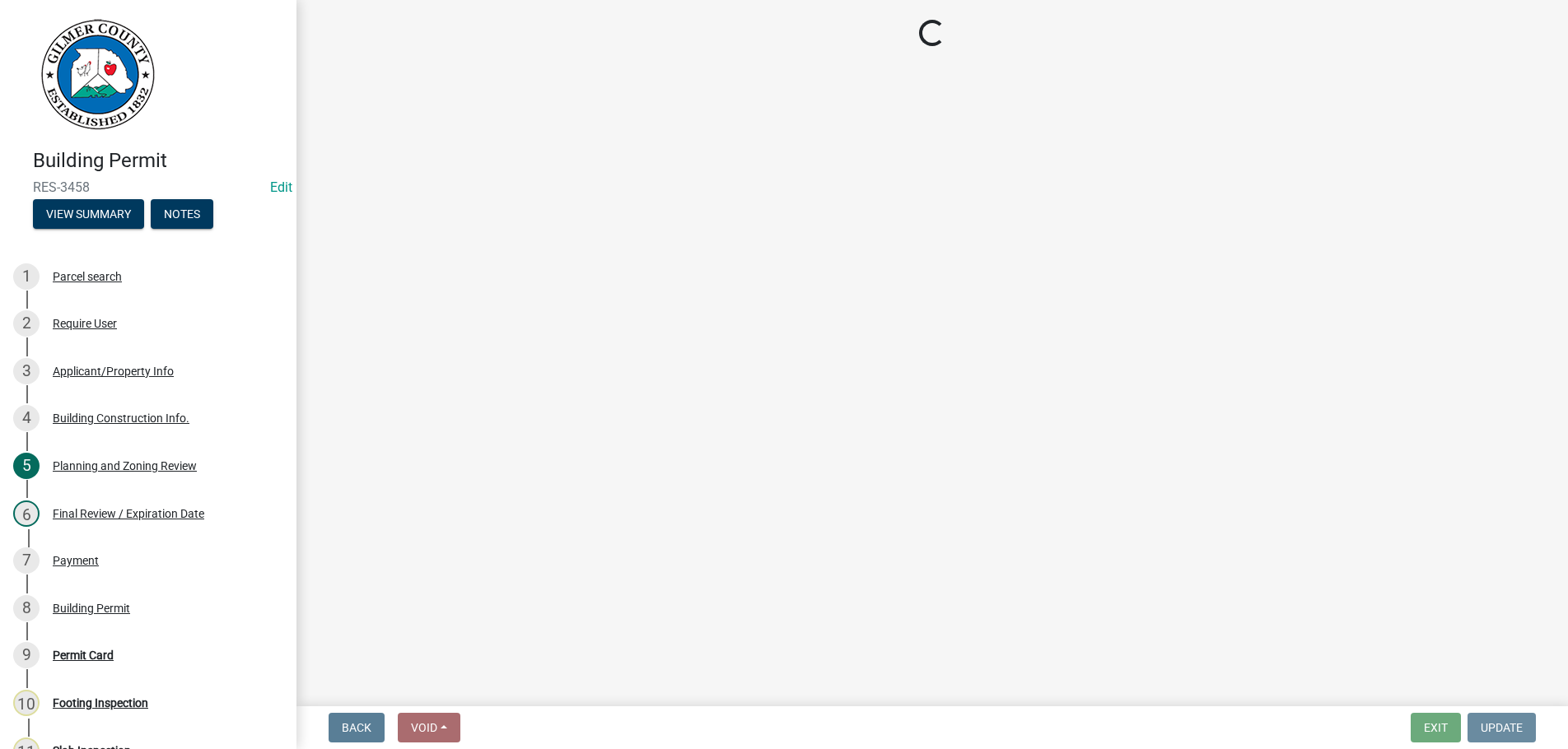
scroll to position [0, 0]
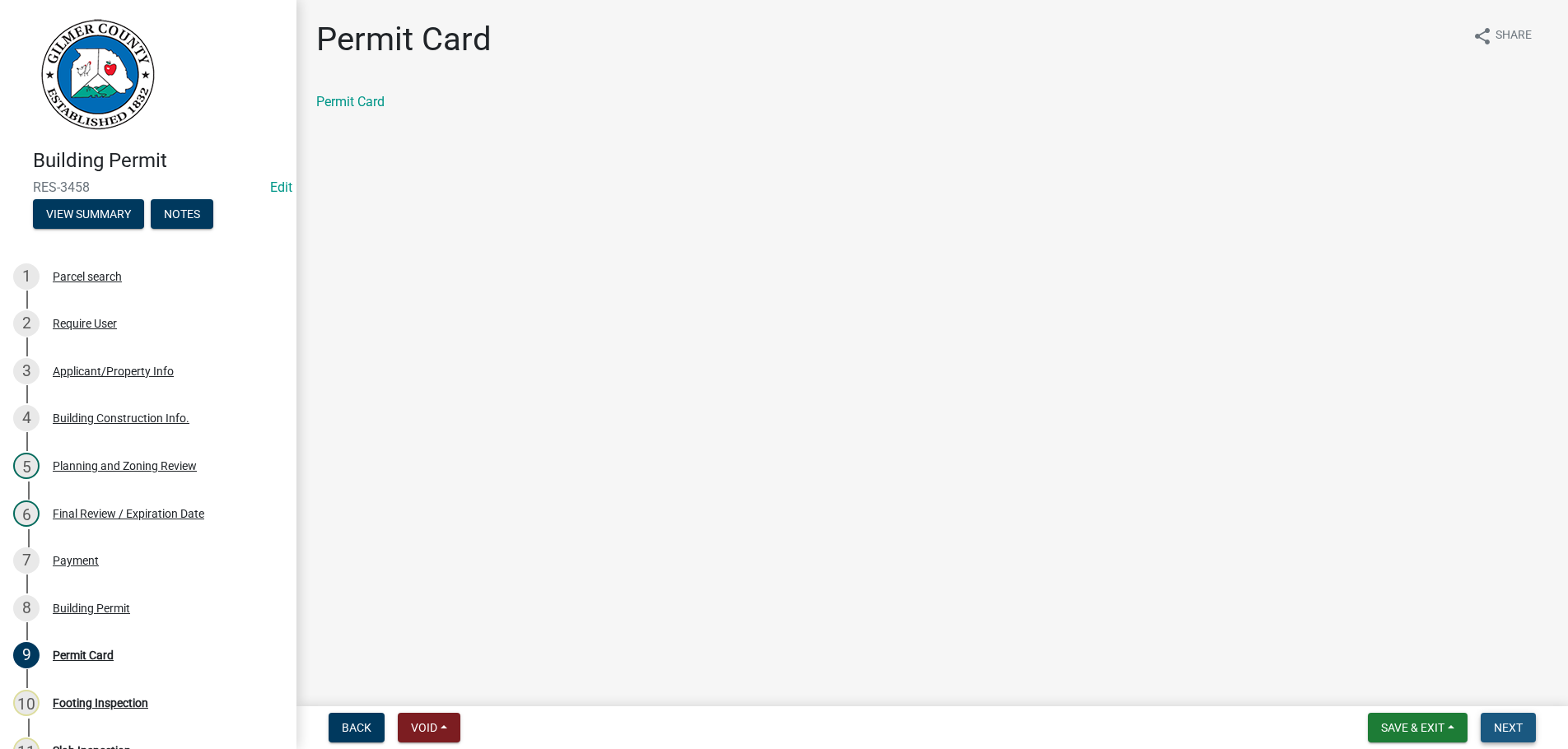
click at [1513, 723] on span "Next" at bounding box center [1509, 728] width 29 height 13
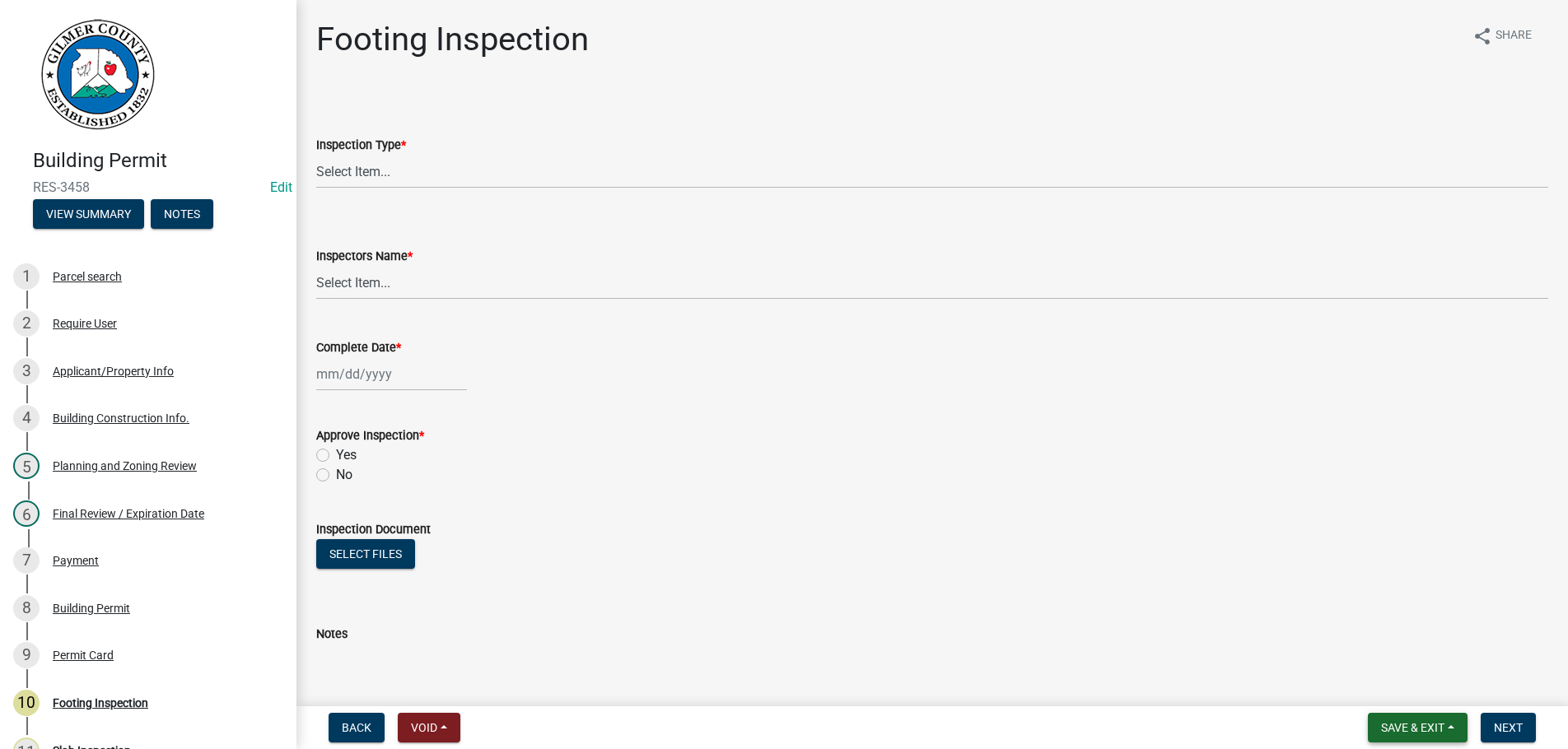
click at [1401, 734] on span "Save & Exit" at bounding box center [1412, 728] width 63 height 13
click at [1380, 687] on button "Save & Exit" at bounding box center [1402, 685] width 132 height 40
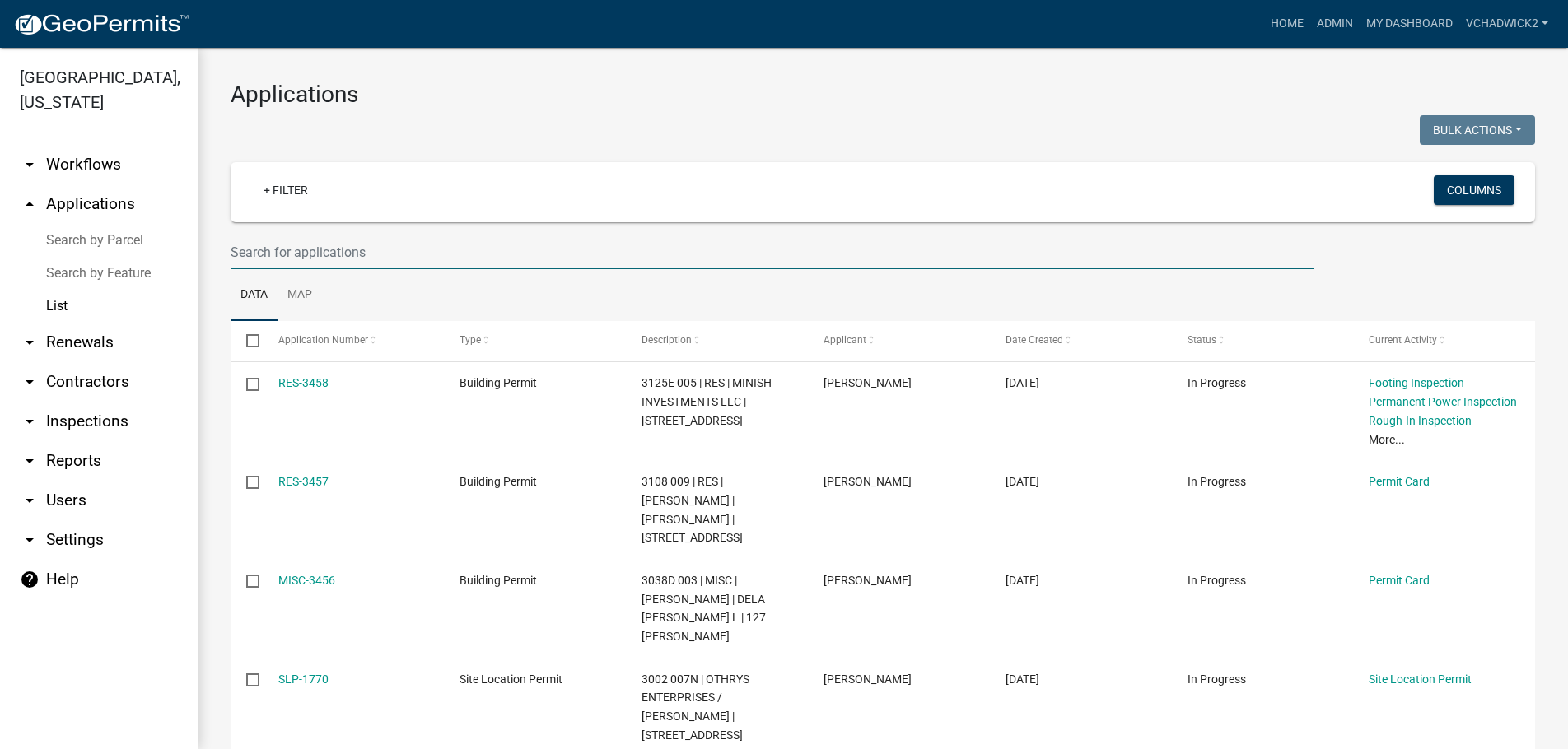
click at [257, 243] on input "text" at bounding box center [772, 253] width 1083 height 34
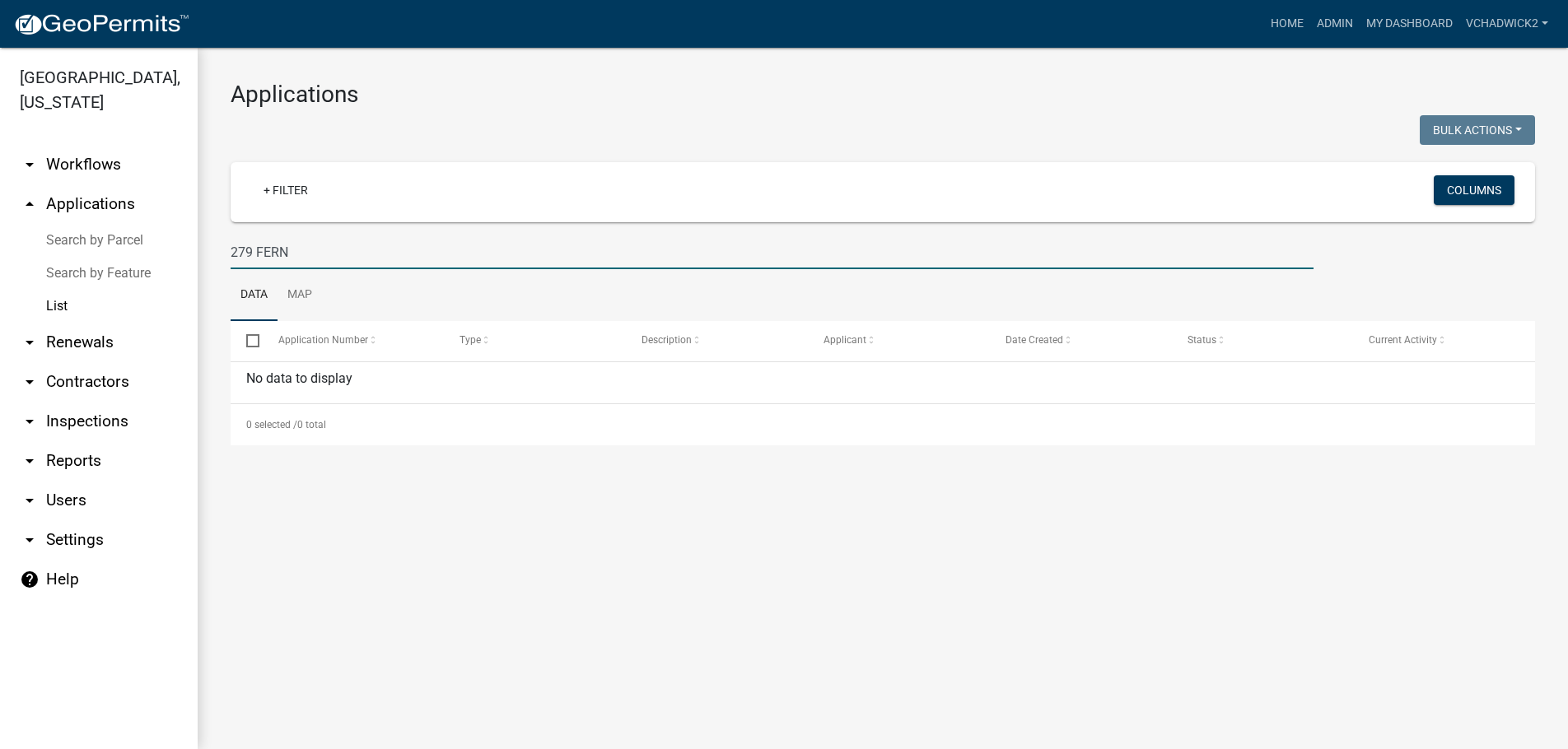
click at [53, 303] on link "List" at bounding box center [99, 306] width 198 height 33
drag, startPoint x: 335, startPoint y: 250, endPoint x: 18, endPoint y: 239, distance: 317.2
click at [230, 239] on input "279 FERN" at bounding box center [772, 253] width 1083 height 34
type input "[PERSON_NAME]"
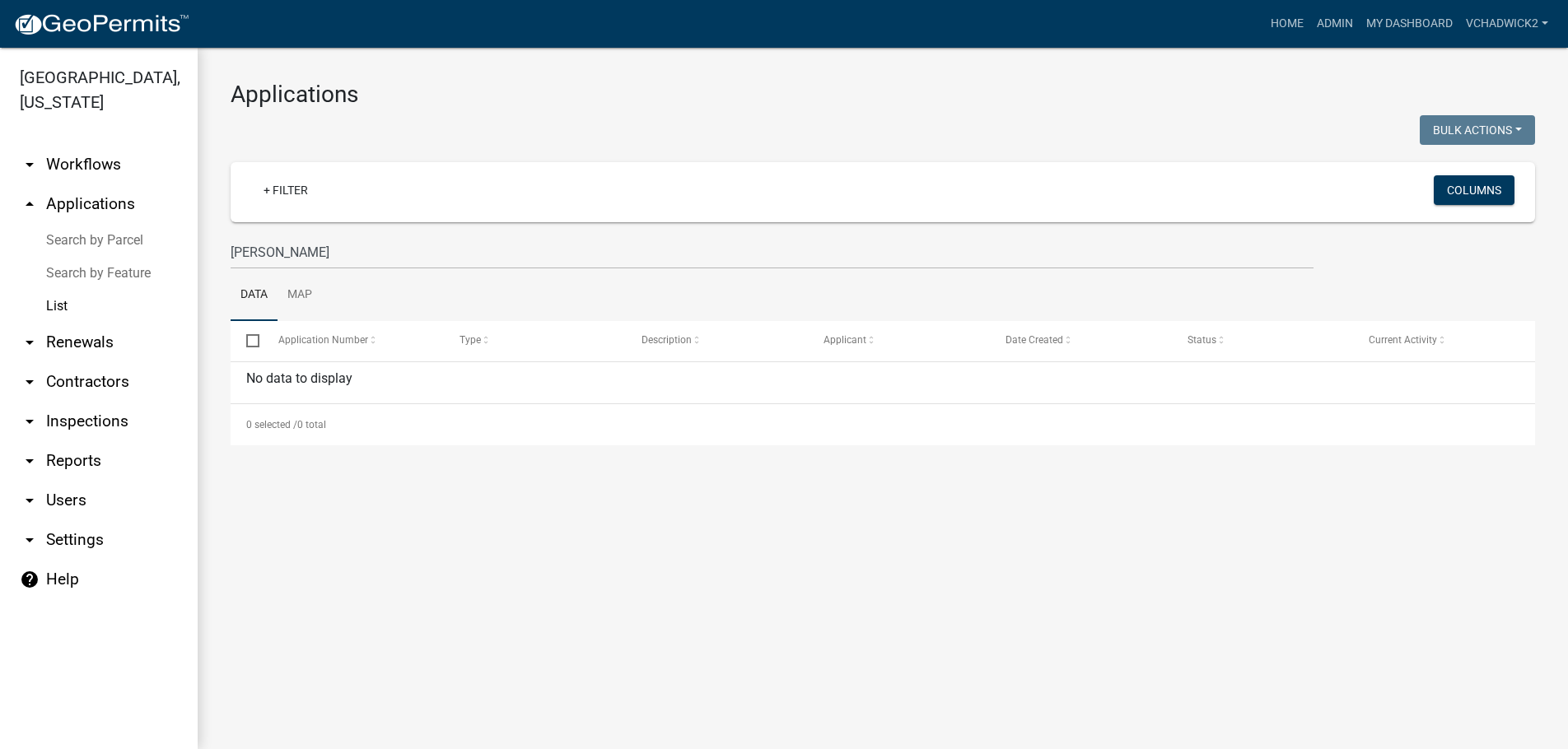
click at [67, 204] on link "arrow_drop_up Applications" at bounding box center [99, 205] width 198 height 40
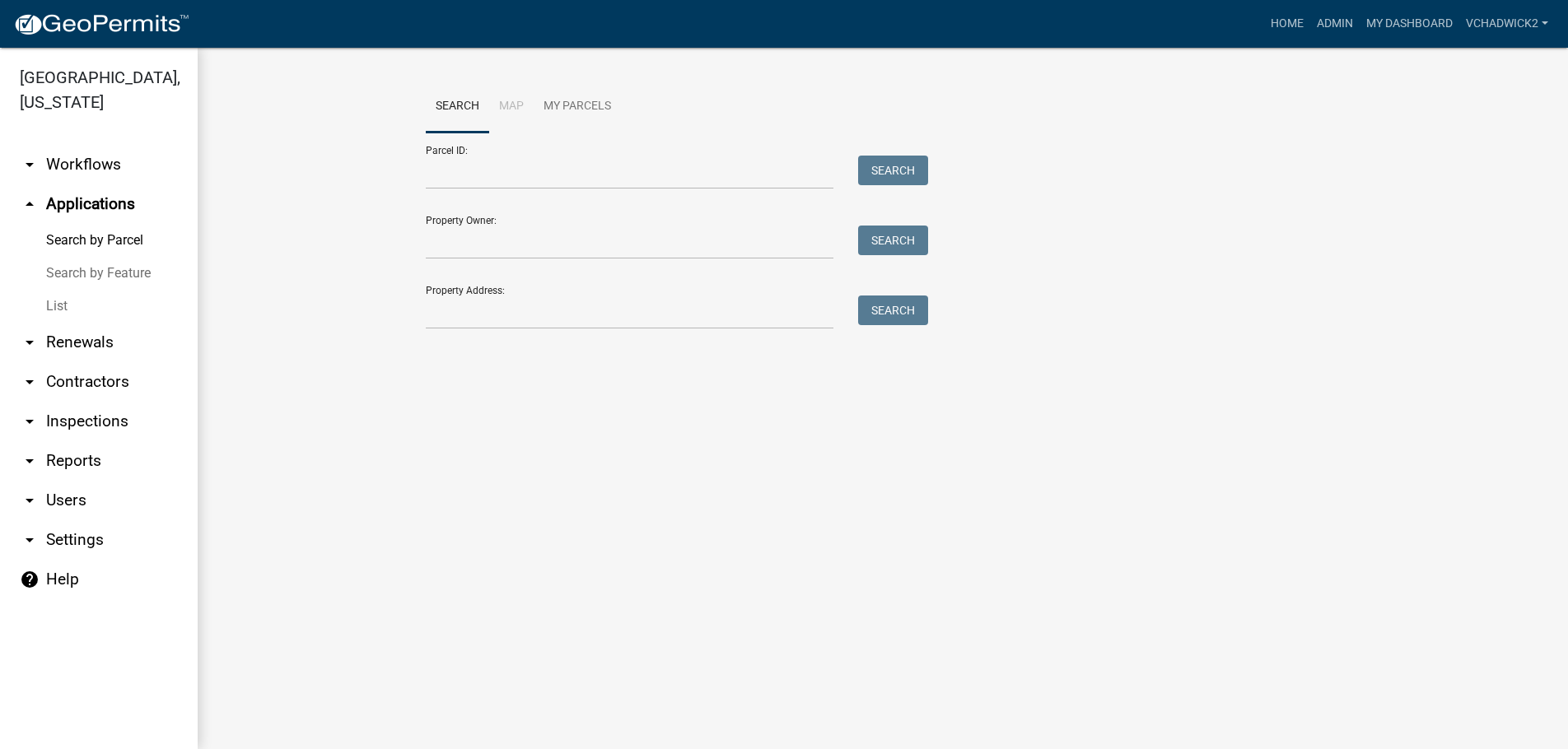
click at [63, 303] on link "List" at bounding box center [99, 306] width 198 height 33
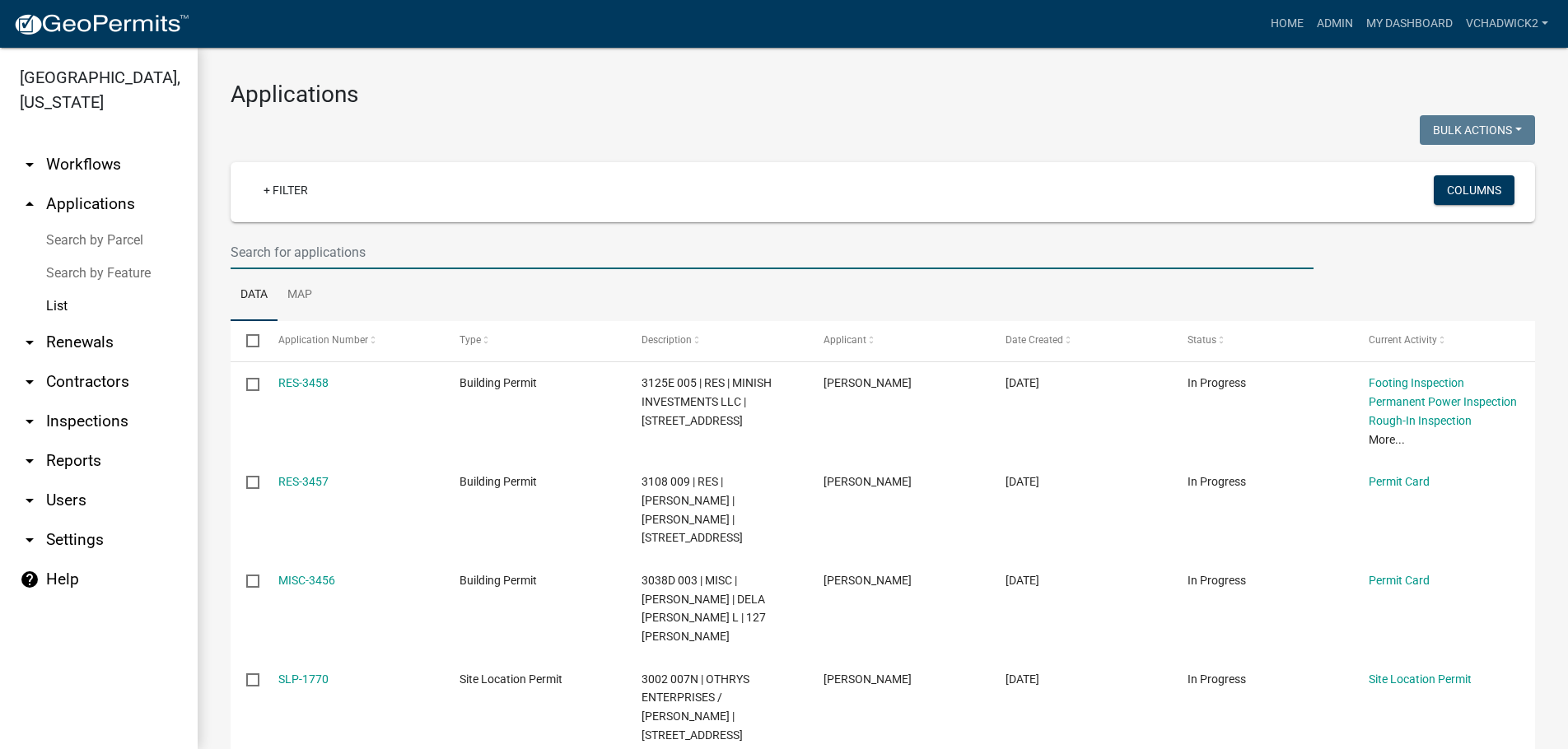
click at [431, 250] on input "text" at bounding box center [772, 253] width 1083 height 34
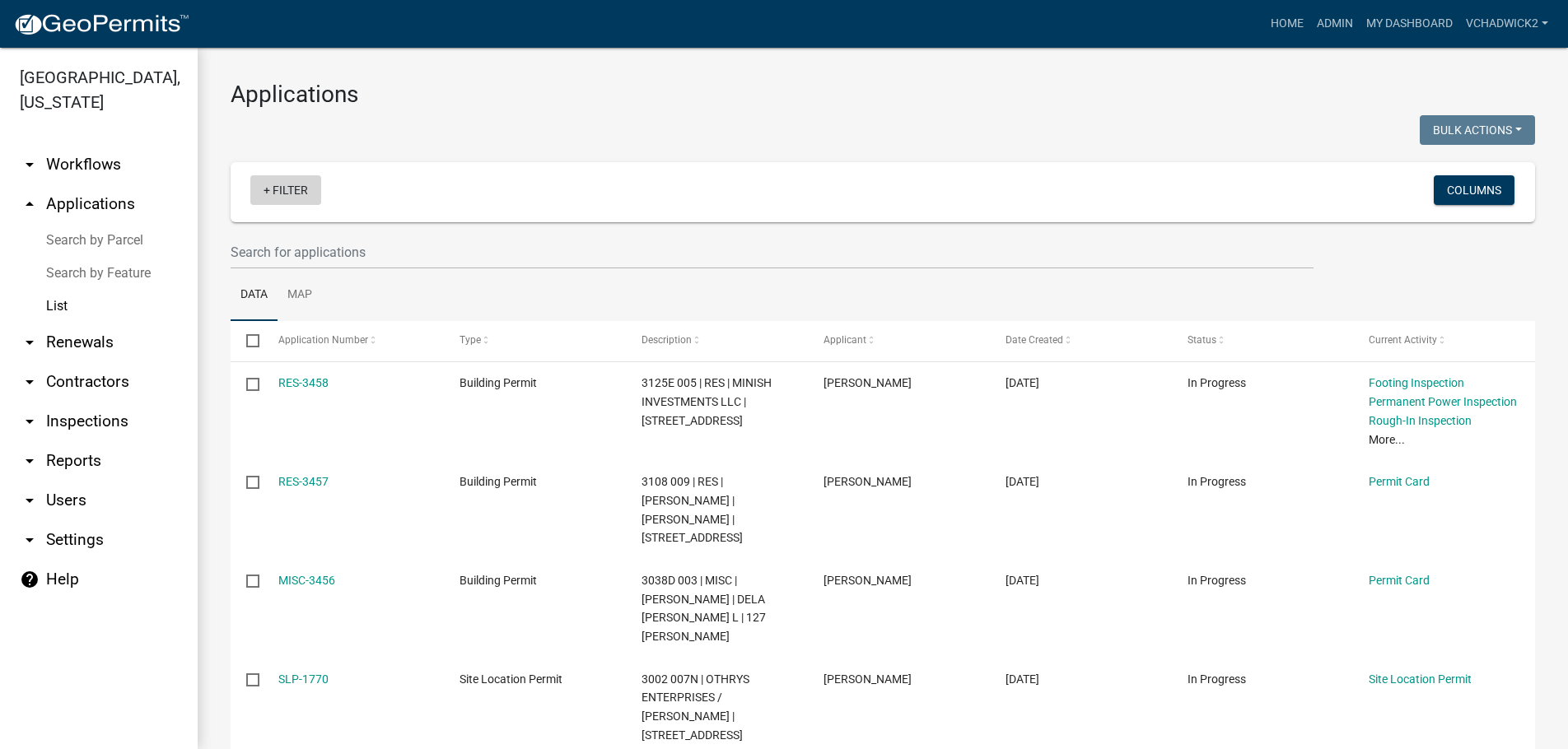
click at [282, 183] on link "+ Filter" at bounding box center [285, 190] width 71 height 29
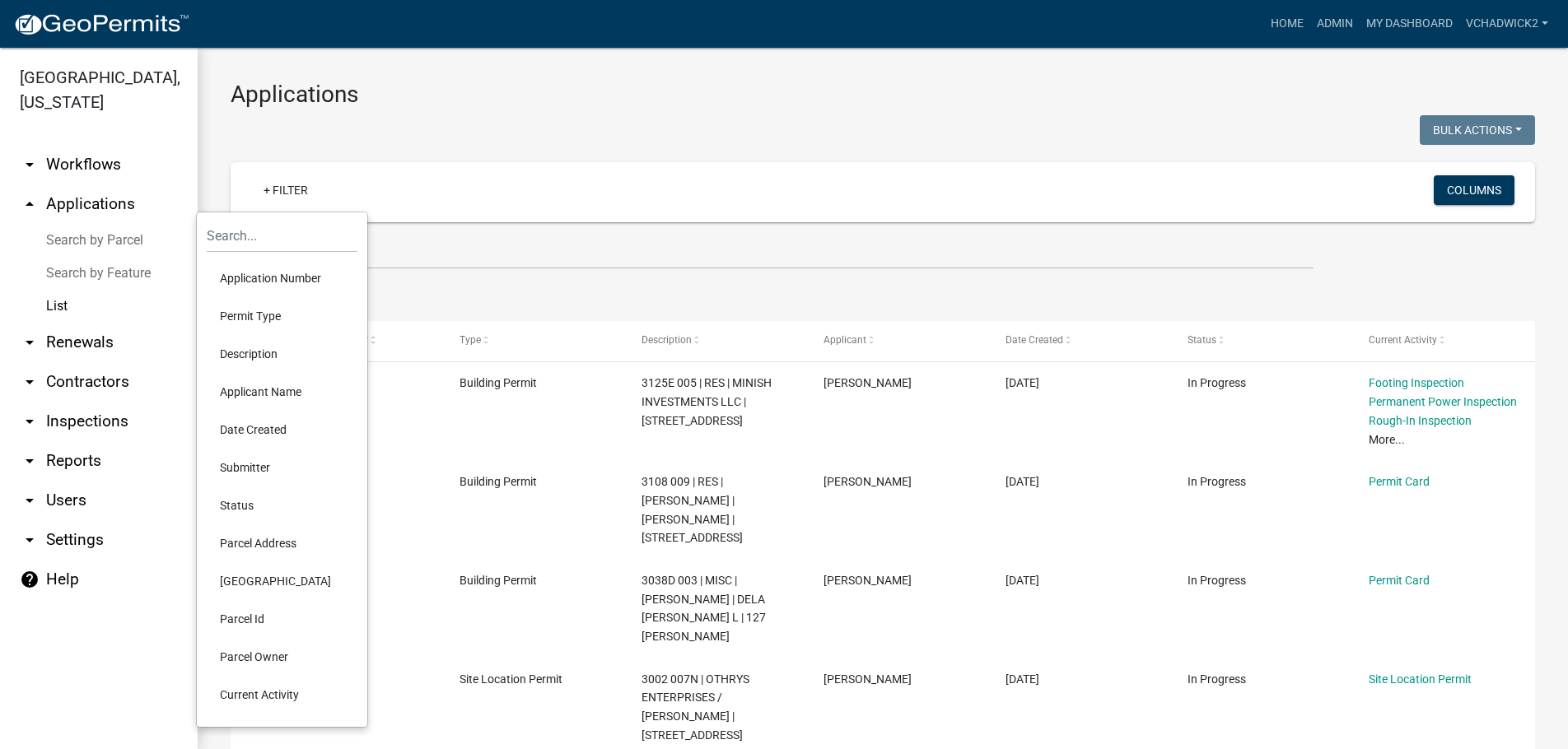
click at [270, 271] on li "Application Number" at bounding box center [282, 278] width 151 height 38
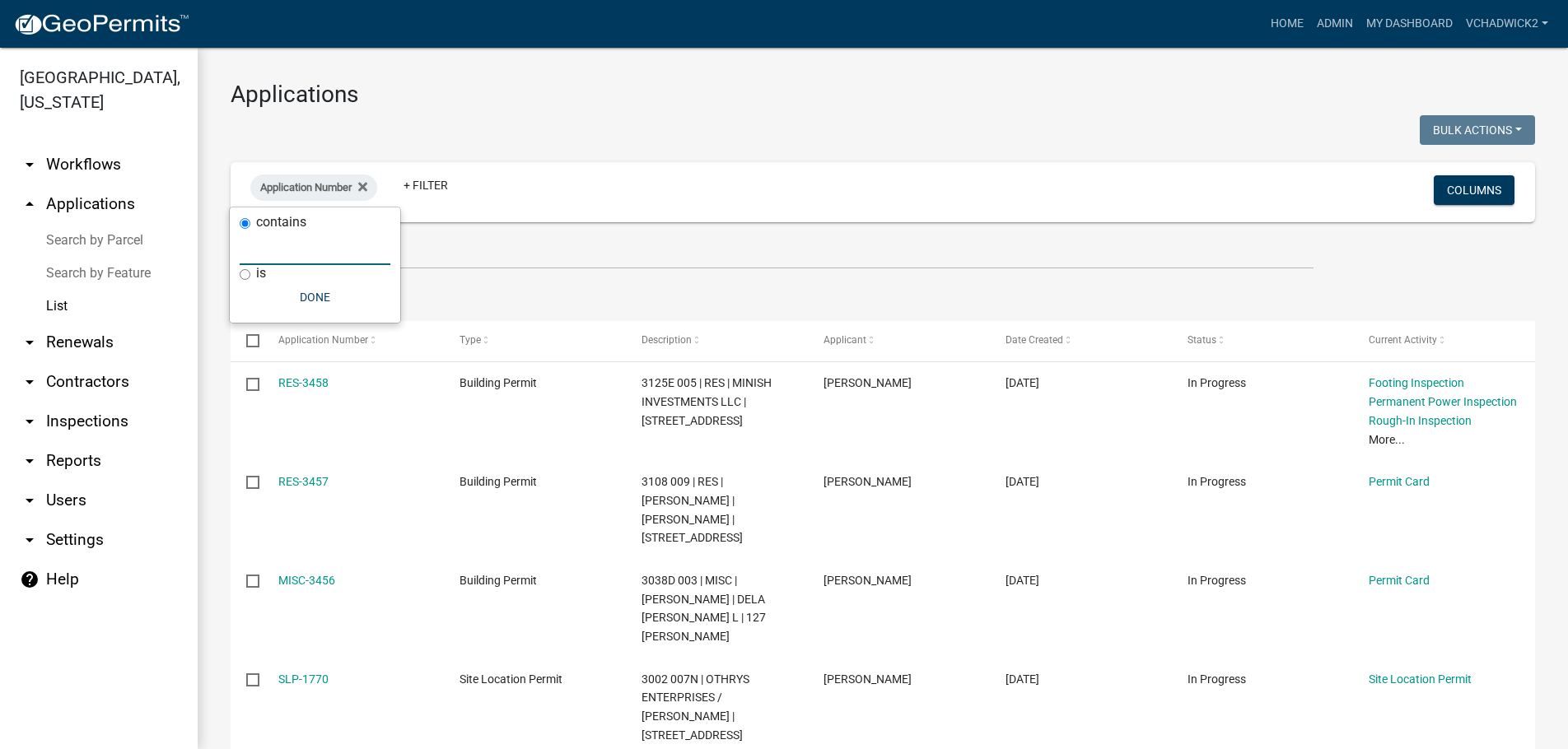
click at [275, 263] on input "text" at bounding box center [315, 248] width 151 height 34
click at [367, 186] on icon at bounding box center [363, 187] width 9 height 9
drag, startPoint x: 303, startPoint y: 205, endPoint x: 286, endPoint y: 183, distance: 27.8
click at [302, 201] on link "+ Filter" at bounding box center [285, 190] width 71 height 29
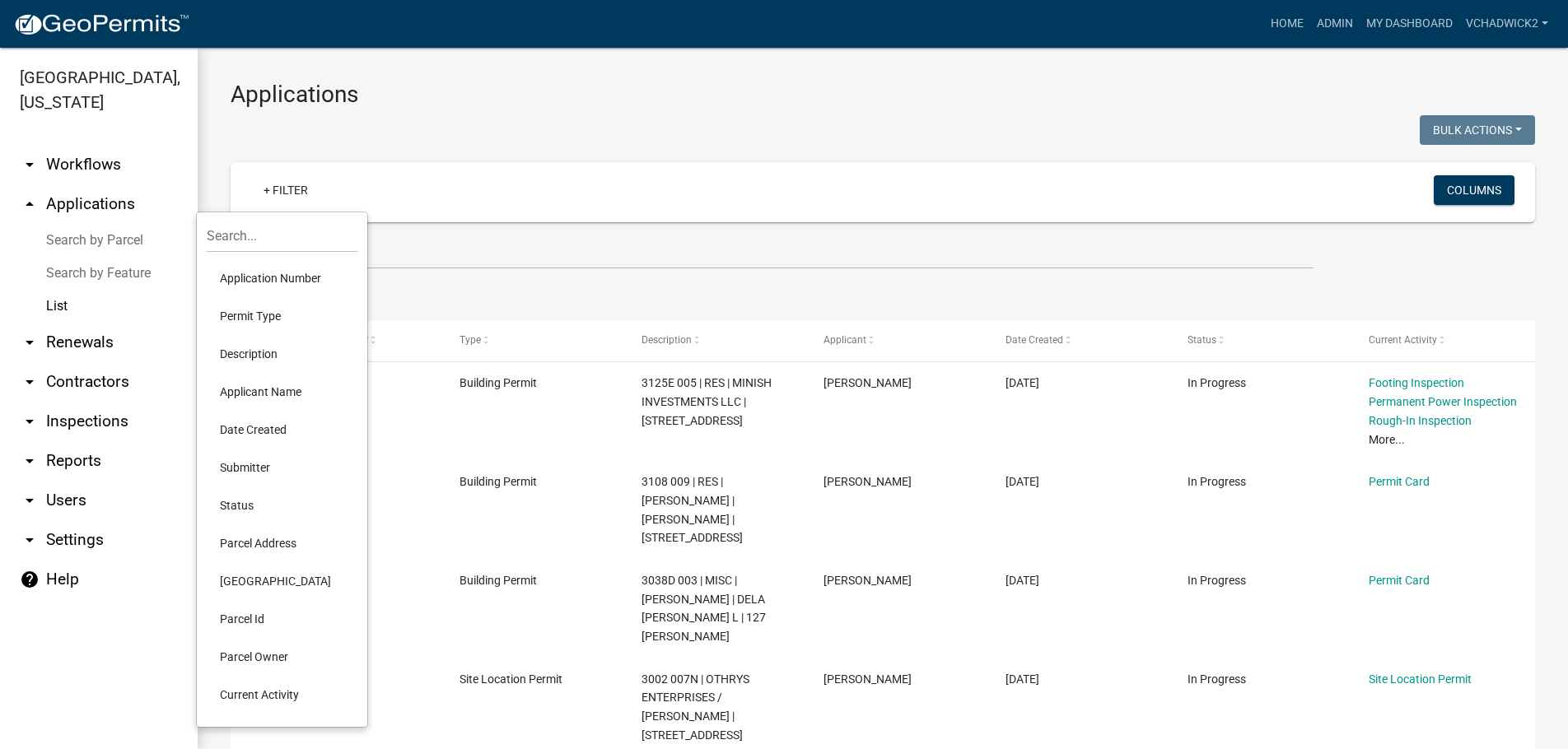
click at [250, 308] on li "Permit Type" at bounding box center [282, 316] width 151 height 38
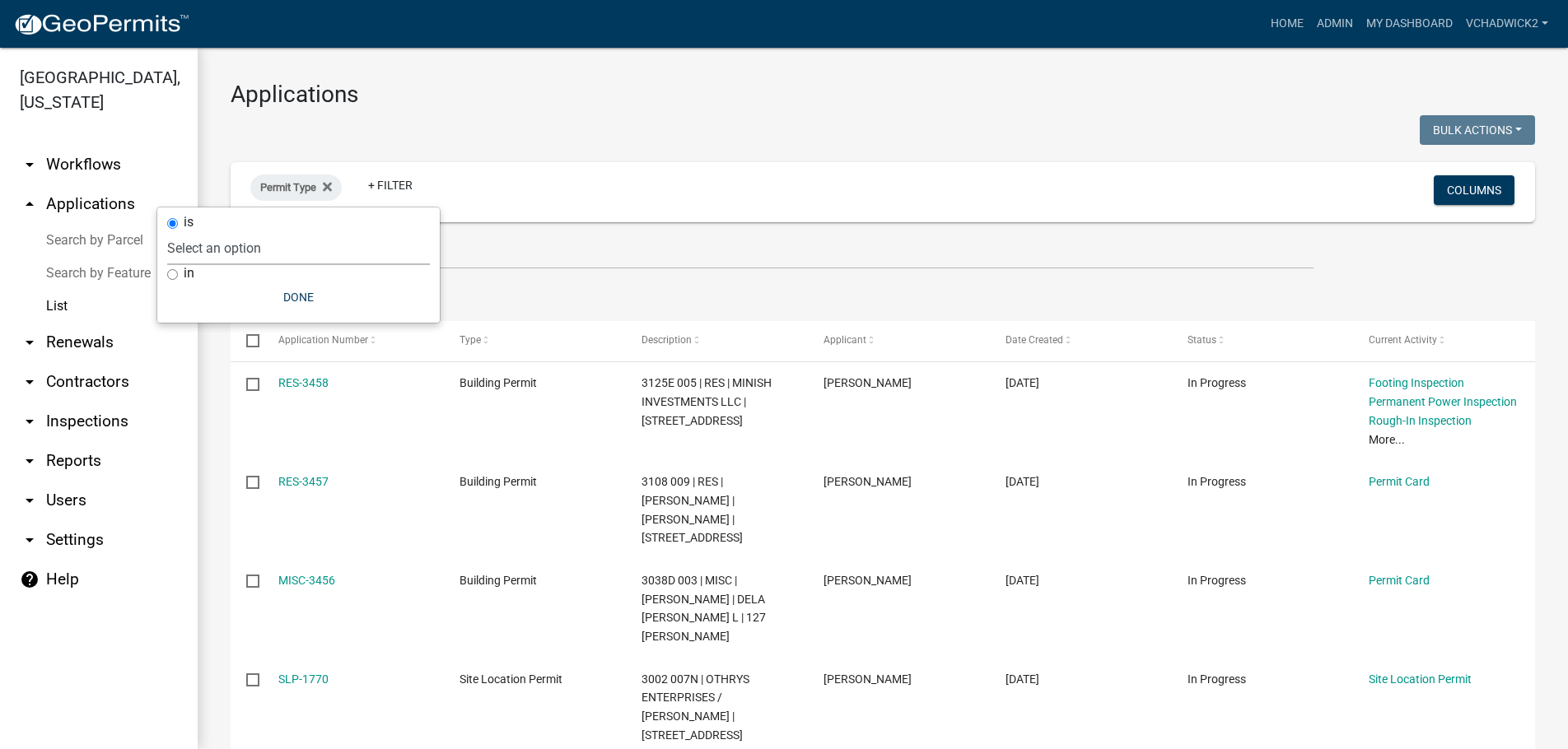
click at [167, 231] on select "Select an option 911 Address Inquiry & Resolution Work Order Building [DEMOGRAP…" at bounding box center [298, 248] width 263 height 34
click option "Sign Permit" at bounding box center [0, 0] width 0 height 0
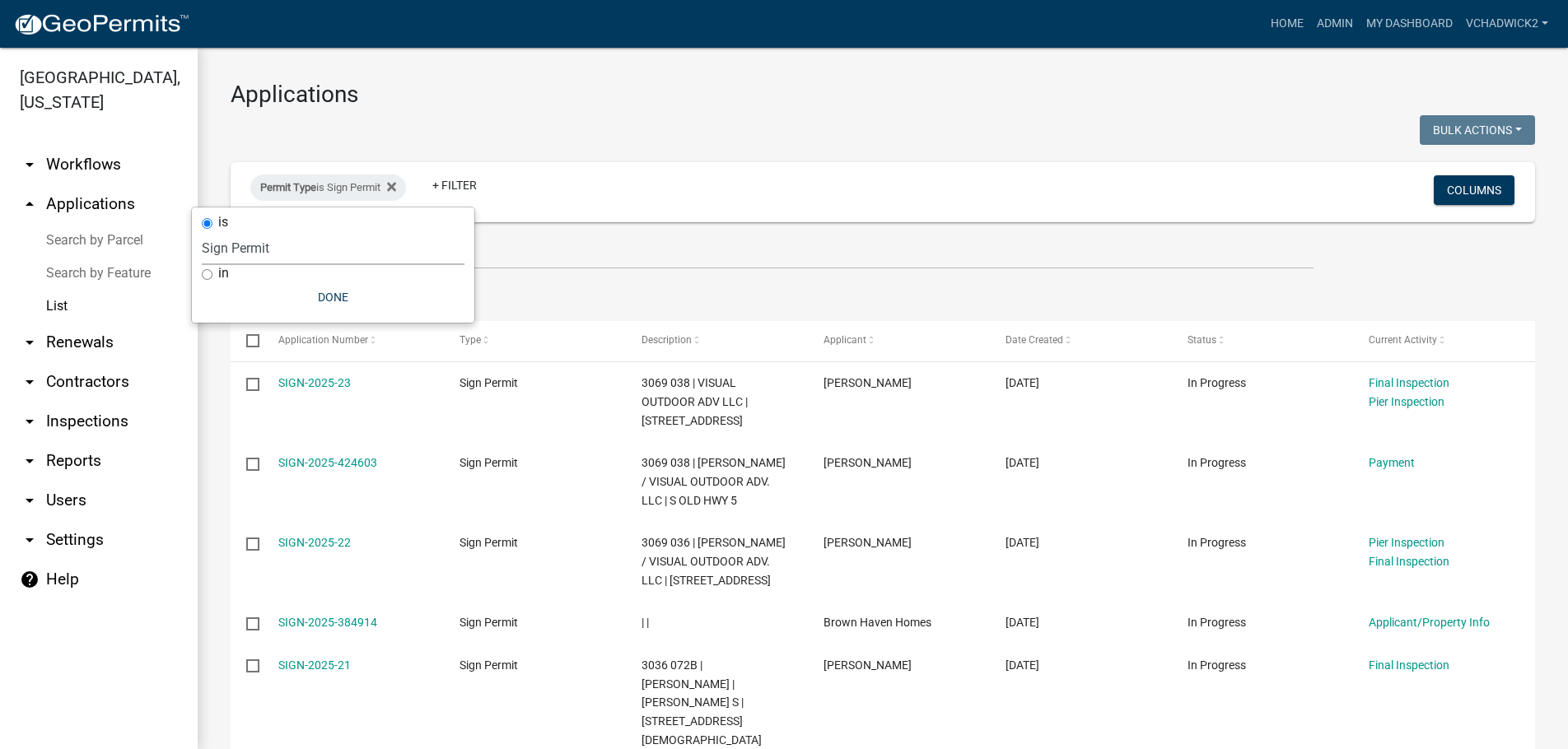
click at [202, 231] on select "Select an option 911 Address Inquiry & Resolution Work Order Building [DEMOGRAP…" at bounding box center [333, 248] width 263 height 34
select select "2694be26-0647-4797-9afe-69f94d54878a"
click option "Site Location Permit" at bounding box center [0, 0] width 0 height 0
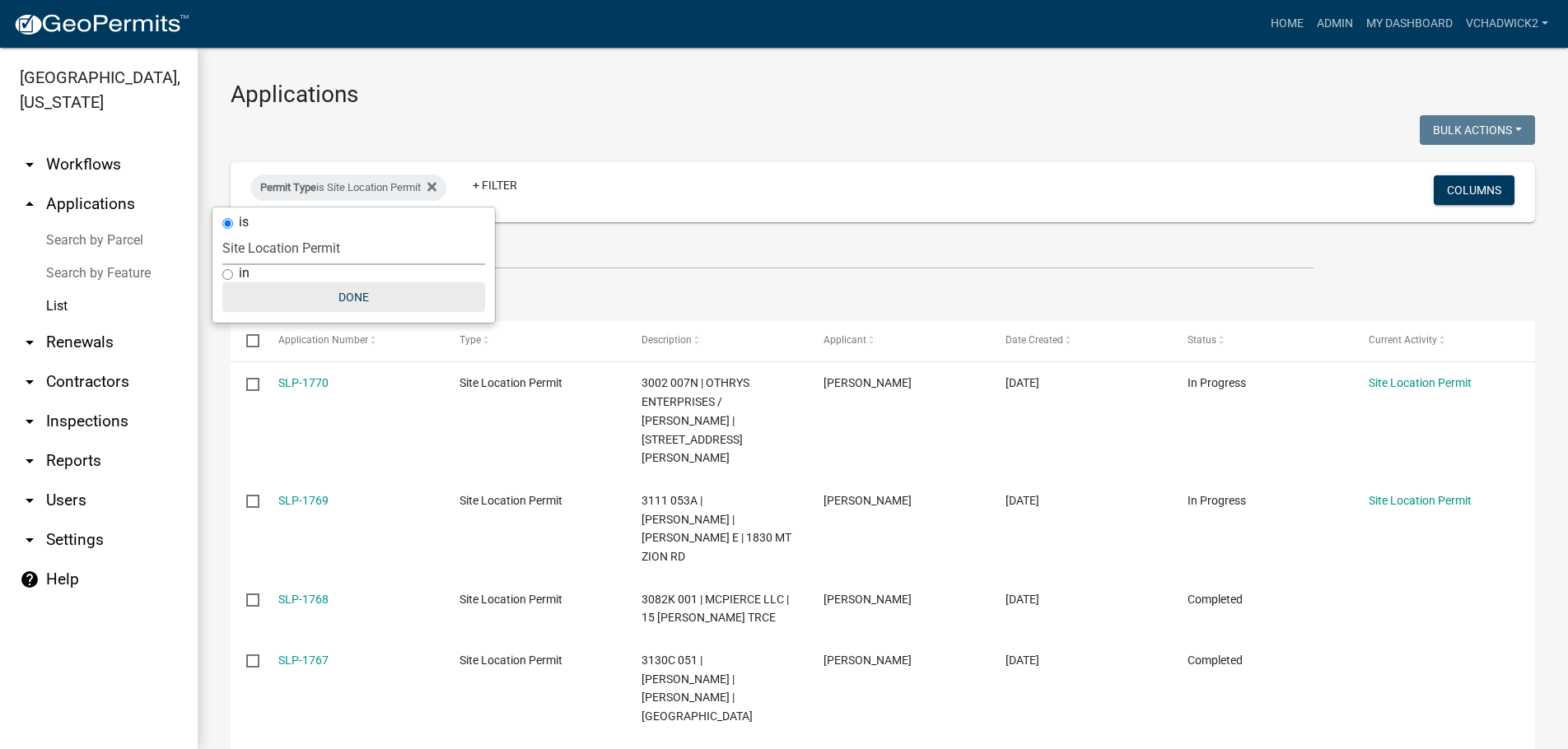
click at [355, 291] on button "Done" at bounding box center [354, 296] width 263 height 29
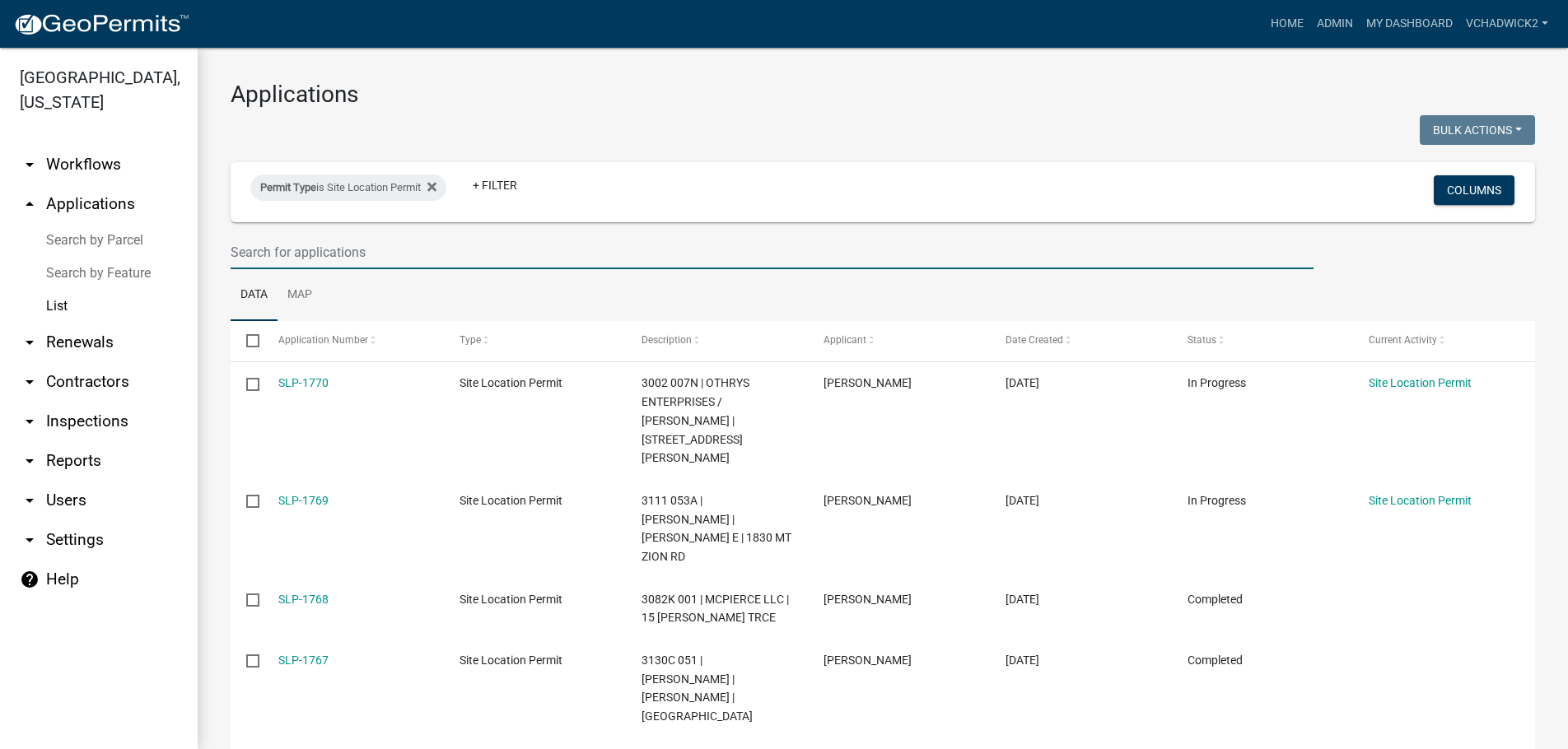
click at [367, 251] on input "text" at bounding box center [772, 253] width 1083 height 34
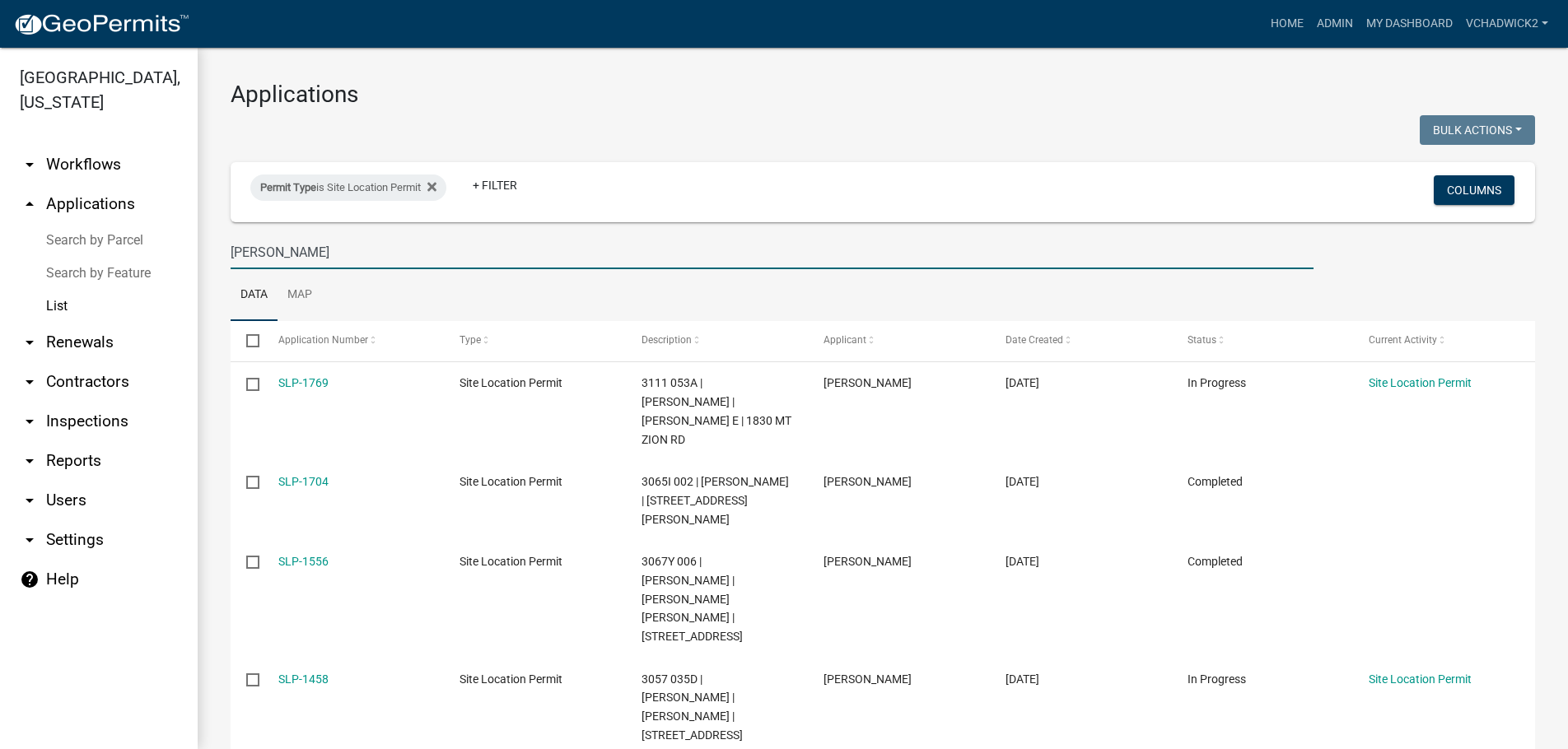
drag, startPoint x: 304, startPoint y: 247, endPoint x: -7, endPoint y: 246, distance: 311.0
click at [230, 246] on input "[PERSON_NAME]" at bounding box center [772, 253] width 1083 height 34
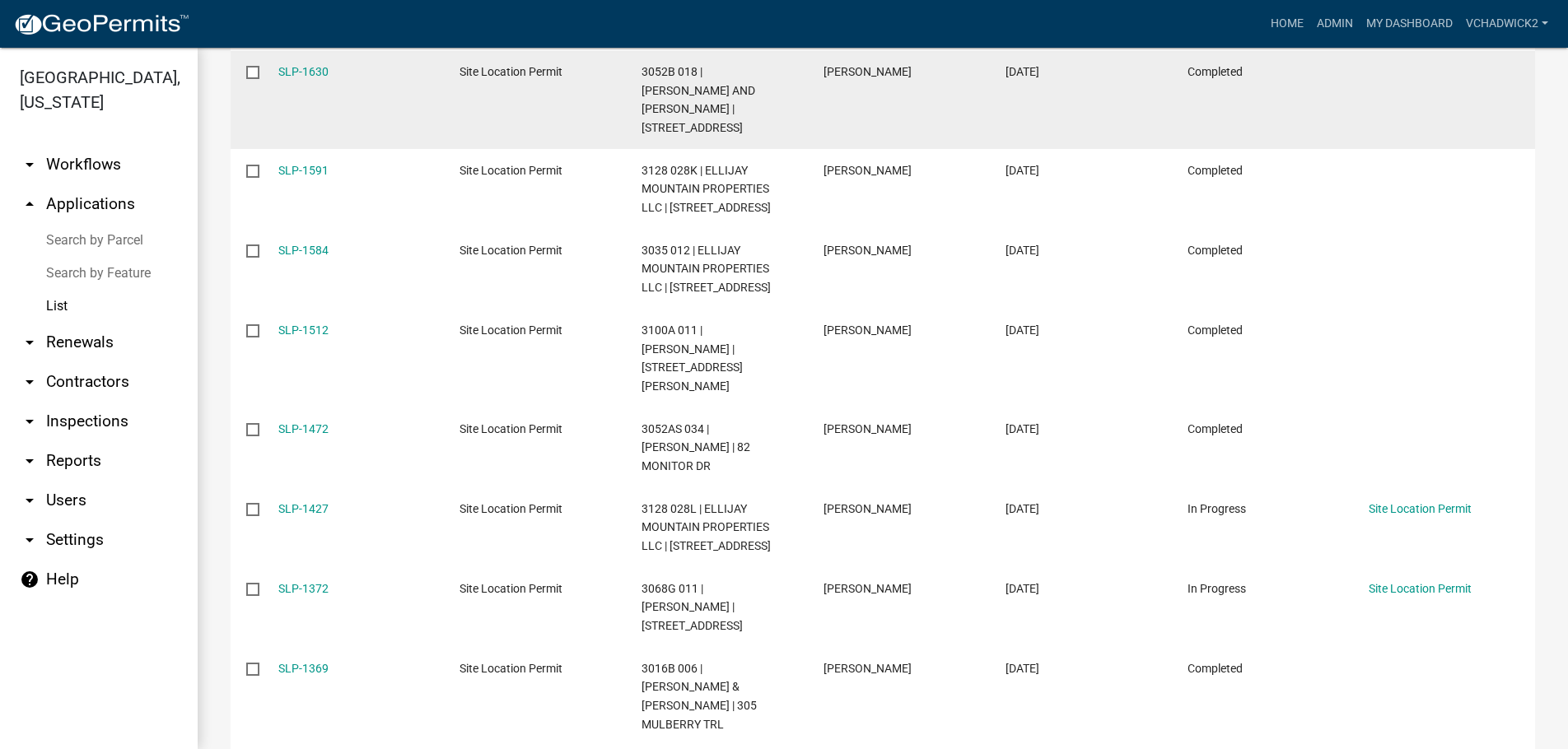
scroll to position [524, 0]
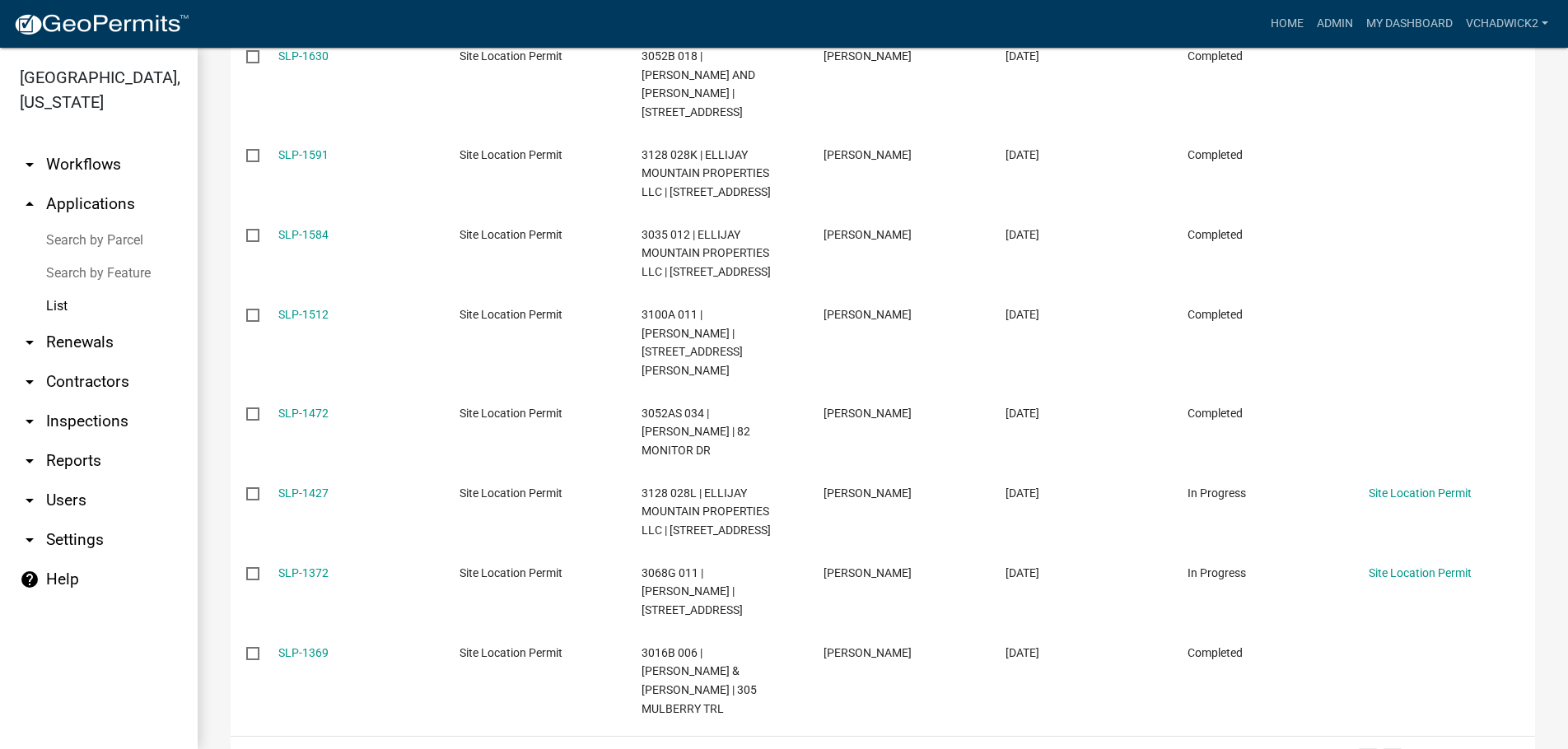
click at [1395, 749] on link "2" at bounding box center [1393, 757] width 20 height 18
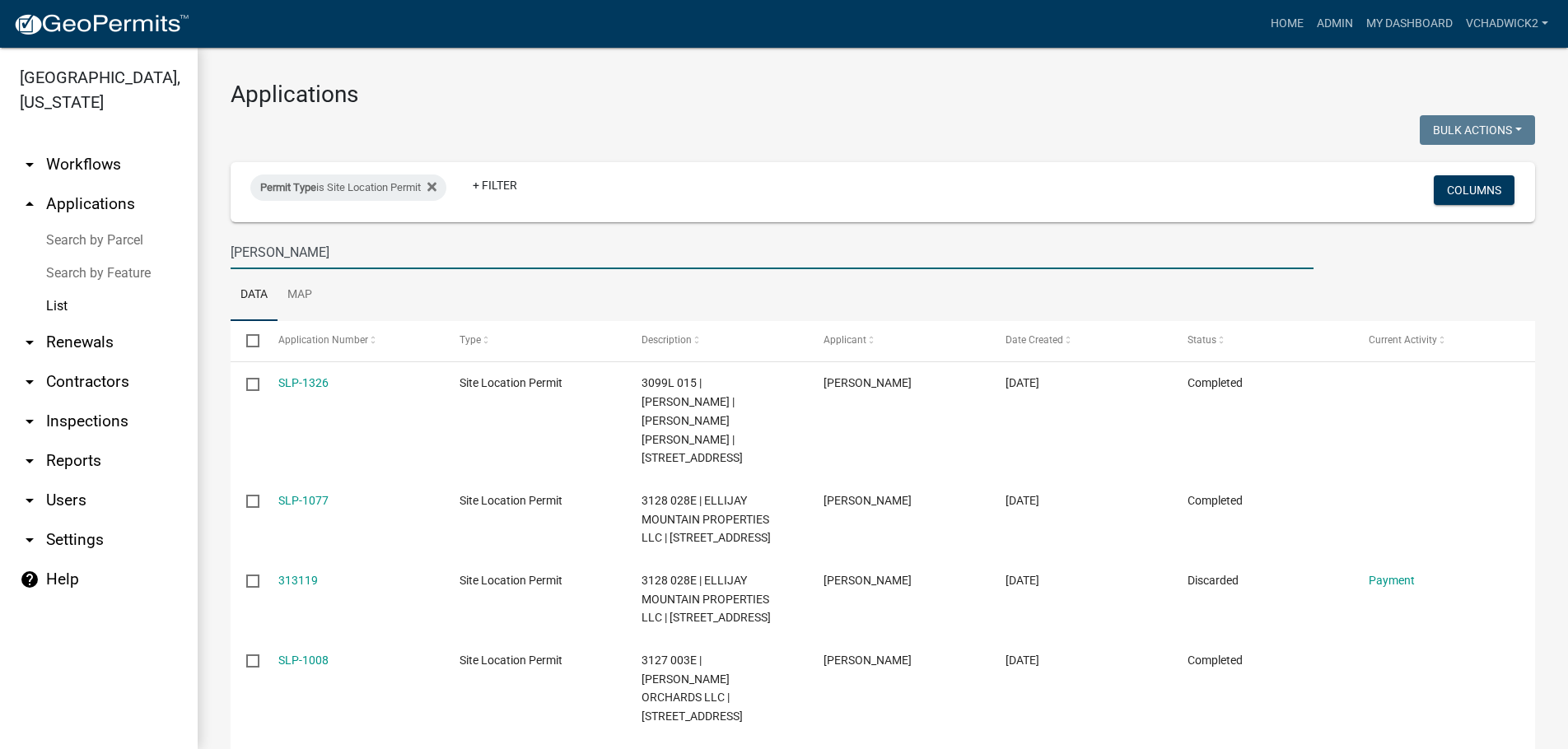
drag, startPoint x: 276, startPoint y: 249, endPoint x: -7, endPoint y: 246, distance: 283.0
click at [230, 246] on input "[PERSON_NAME]" at bounding box center [772, 253] width 1083 height 34
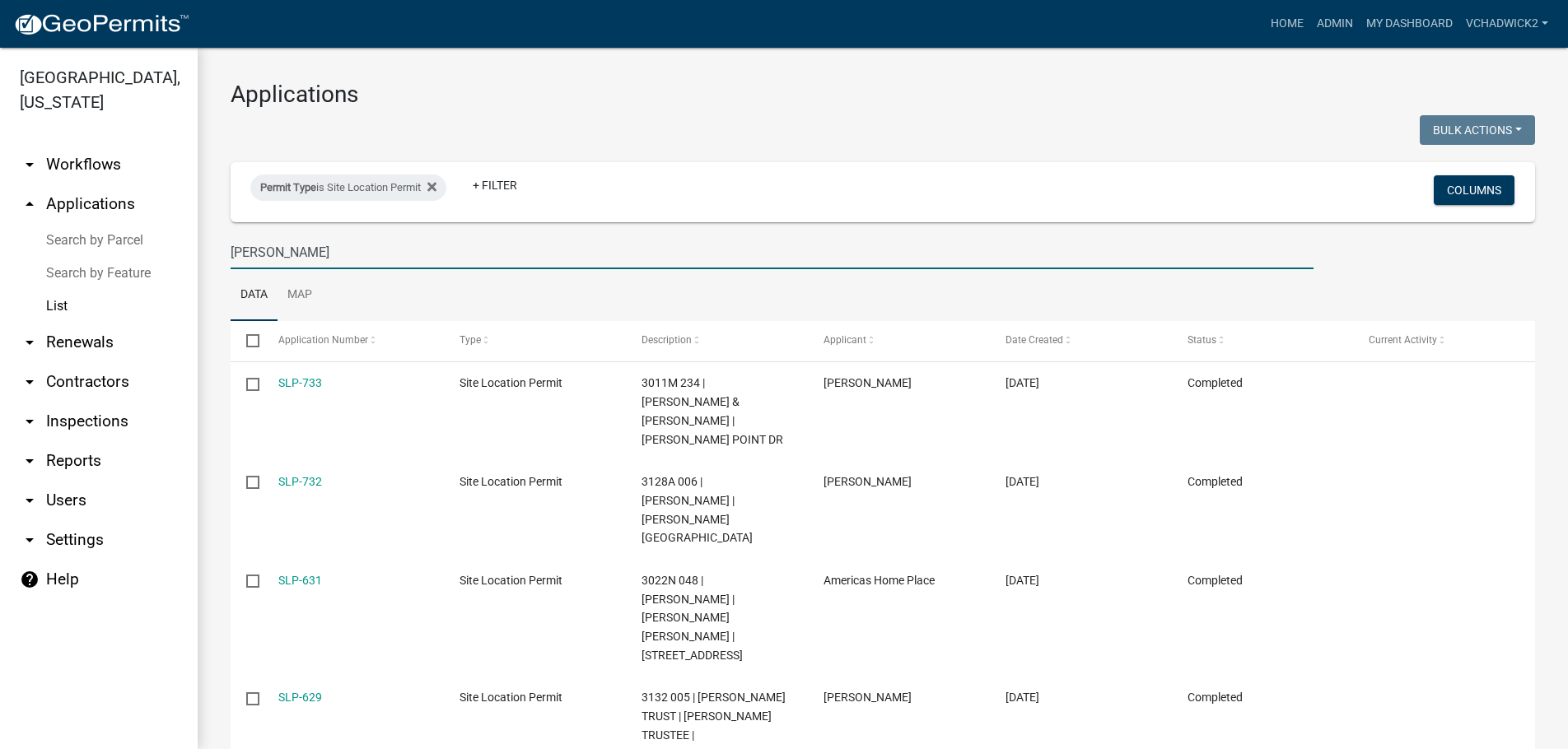
click at [370, 262] on input "[PERSON_NAME]" at bounding box center [772, 253] width 1083 height 34
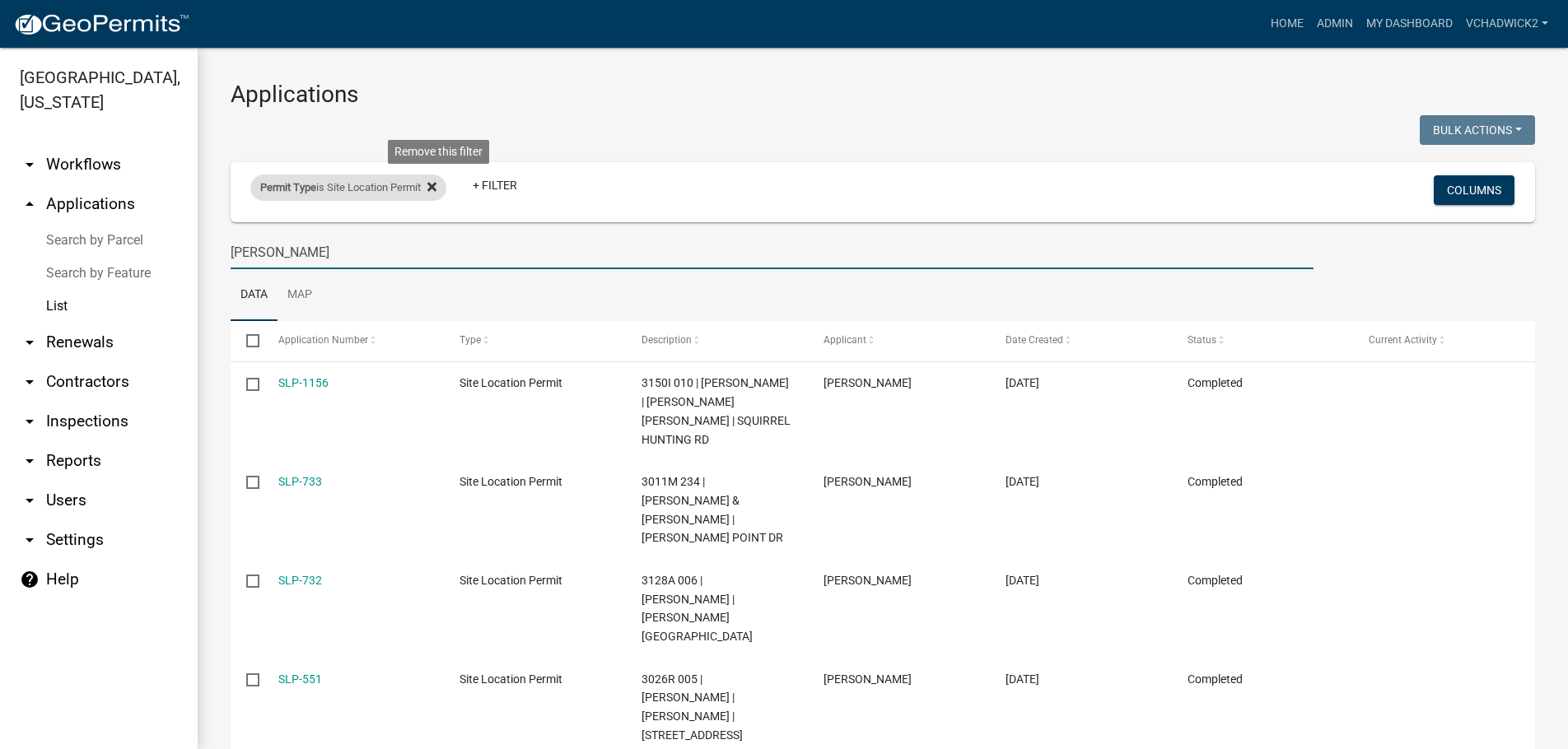
click at [437, 186] on icon at bounding box center [432, 187] width 9 height 13
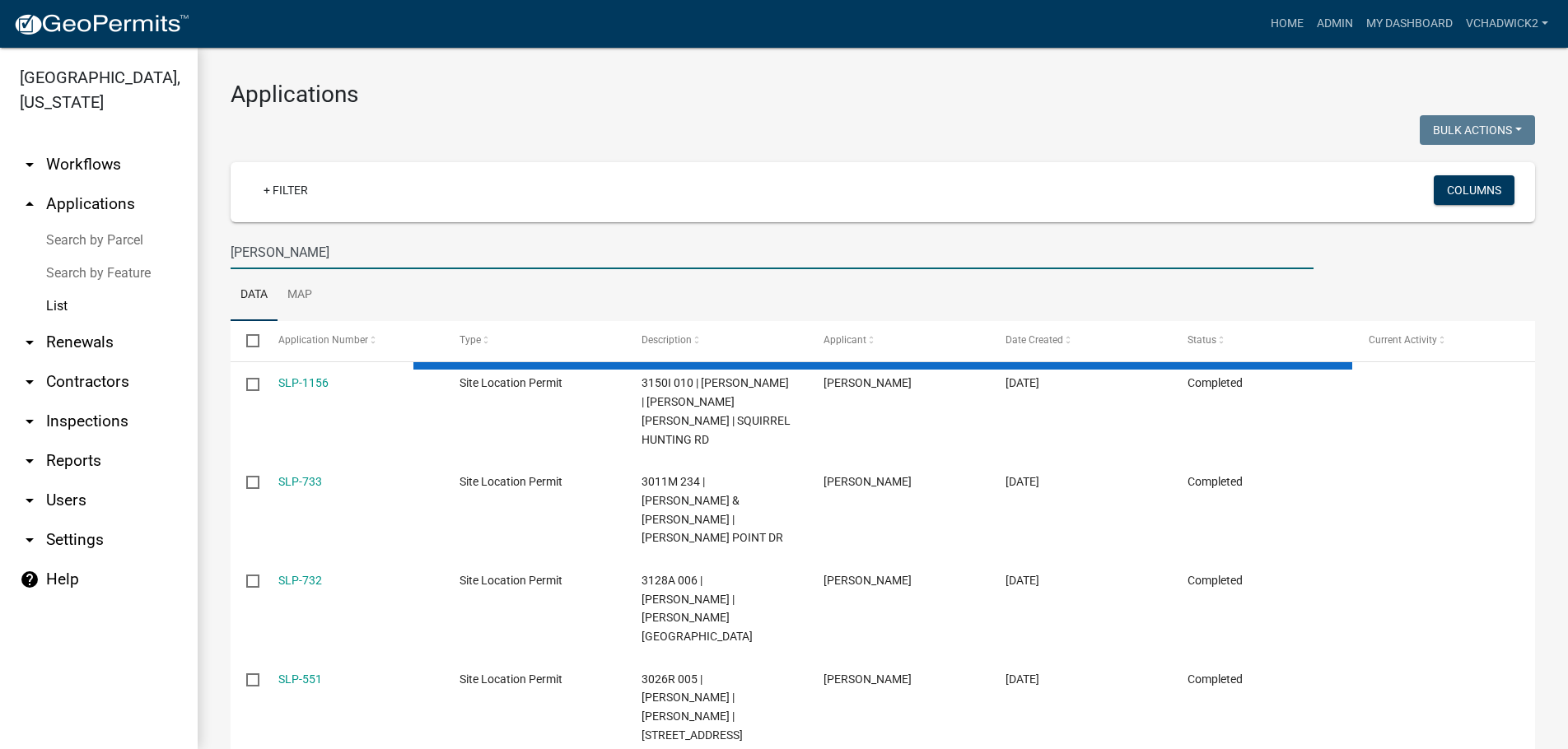
drag, startPoint x: 368, startPoint y: 249, endPoint x: -7, endPoint y: 270, distance: 375.6
click at [230, 269] on input "[PERSON_NAME]" at bounding box center [772, 253] width 1083 height 34
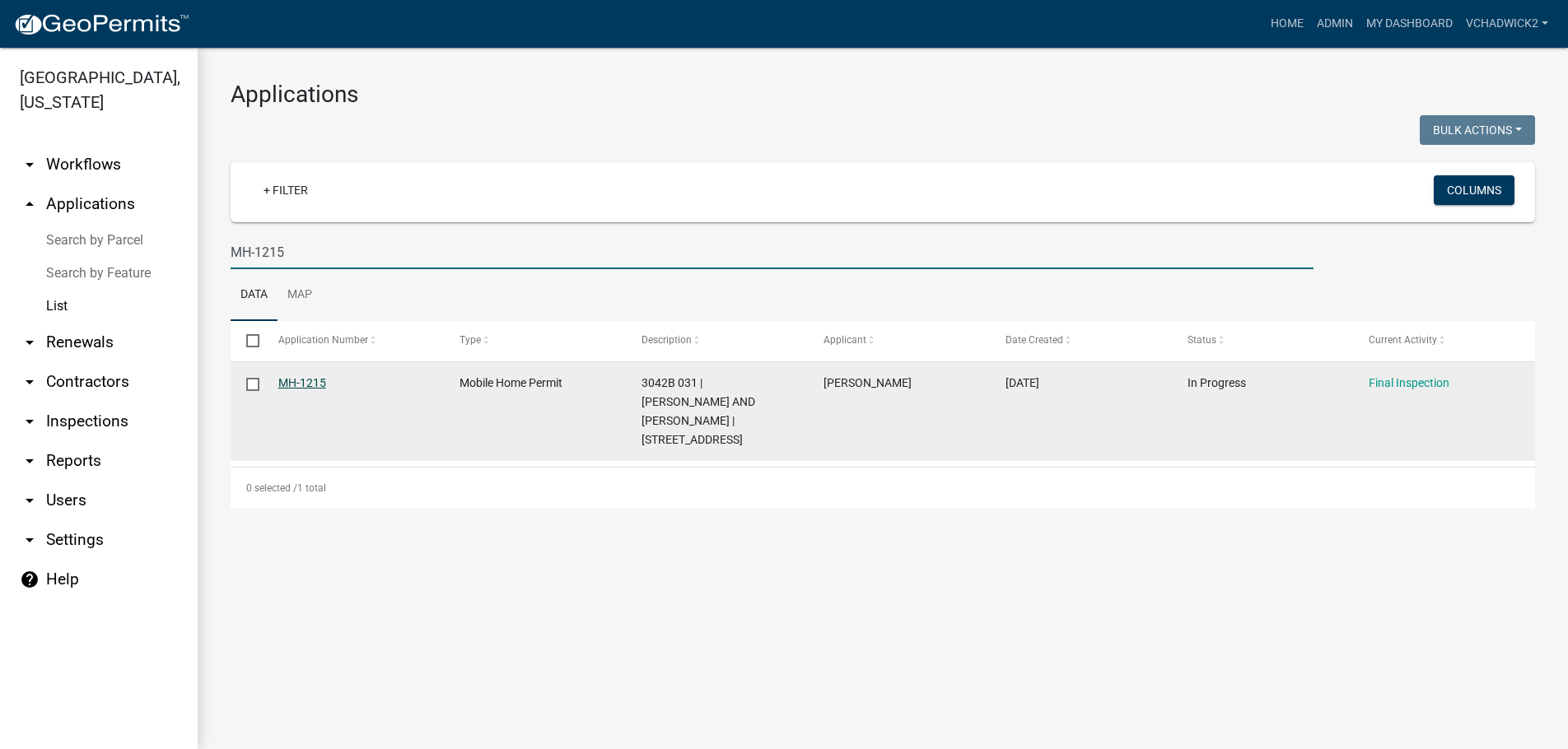
type input "MH-1215"
click at [310, 379] on link "MH-1215" at bounding box center [302, 383] width 48 height 13
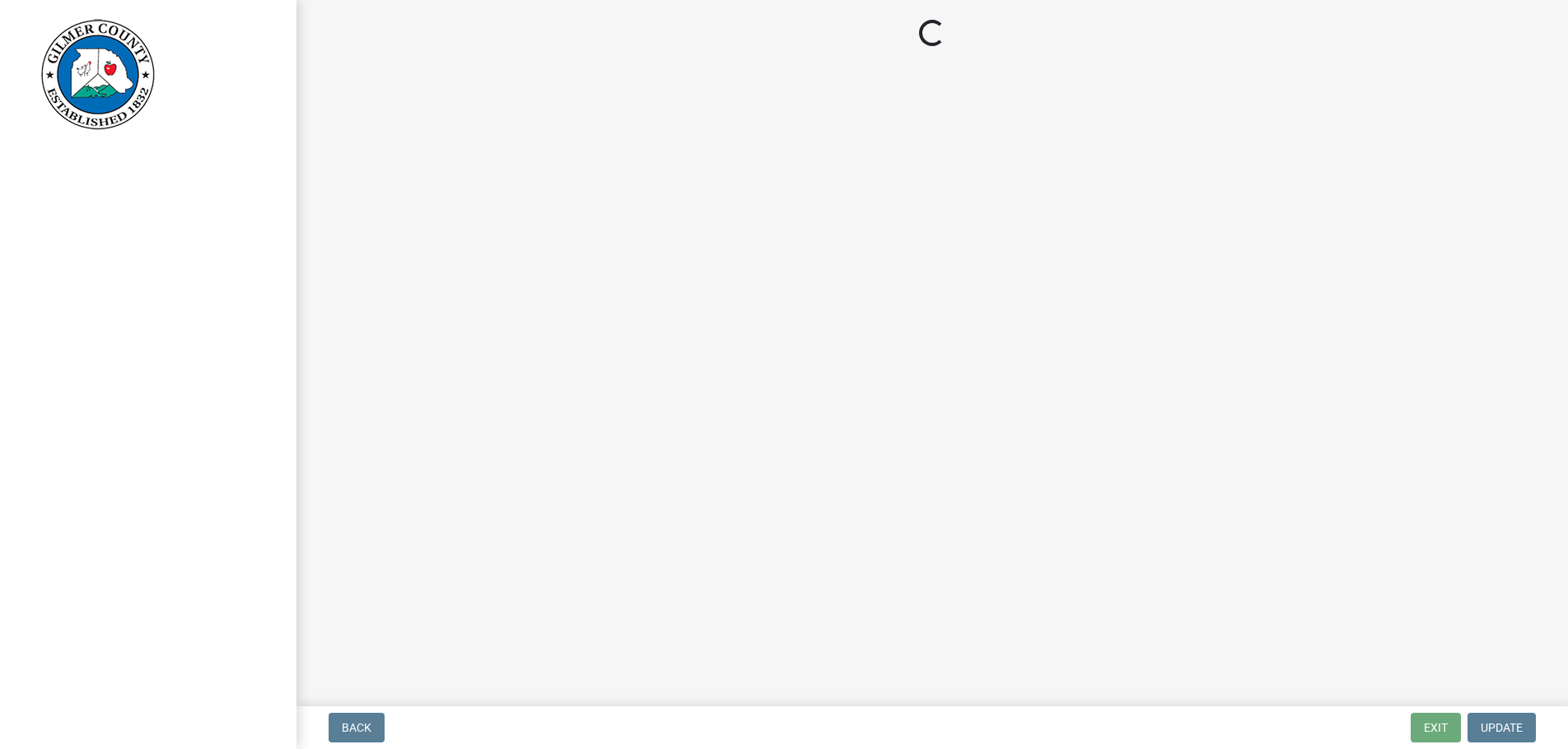
select select "68ea9506-92d8-4c77-854c-a0c5738c2580"
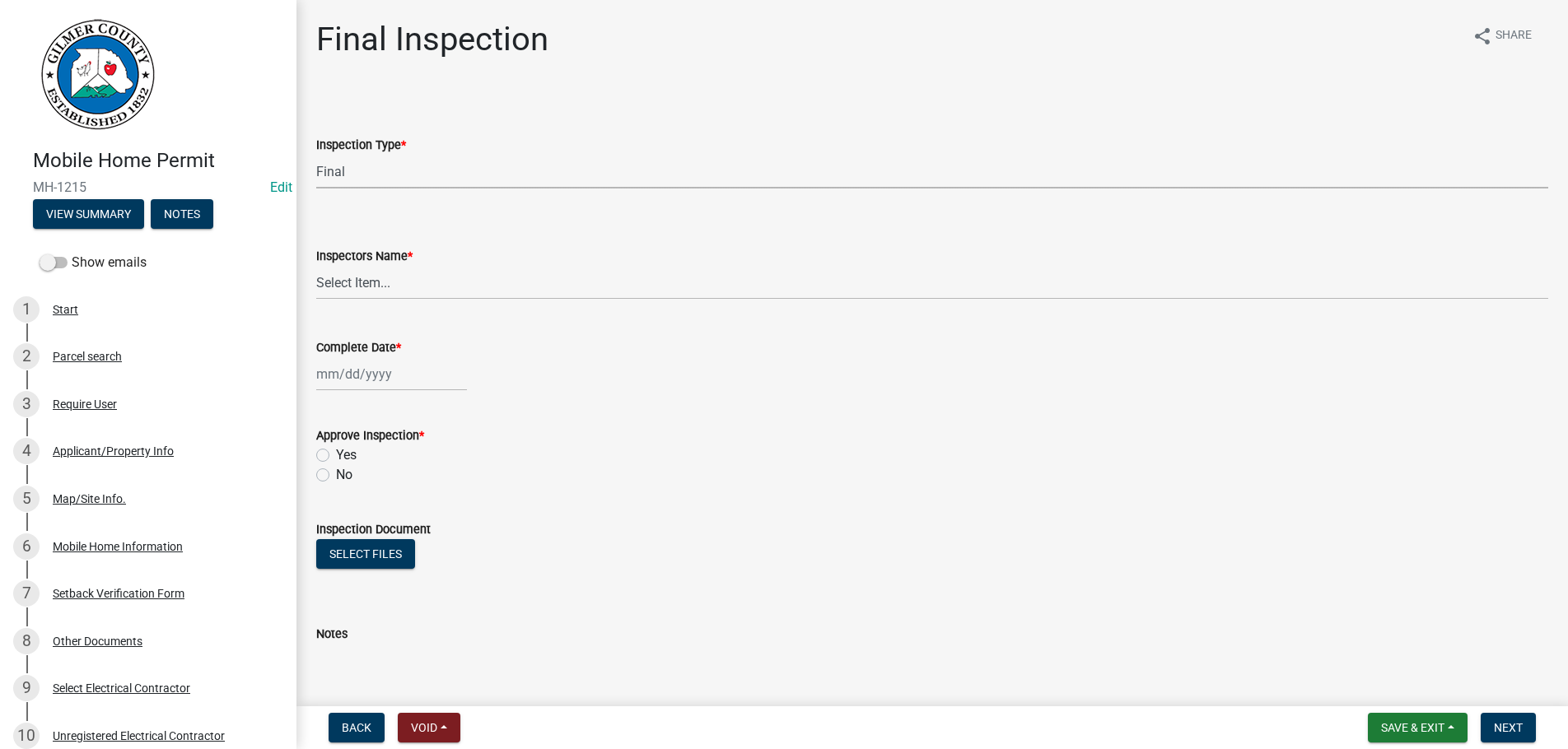
click at [316, 155] on select "Select Item... Final" at bounding box center [932, 172] width 1232 height 34
click at [316, 266] on select "Select Item... [PERSON_NAME] ([PERSON_NAME]) [PERSON_NAME] ([PERSON_NAME]) Engi…" at bounding box center [932, 283] width 1232 height 34
select select "b7f275ba-f507-42fd-b9cd-cd9544451c64"
click option "[PERSON_NAME] ([PERSON_NAME])" at bounding box center [0, 0] width 0 height 0
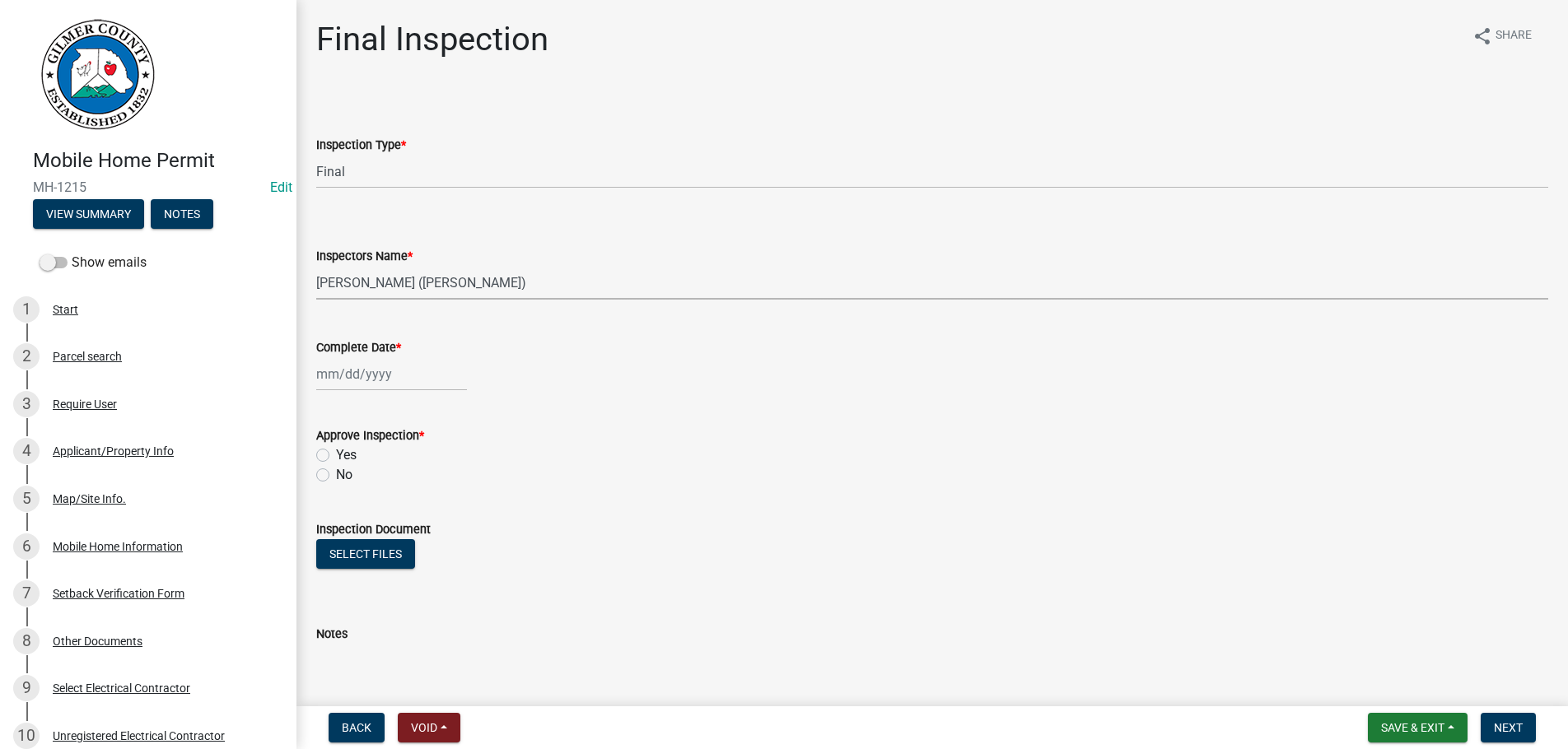
select select "9"
select select "2025"
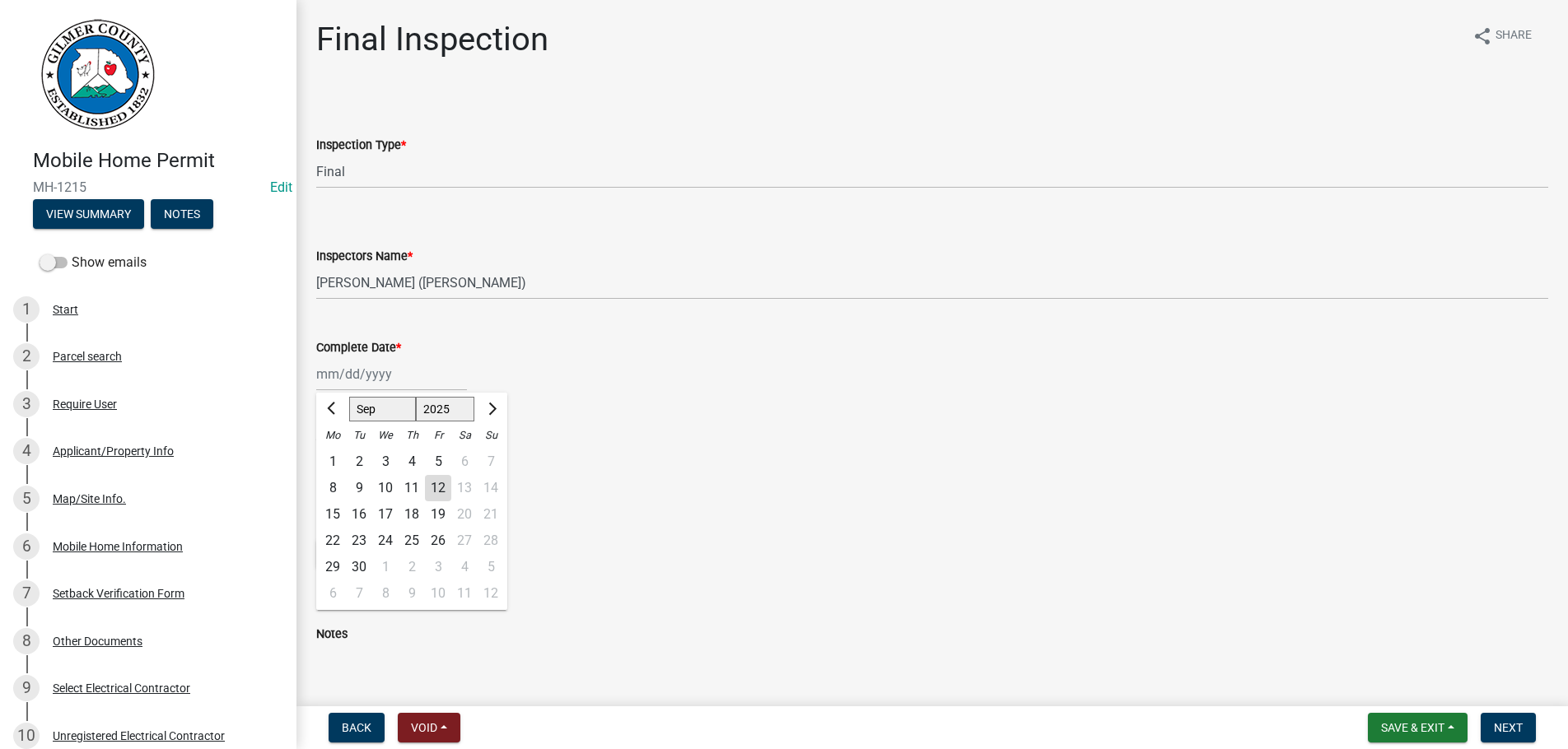
click at [364, 381] on input "Complete Date *" at bounding box center [392, 374] width 151 height 34
type input "[DATE]"
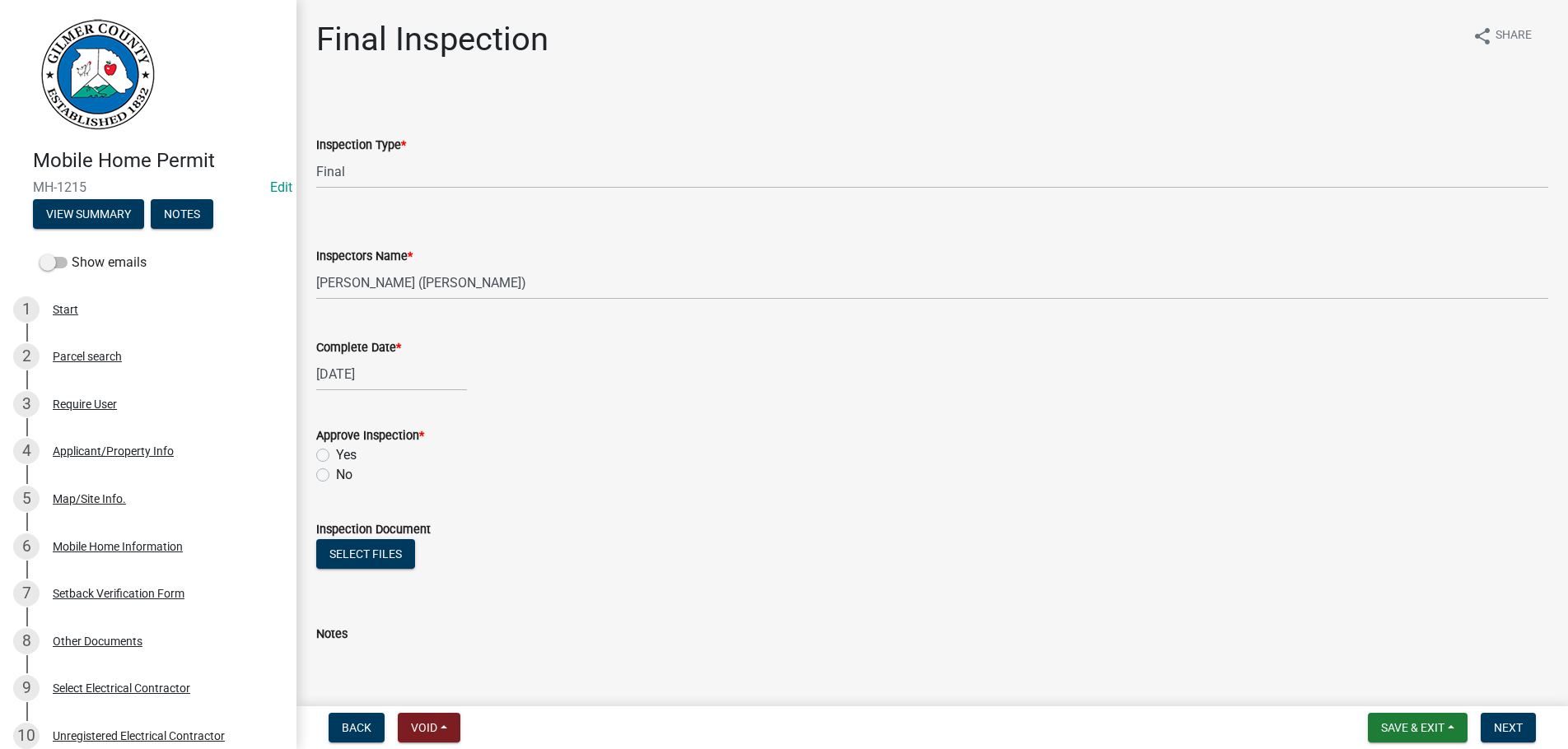
click at [336, 456] on label "Yes" at bounding box center [346, 455] width 21 height 20
click at [336, 456] on input "Yes" at bounding box center [341, 450] width 10 height 10
radio input "true"
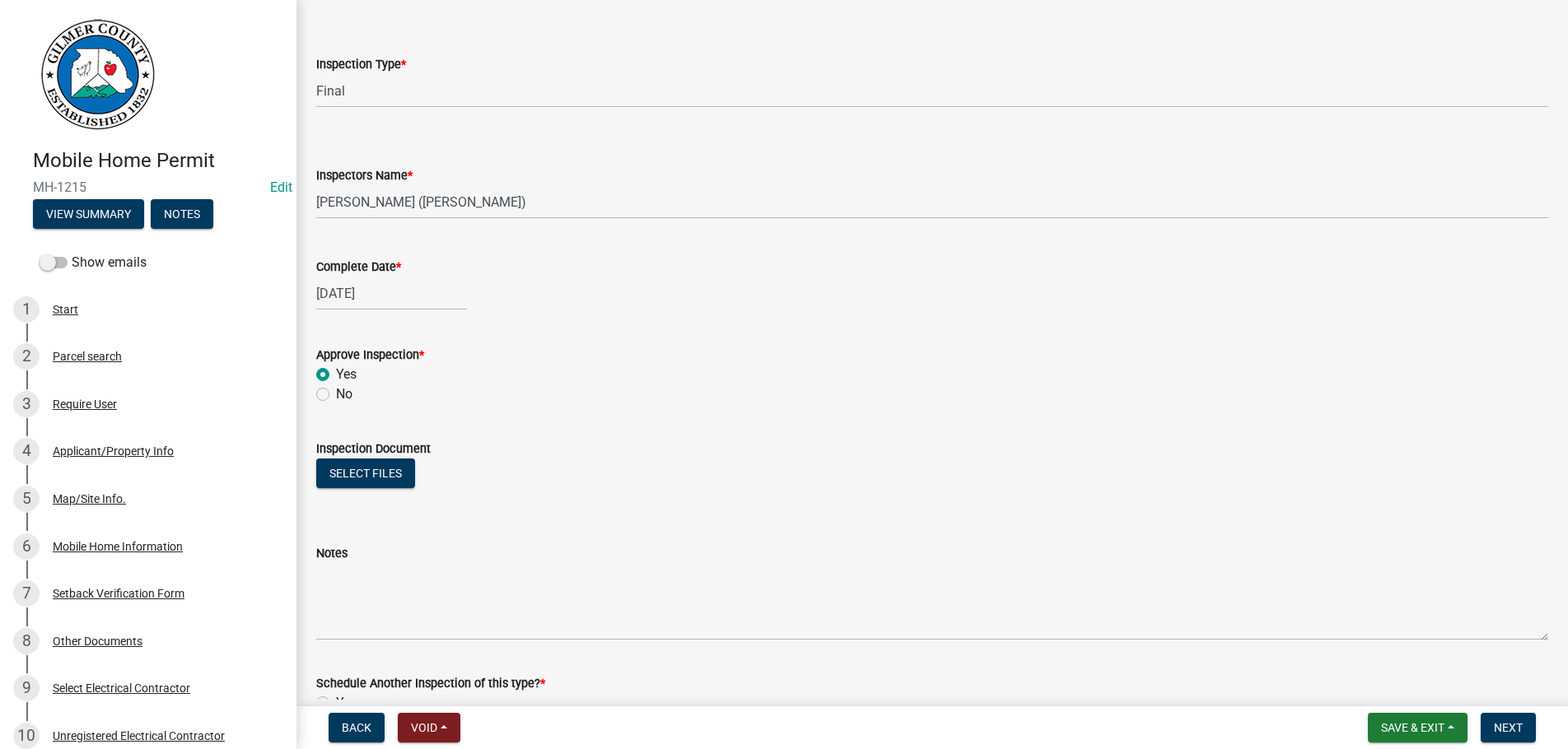
scroll to position [192, 0]
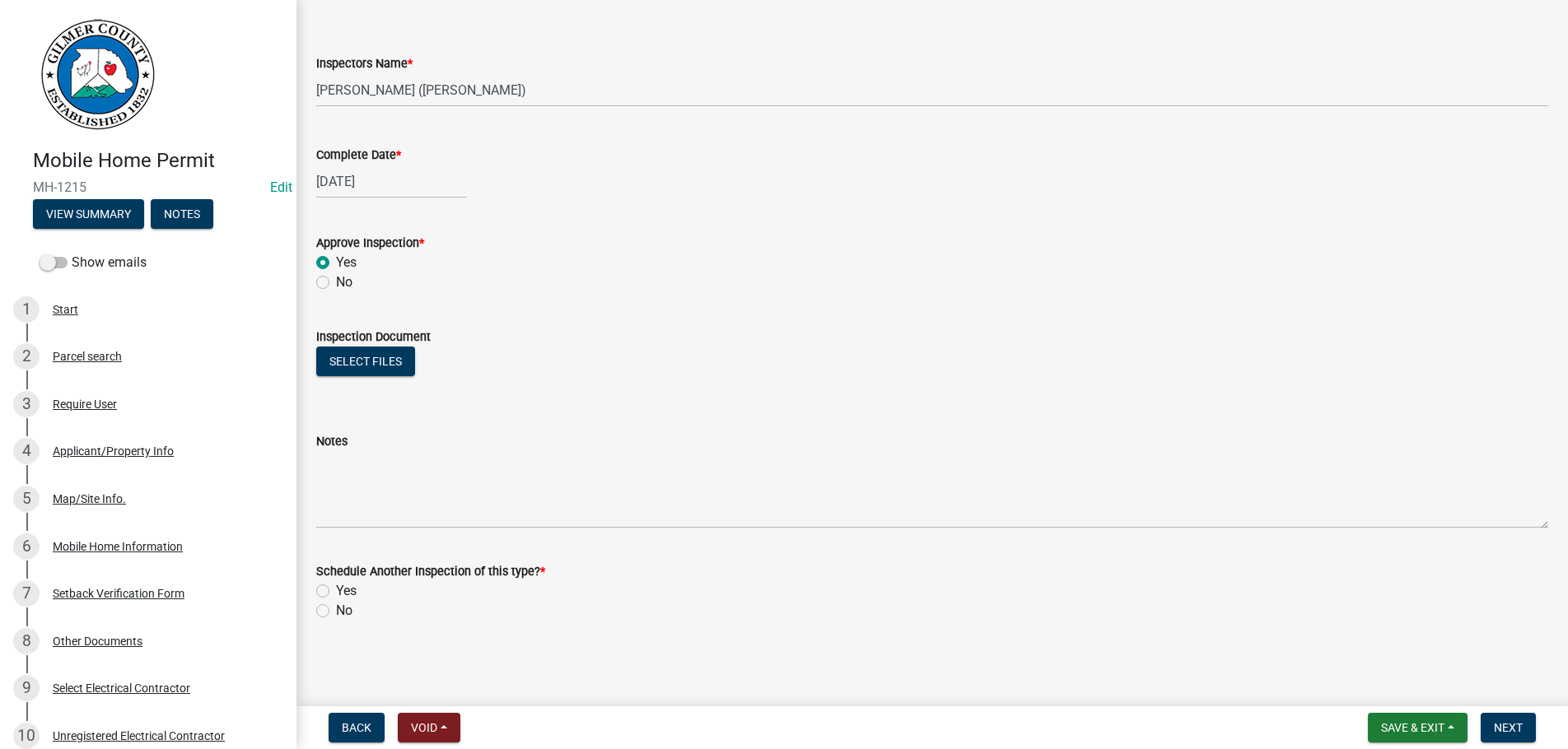
click at [336, 611] on label "No" at bounding box center [343, 610] width 16 height 20
click at [336, 611] on input "No" at bounding box center [341, 606] width 10 height 10
radio input "true"
click at [1507, 723] on span "Next" at bounding box center [1509, 728] width 29 height 13
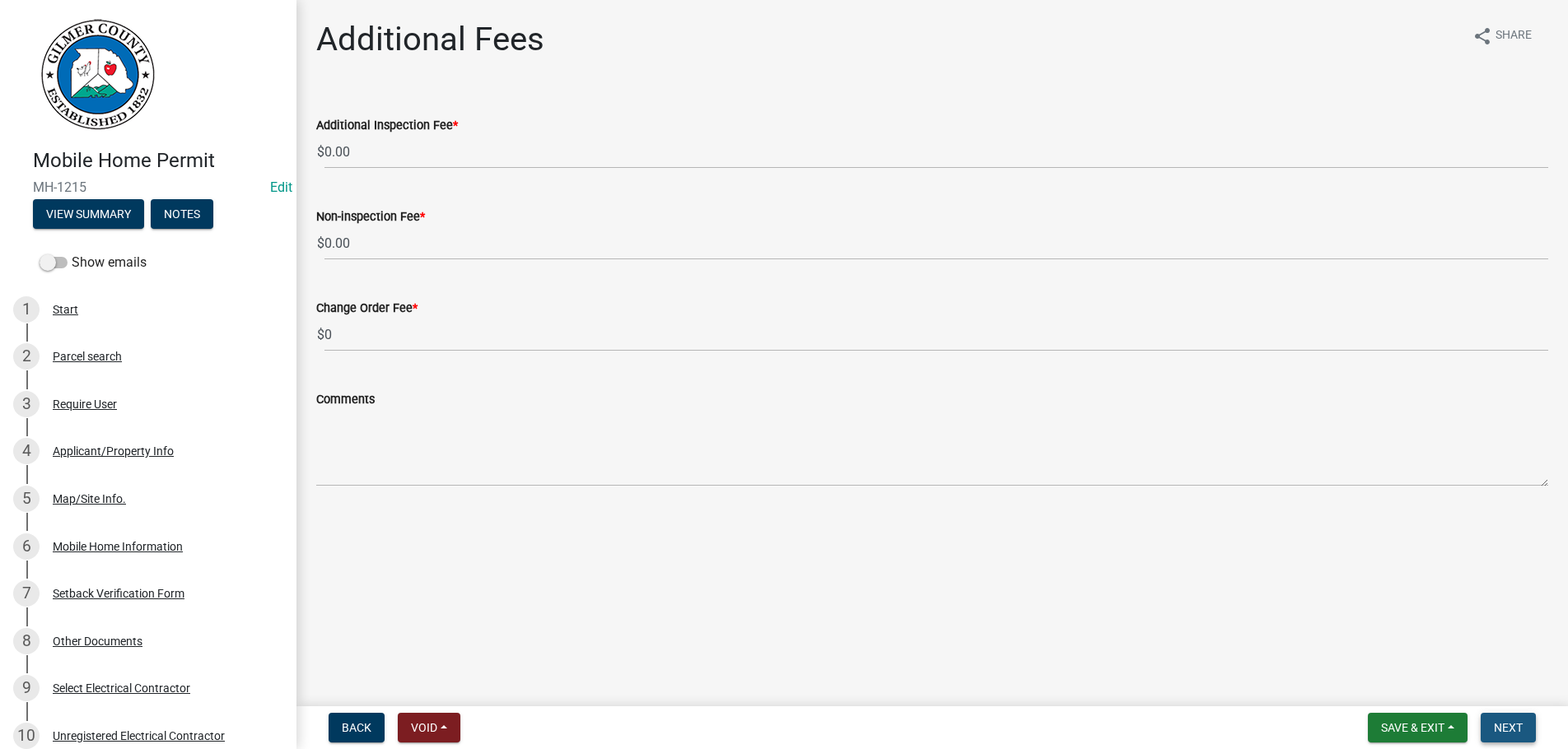
click at [1497, 725] on span "Next" at bounding box center [1509, 728] width 29 height 13
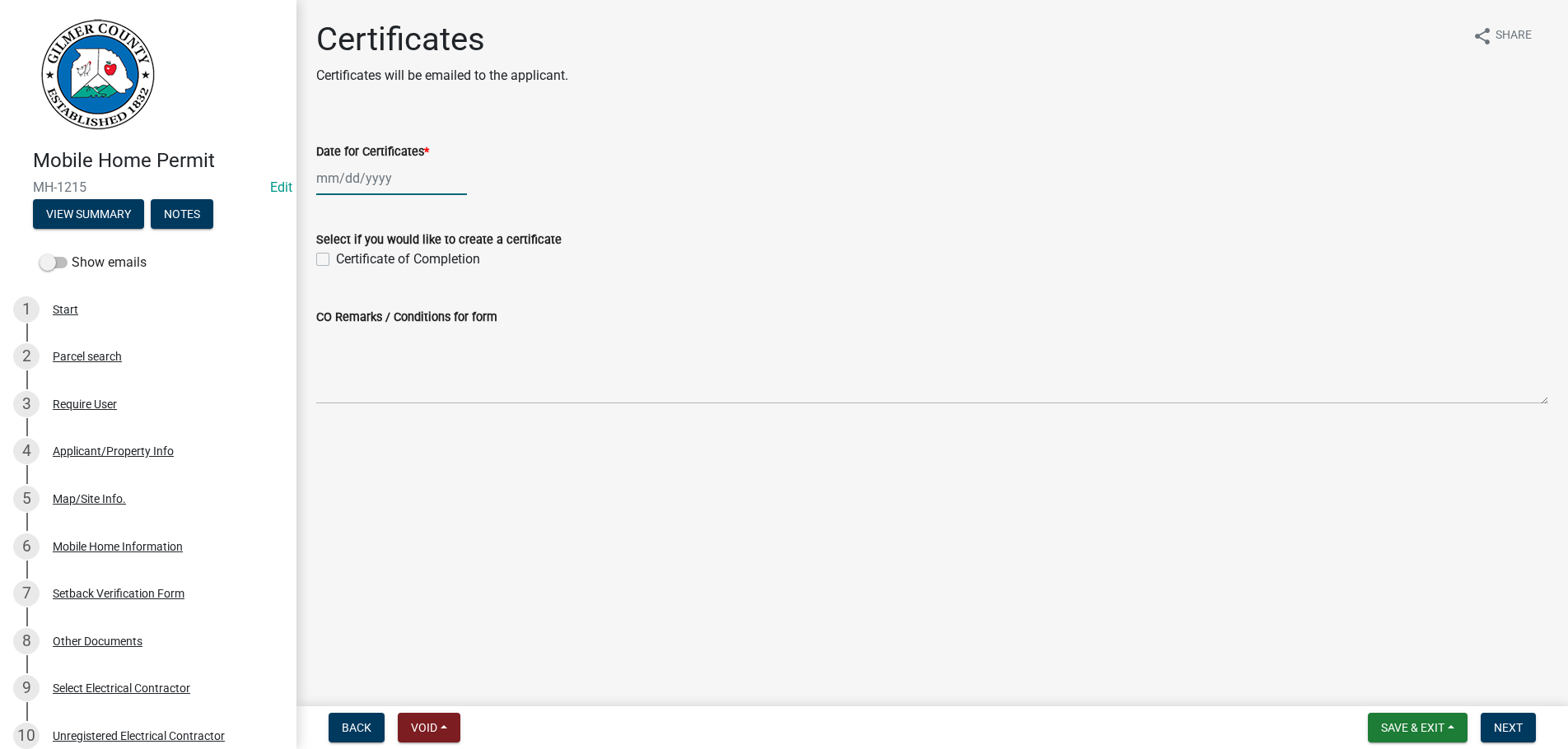
select select "9"
select select "2025"
click at [413, 179] on input "Date for Certificates *" at bounding box center [392, 178] width 151 height 34
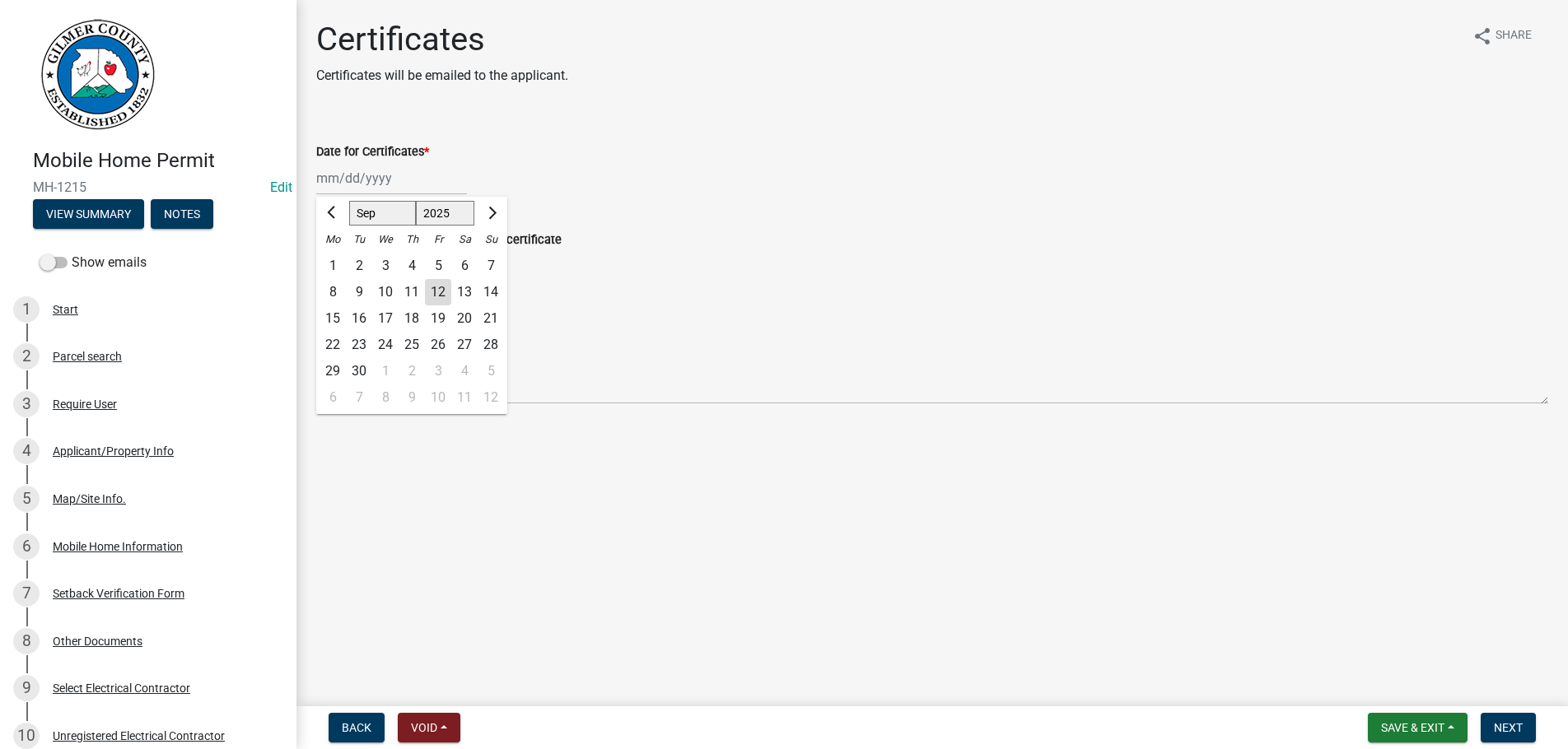
click at [442, 292] on div "12" at bounding box center [439, 292] width 26 height 26
type input "[DATE]"
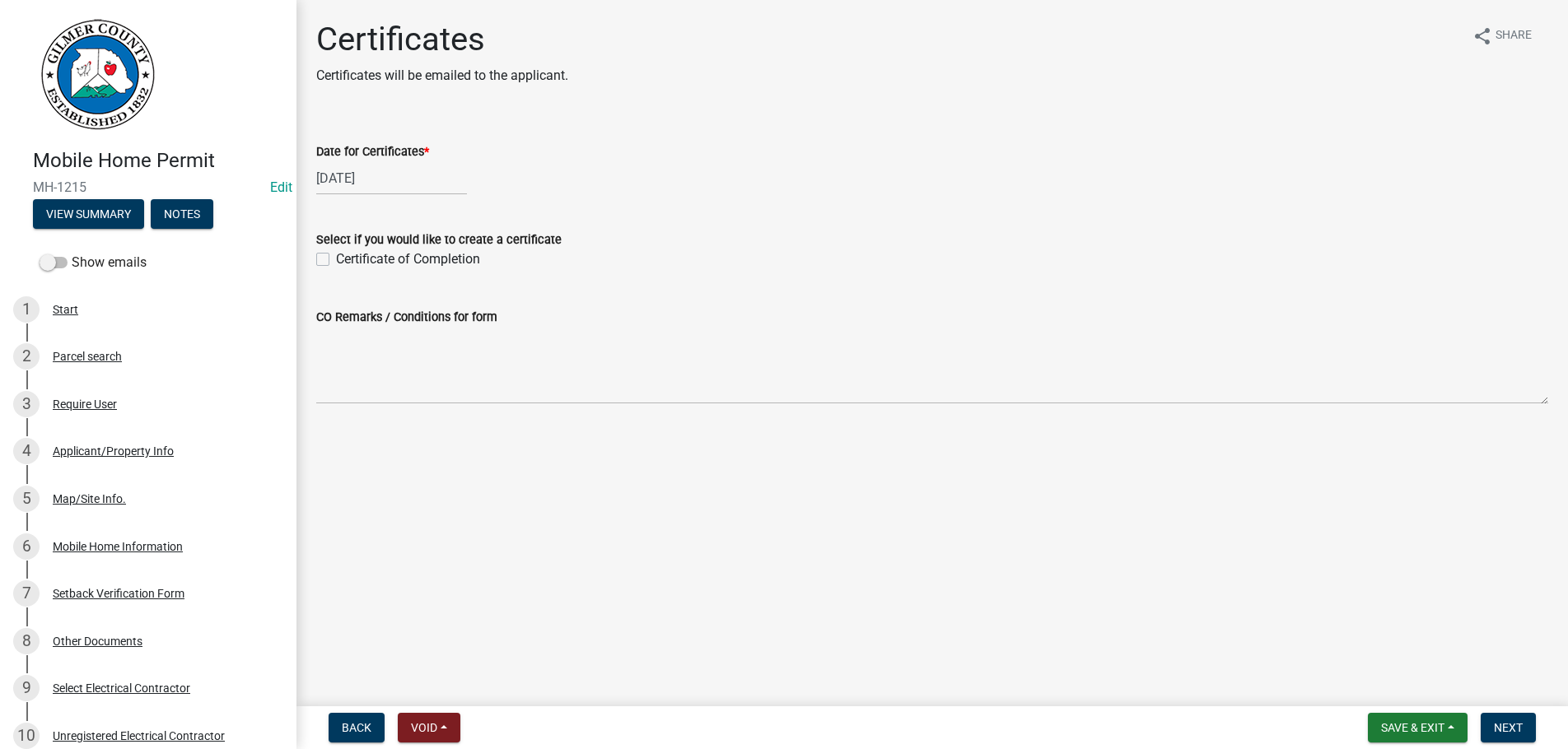
click at [330, 265] on div "Certificate of Completion" at bounding box center [932, 259] width 1232 height 20
click at [336, 259] on label "Certificate of Completion" at bounding box center [408, 259] width 144 height 20
click at [336, 259] on input "Certificate of Completion" at bounding box center [341, 255] width 10 height 10
checkbox input "true"
click at [1496, 724] on span "Next" at bounding box center [1509, 728] width 29 height 13
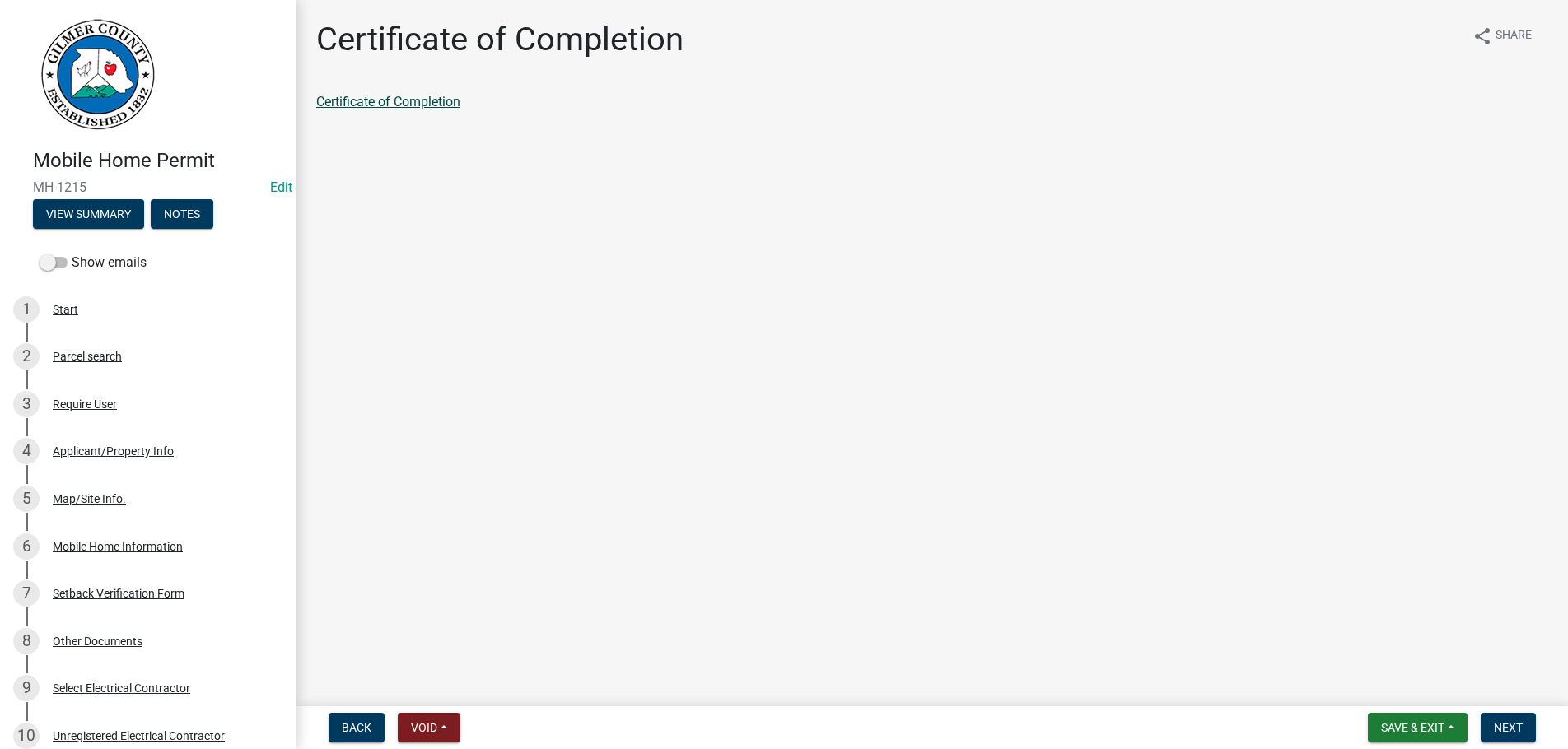
click at [381, 108] on link "Certificate of Completion" at bounding box center [388, 102] width 144 height 16
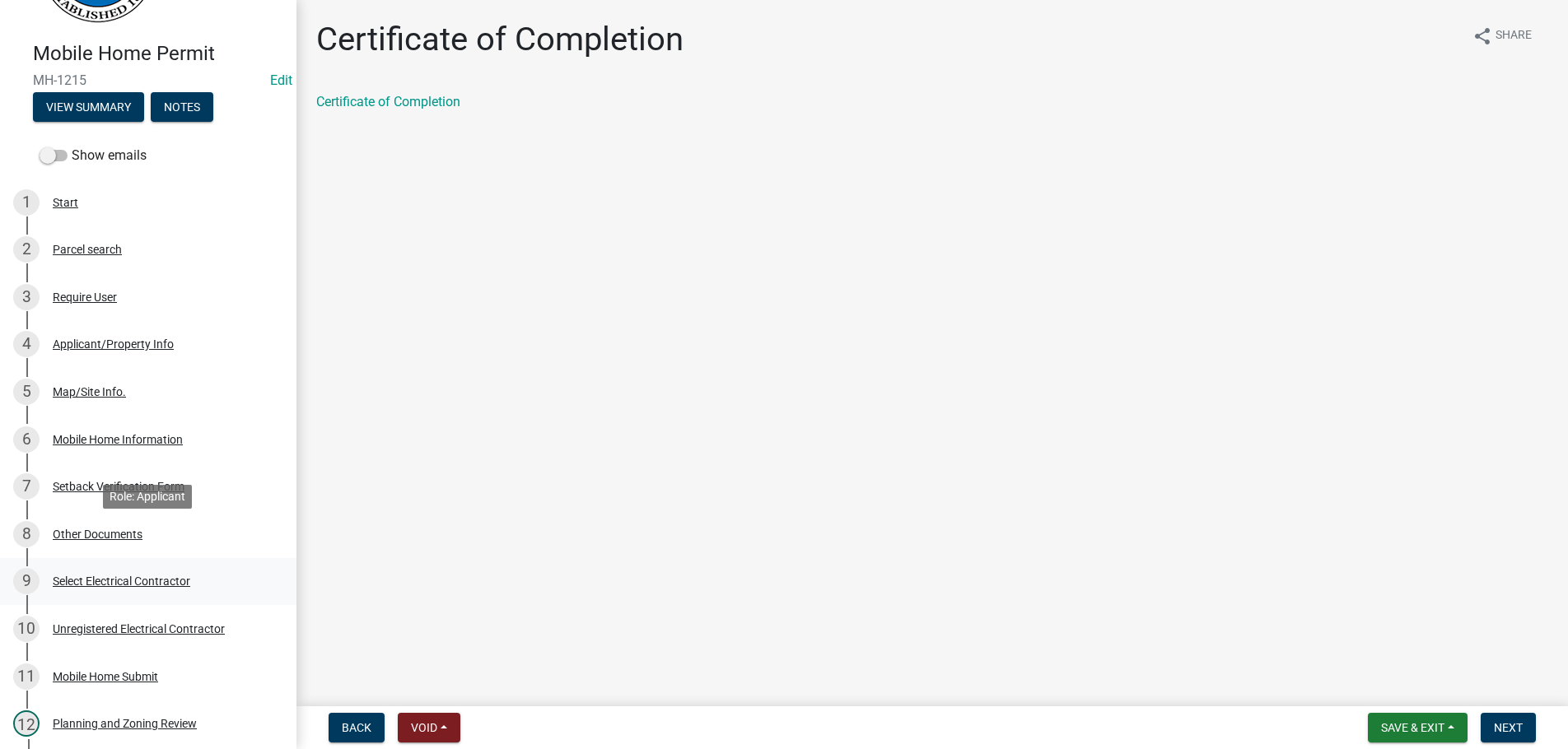
scroll to position [336, 0]
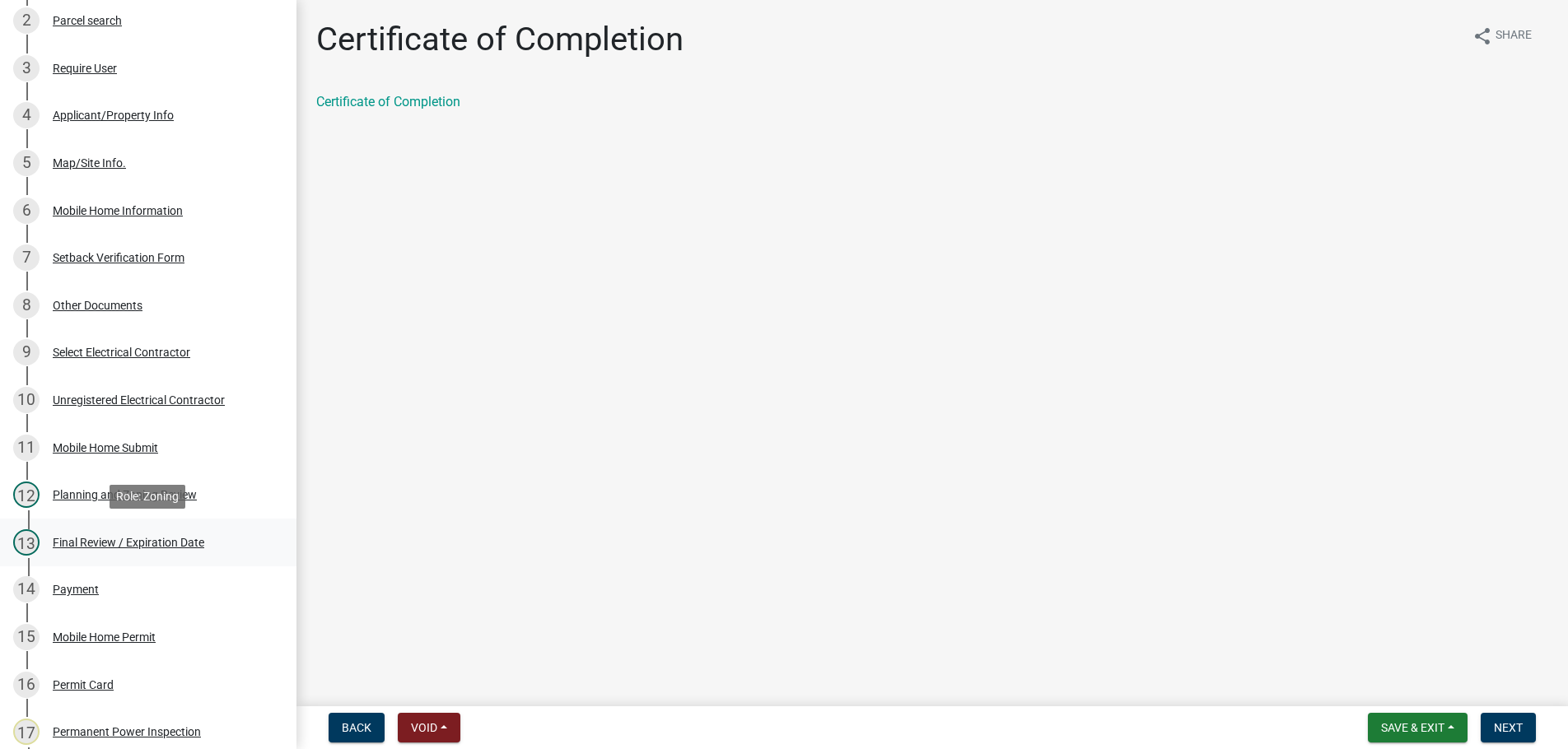
click at [131, 537] on div "Final Review / Expiration Date" at bounding box center [128, 542] width 152 height 11
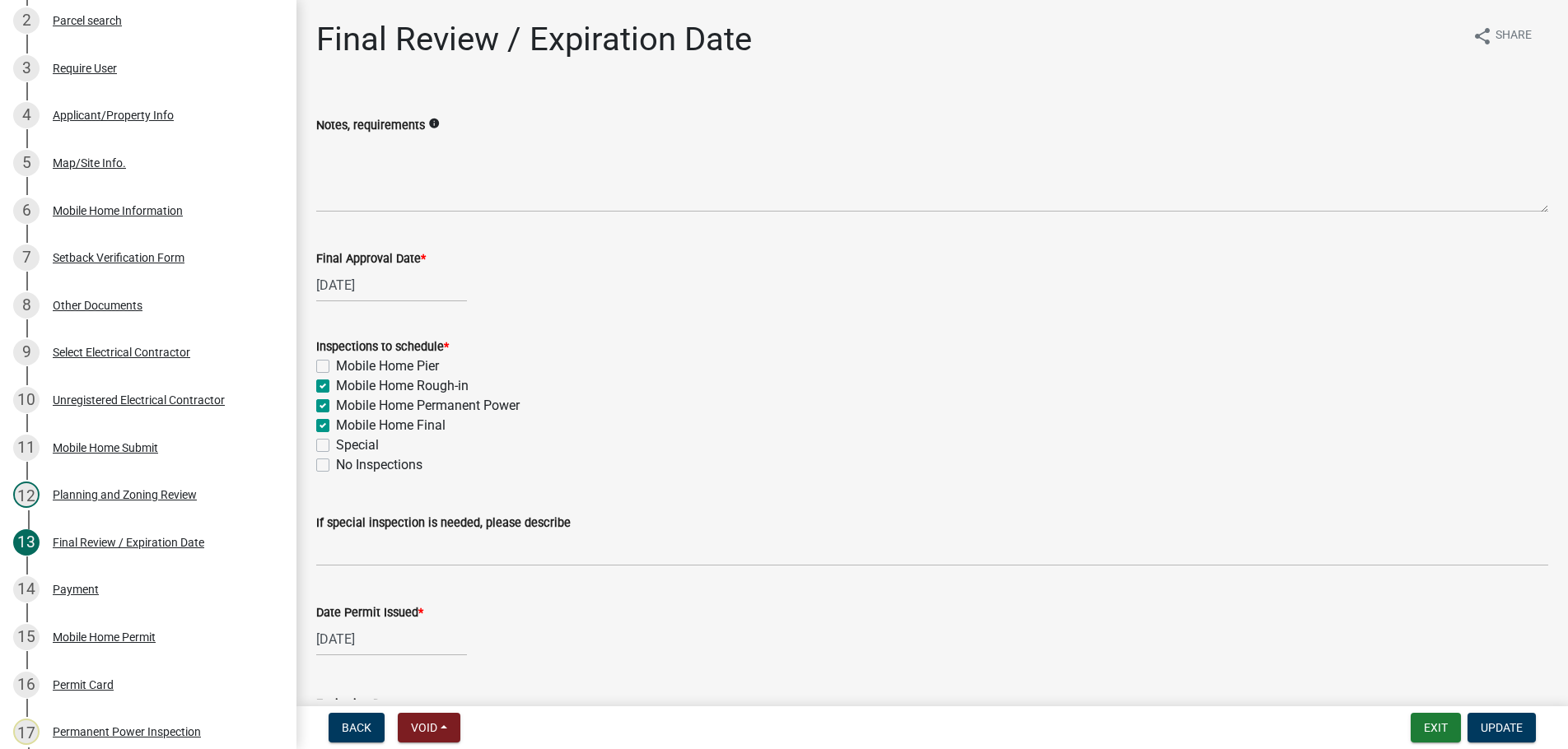
scroll to position [238, 0]
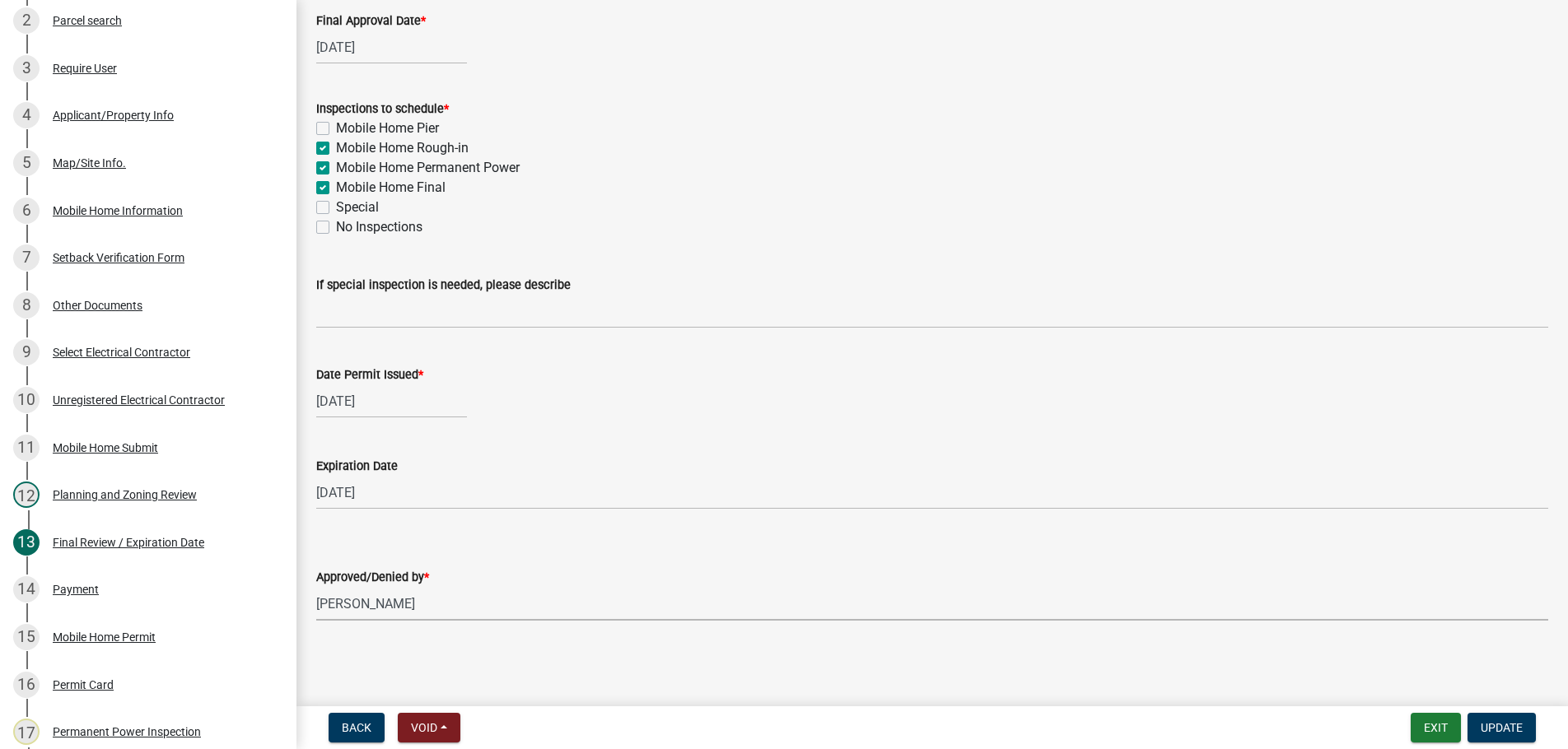
click at [316, 588] on select "Select Item... [PERSON_NAME] [PERSON_NAME] [PERSON_NAME] [PERSON_NAME] [PERSON_…" at bounding box center [932, 605] width 1232 height 34
click option "[PERSON_NAME]" at bounding box center [0, 0] width 0 height 0
select select "b44f7338-8171-40f4-83dd-b8ba3065c966"
click at [1509, 722] on span "Update" at bounding box center [1502, 728] width 42 height 13
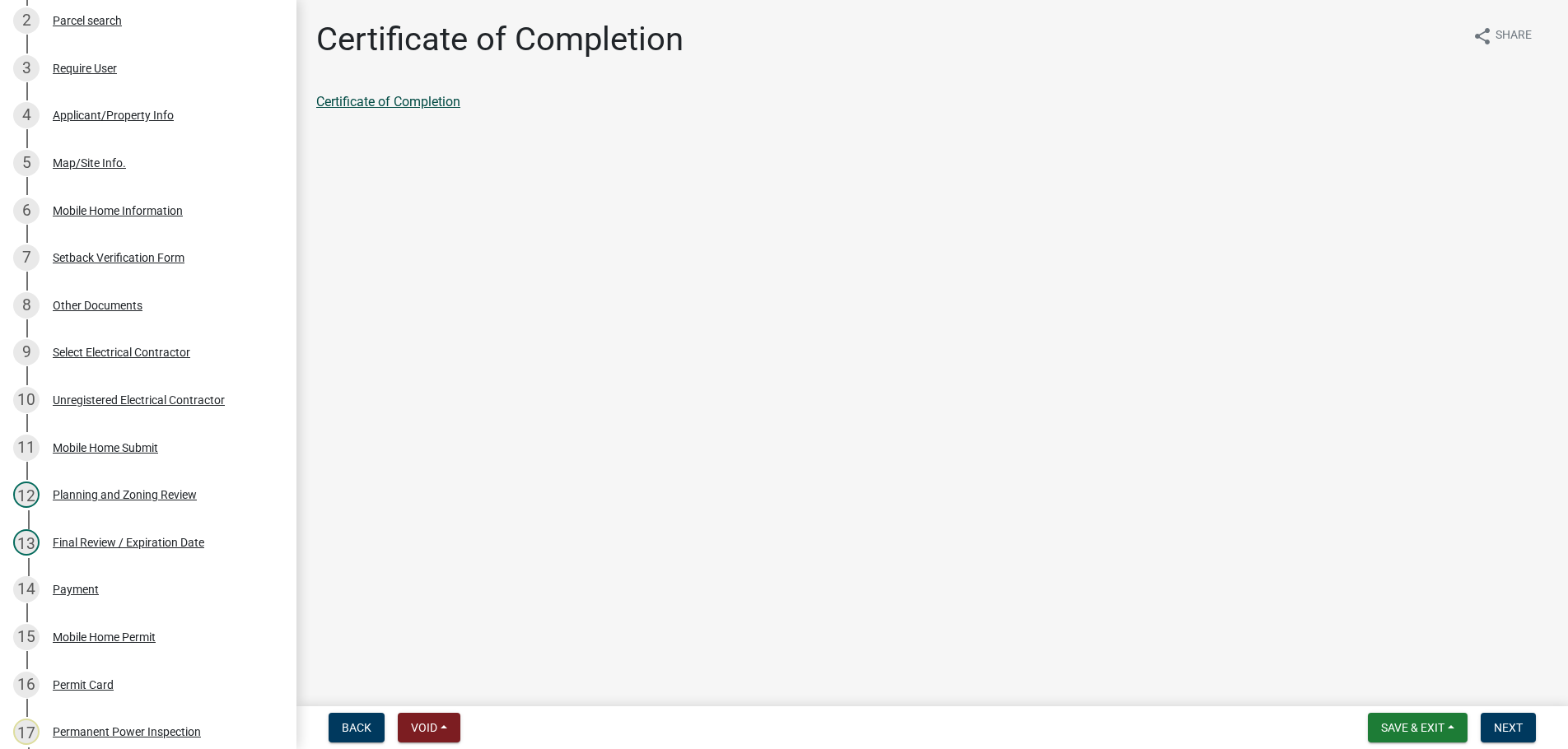
click at [415, 107] on link "Certificate of Completion" at bounding box center [388, 102] width 144 height 16
click at [1513, 726] on span "Next" at bounding box center [1509, 728] width 29 height 13
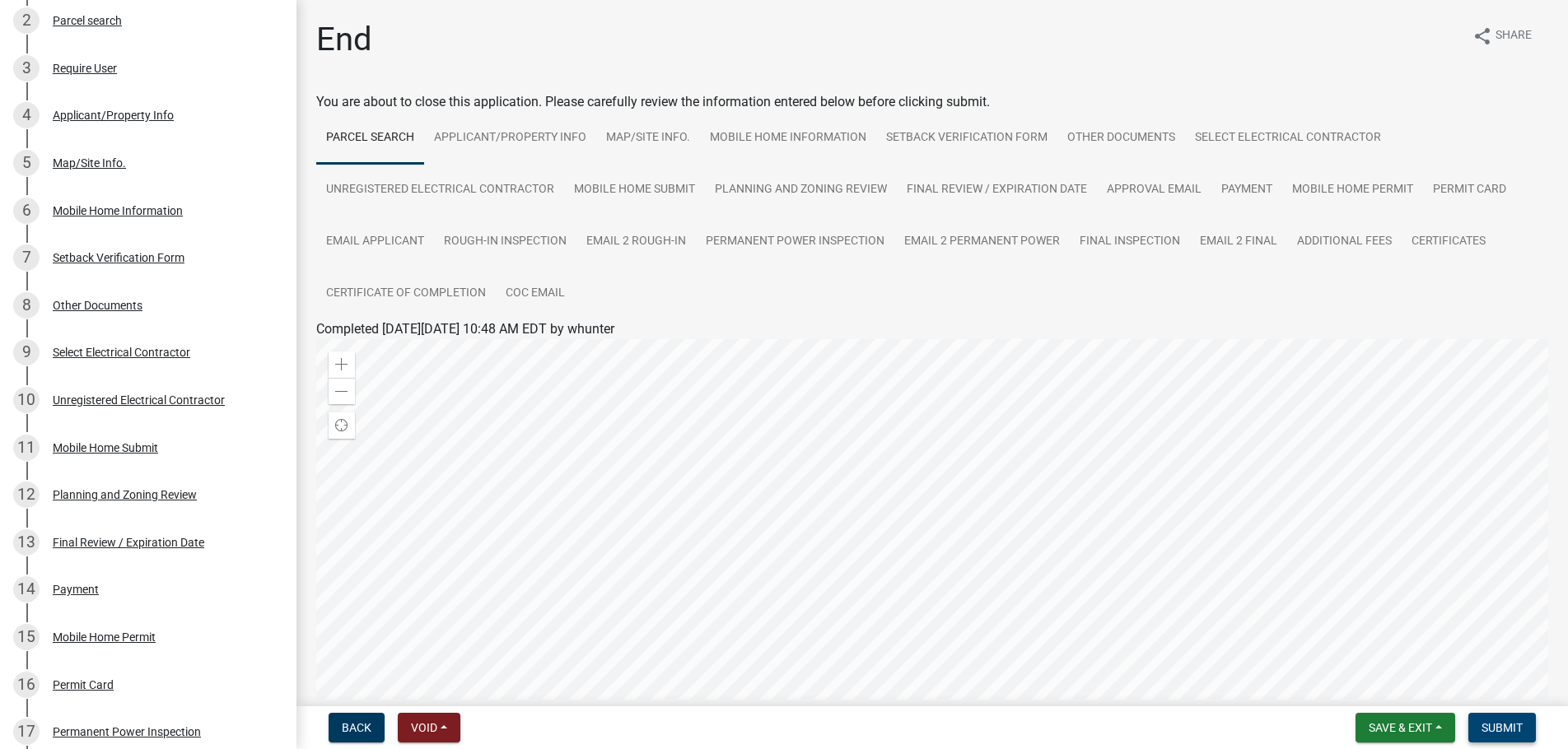
click at [1513, 726] on span "Submit" at bounding box center [1503, 728] width 42 height 13
